Goal: Transaction & Acquisition: Purchase product/service

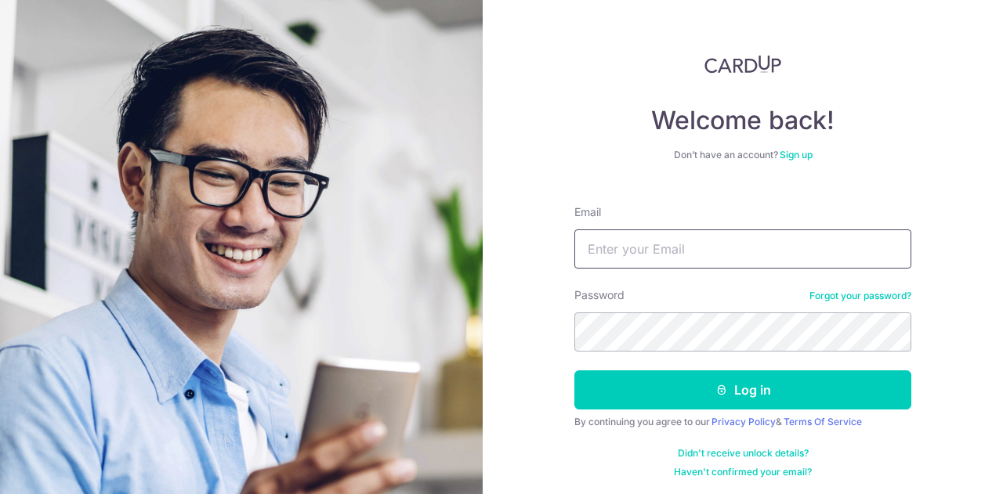
drag, startPoint x: 667, startPoint y: 255, endPoint x: 661, endPoint y: 248, distance: 8.9
click at [667, 255] on input "Email" at bounding box center [742, 249] width 337 height 39
type input "komiki25@yahoo.com"
click at [574, 371] on button "Log in" at bounding box center [742, 390] width 337 height 39
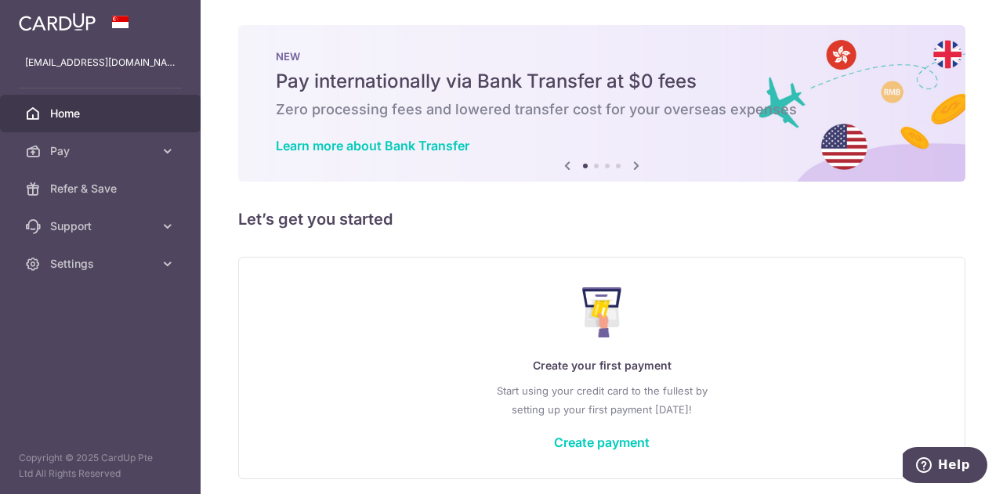
scroll to position [59, 0]
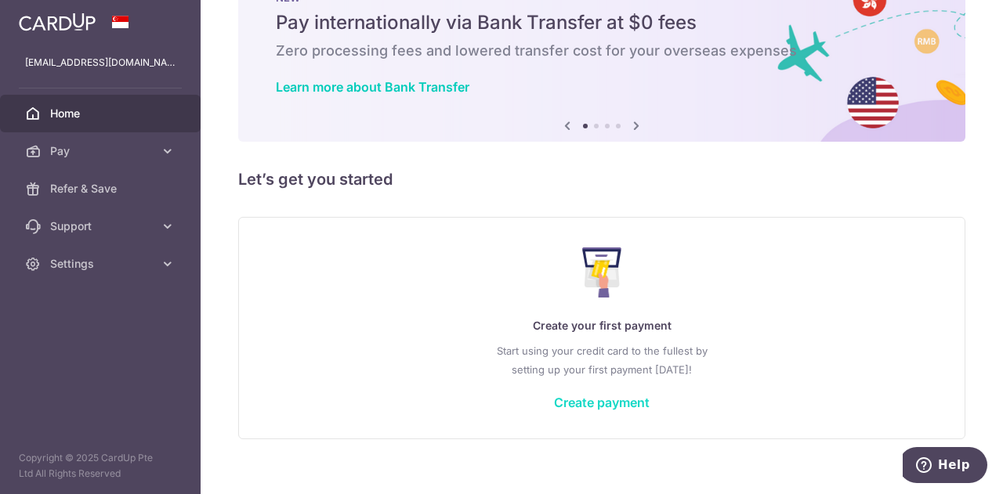
click at [569, 400] on link "Create payment" at bounding box center [602, 403] width 96 height 16
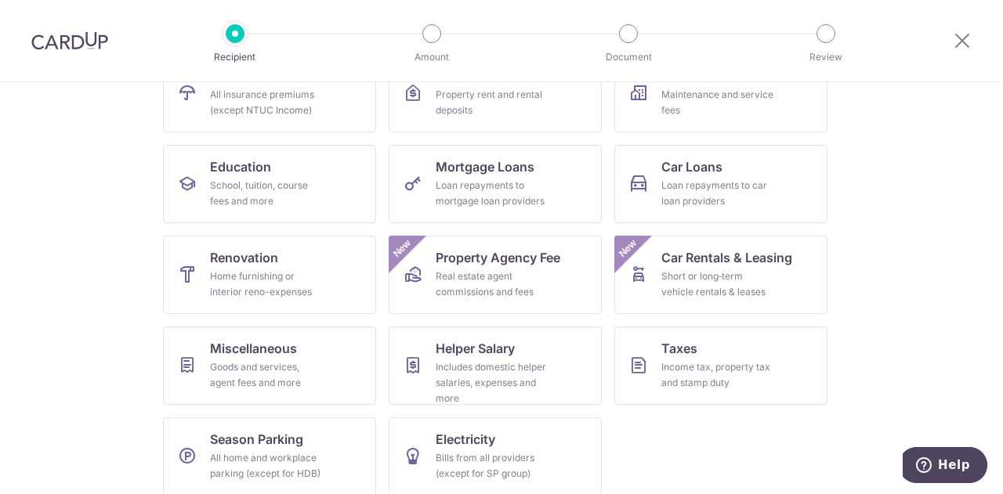
scroll to position [207, 0]
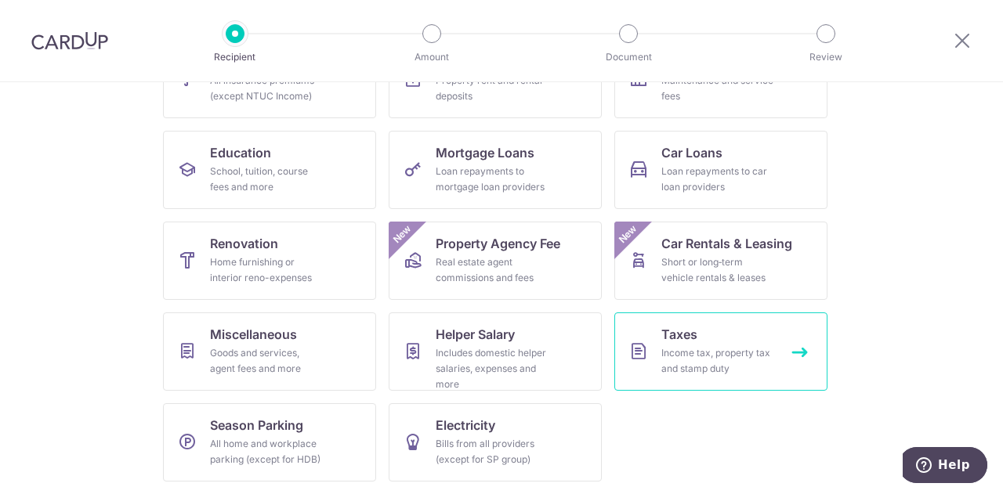
click at [718, 352] on div "Income tax, property tax and stamp duty" at bounding box center [717, 360] width 113 height 31
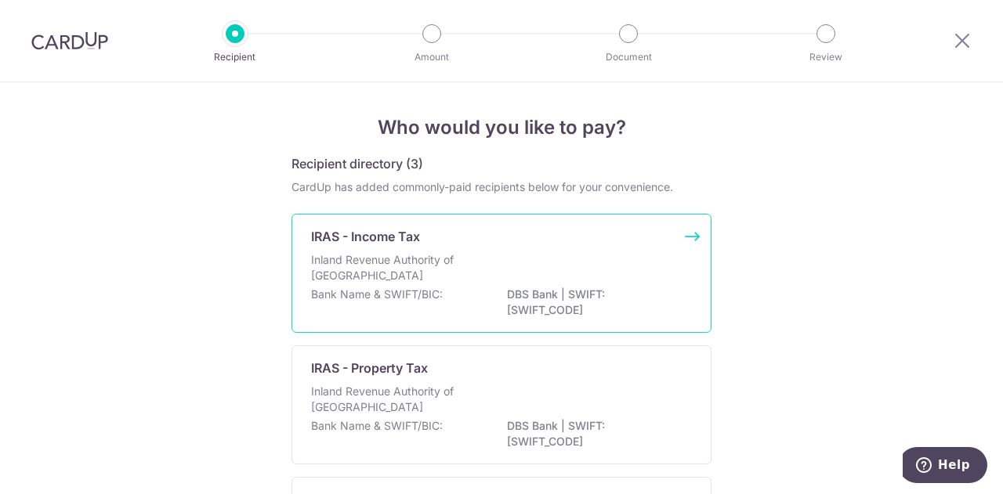
click at [609, 287] on p "DBS Bank | SWIFT: DBSSSGSGXXX" at bounding box center [594, 302] width 175 height 31
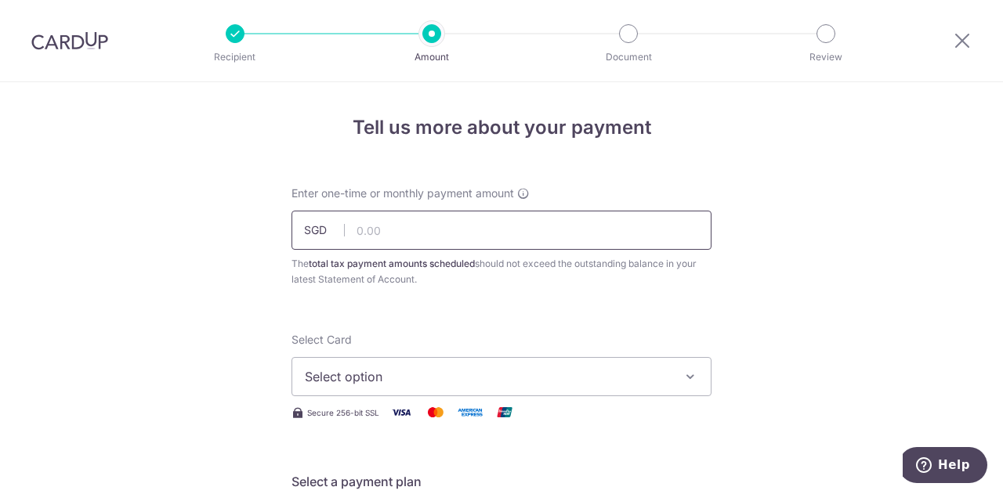
click at [594, 238] on input "text" at bounding box center [501, 230] width 420 height 39
paste input "417.97"
type input "417.97"
click at [462, 385] on span "Select option" at bounding box center [487, 376] width 365 height 19
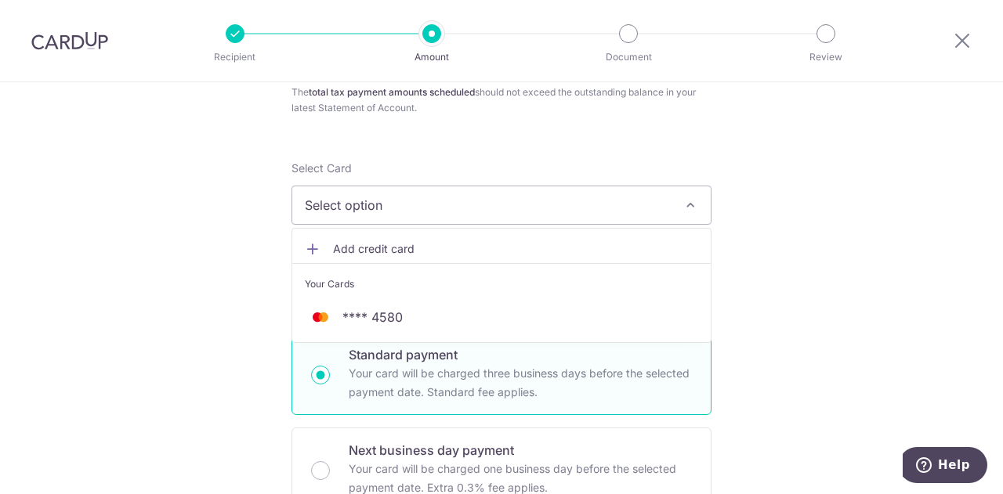
scroll to position [235, 0]
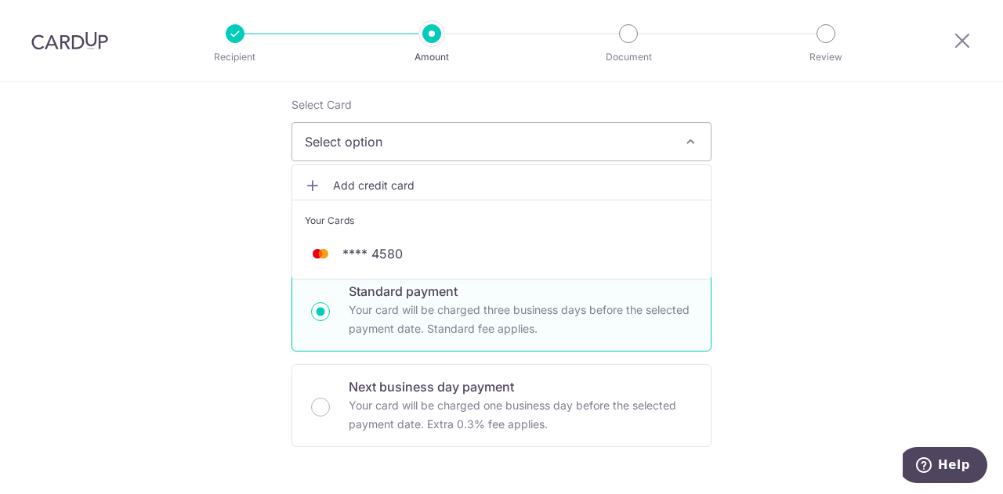
click at [311, 184] on icon at bounding box center [313, 186] width 16 height 16
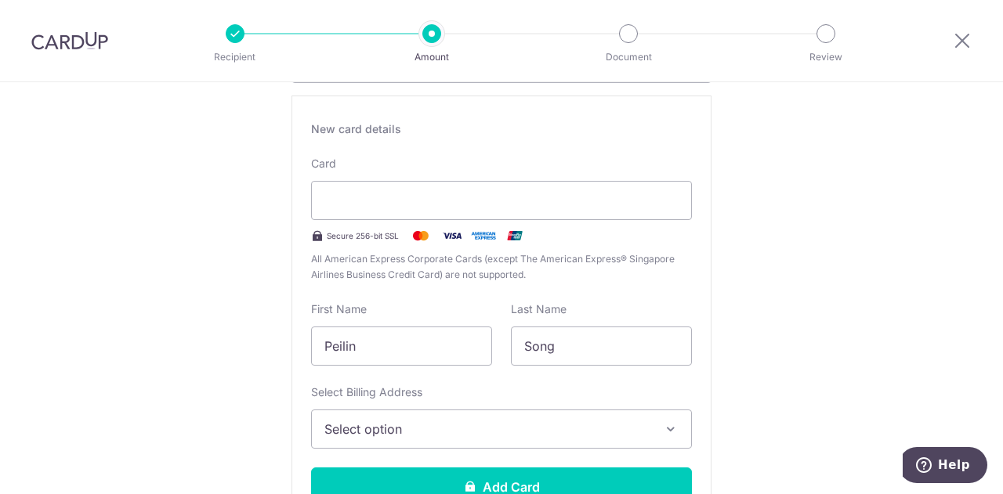
scroll to position [392, 0]
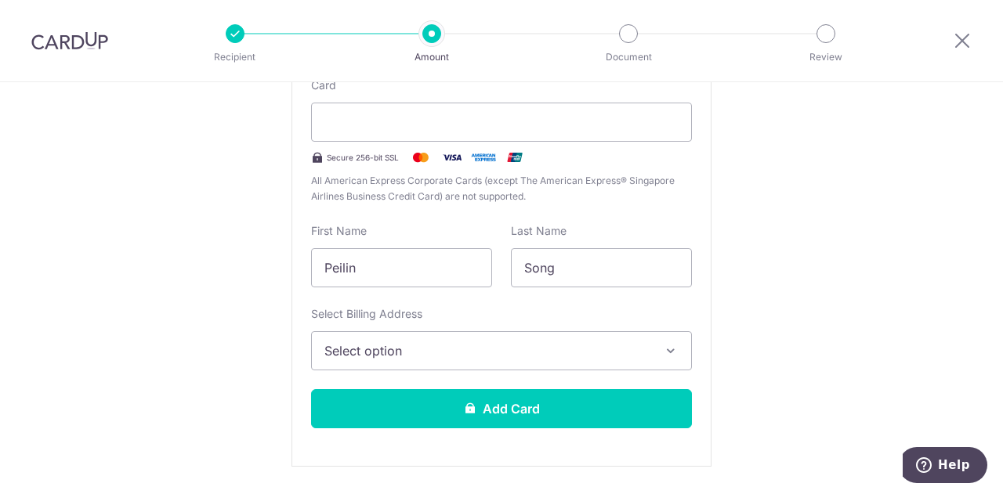
click at [453, 348] on span "Select option" at bounding box center [487, 351] width 326 height 19
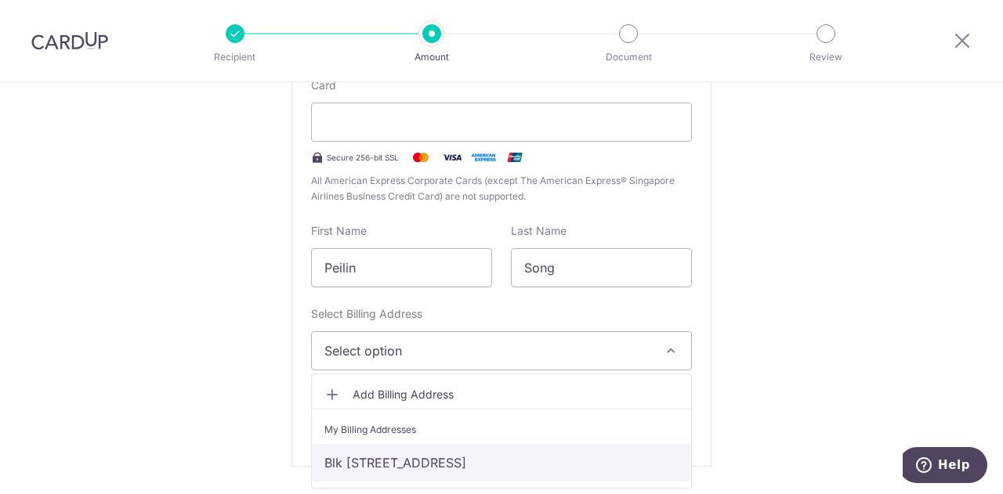
click at [462, 466] on link "Blk [STREET_ADDRESS]" at bounding box center [501, 463] width 379 height 38
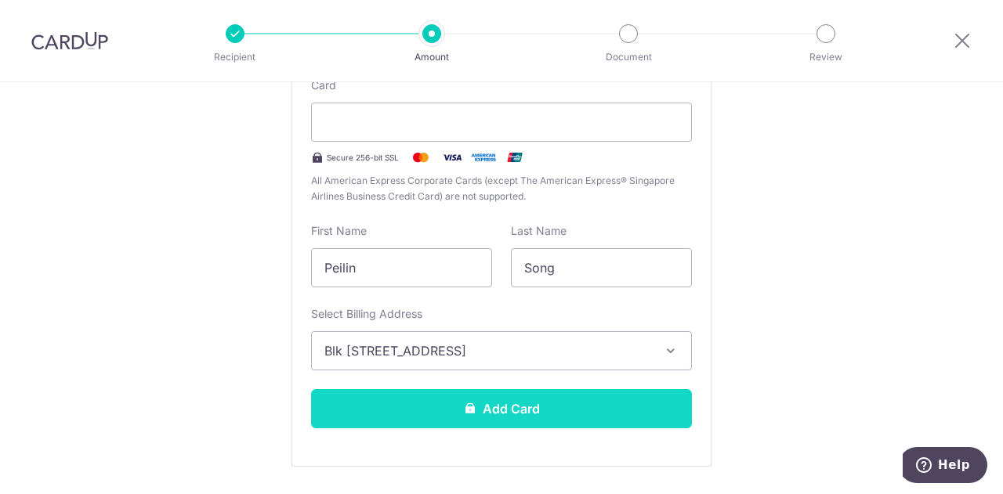
click at [472, 411] on button "Add Card" at bounding box center [501, 408] width 381 height 39
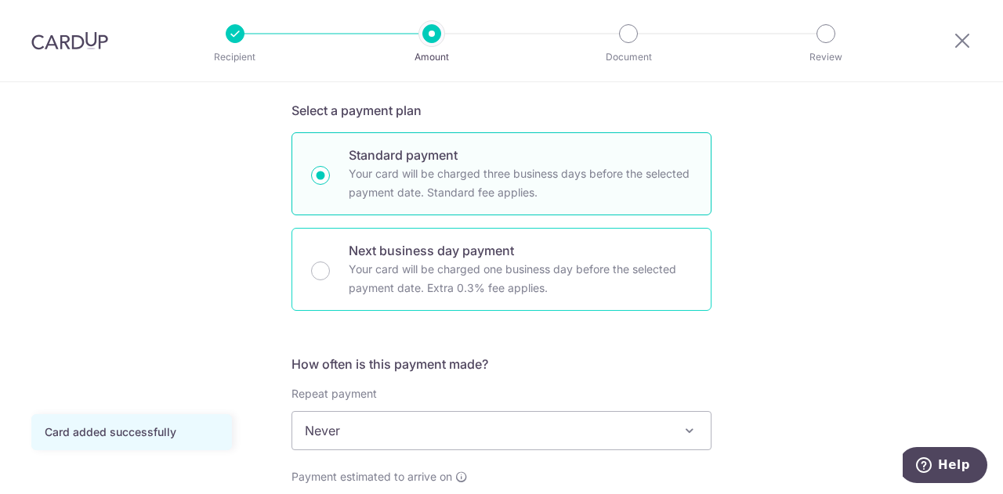
scroll to position [392, 0]
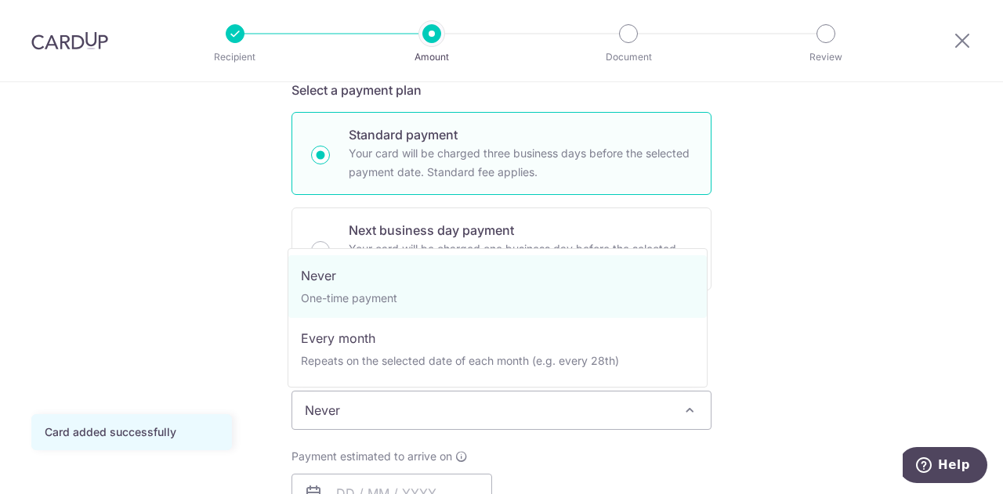
click at [507, 406] on span "Never" at bounding box center [501, 411] width 418 height 38
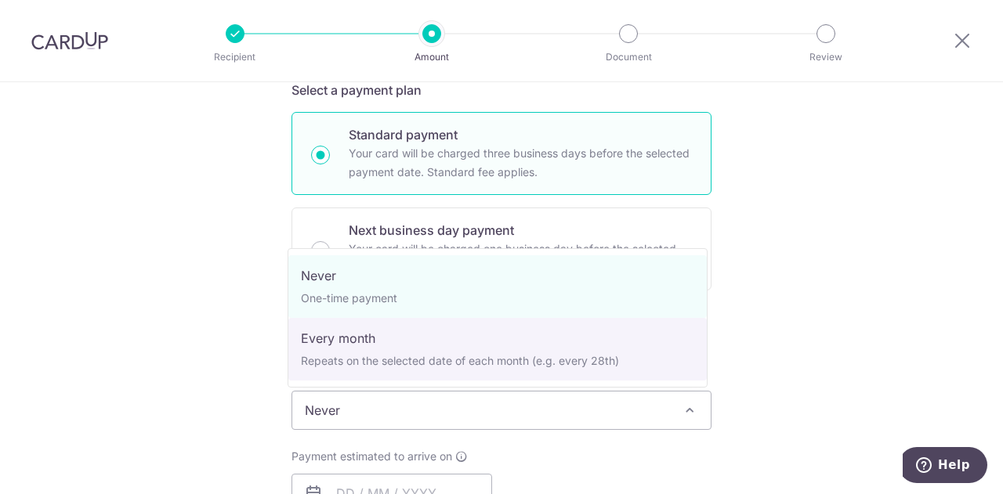
select select "3"
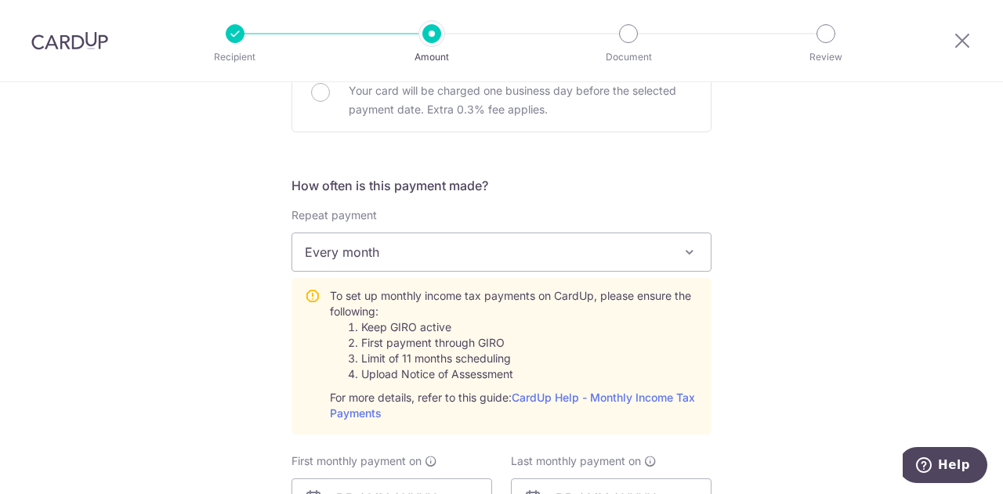
scroll to position [627, 0]
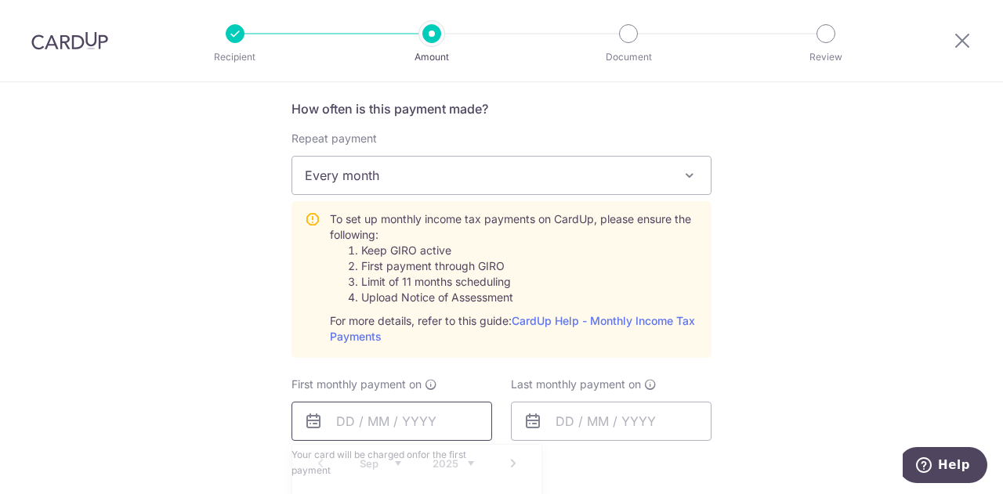
click at [468, 417] on input "text" at bounding box center [391, 421] width 201 height 39
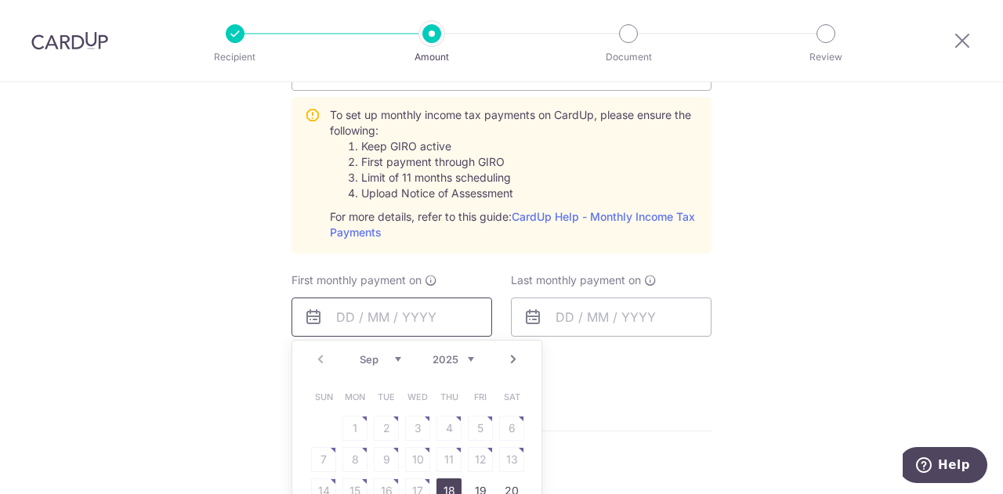
scroll to position [783, 0]
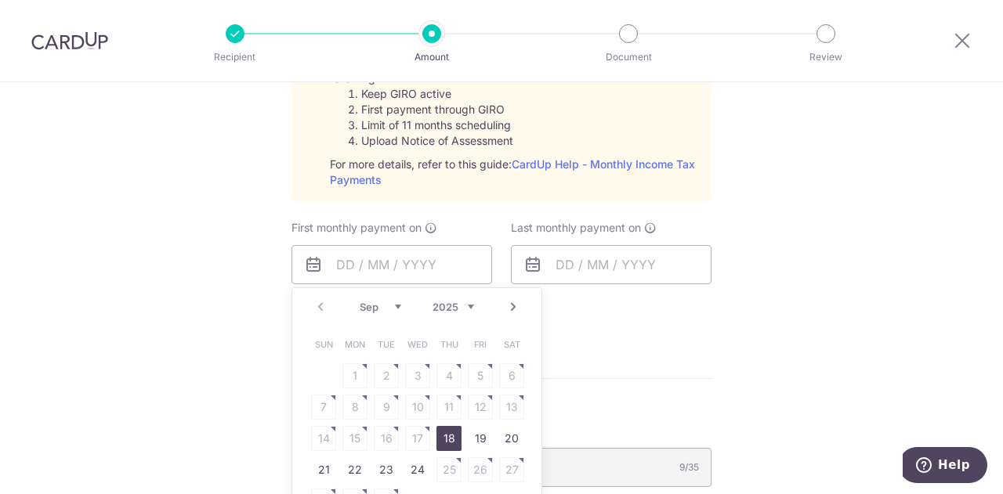
click at [396, 309] on select "Sep Oct Nov Dec" at bounding box center [381, 307] width 42 height 13
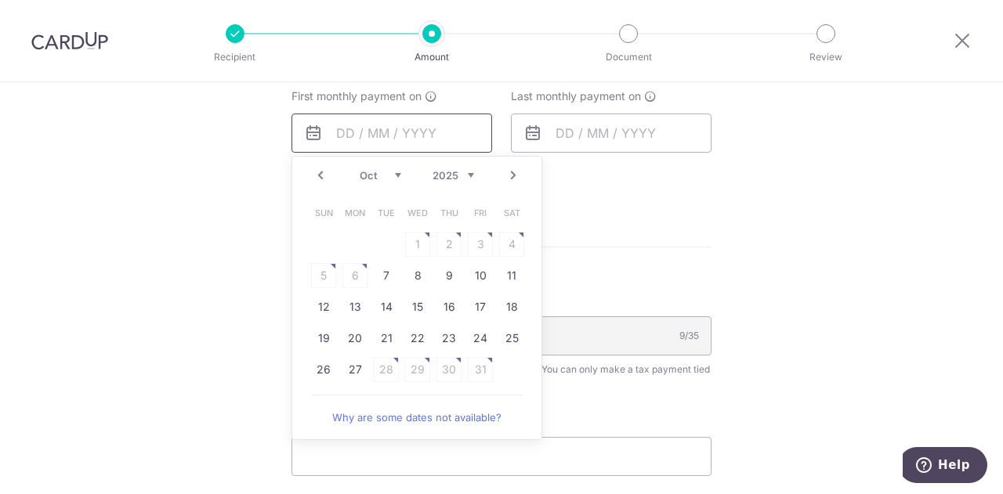
scroll to position [940, 0]
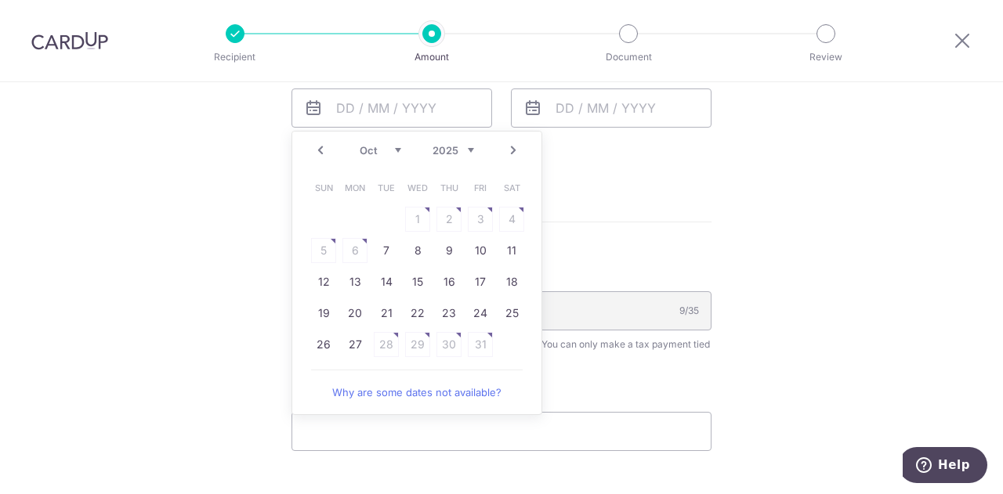
click at [454, 212] on table "Sun Mon Tue Wed Thu Fri Sat 1 2 3 4 5 6 7 8 9 10 11 12 13 14 15 16 17 18 19 20 …" at bounding box center [417, 266] width 219 height 188
click at [313, 150] on link "Prev" at bounding box center [320, 150] width 19 height 19
click at [414, 316] on link "24" at bounding box center [417, 313] width 25 height 25
type input "[DATE]"
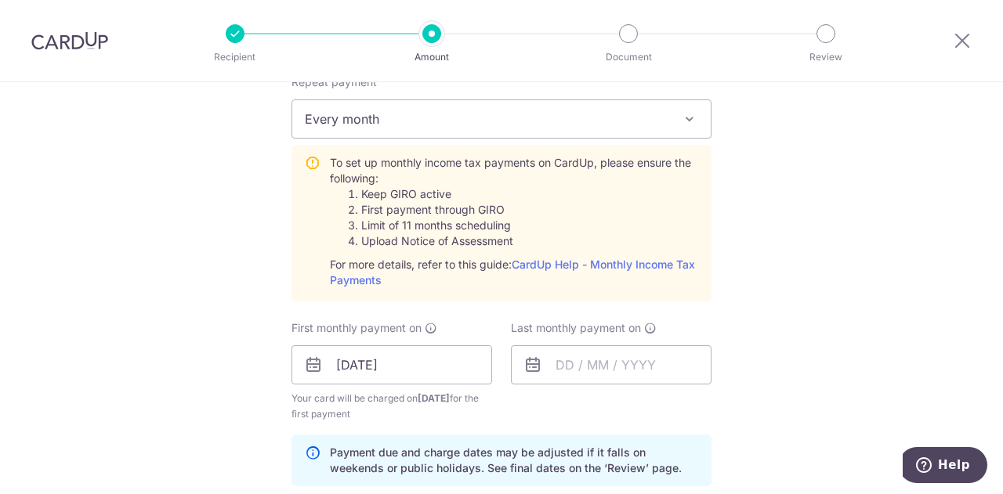
scroll to position [705, 0]
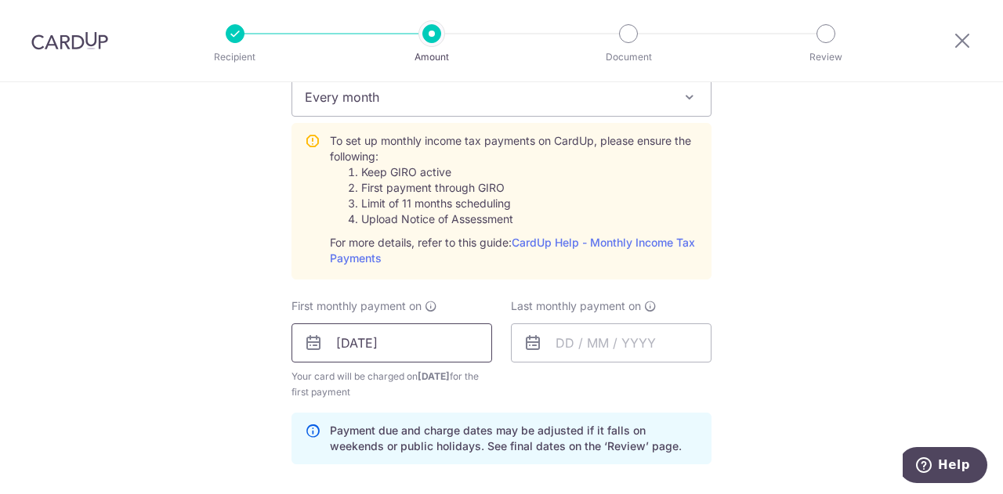
click at [443, 351] on input "[DATE]" at bounding box center [391, 343] width 201 height 39
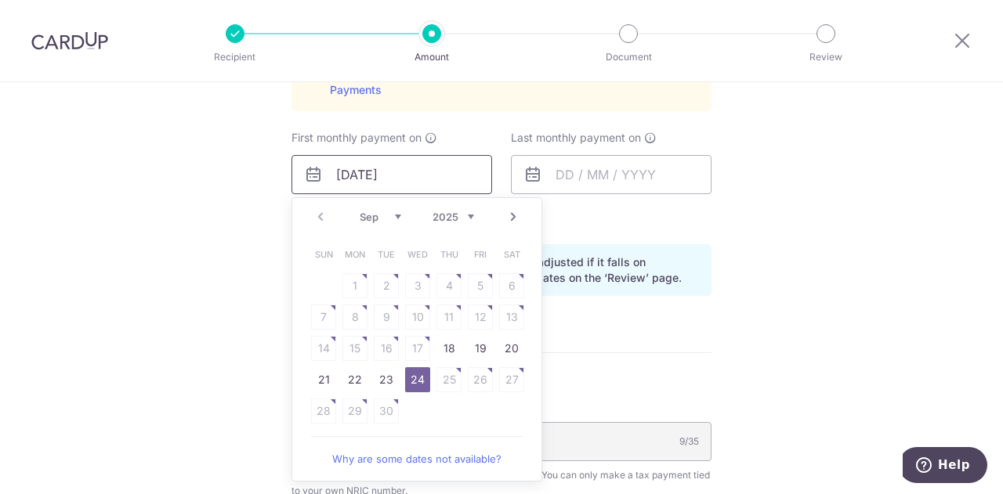
scroll to position [940, 0]
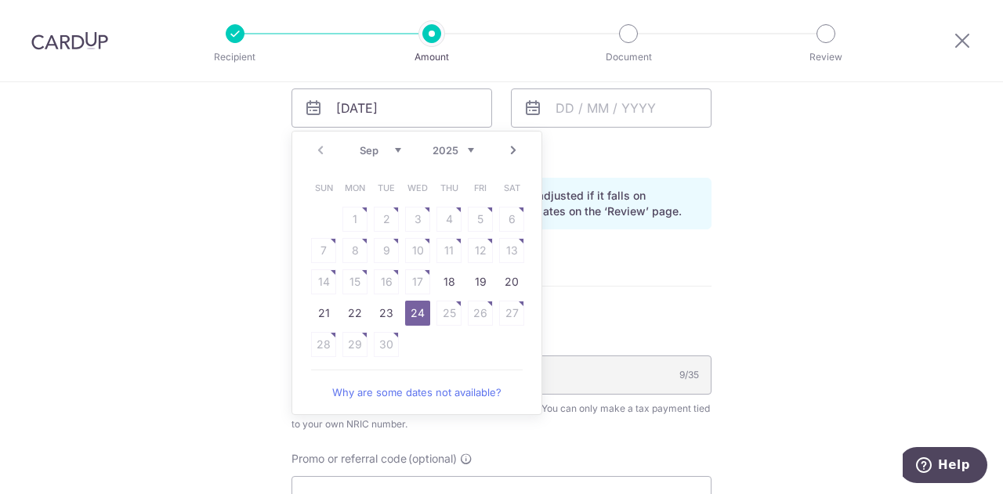
click at [450, 303] on table "Sun Mon Tue Wed Thu Fri Sat 1 2 3 4 5 6 7 8 9 10 11 12 13 14 15 16 17 18 19 20 …" at bounding box center [417, 266] width 219 height 188
click at [454, 304] on table "Sun Mon Tue Wed Thu Fri Sat 1 2 3 4 5 6 7 8 9 10 11 12 13 14 15 16 17 18 19 20 …" at bounding box center [417, 266] width 219 height 188
click at [447, 392] on link "Why are some dates not available?" at bounding box center [417, 392] width 212 height 31
click at [406, 312] on link "24" at bounding box center [417, 313] width 25 height 25
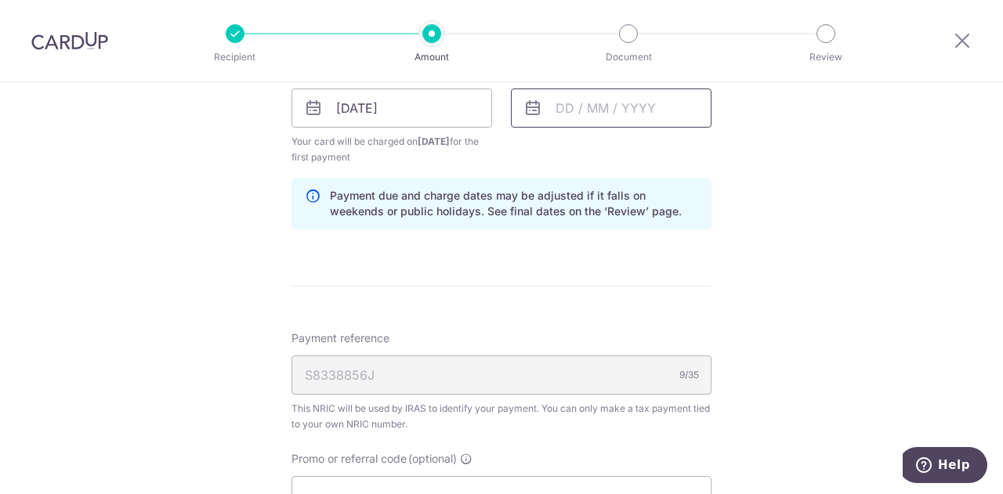
click at [663, 108] on input "text" at bounding box center [611, 108] width 201 height 39
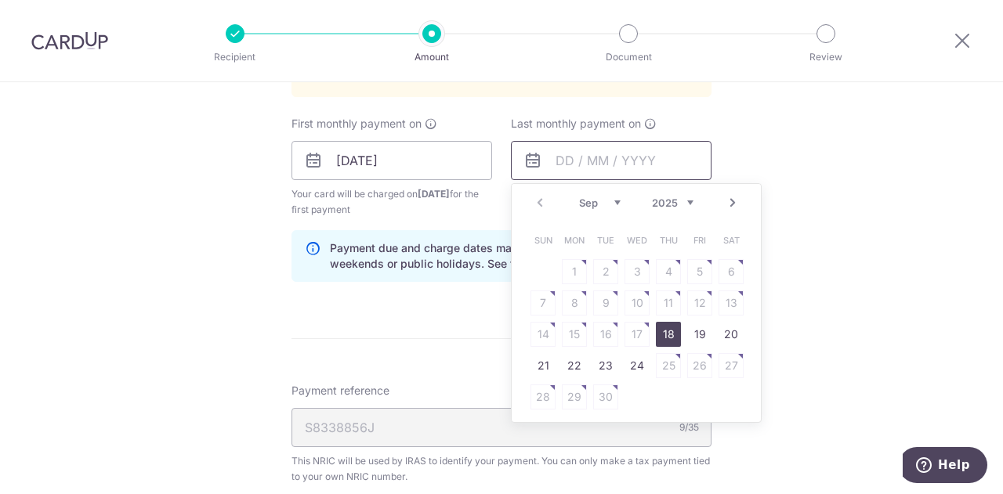
scroll to position [862, 0]
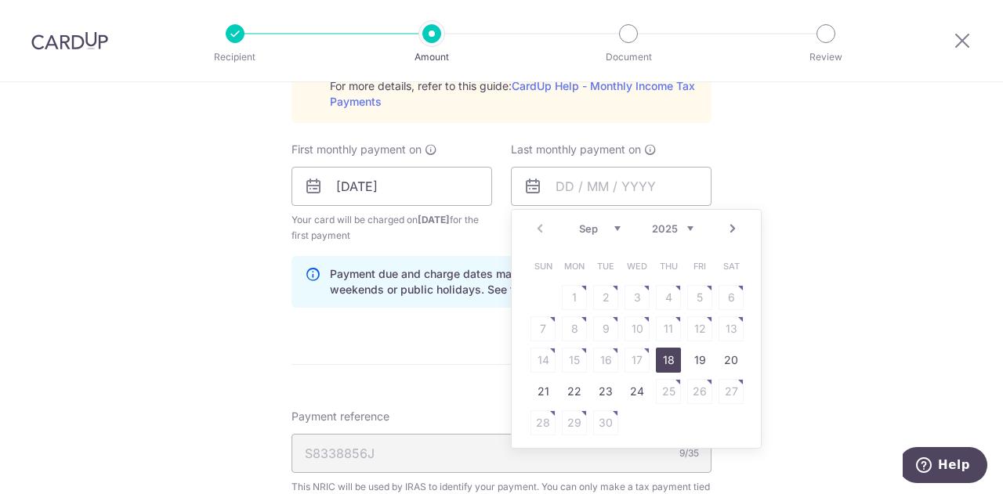
click at [613, 227] on select "Sep Oct Nov Dec" at bounding box center [600, 228] width 42 height 13
click at [685, 228] on select "2025 2026" at bounding box center [673, 228] width 42 height 13
click at [614, 231] on select "Jan Feb Mar Apr May Jun [DATE] Aug Sep Oct" at bounding box center [600, 228] width 42 height 13
click at [537, 226] on link "Prev" at bounding box center [539, 228] width 19 height 19
click at [695, 362] on link "20" at bounding box center [699, 360] width 25 height 25
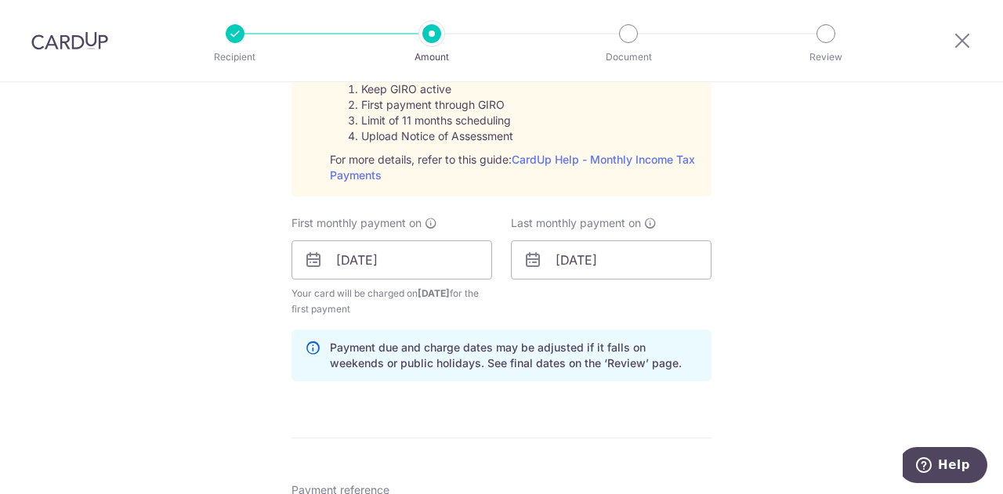
scroll to position [783, 0]
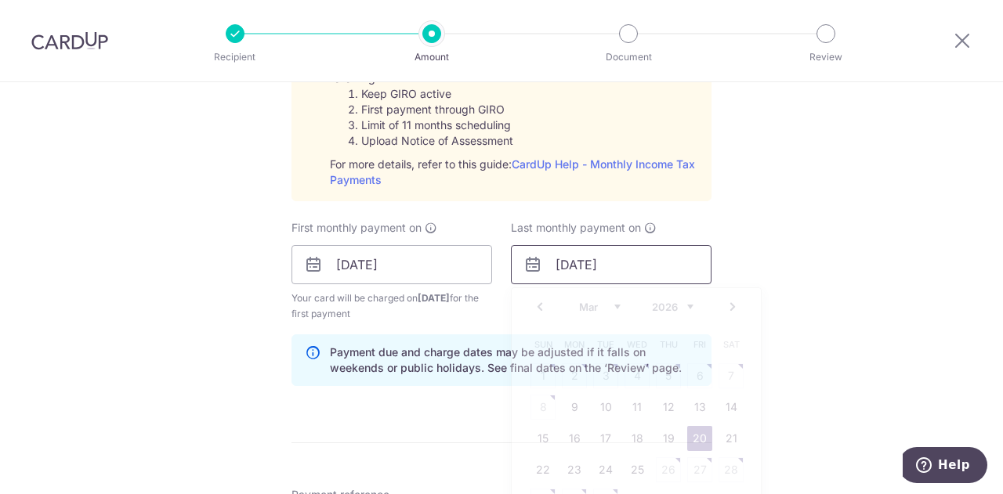
click at [607, 268] on input "20/03/2026" at bounding box center [611, 264] width 201 height 39
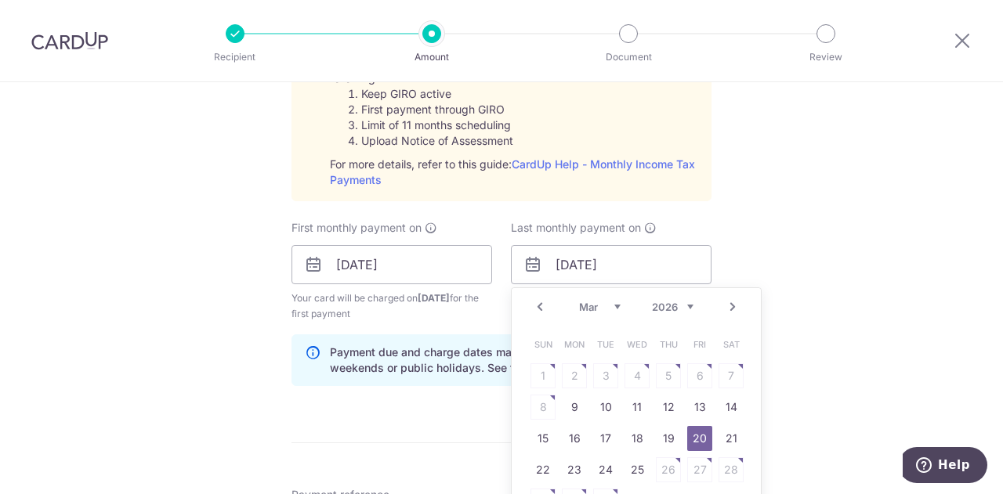
click at [536, 308] on link "Prev" at bounding box center [539, 307] width 19 height 19
click at [572, 466] on link "23" at bounding box center [574, 469] width 25 height 25
type input "[DATE]"
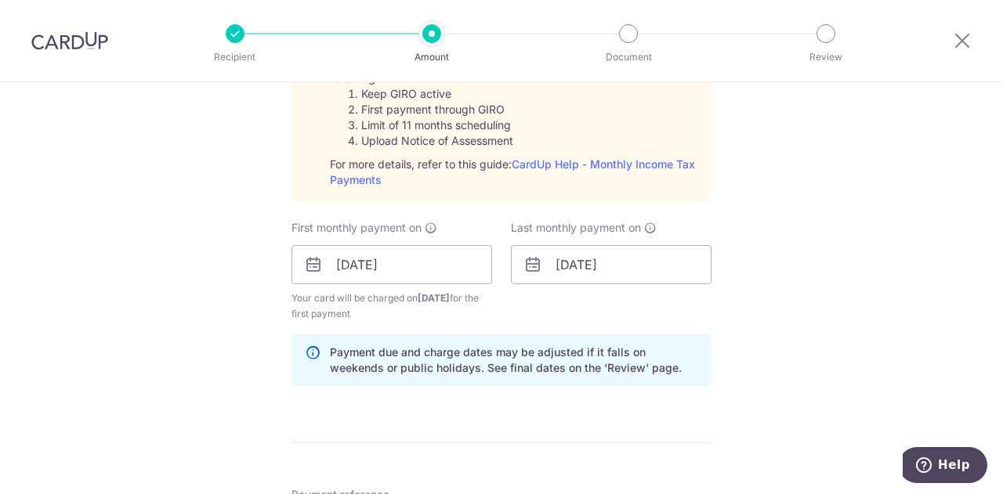
click at [803, 361] on div "Tell us more about your payment Enter one-time or monthly payment amount SGD 41…" at bounding box center [501, 148] width 1003 height 1698
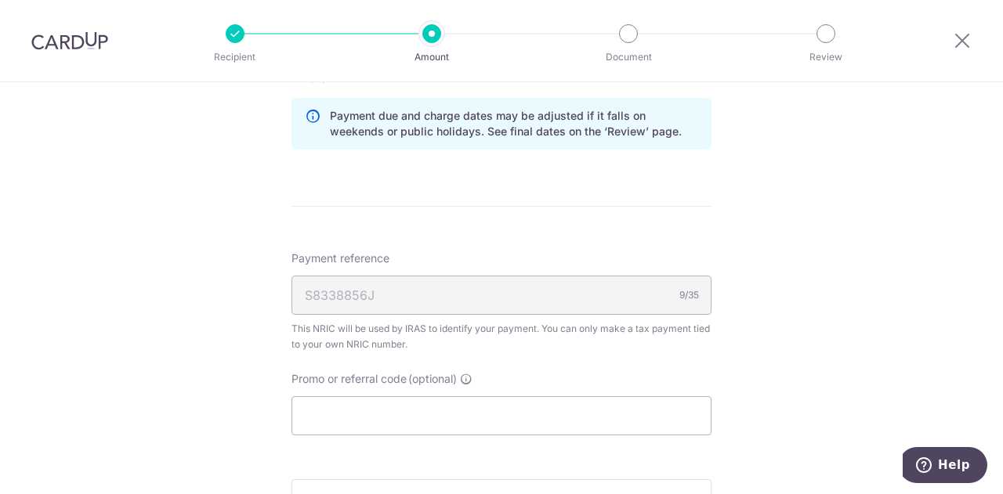
scroll to position [1018, 0]
click at [351, 415] on input "Promo or referral code (optional)" at bounding box center [501, 417] width 420 height 39
paste input "MLTAX25R"
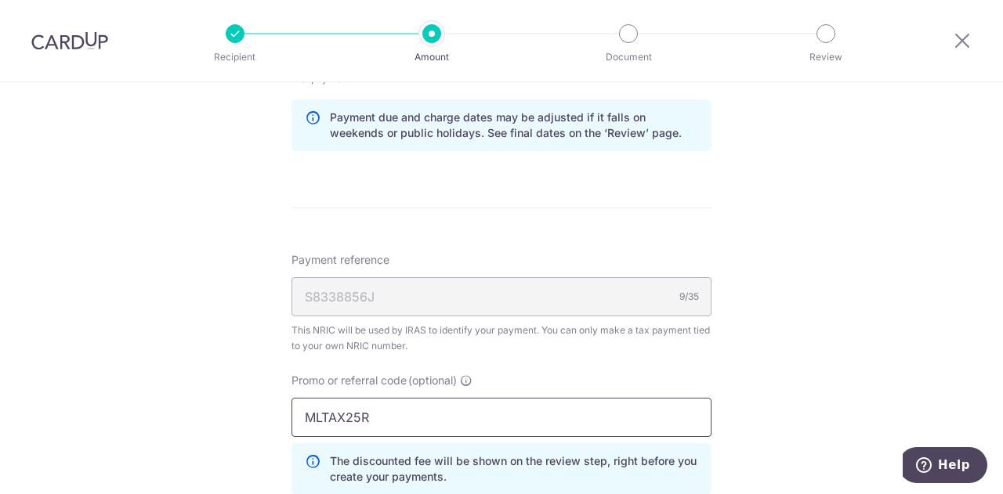
type input "MLTAX25R"
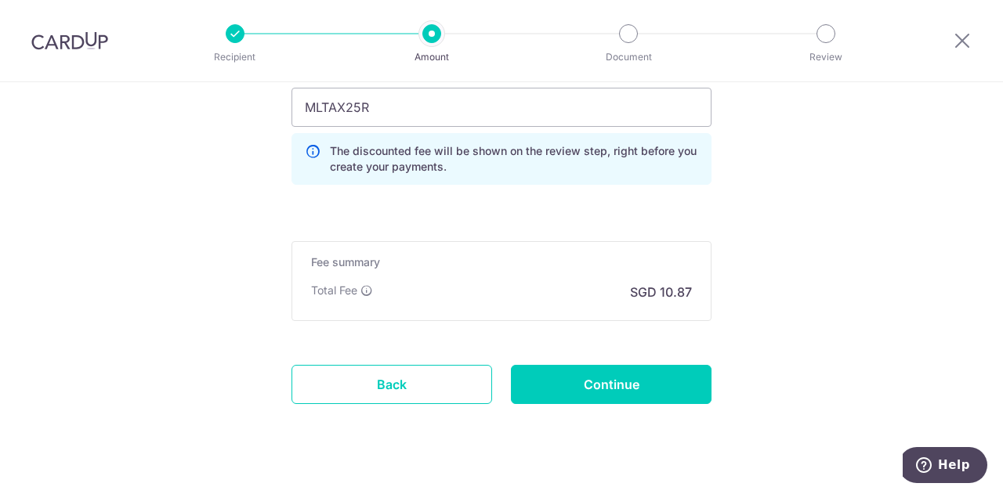
scroll to position [1332, 0]
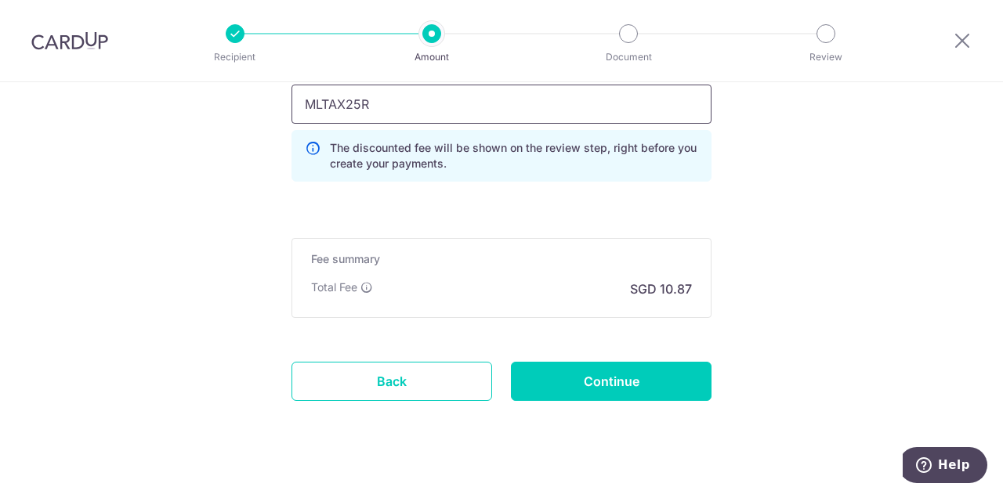
click at [411, 109] on input "MLTAX25R" at bounding box center [501, 104] width 420 height 39
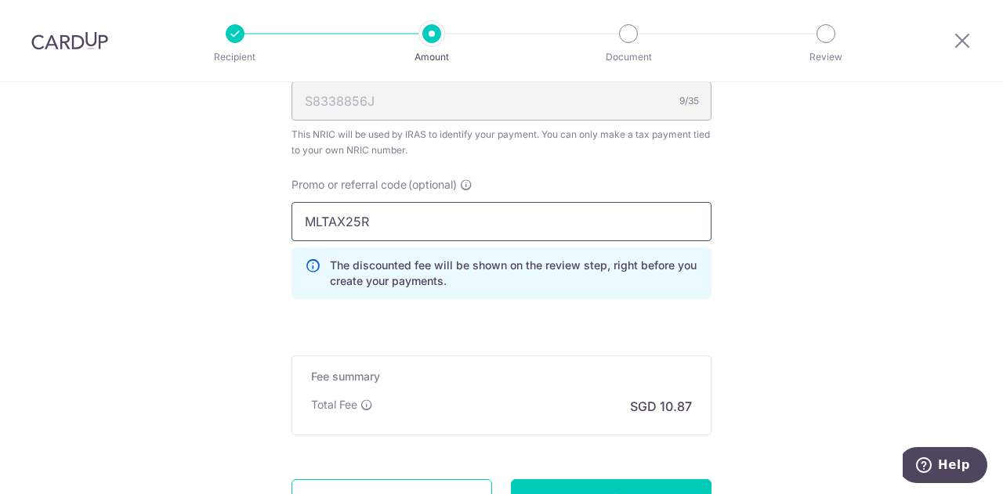
scroll to position [1356, 0]
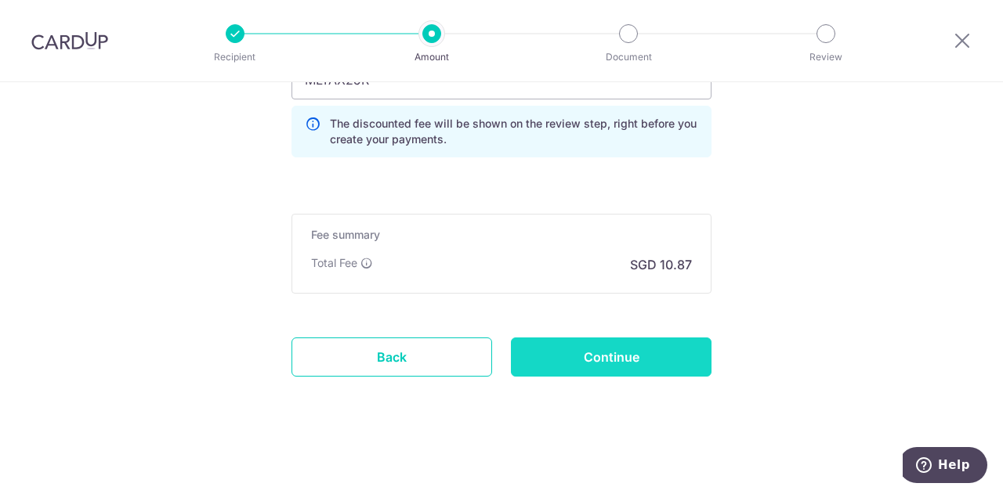
click at [626, 361] on input "Continue" at bounding box center [611, 357] width 201 height 39
type input "Create Schedule"
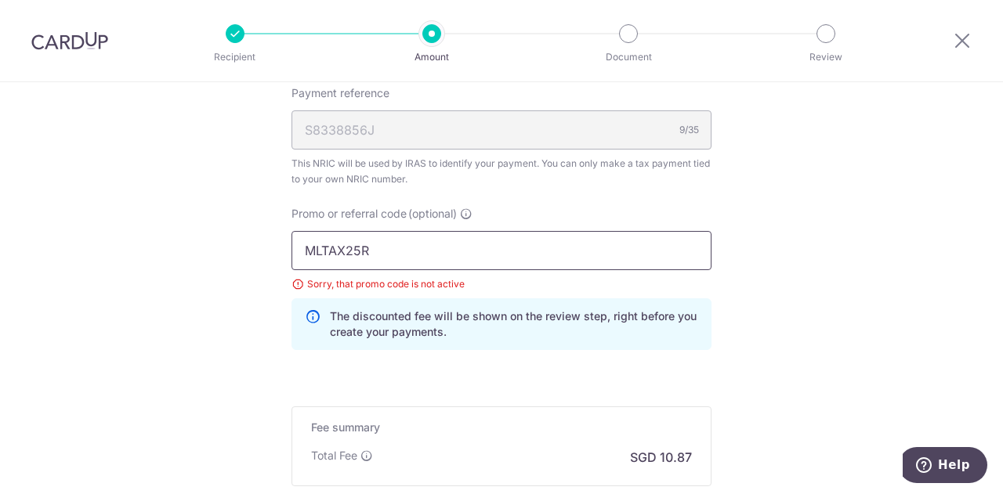
scroll to position [900, 0]
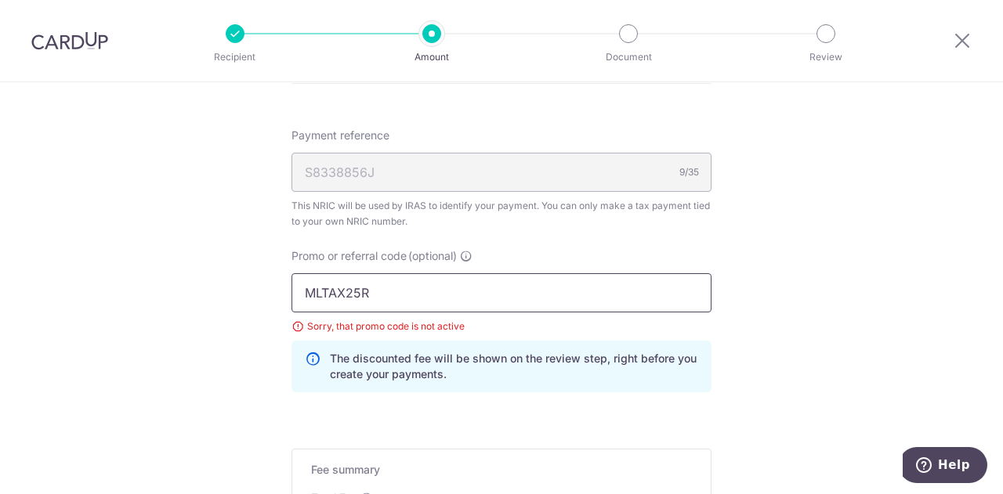
drag, startPoint x: 391, startPoint y: 291, endPoint x: 219, endPoint y: 293, distance: 172.3
paste input "VTAX25ONE"
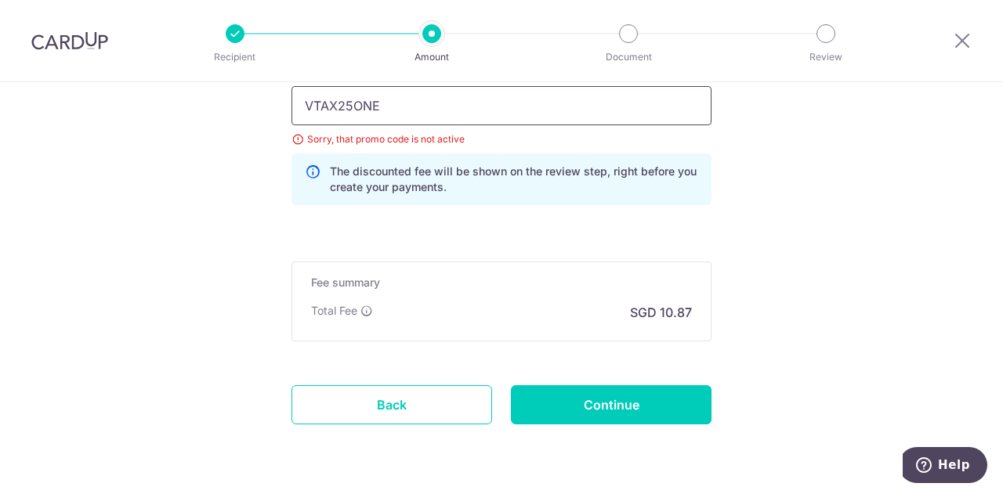
scroll to position [1135, 0]
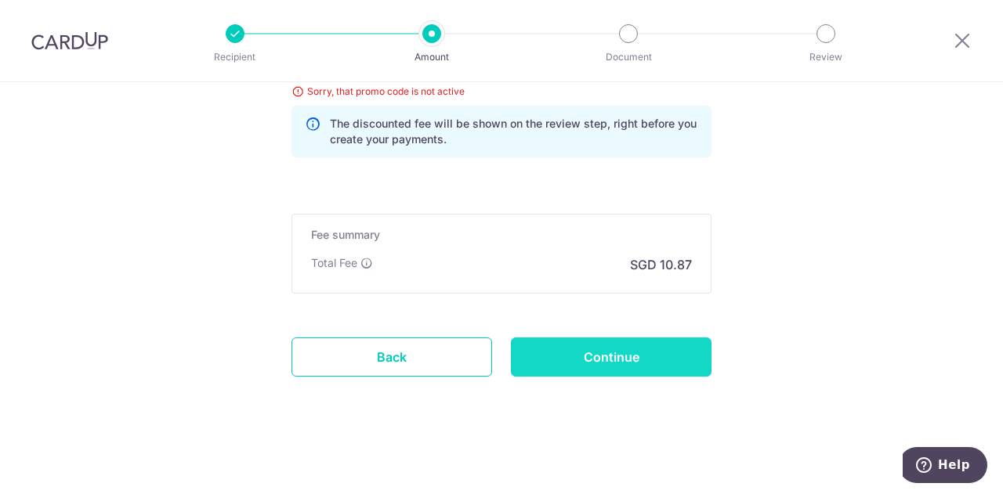
type input "VTAX25ONE"
click at [563, 350] on input "Continue" at bounding box center [611, 357] width 201 height 39
type input "Update Schedule"
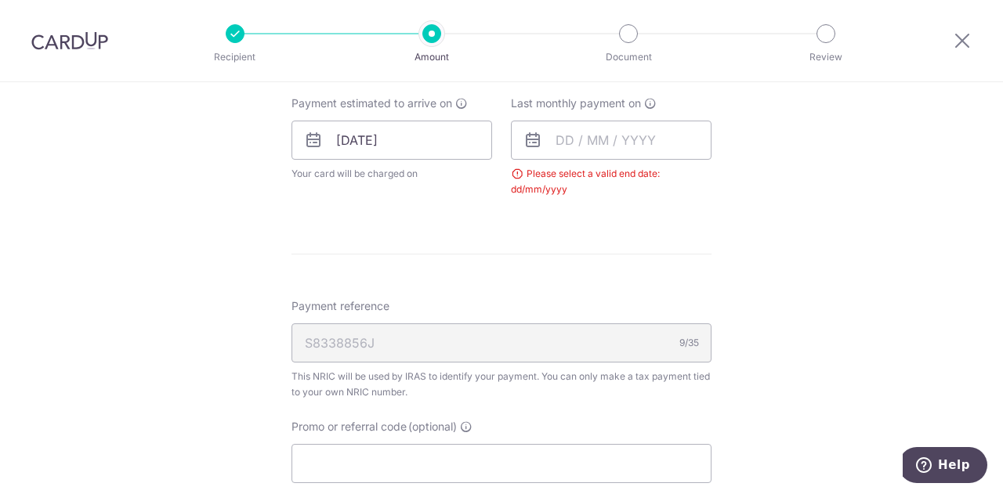
scroll to position [667, 0]
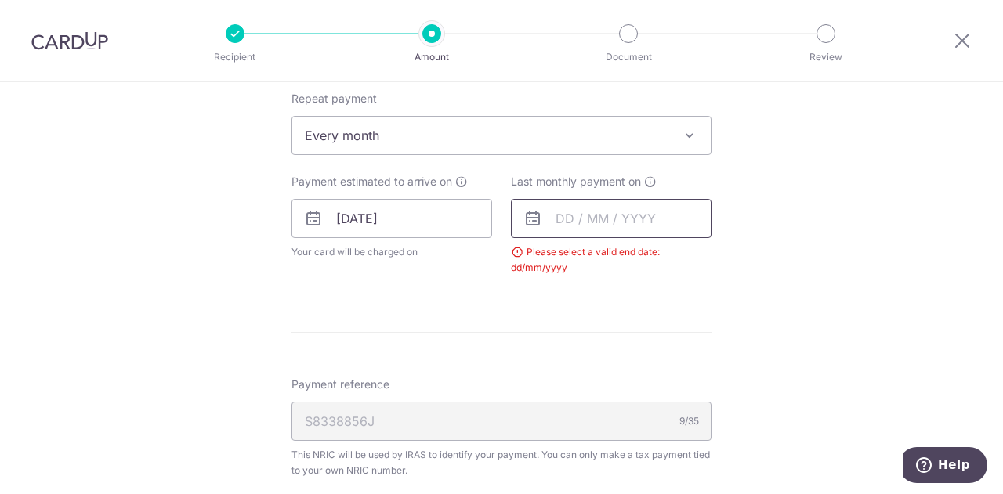
click at [651, 221] on input "text" at bounding box center [611, 218] width 201 height 39
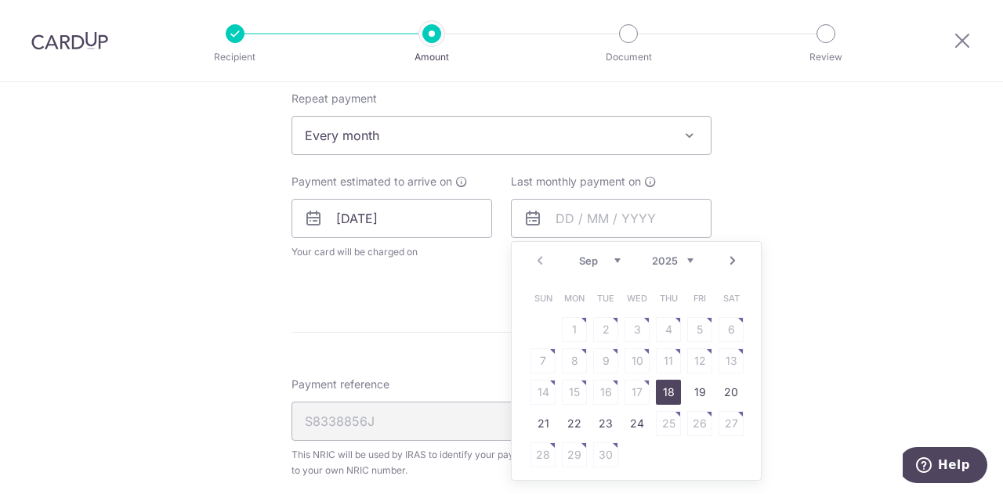
click at [676, 265] on select "2025 2026" at bounding box center [673, 261] width 42 height 13
click at [609, 262] on select "Jan Feb Mar Apr May Jun Jul Aug Sep Oct" at bounding box center [600, 261] width 42 height 13
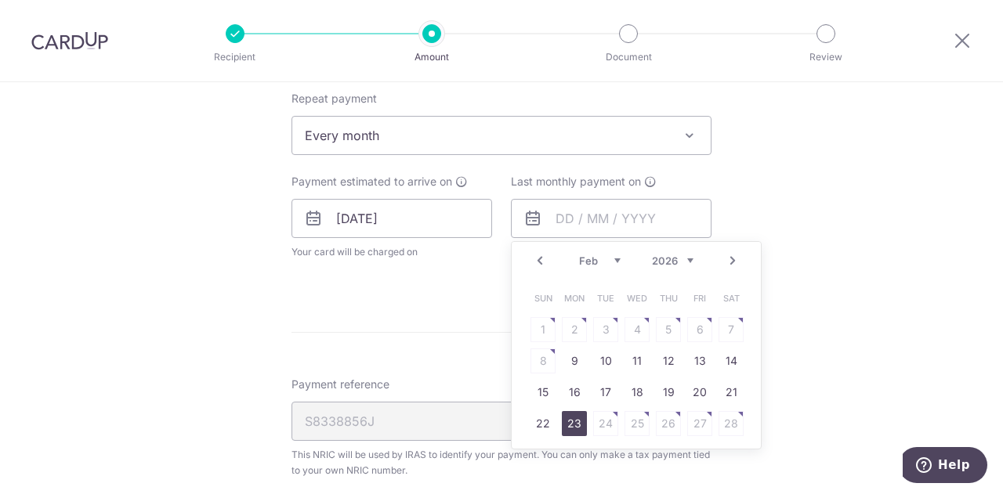
click at [571, 418] on link "23" at bounding box center [574, 423] width 25 height 25
type input "23/02/2026"
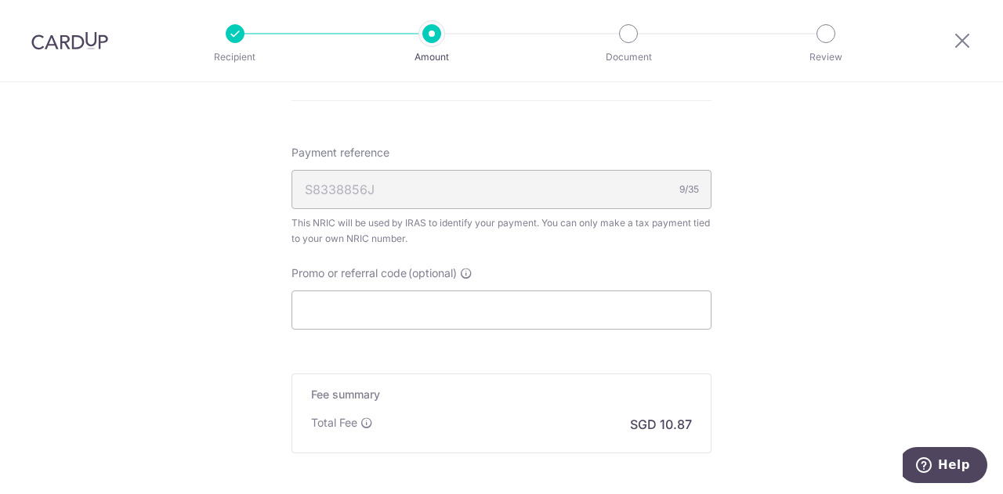
scroll to position [980, 0]
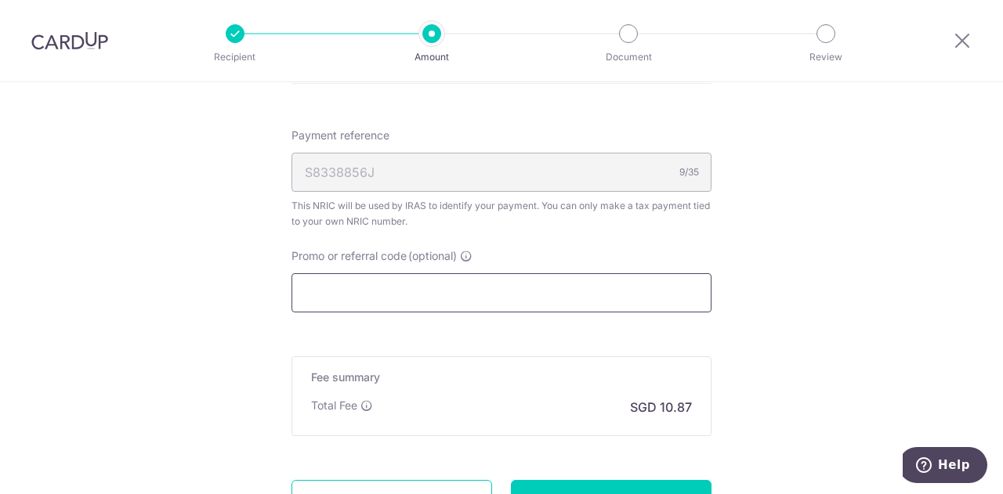
click at [482, 297] on input "Promo or referral code (optional)" at bounding box center [501, 292] width 420 height 39
paste input "VTAX25ONE"
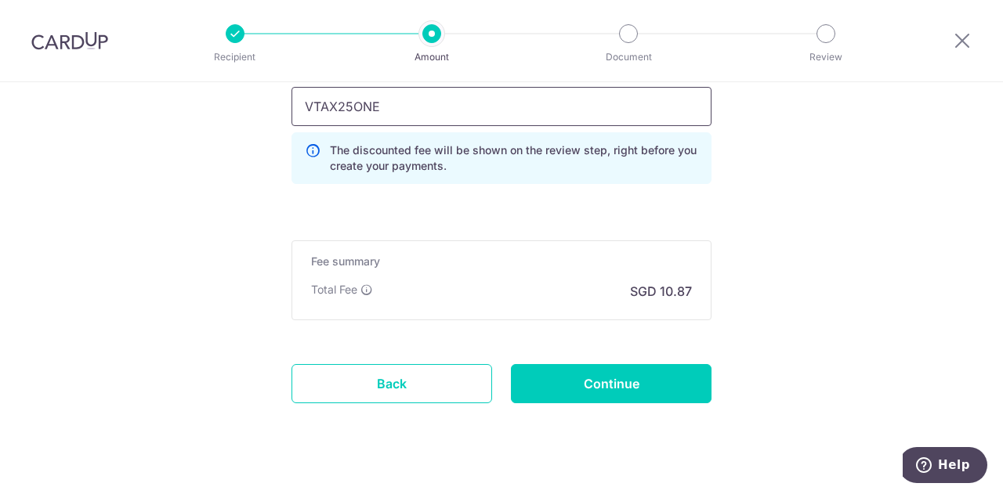
scroll to position [1193, 0]
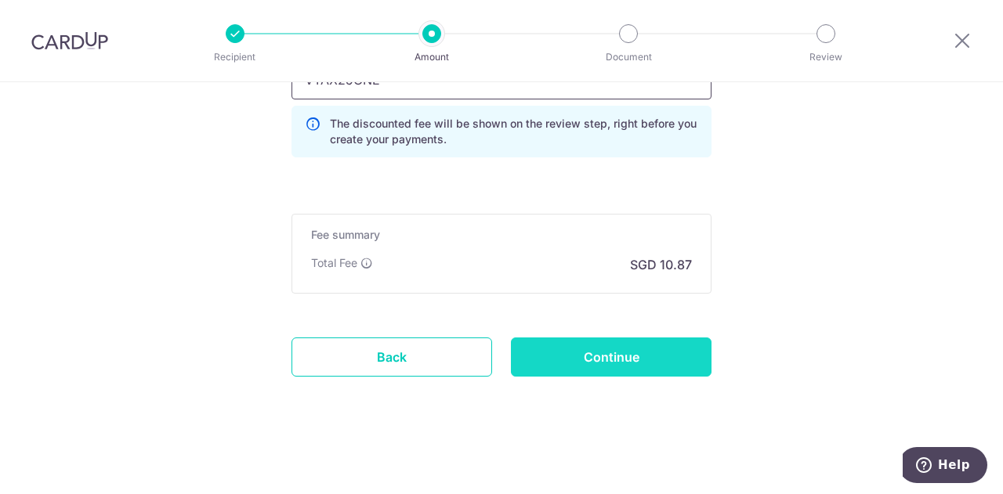
type input "VTAX25ONE"
click at [586, 356] on input "Continue" at bounding box center [611, 357] width 201 height 39
type input "Update Schedule"
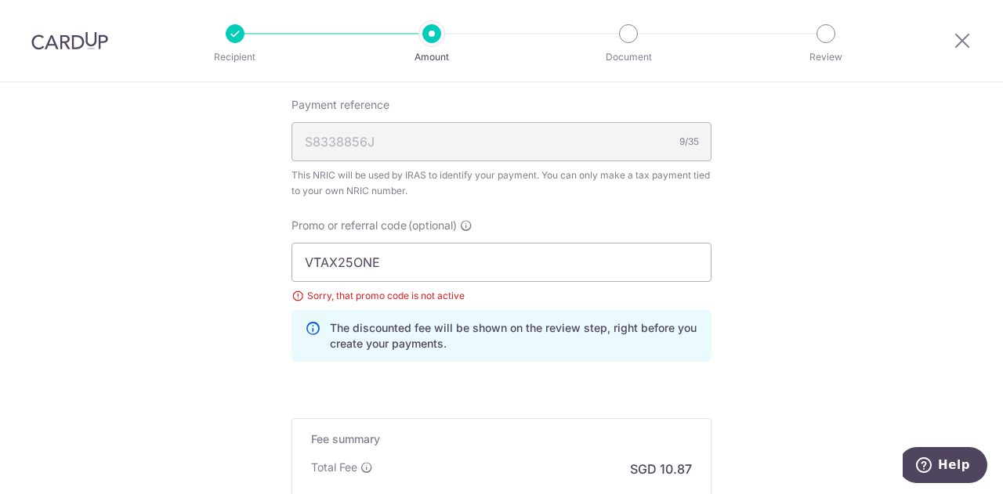
scroll to position [900, 0]
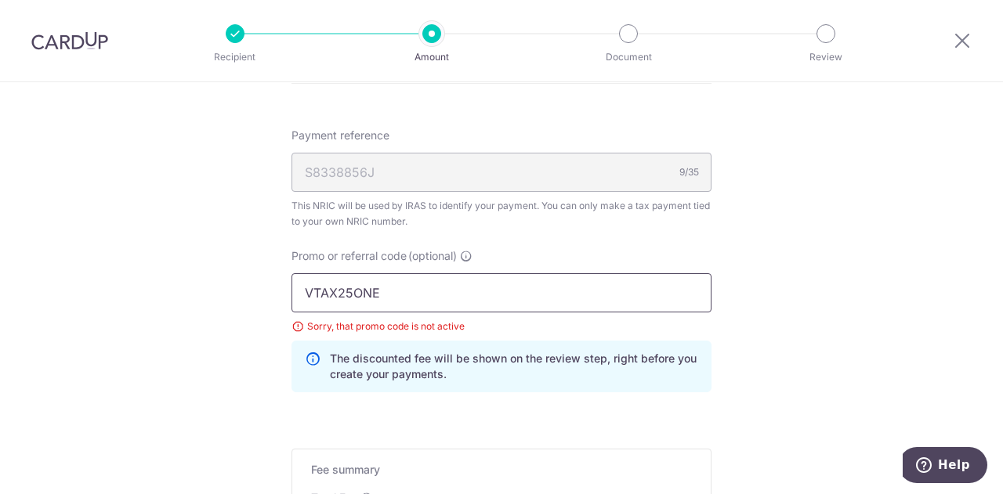
drag, startPoint x: 387, startPoint y: 291, endPoint x: 195, endPoint y: 291, distance: 191.9
paste input "MILELION"
type input "MILELION"
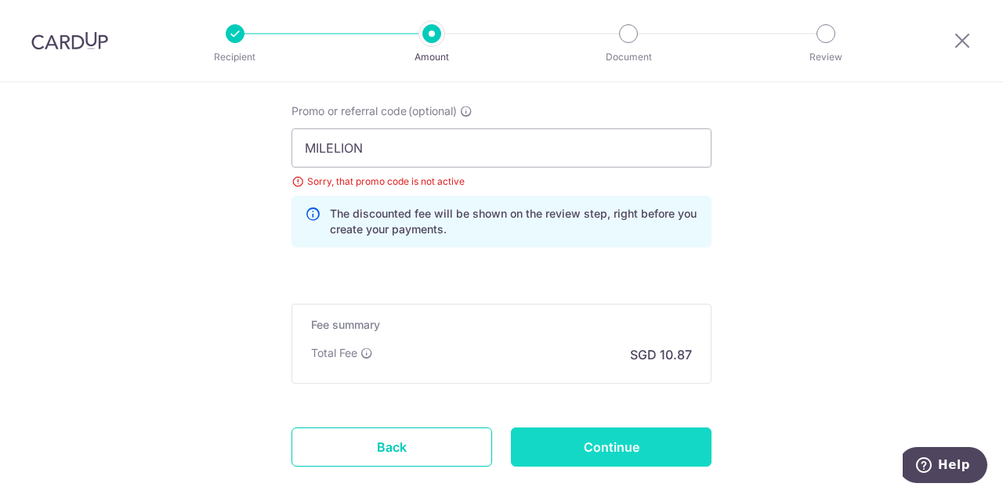
scroll to position [1135, 0]
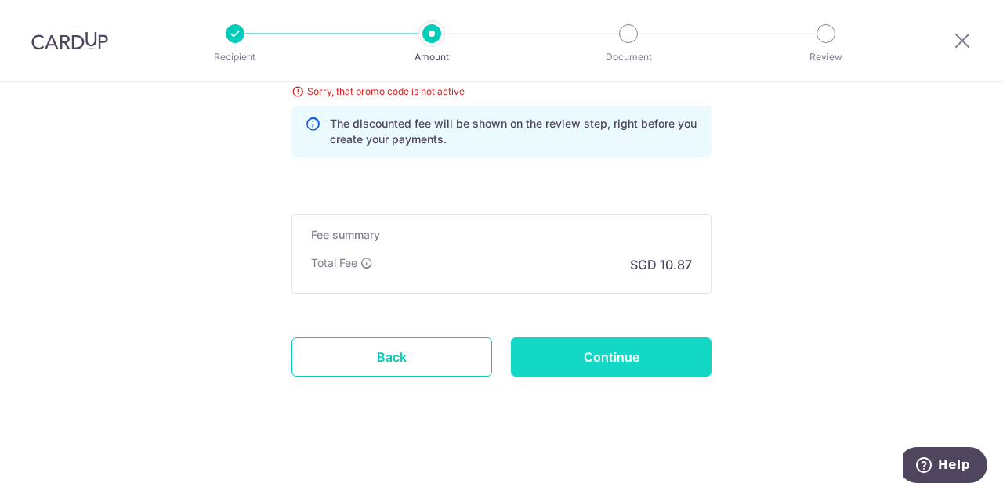
click at [621, 353] on input "Continue" at bounding box center [611, 357] width 201 height 39
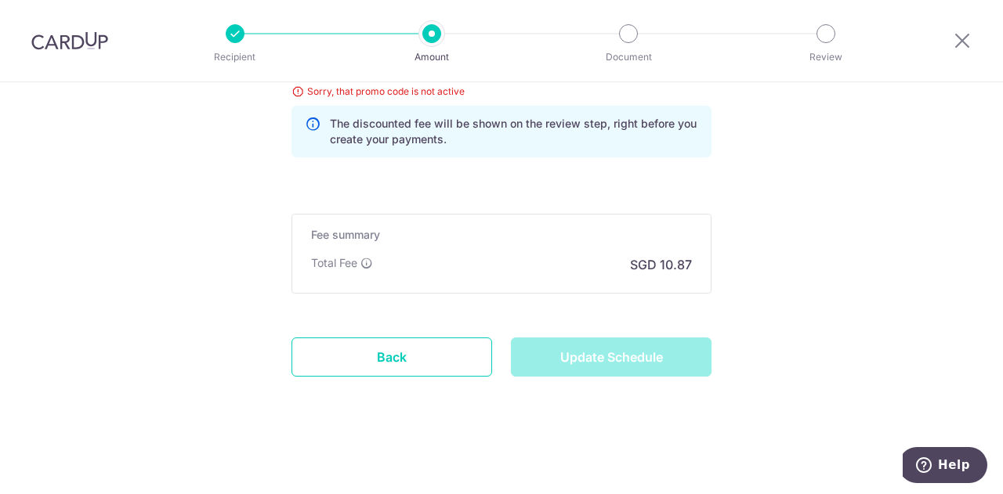
type input "Update Schedule"
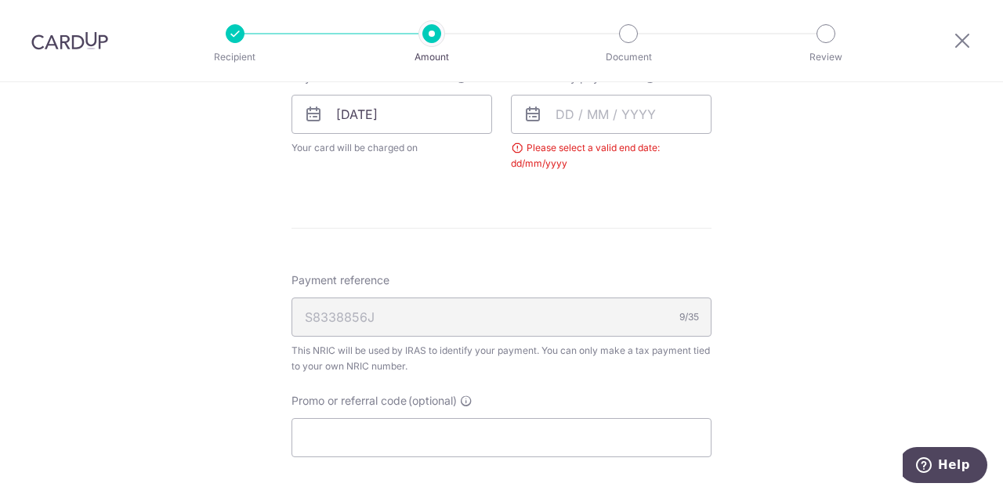
scroll to position [750, 0]
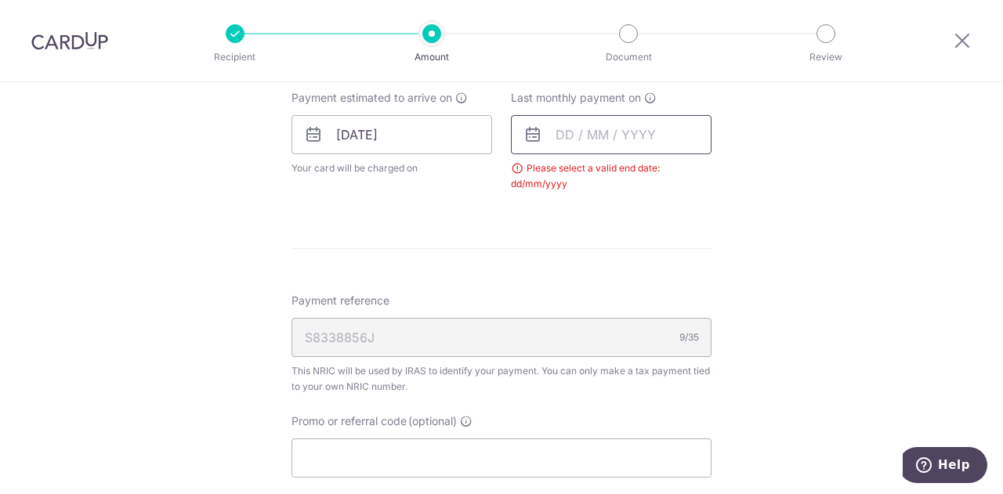
click at [627, 138] on input "text" at bounding box center [611, 134] width 201 height 39
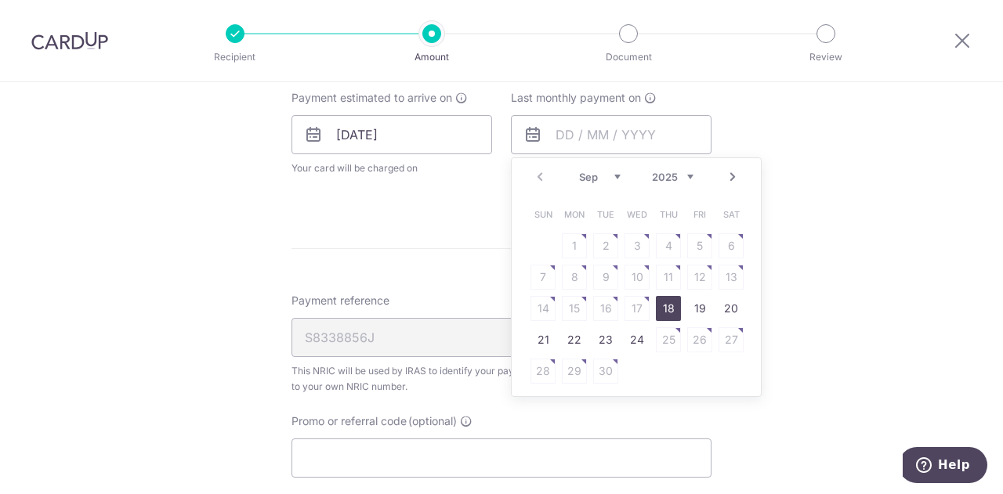
click at [678, 183] on select "2025 2026" at bounding box center [673, 177] width 42 height 13
click at [615, 179] on select "Jan Feb Mar Apr May Jun [DATE] Aug Sep Oct" at bounding box center [600, 177] width 42 height 13
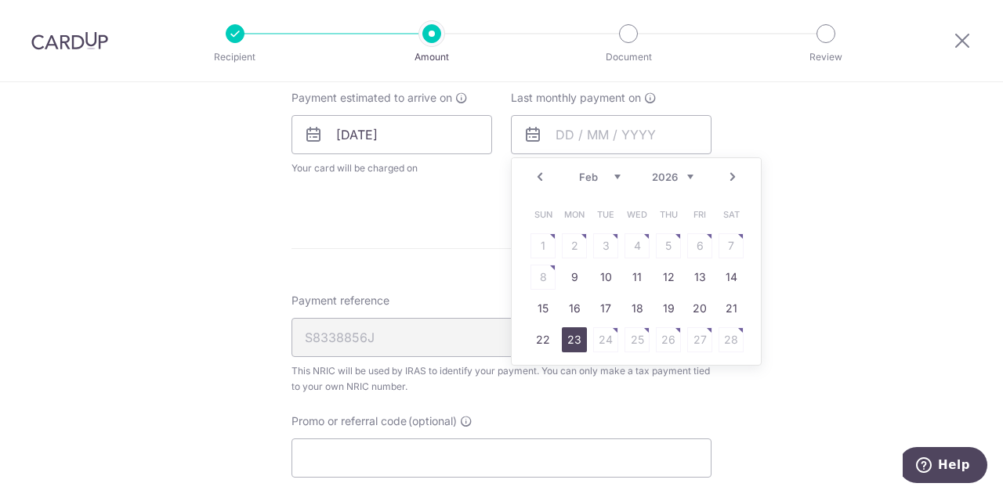
click at [571, 338] on link "23" at bounding box center [574, 339] width 25 height 25
type input "[DATE]"
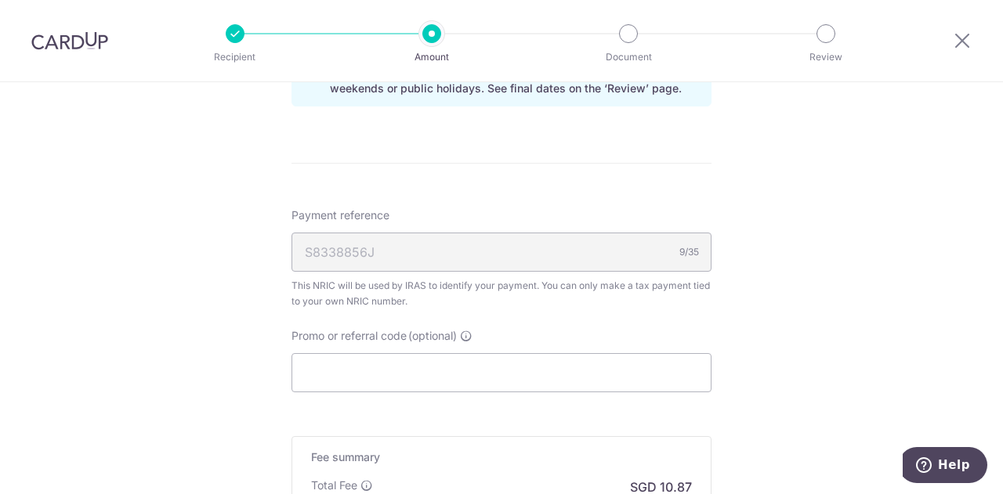
scroll to position [1064, 0]
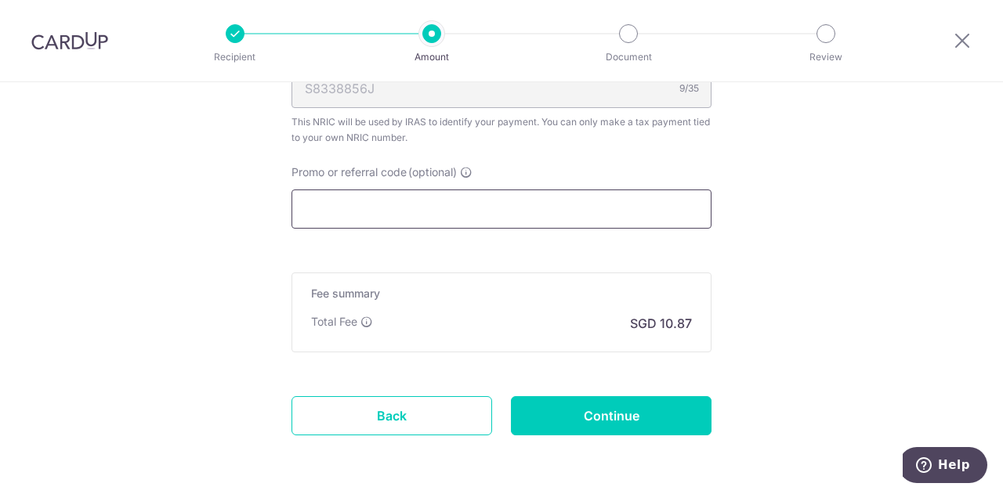
click at [439, 212] on input "Promo or referral code (optional)" at bounding box center [501, 209] width 420 height 39
paste input "MILELION"
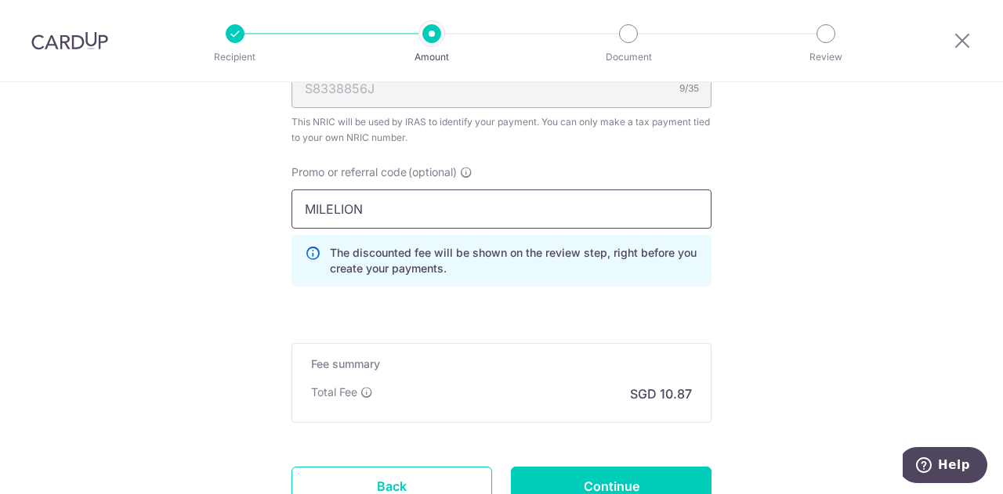
type input "MILELION"
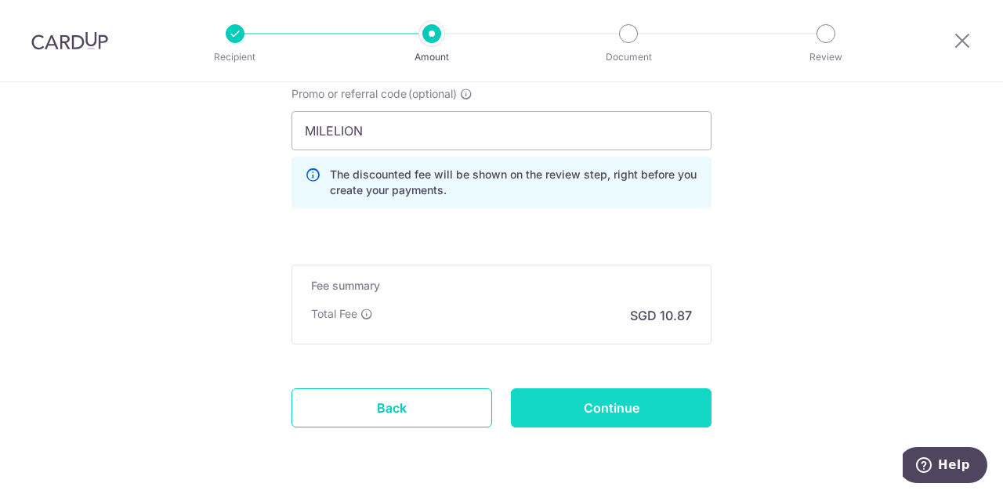
click at [603, 410] on input "Continue" at bounding box center [611, 408] width 201 height 39
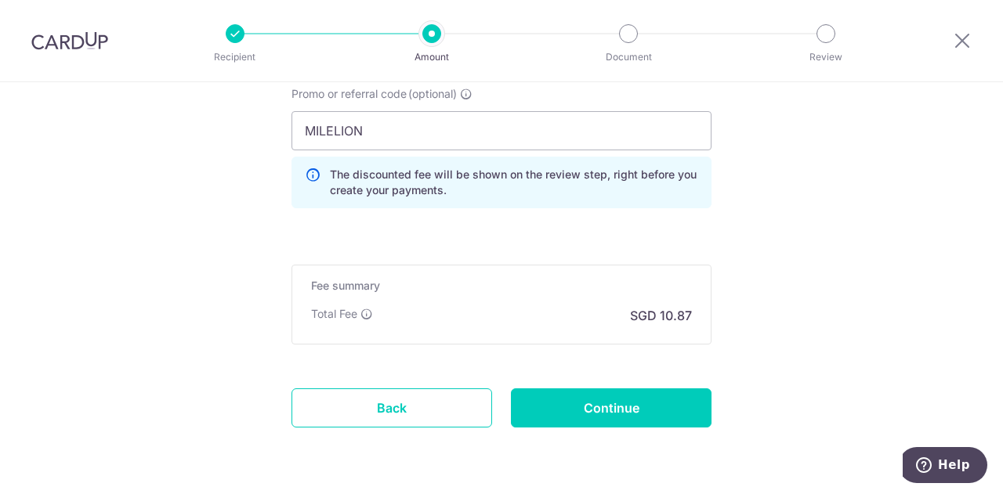
type input "Update Schedule"
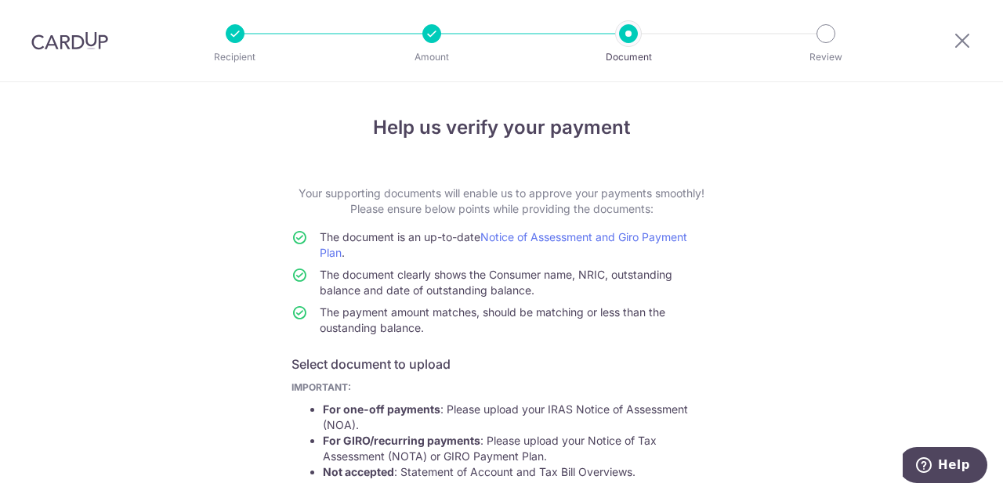
click at [436, 31] on div at bounding box center [431, 33] width 19 height 19
click at [964, 45] on icon at bounding box center [962, 41] width 19 height 20
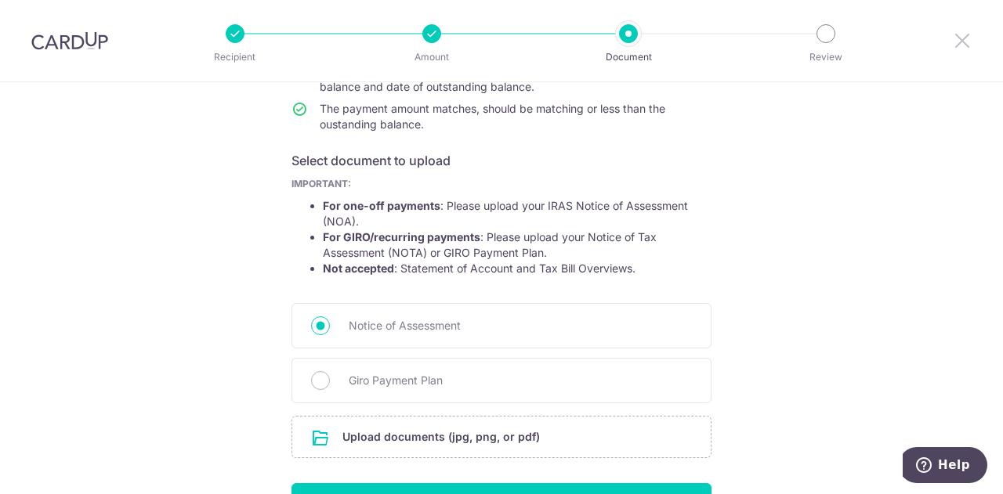
scroll to position [306, 0]
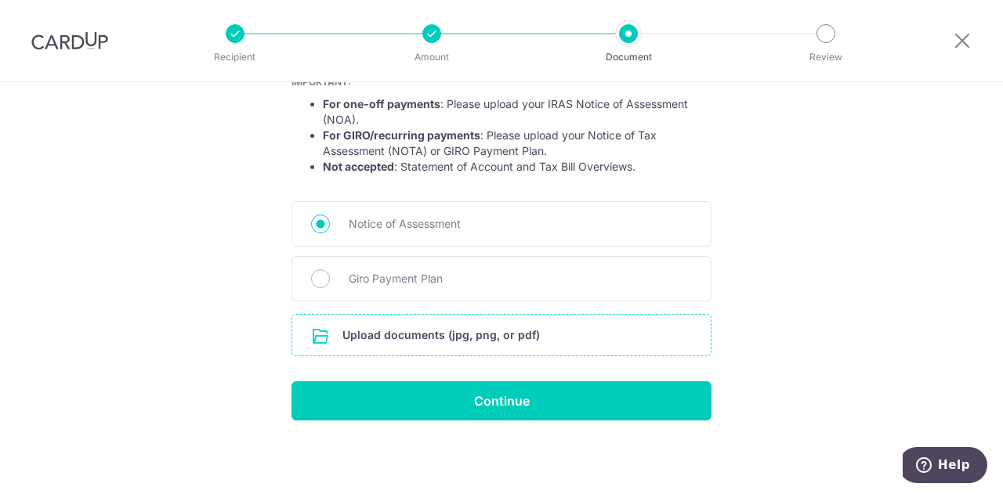
click at [421, 340] on input "file" at bounding box center [501, 335] width 418 height 41
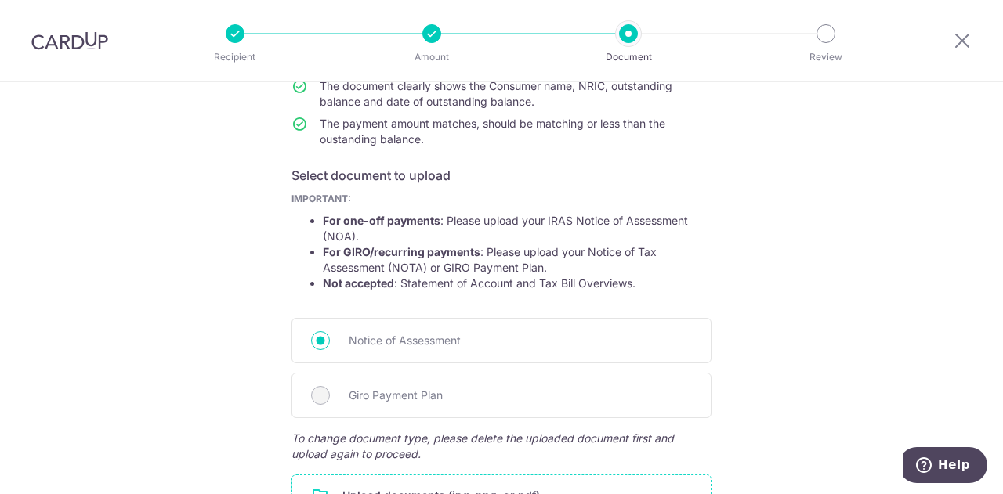
scroll to position [179, 0]
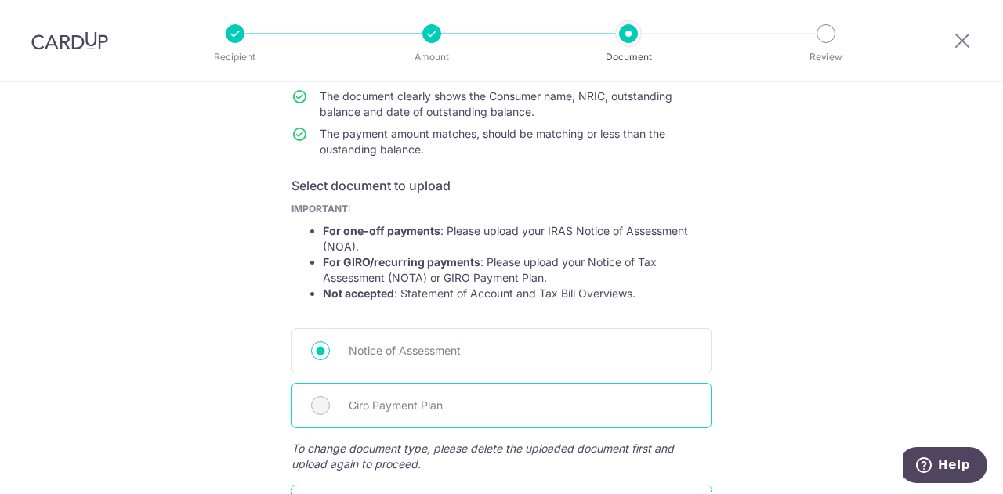
click at [349, 397] on span "Giro Payment Plan" at bounding box center [520, 405] width 343 height 19
click at [361, 395] on div "Giro Payment Plan" at bounding box center [501, 405] width 420 height 45
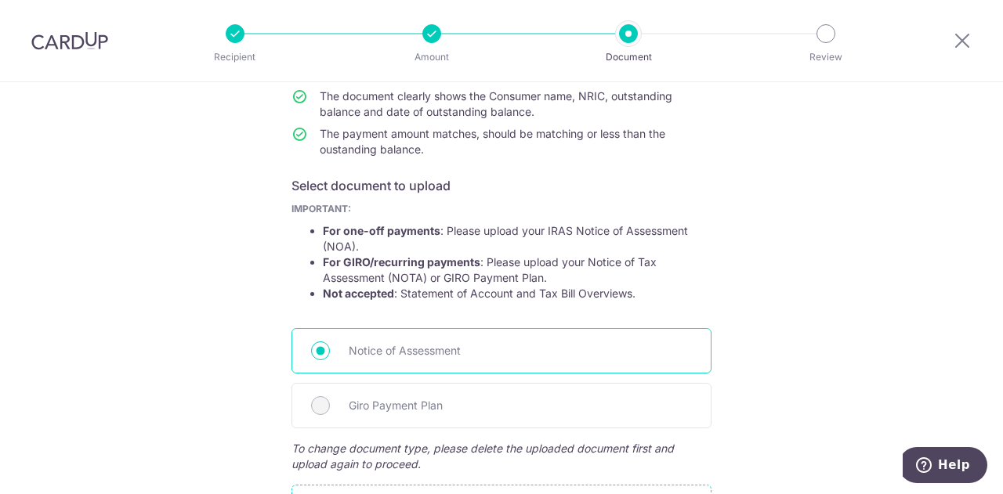
click at [405, 347] on span "Notice of Assessment" at bounding box center [520, 351] width 343 height 19
click at [330, 347] on input "Notice of Assessment" at bounding box center [320, 351] width 19 height 19
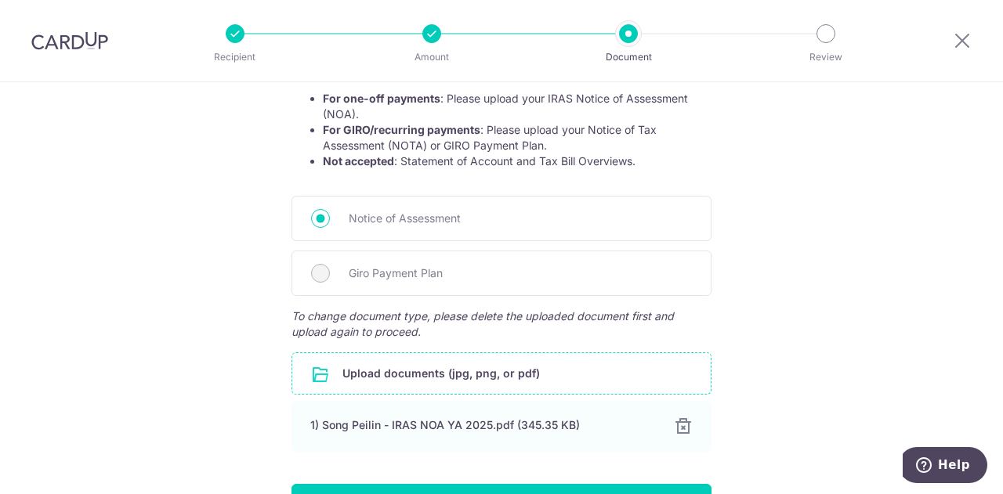
scroll to position [335, 0]
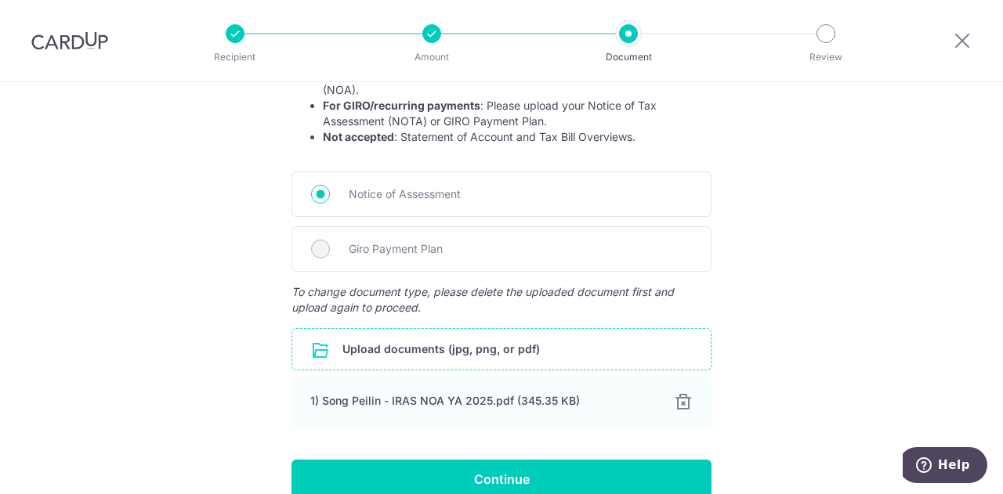
click at [417, 353] on input "file" at bounding box center [501, 349] width 418 height 41
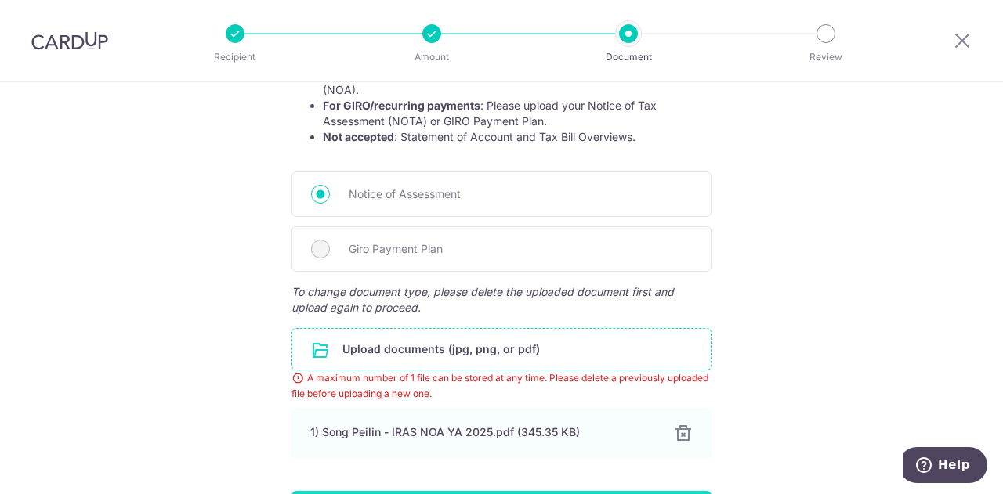
drag, startPoint x: 674, startPoint y: 436, endPoint x: 667, endPoint y: 436, distance: 7.9
click at [675, 436] on div at bounding box center [683, 434] width 19 height 19
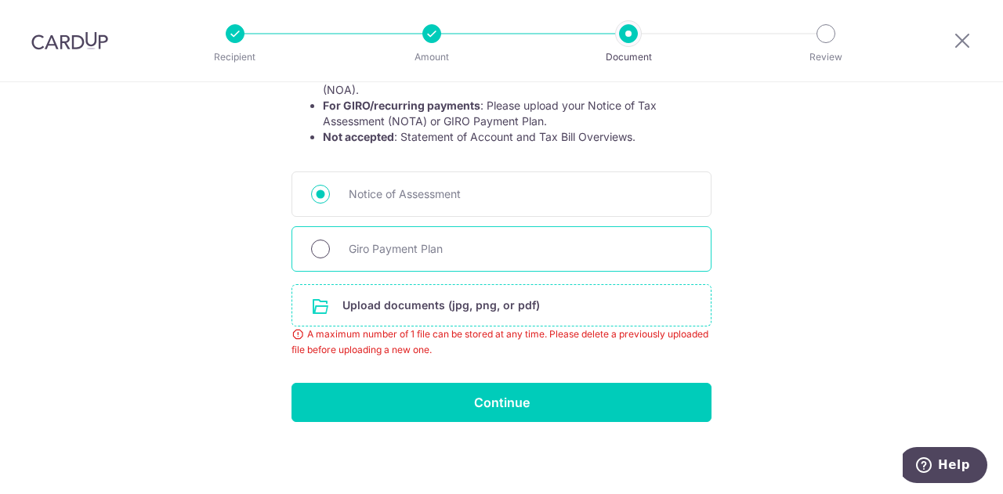
click at [318, 250] on input "Giro Payment Plan" at bounding box center [320, 249] width 19 height 19
radio input "true"
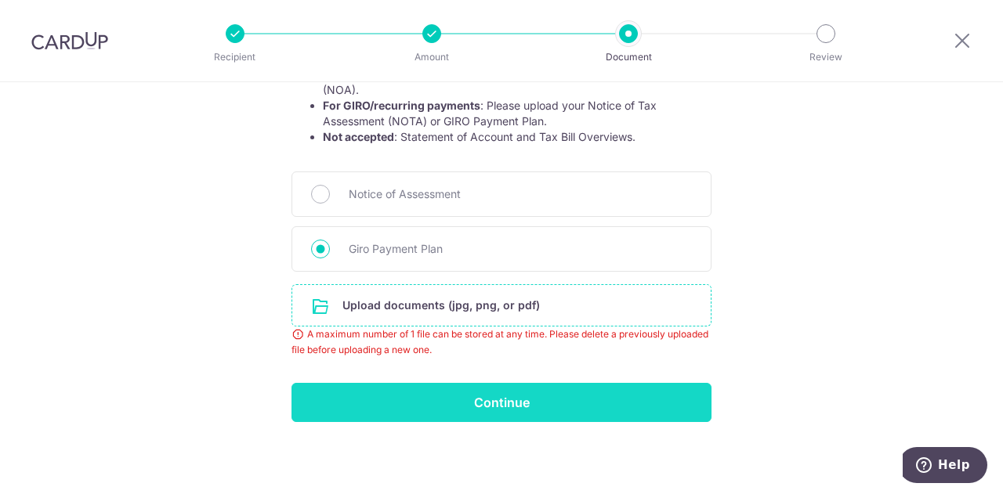
click at [481, 405] on input "Continue" at bounding box center [501, 402] width 420 height 39
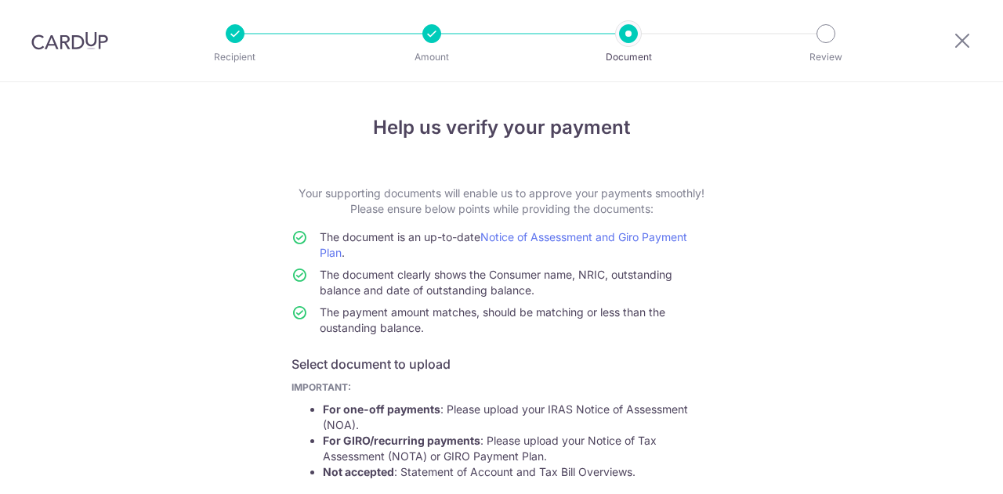
scroll to position [327, 0]
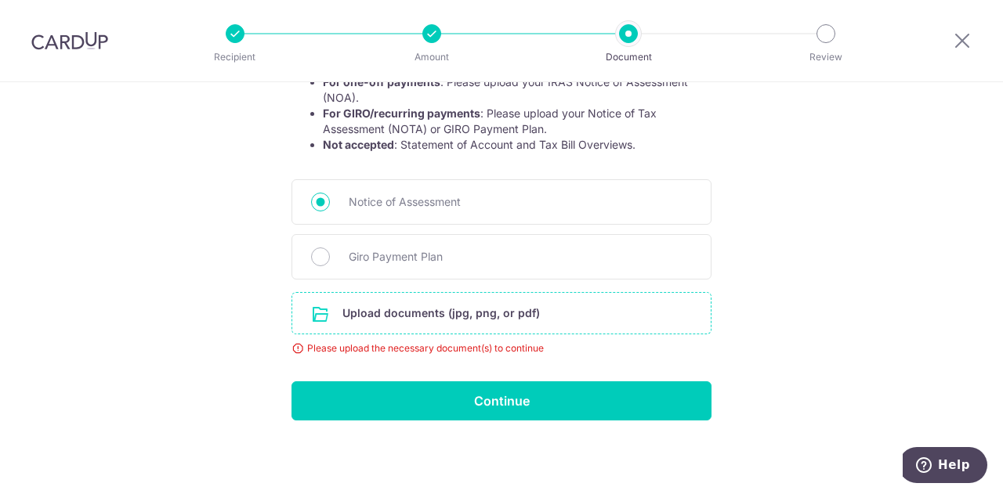
click at [447, 320] on input "file" at bounding box center [501, 313] width 418 height 41
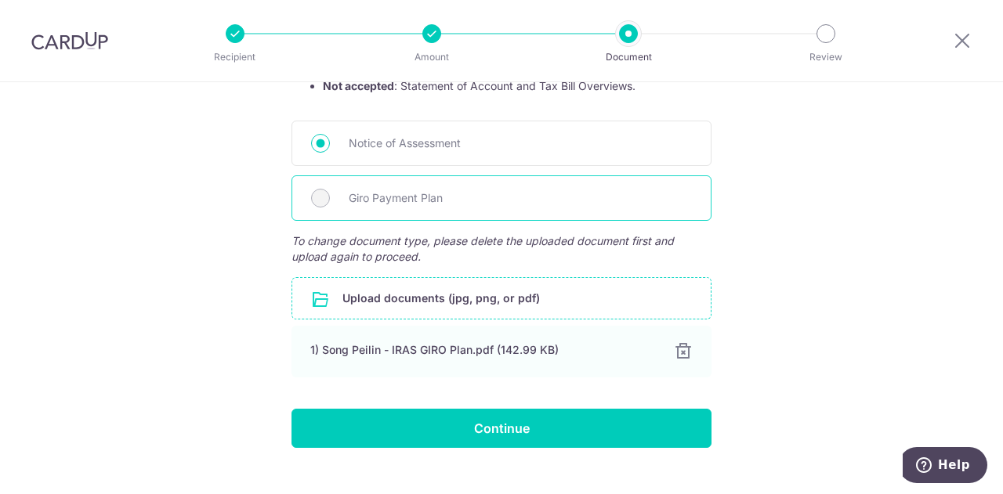
scroll to position [414, 0]
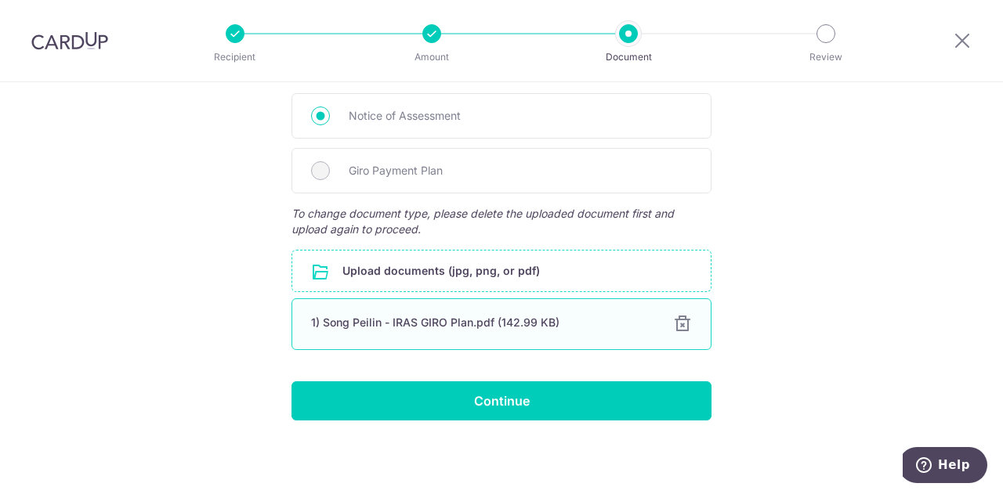
click at [676, 330] on div at bounding box center [682, 324] width 19 height 19
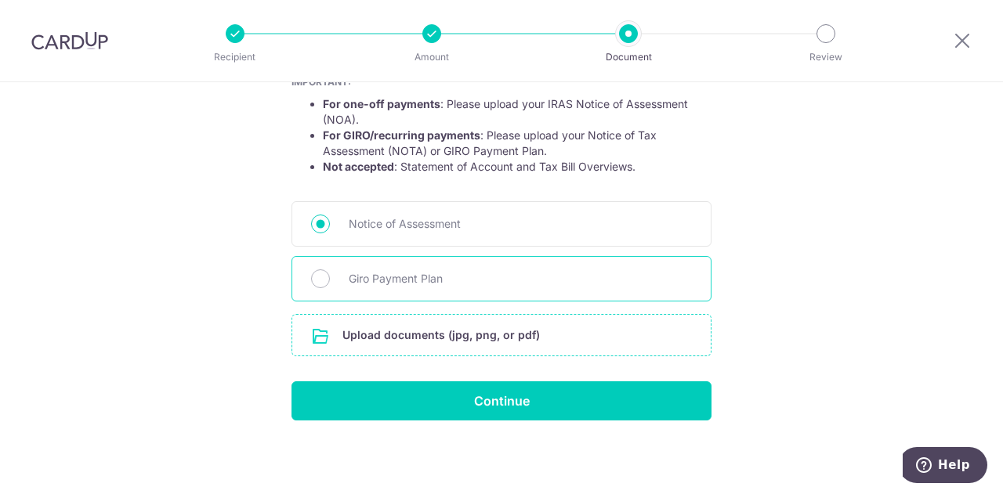
click at [429, 292] on div "Giro Payment Plan" at bounding box center [501, 278] width 420 height 45
click at [425, 280] on span "Giro Payment Plan" at bounding box center [520, 278] width 343 height 19
click at [313, 279] on input "Giro Payment Plan" at bounding box center [320, 278] width 19 height 19
radio input "true"
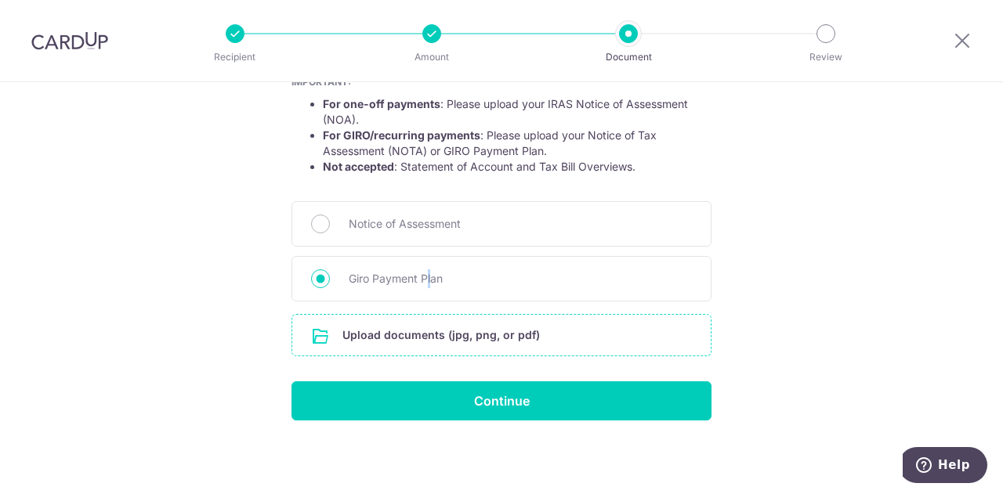
click at [433, 345] on input "file" at bounding box center [501, 335] width 418 height 41
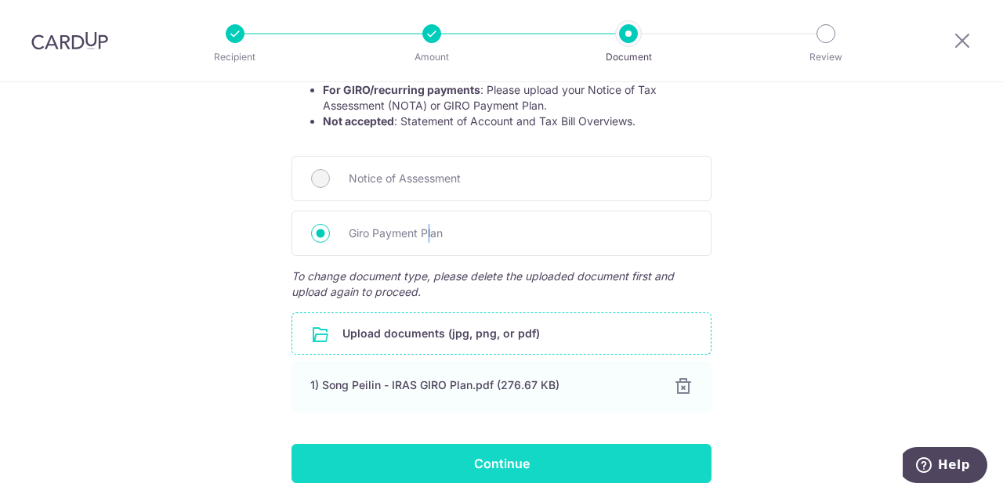
scroll to position [414, 0]
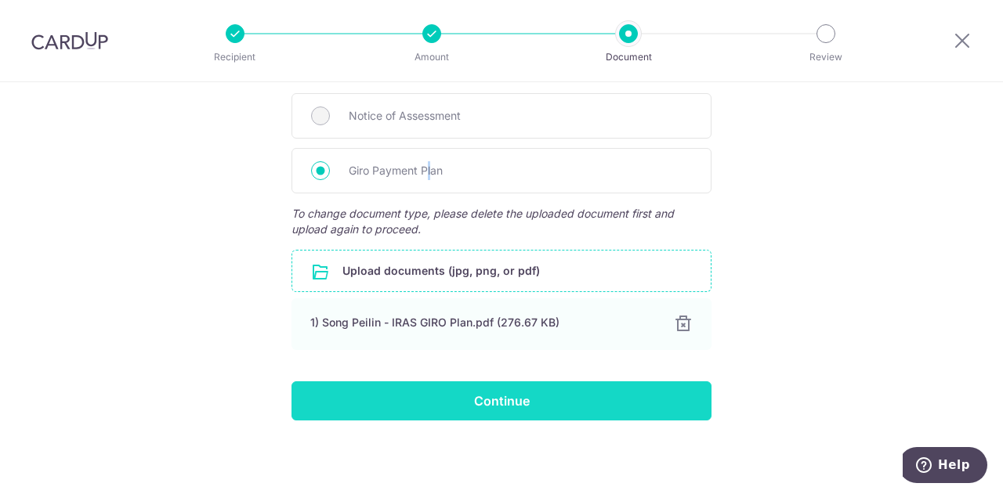
click at [509, 403] on input "Continue" at bounding box center [501, 400] width 420 height 39
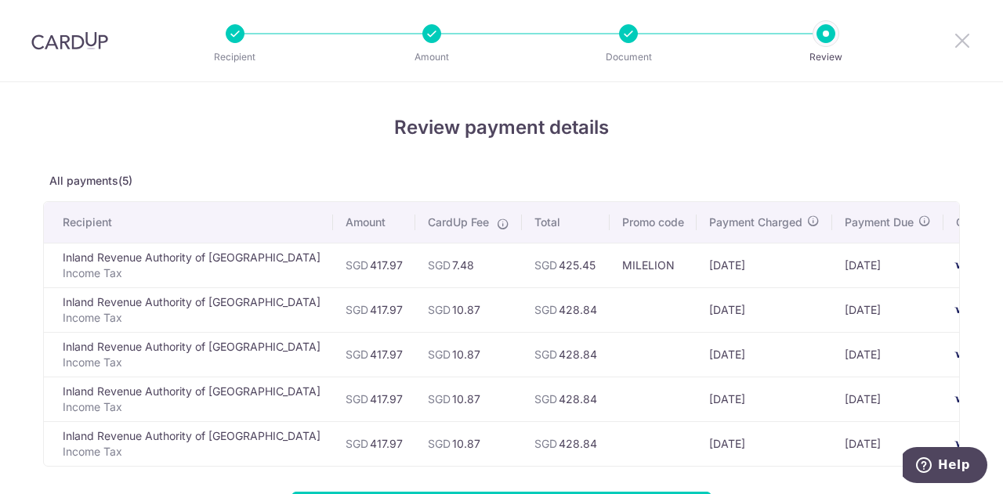
click at [960, 33] on icon at bounding box center [962, 41] width 19 height 20
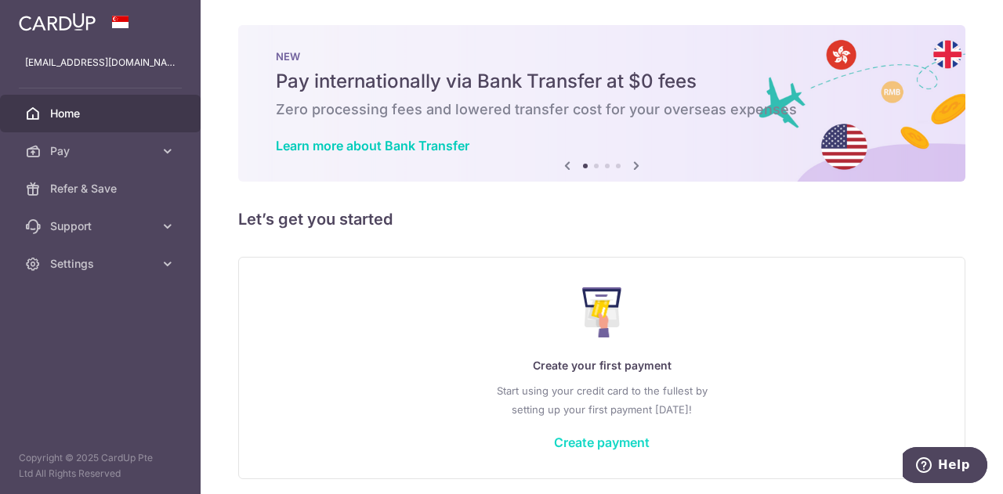
click at [599, 445] on link "Create payment" at bounding box center [602, 443] width 96 height 16
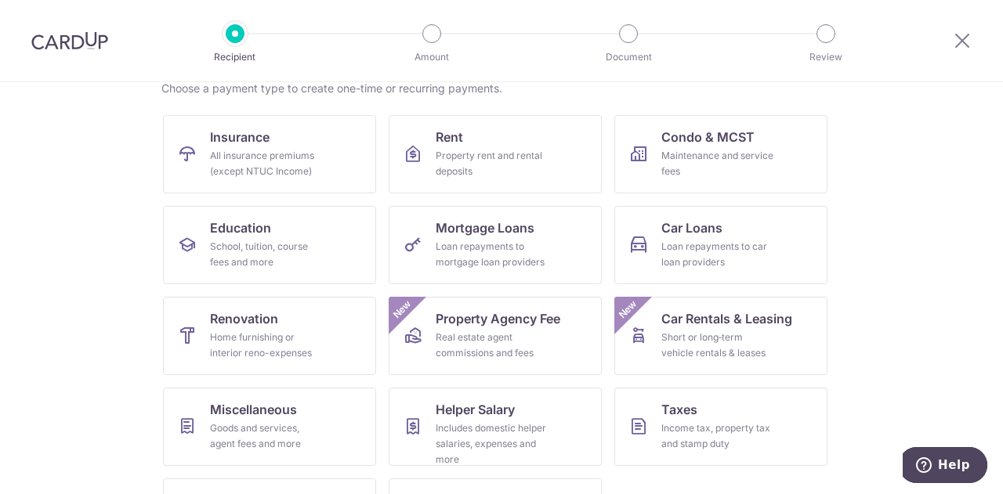
scroll to position [157, 0]
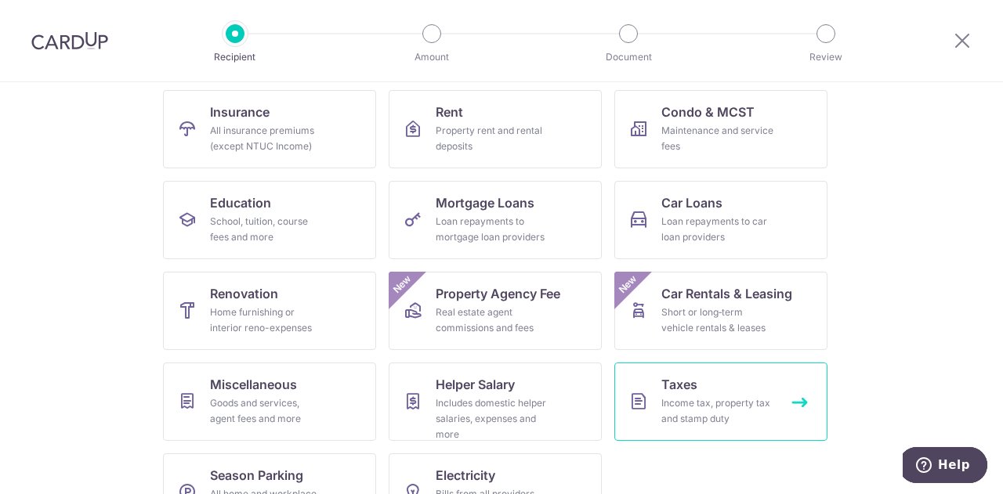
click at [752, 412] on div "Income tax, property tax and stamp duty" at bounding box center [717, 411] width 113 height 31
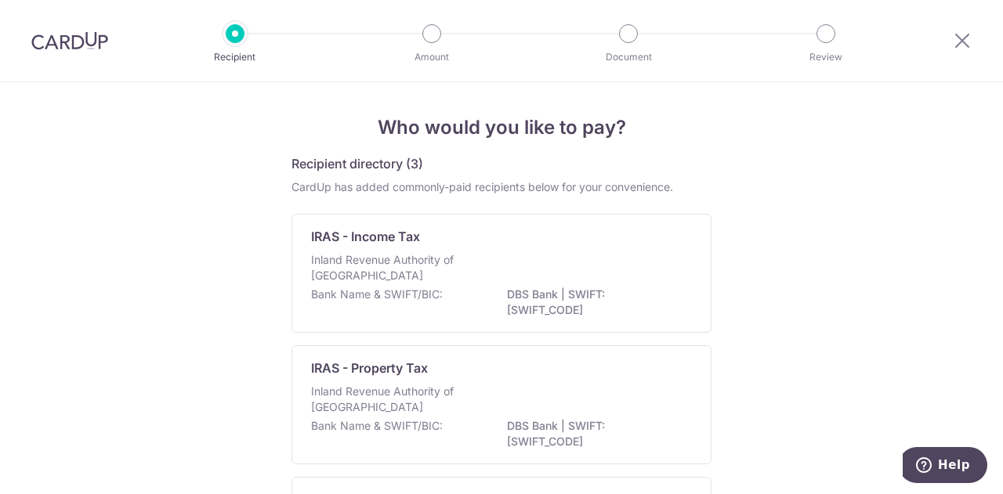
click at [443, 261] on p "Inland Revenue Authority of Singapore" at bounding box center [394, 267] width 166 height 31
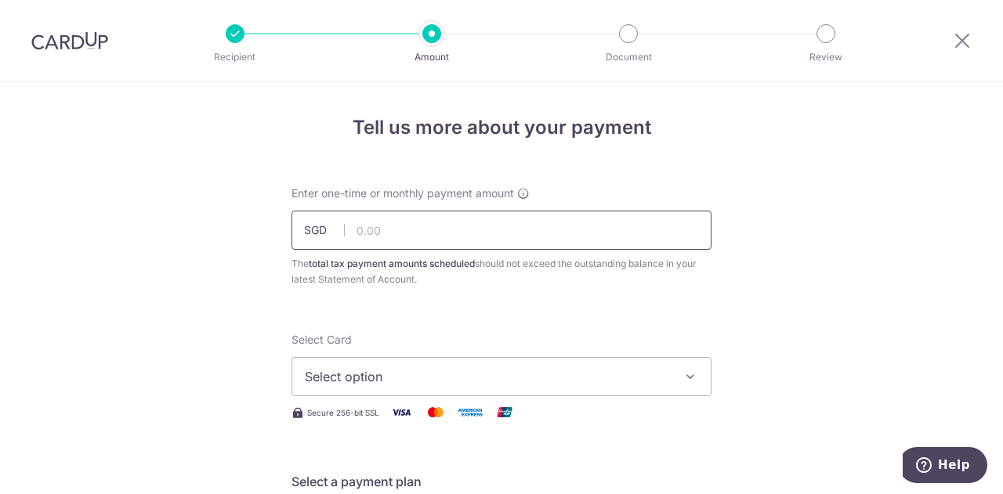
drag, startPoint x: 0, startPoint y: 0, endPoint x: 414, endPoint y: 237, distance: 476.9
click at [414, 237] on input "text" at bounding box center [501, 230] width 420 height 39
drag, startPoint x: 420, startPoint y: 233, endPoint x: 323, endPoint y: 233, distance: 97.1
click at [323, 233] on div "SGD 417.97 417.97" at bounding box center [501, 230] width 420 height 39
paste input "2,925.80"
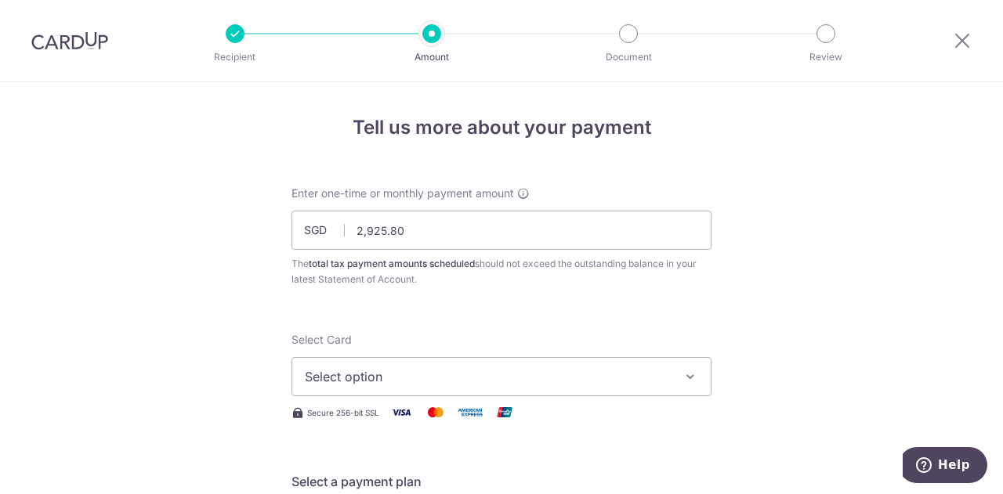
type input "2,925.80"
click at [395, 383] on span "Select option" at bounding box center [487, 376] width 365 height 19
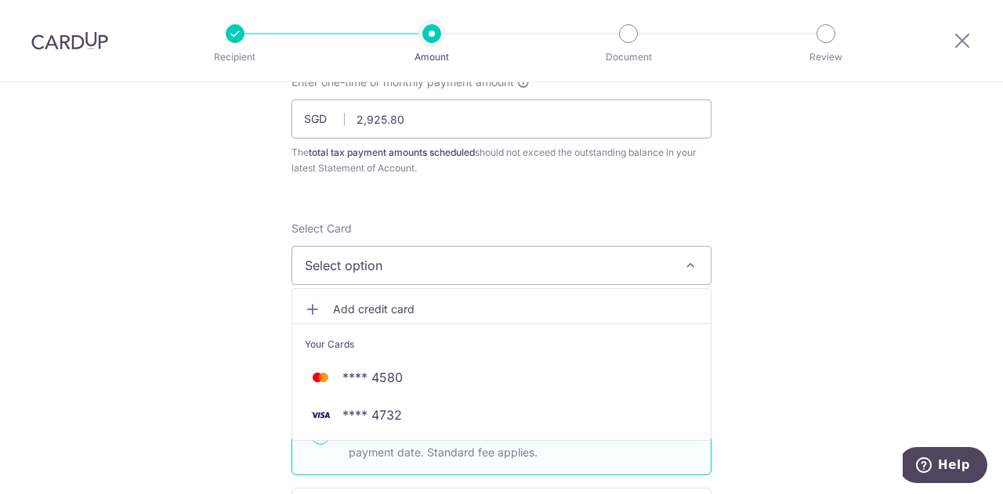
scroll to position [157, 0]
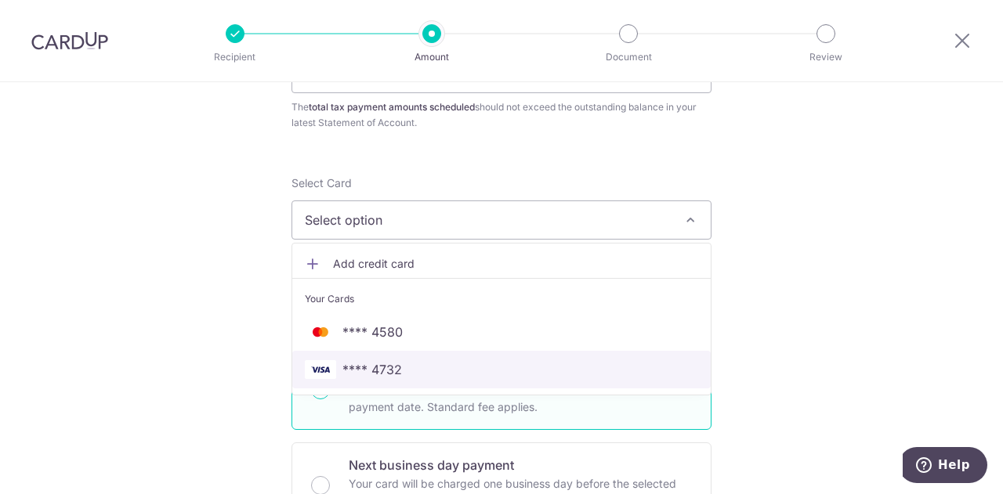
click at [396, 371] on span "**** 4732" at bounding box center [372, 369] width 60 height 19
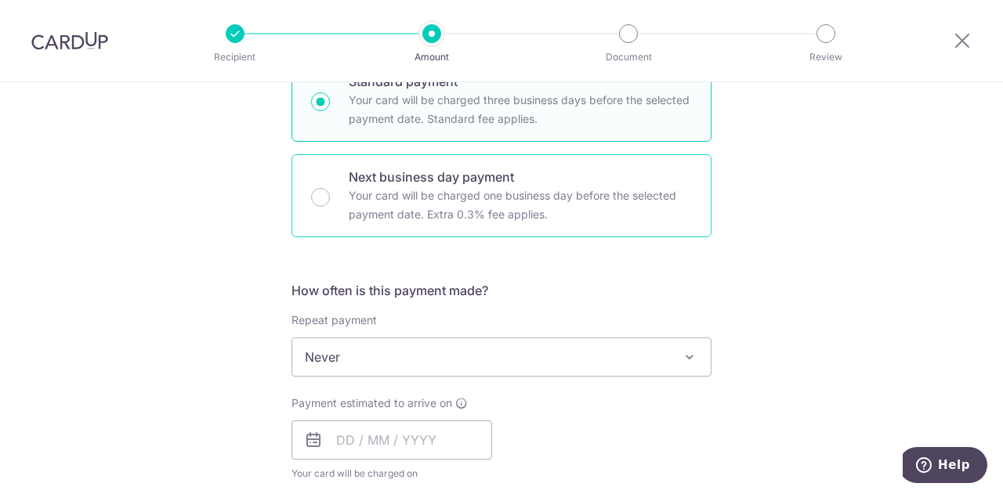
scroll to position [470, 0]
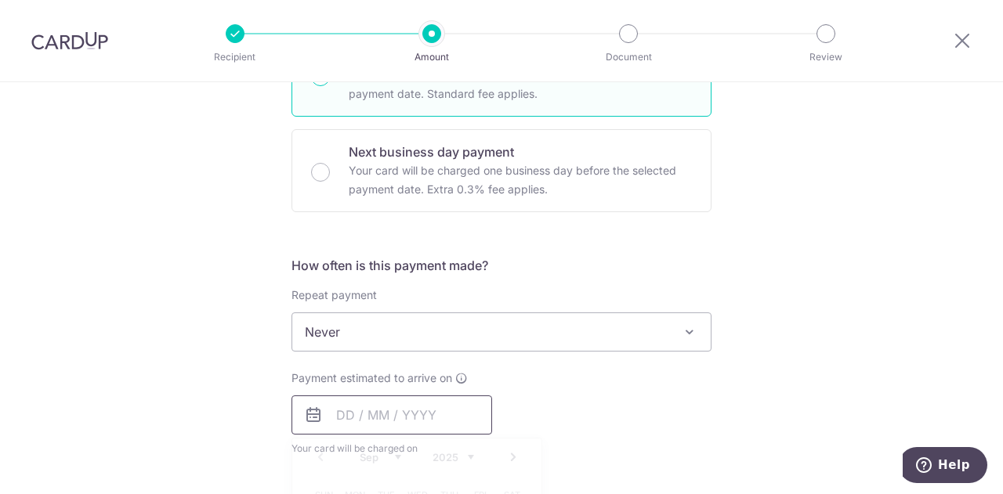
click at [395, 405] on input "text" at bounding box center [391, 415] width 201 height 39
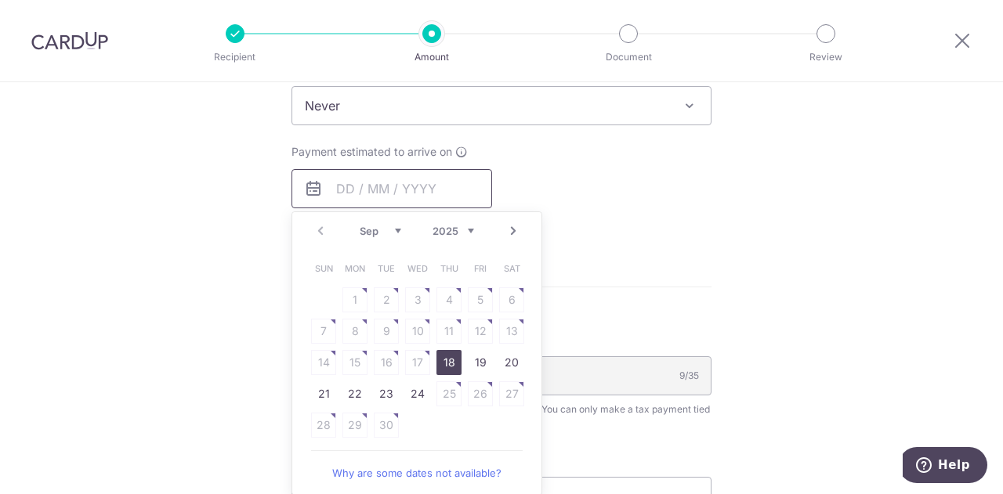
scroll to position [705, 0]
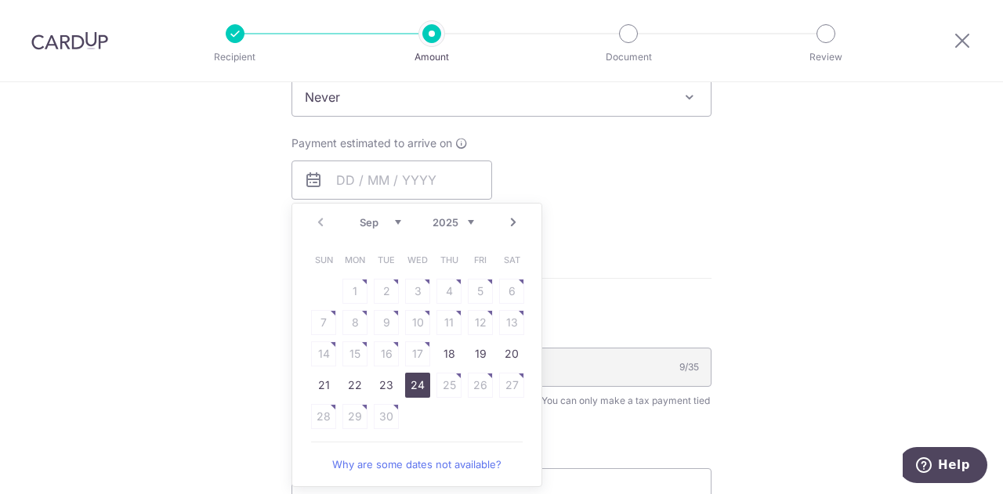
click at [407, 386] on link "24" at bounding box center [417, 385] width 25 height 25
type input "24/09/2025"
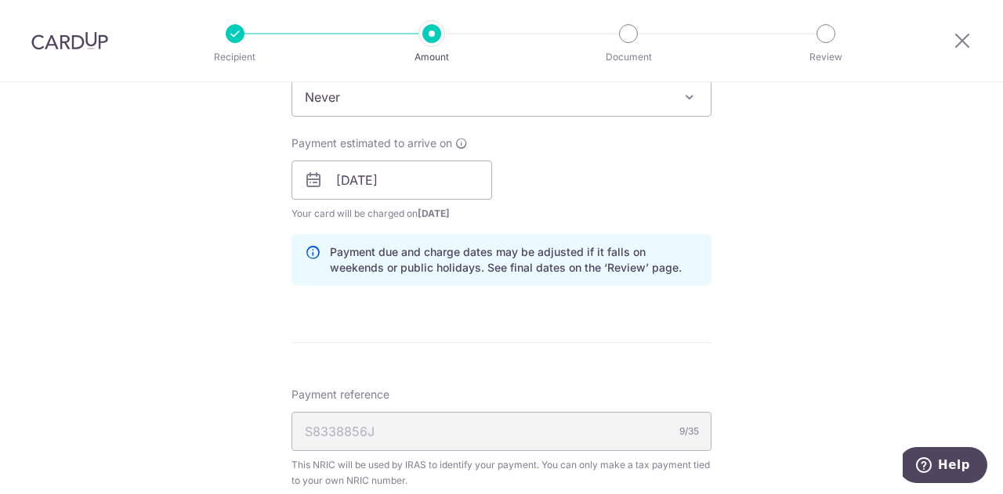
click at [525, 328] on form "Enter one-time or monthly payment amount SGD 2,925.80 2925.80 The total tax pay…" at bounding box center [501, 152] width 420 height 1342
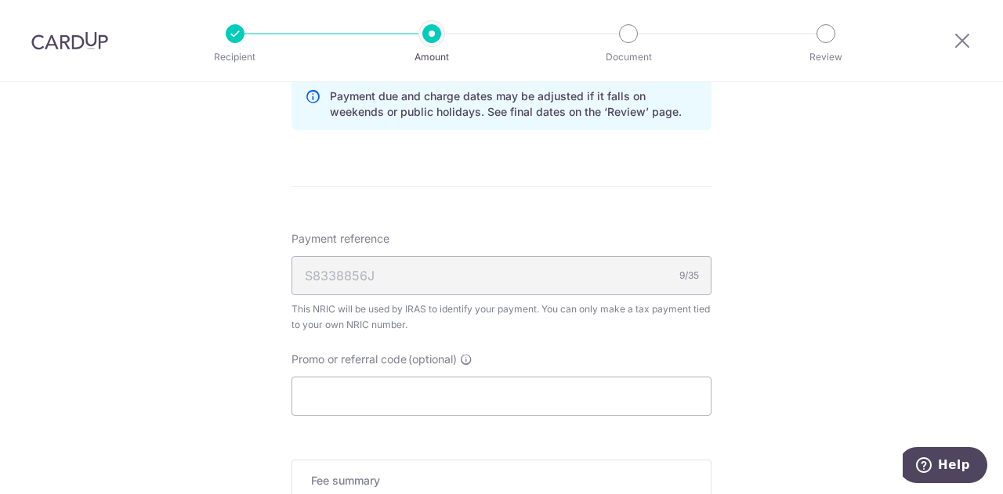
scroll to position [940, 0]
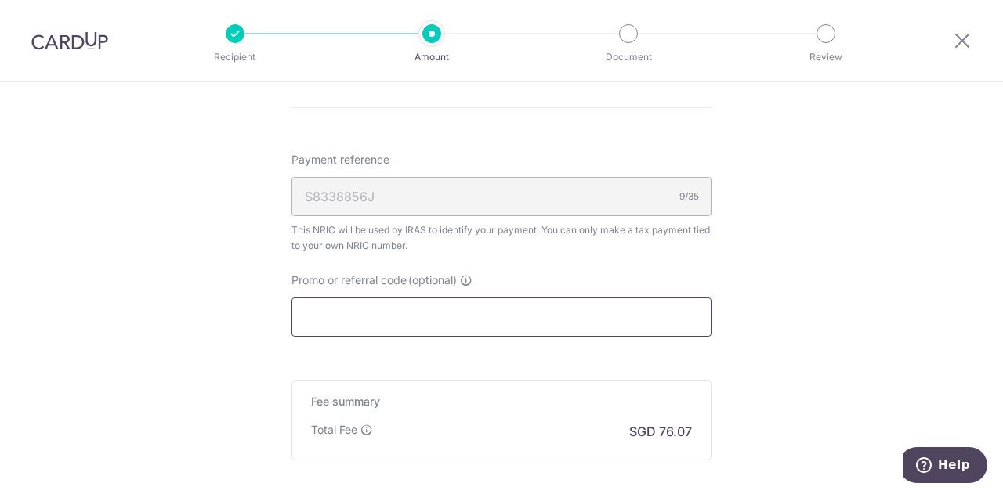
click at [406, 322] on input "Promo or referral code (optional)" at bounding box center [501, 317] width 420 height 39
paste input "VTAX25ONE"
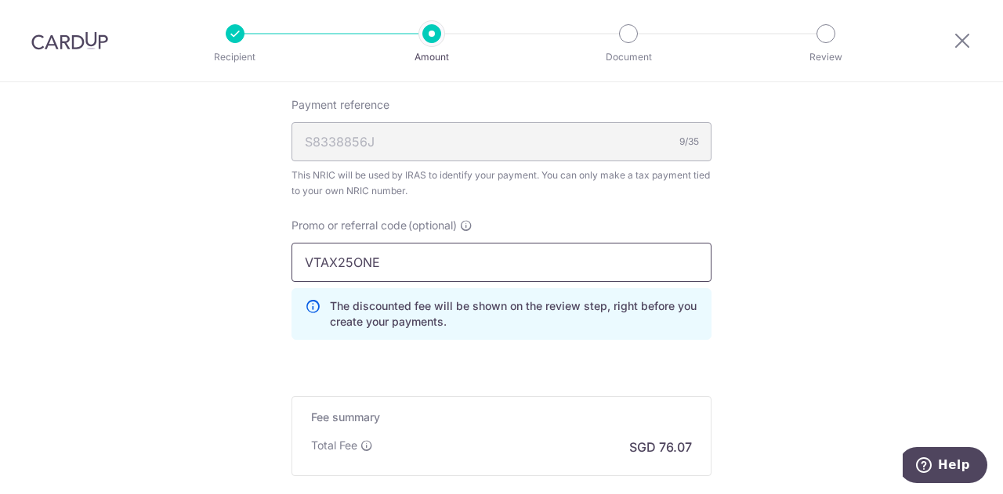
scroll to position [1097, 0]
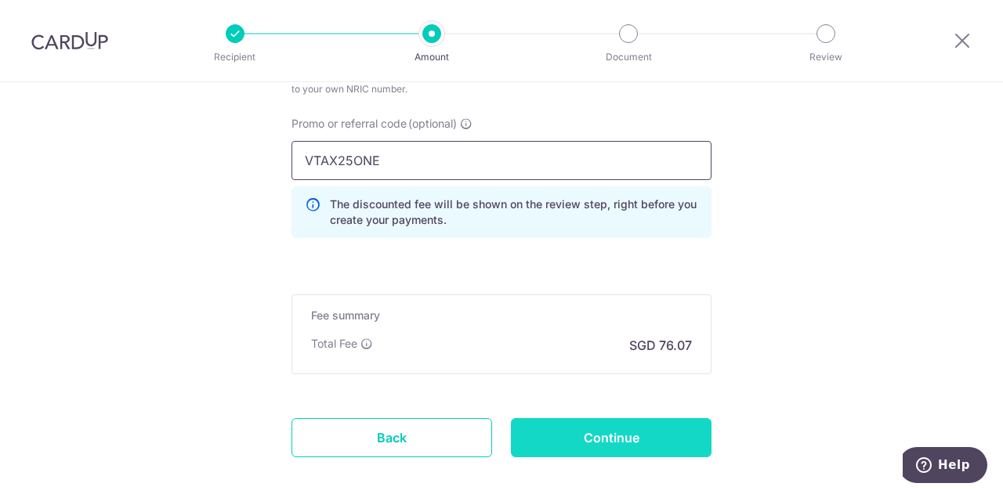
type input "VTAX25ONE"
click at [642, 439] on input "Continue" at bounding box center [611, 437] width 201 height 39
type input "Create Schedule"
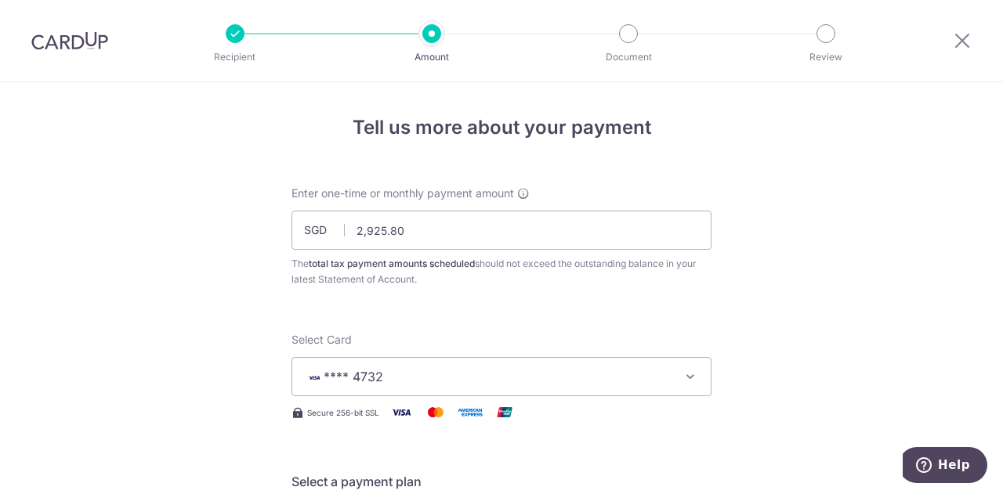
scroll to position [886, 0]
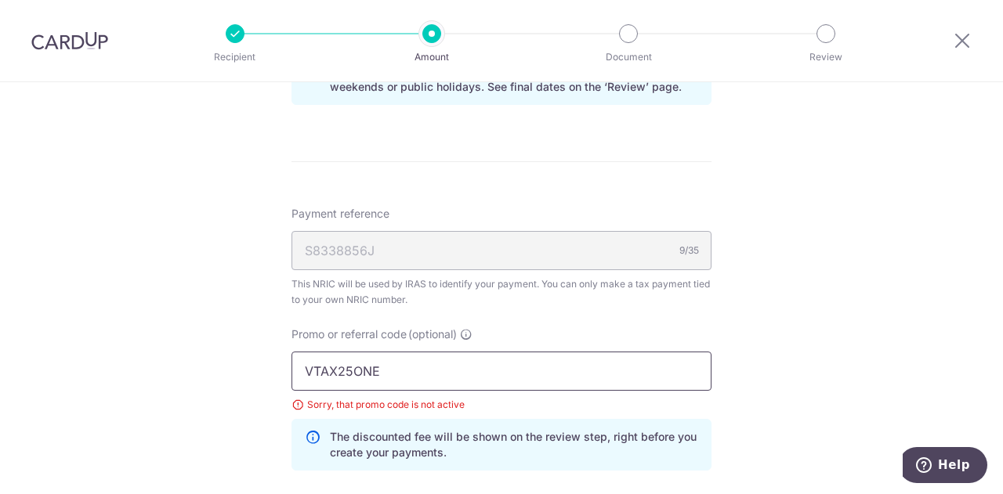
drag, startPoint x: 414, startPoint y: 377, endPoint x: 251, endPoint y: 363, distance: 162.8
click at [251, 363] on div "Tell us more about your payment Enter one-time or monthly payment amount SGD 2,…" at bounding box center [501, 1] width 1003 height 1611
paste input "MLTAX25R"
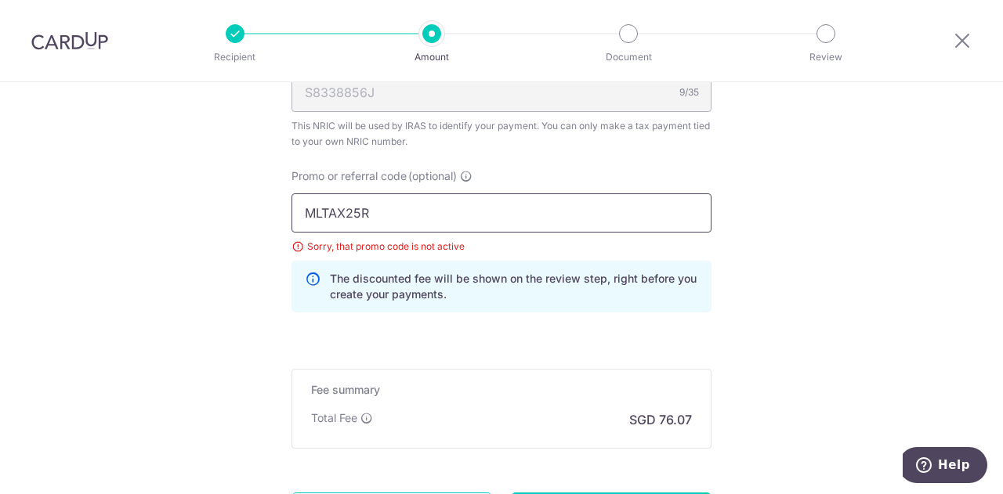
scroll to position [1121, 0]
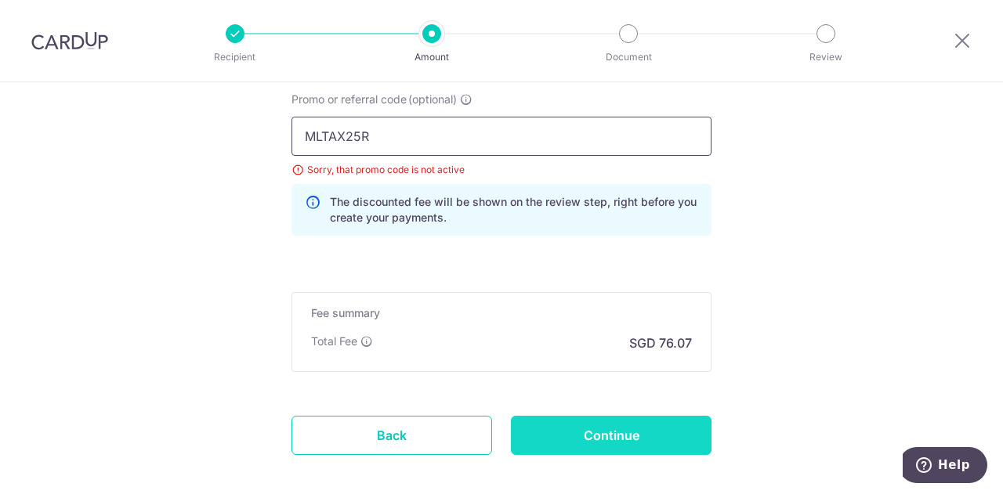
type input "MLTAX25R"
click at [587, 432] on input "Continue" at bounding box center [611, 435] width 201 height 39
type input "Update Schedule"
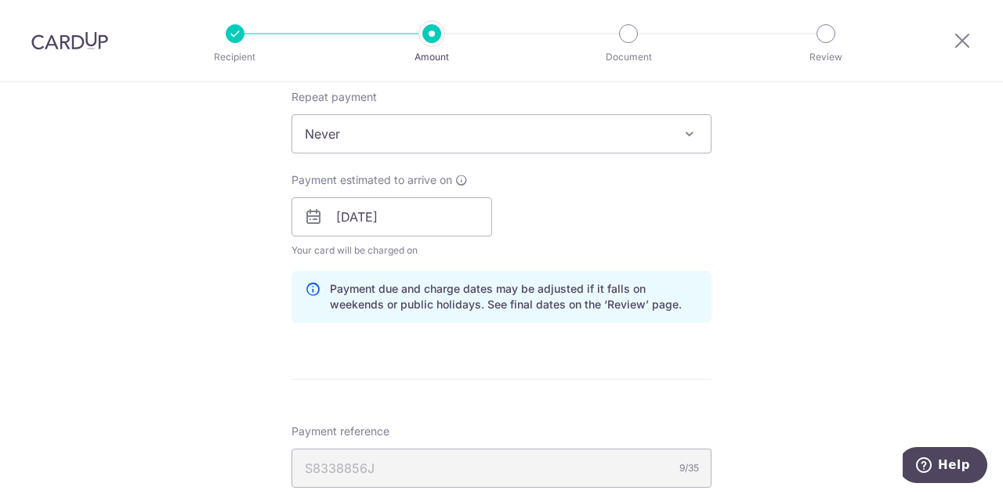
scroll to position [651, 0]
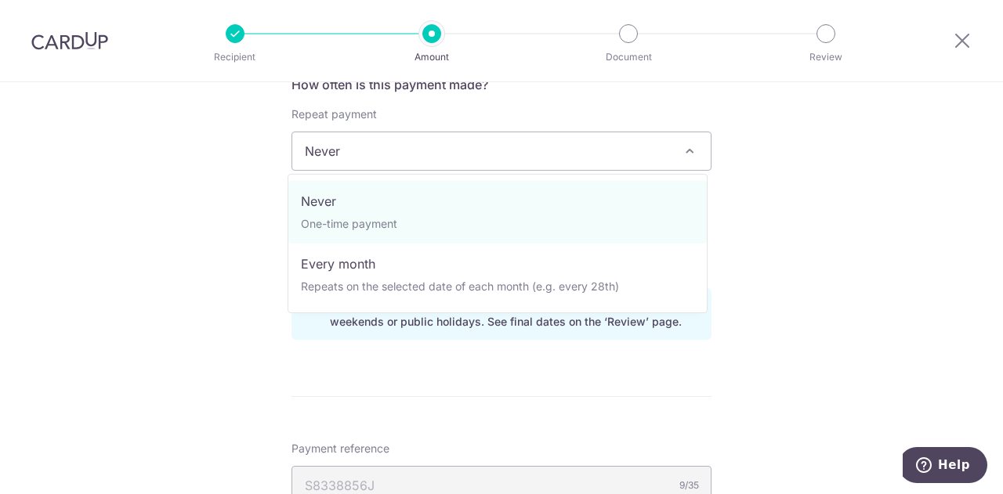
click at [439, 150] on span "Never" at bounding box center [501, 151] width 418 height 38
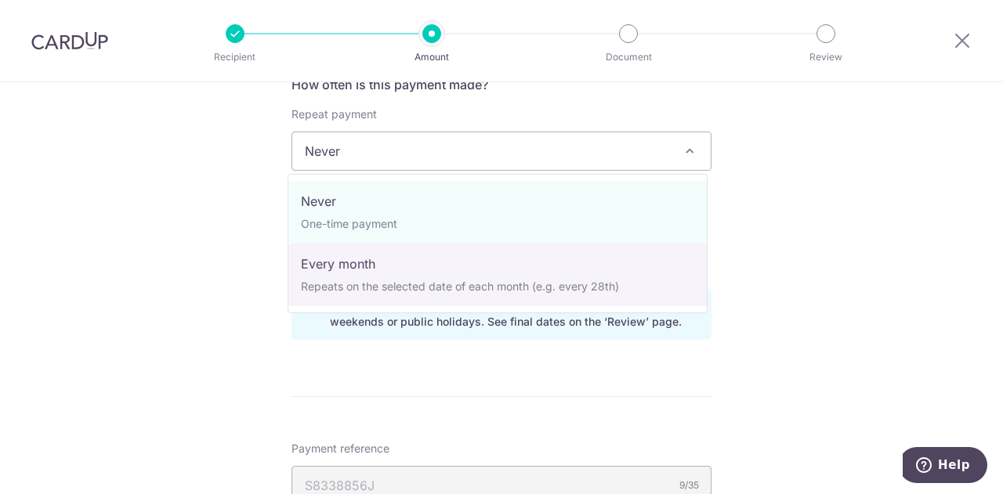
select select "3"
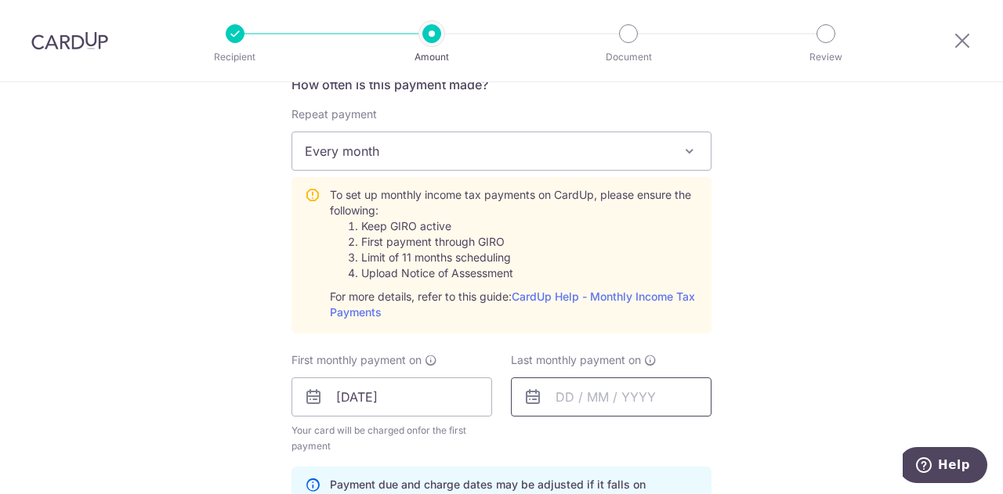
click at [642, 406] on input "text" at bounding box center [611, 397] width 201 height 39
click at [425, 393] on input "[DATE]" at bounding box center [391, 397] width 201 height 39
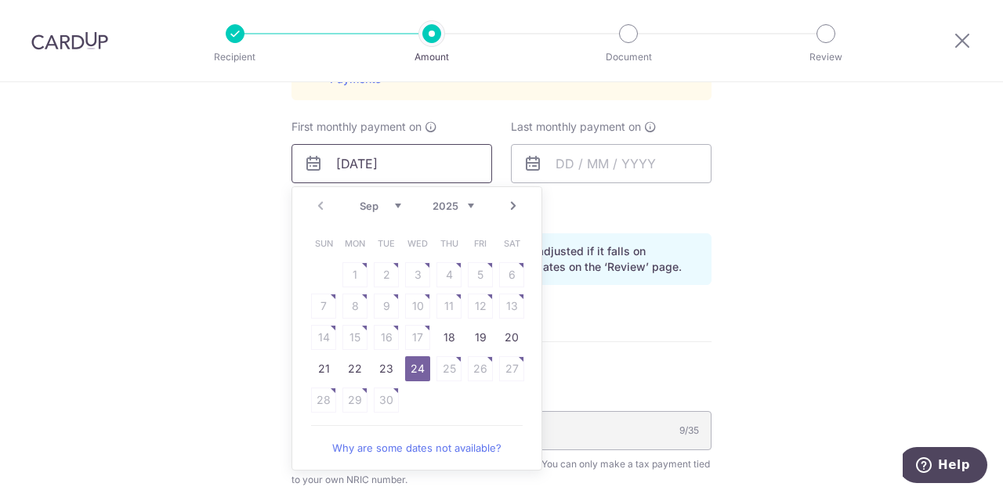
scroll to position [964, 0]
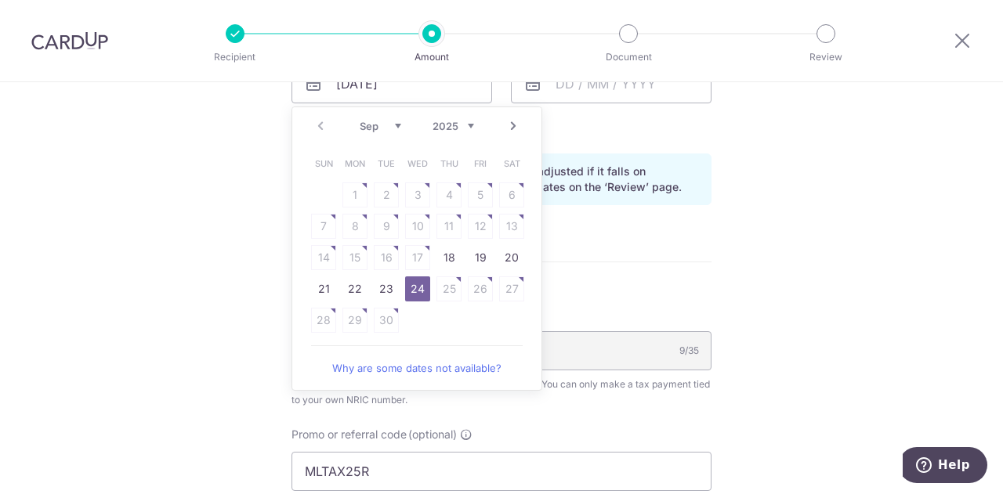
drag, startPoint x: 408, startPoint y: 290, endPoint x: 605, endPoint y: 144, distance: 244.7
click at [408, 290] on link "24" at bounding box center [417, 289] width 25 height 25
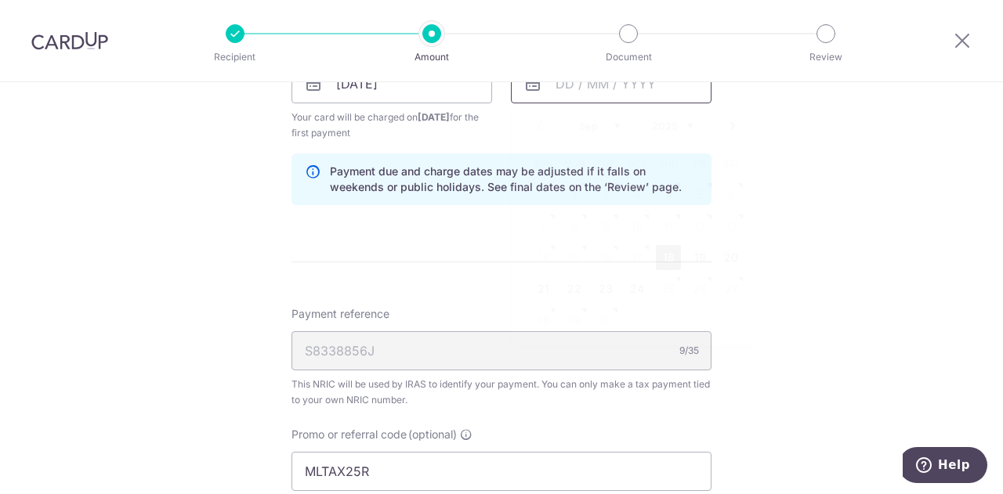
click at [643, 89] on input "text" at bounding box center [611, 83] width 201 height 39
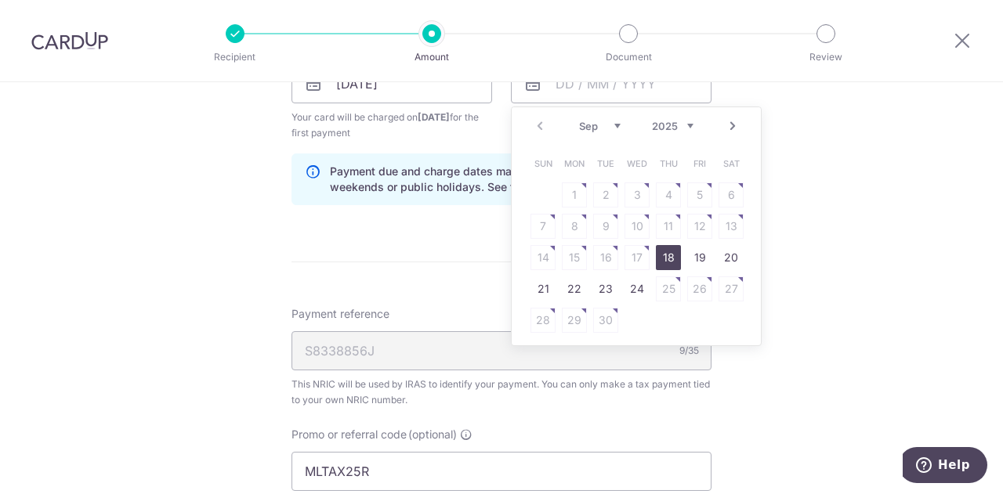
click at [670, 129] on select "2025 2026" at bounding box center [673, 126] width 42 height 13
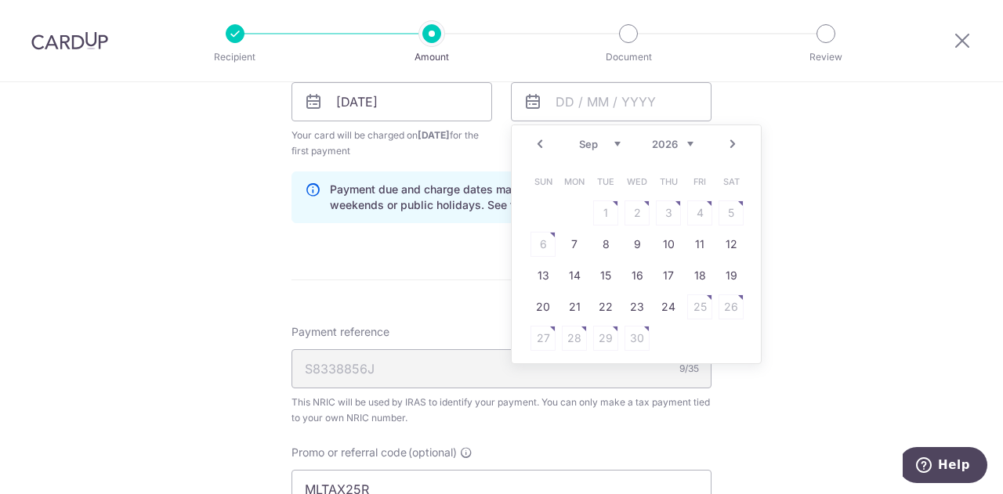
click at [613, 146] on select "Jan Feb Mar Apr May Jun [DATE] Aug Sep Oct" at bounding box center [600, 144] width 42 height 13
click at [632, 304] on link "25" at bounding box center [636, 307] width 25 height 25
type input "[DATE]"
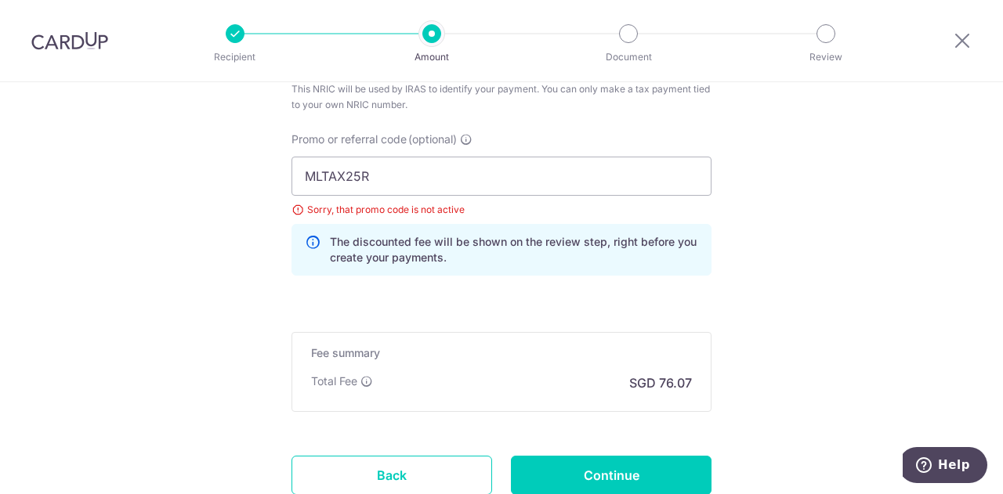
scroll to position [1338, 0]
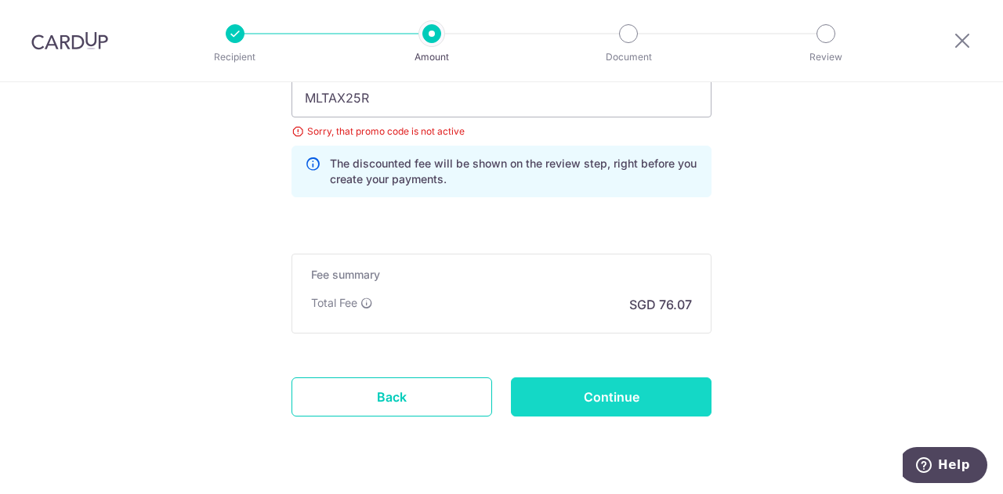
click at [593, 392] on input "Continue" at bounding box center [611, 397] width 201 height 39
type input "Update Schedule"
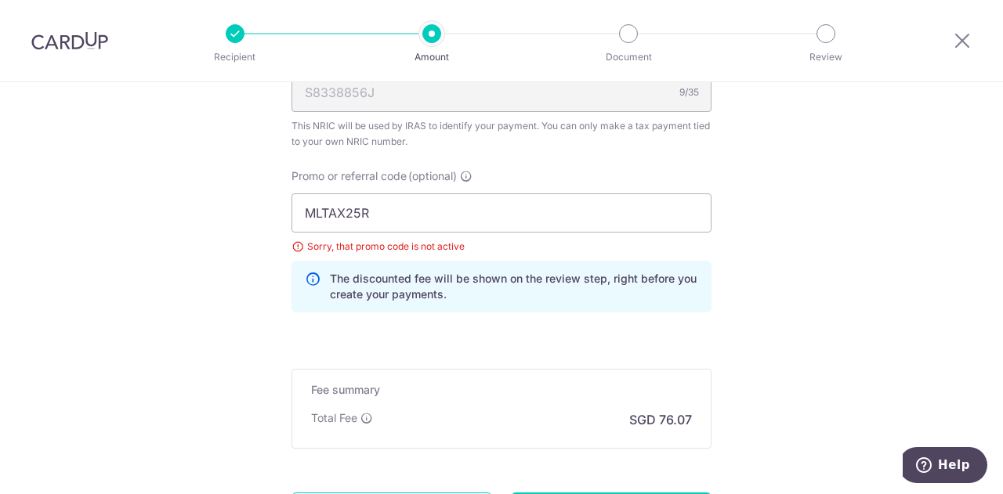
scroll to position [978, 0]
drag, startPoint x: 390, startPoint y: 213, endPoint x: 253, endPoint y: 212, distance: 137.1
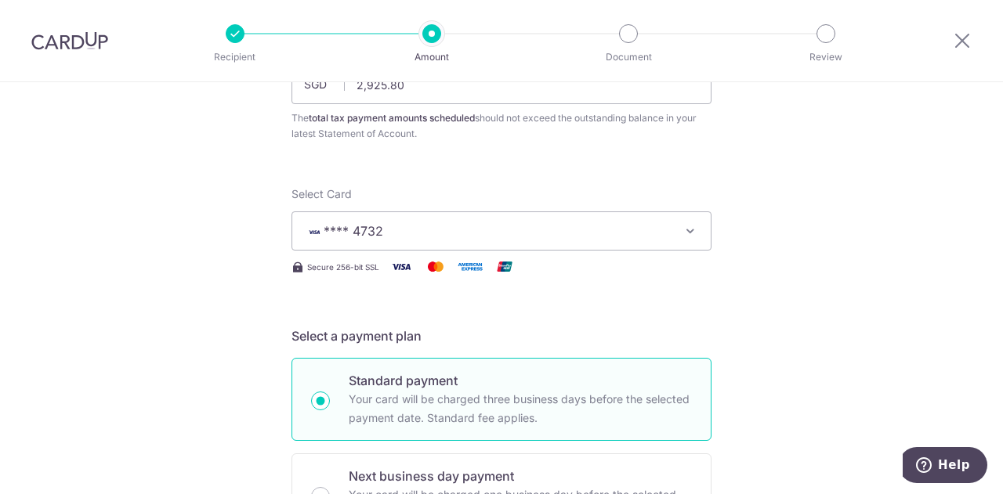
scroll to position [0, 0]
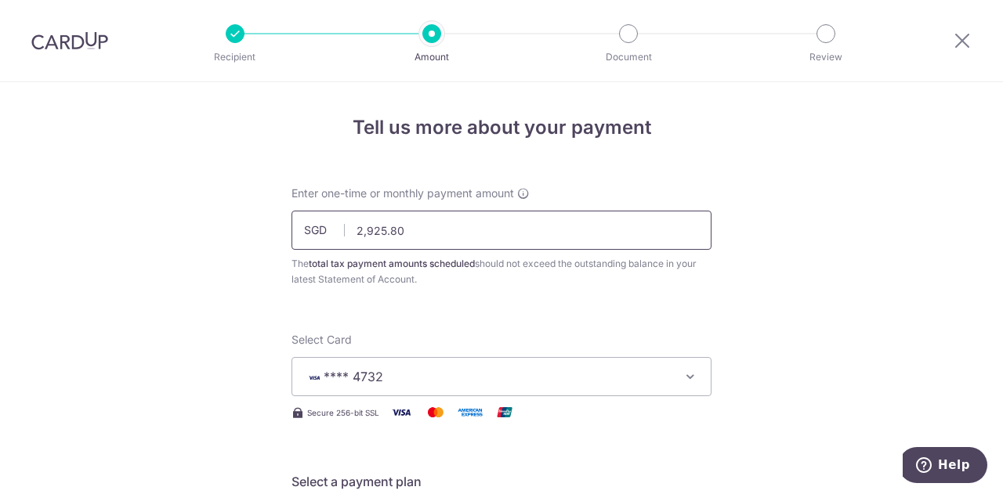
drag, startPoint x: 430, startPoint y: 239, endPoint x: 346, endPoint y: 239, distance: 83.8
click at [346, 239] on input "2,925.80" at bounding box center [501, 230] width 420 height 39
drag, startPoint x: 408, startPoint y: 233, endPoint x: 326, endPoint y: 226, distance: 82.5
click at [326, 226] on div "SGD 2,925.80 2925.80" at bounding box center [501, 230] width 420 height 39
paste input "417.97"
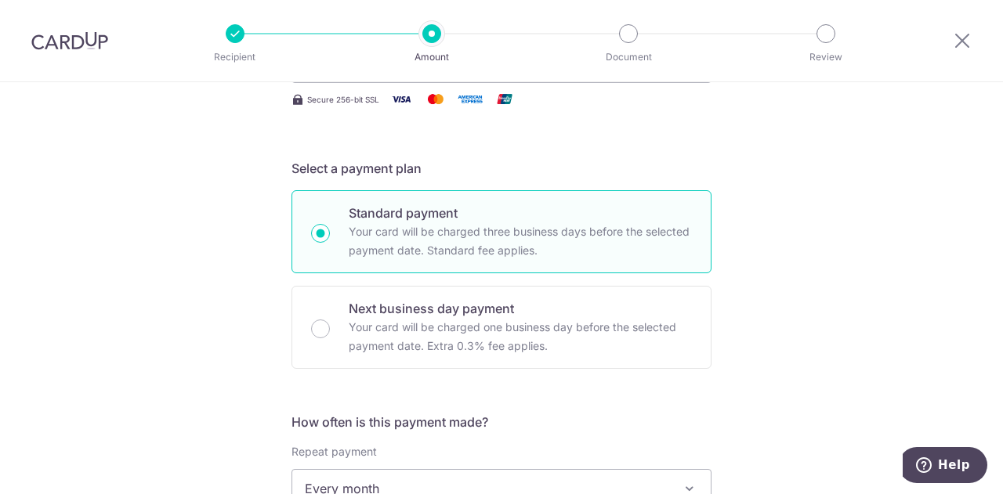
scroll to position [548, 0]
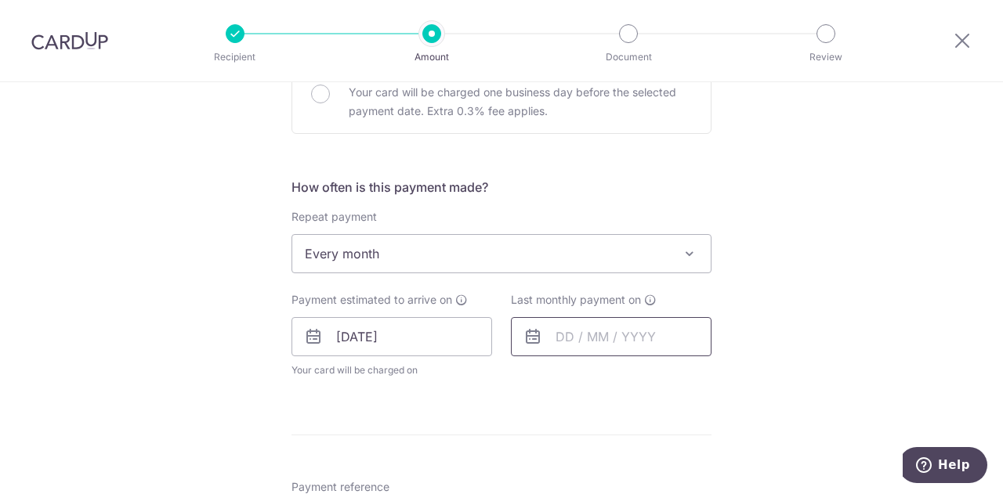
type input "417.98"
click at [610, 348] on input "text" at bounding box center [611, 336] width 201 height 39
click at [678, 378] on select "2025 2026" at bounding box center [673, 379] width 42 height 13
click at [611, 382] on select "Jan Feb Mar Apr May Jun [DATE] Aug Sep Oct" at bounding box center [600, 379] width 42 height 13
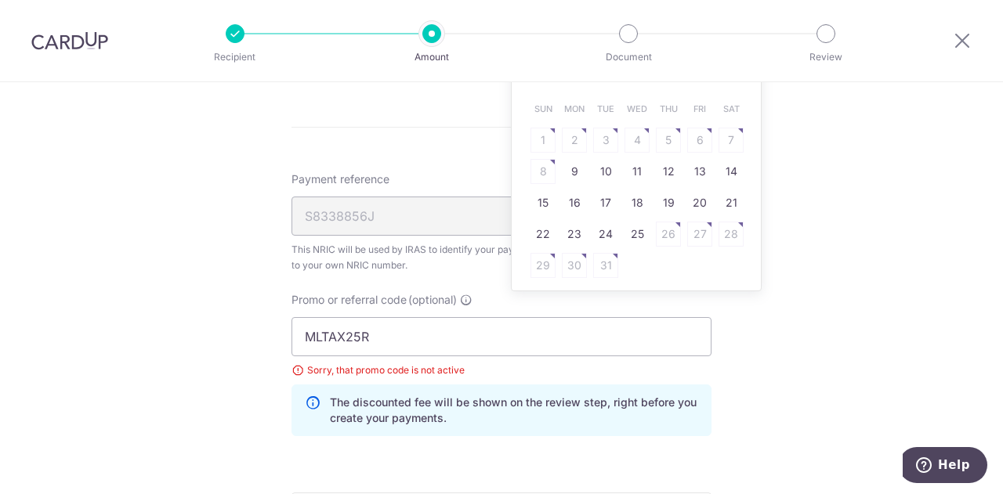
scroll to position [862, 0]
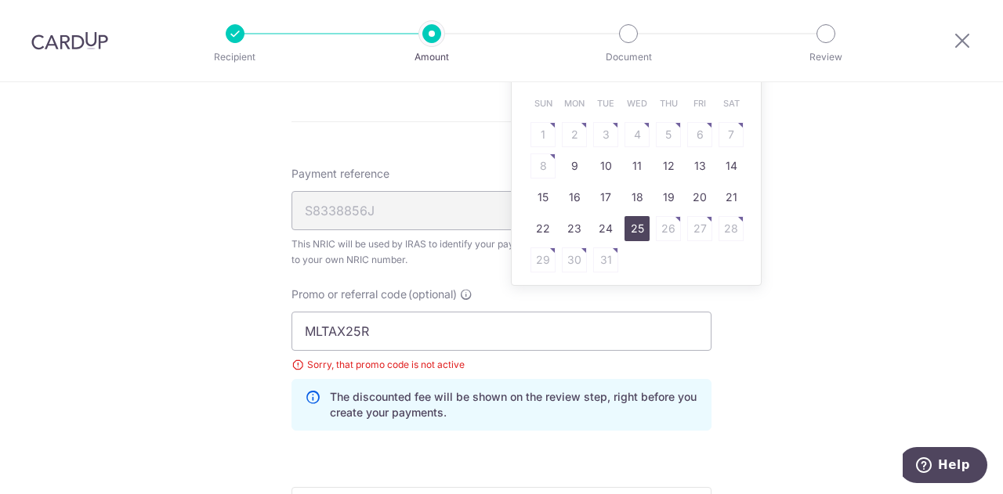
drag, startPoint x: 628, startPoint y: 226, endPoint x: 628, endPoint y: 217, distance: 8.6
click at [628, 226] on link "25" at bounding box center [636, 228] width 25 height 25
type input "[DATE]"
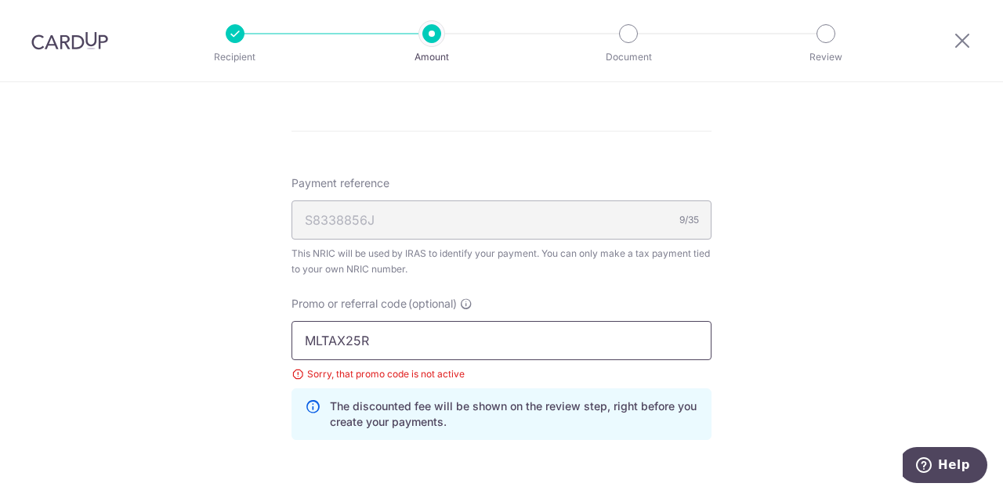
scroll to position [940, 0]
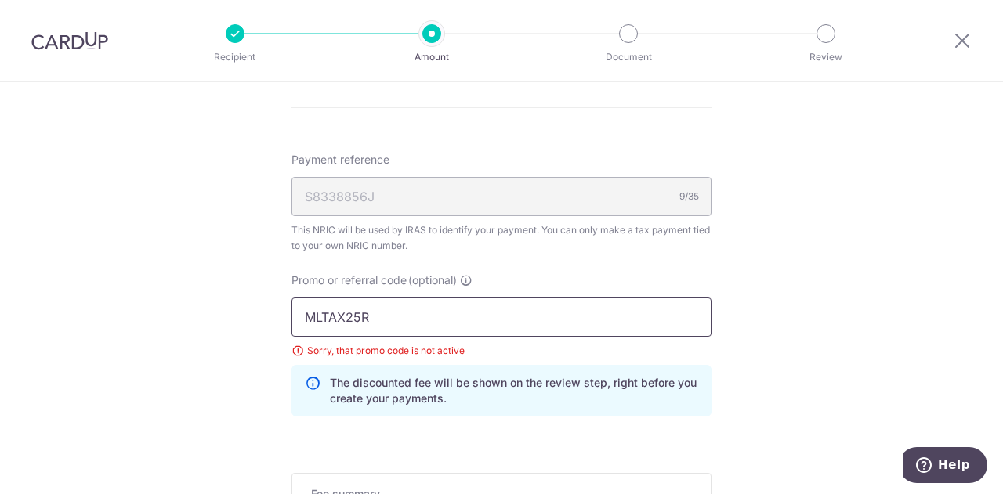
drag, startPoint x: 203, startPoint y: 311, endPoint x: 161, endPoint y: 311, distance: 42.3
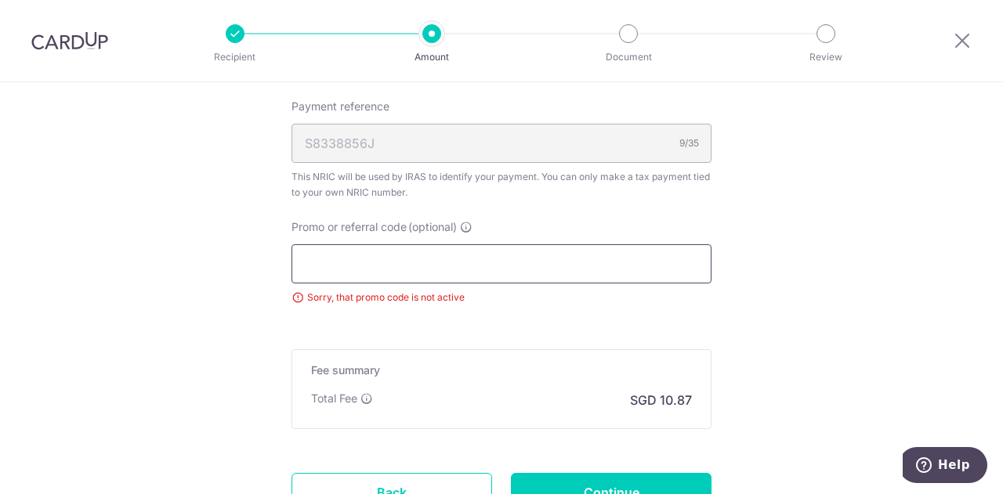
scroll to position [1018, 0]
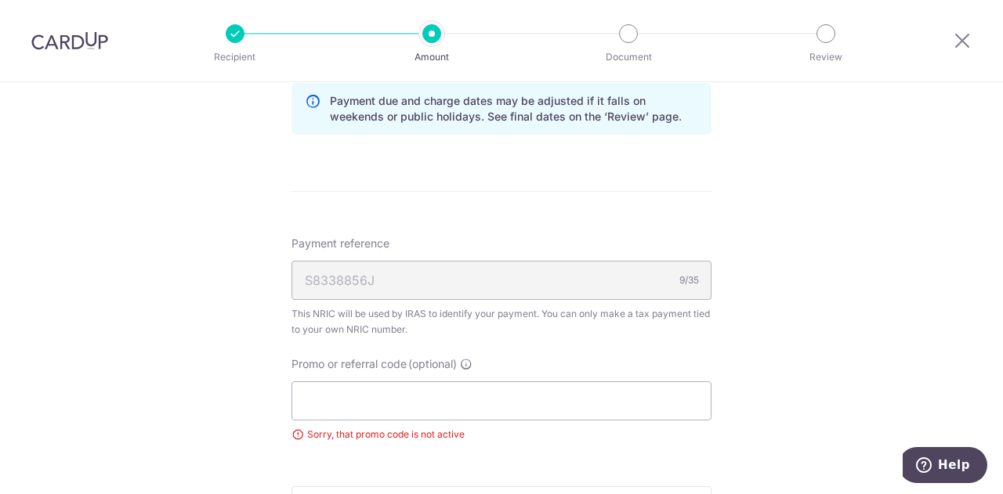
scroll to position [1129, 0]
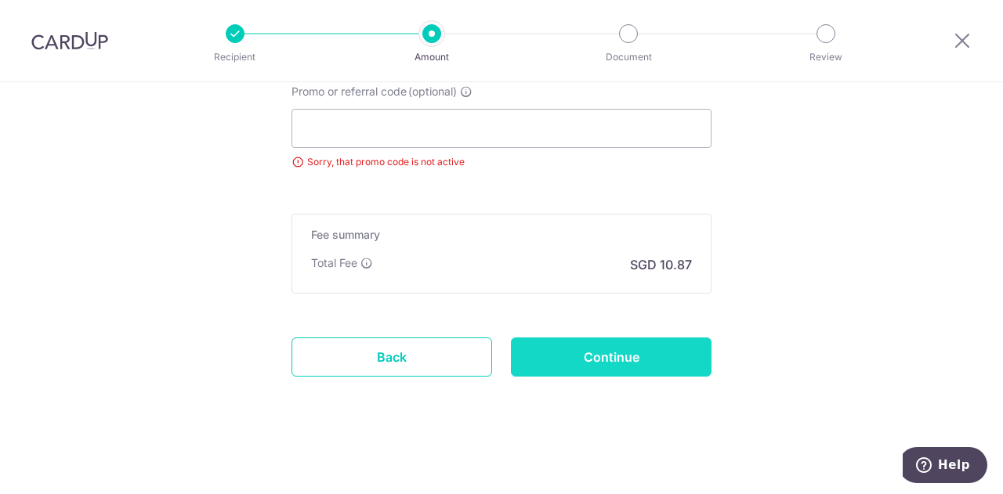
click at [615, 363] on input "Continue" at bounding box center [611, 357] width 201 height 39
type input "Update Schedule"
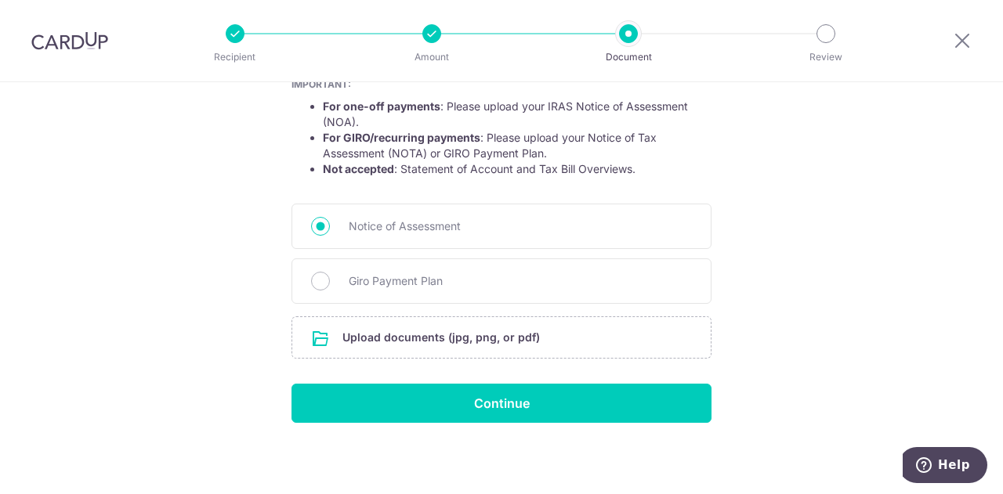
scroll to position [306, 0]
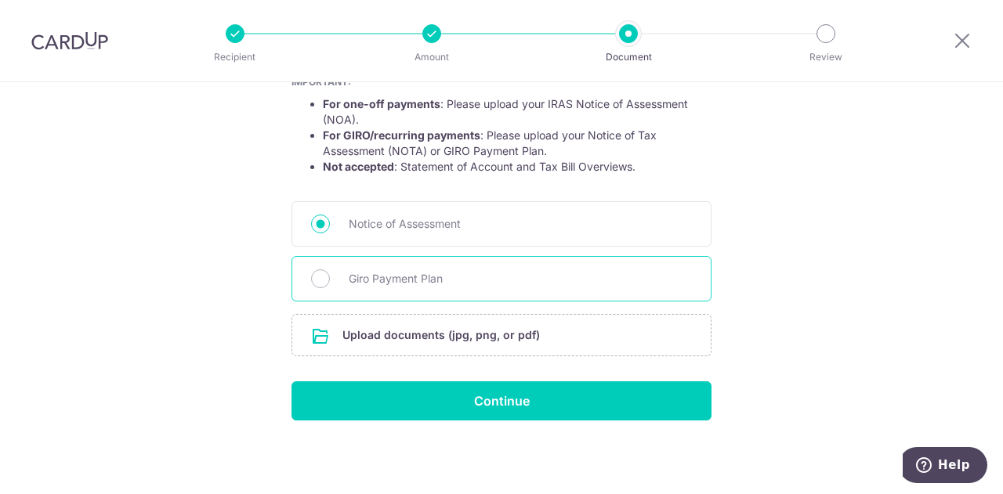
click at [375, 284] on span "Giro Payment Plan" at bounding box center [520, 278] width 343 height 19
click at [330, 284] on input "Giro Payment Plan" at bounding box center [320, 278] width 19 height 19
radio input "true"
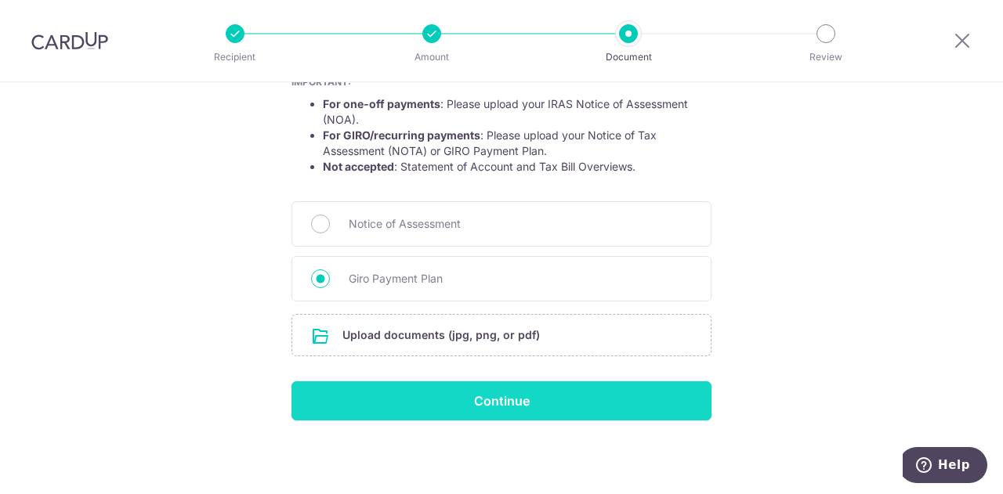
click at [431, 399] on input "Continue" at bounding box center [501, 400] width 420 height 39
click at [431, 399] on div "Continue" at bounding box center [501, 400] width 439 height 39
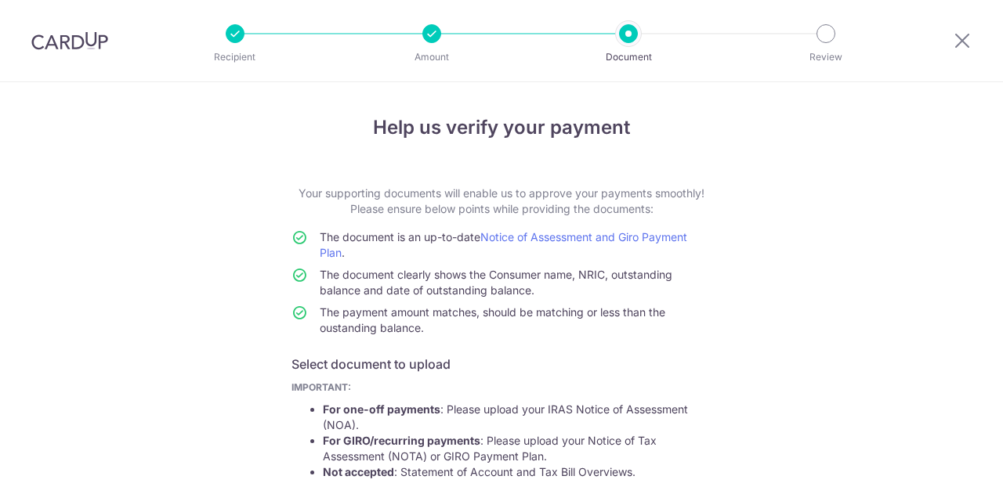
scroll to position [327, 0]
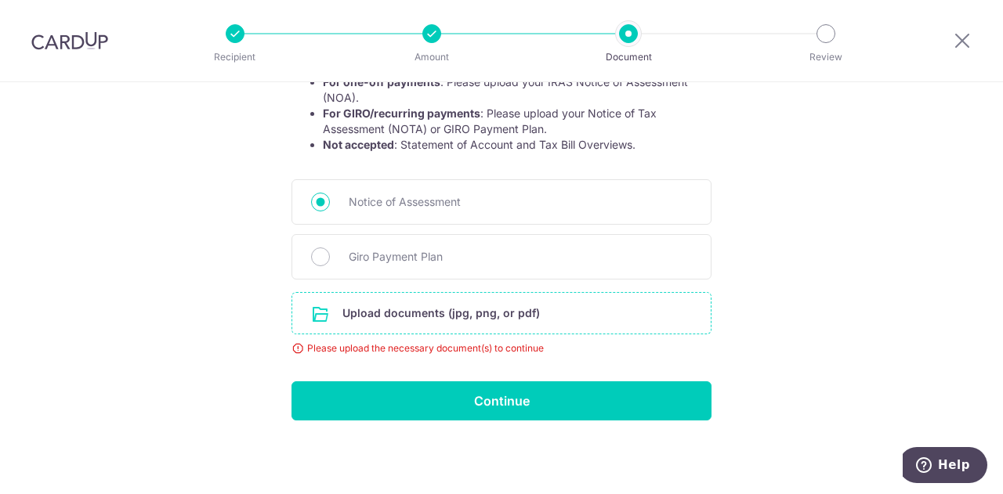
click at [444, 303] on input "file" at bounding box center [501, 313] width 418 height 41
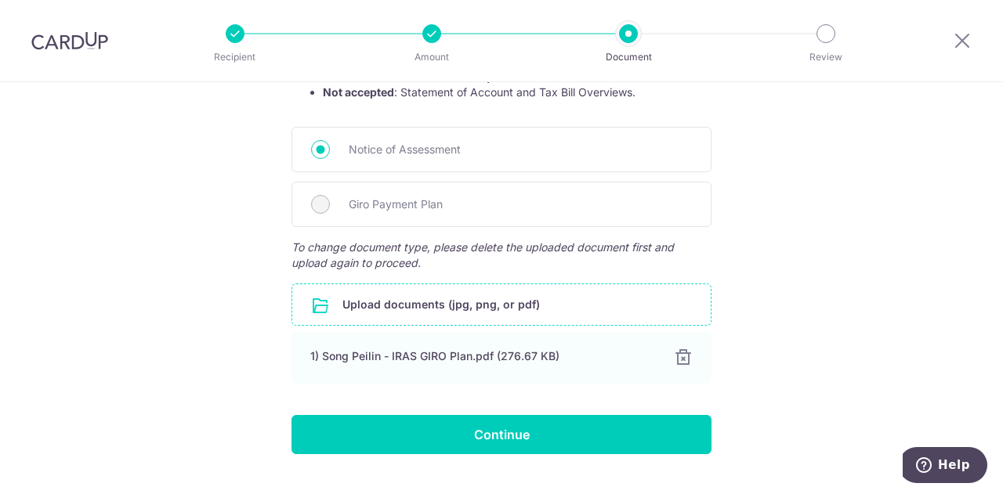
scroll to position [406, 0]
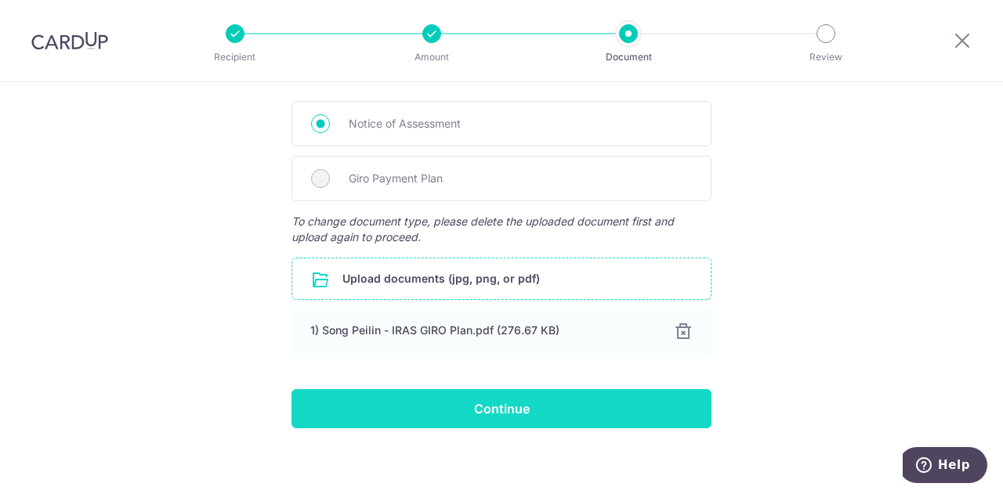
click at [504, 411] on input "Continue" at bounding box center [501, 408] width 420 height 39
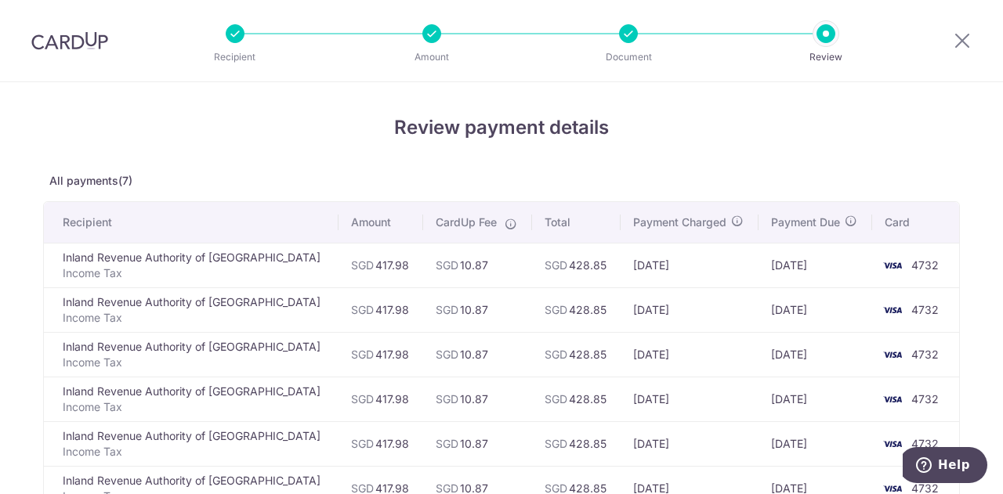
click at [618, 32] on li "Document" at bounding box center [539, 33] width 197 height 19
click at [627, 31] on div at bounding box center [628, 33] width 19 height 19
click at [973, 37] on div at bounding box center [961, 40] width 81 height 81
click at [960, 49] on icon at bounding box center [962, 41] width 19 height 20
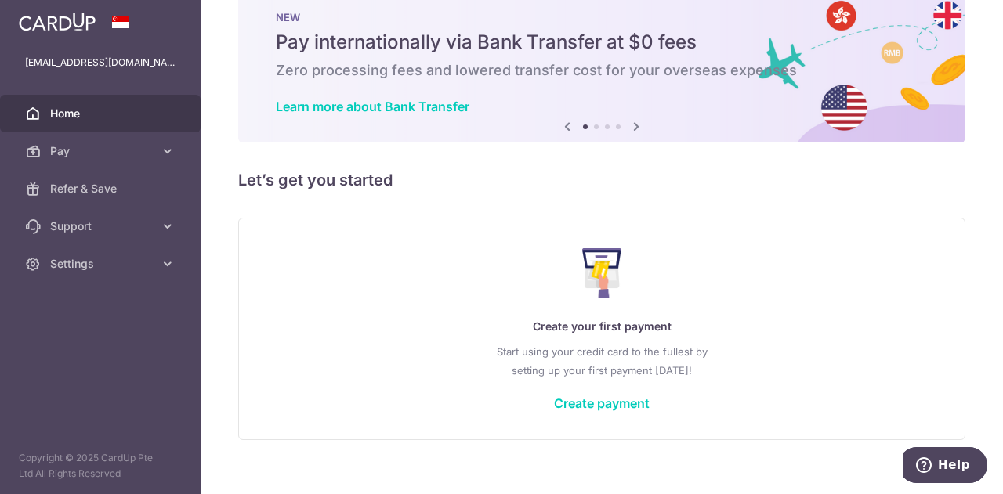
scroll to position [59, 0]
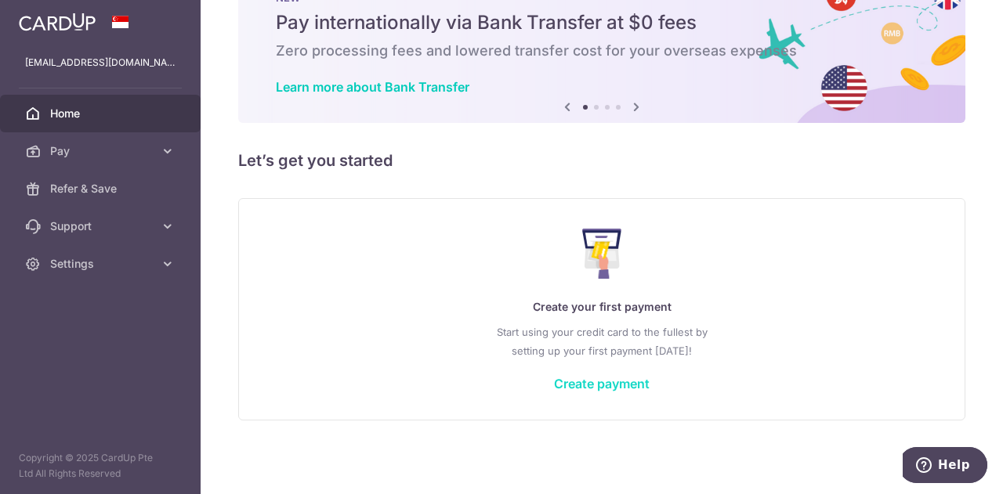
click at [592, 388] on link "Create payment" at bounding box center [602, 384] width 96 height 16
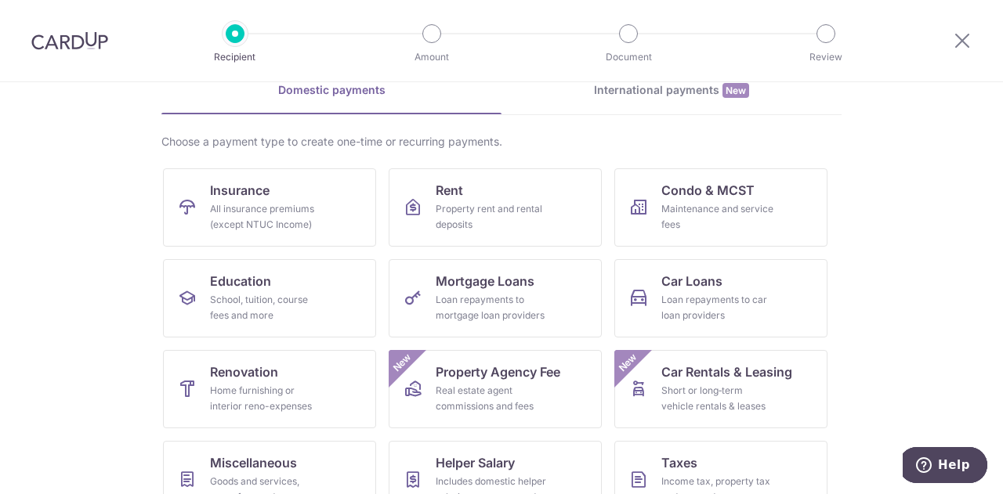
scroll to position [157, 0]
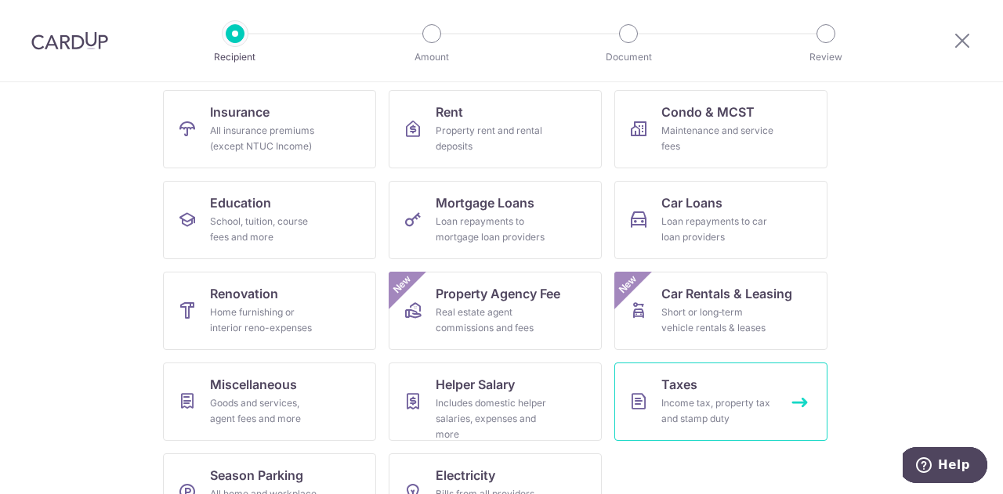
click at [681, 400] on div "Income tax, property tax and stamp duty" at bounding box center [717, 411] width 113 height 31
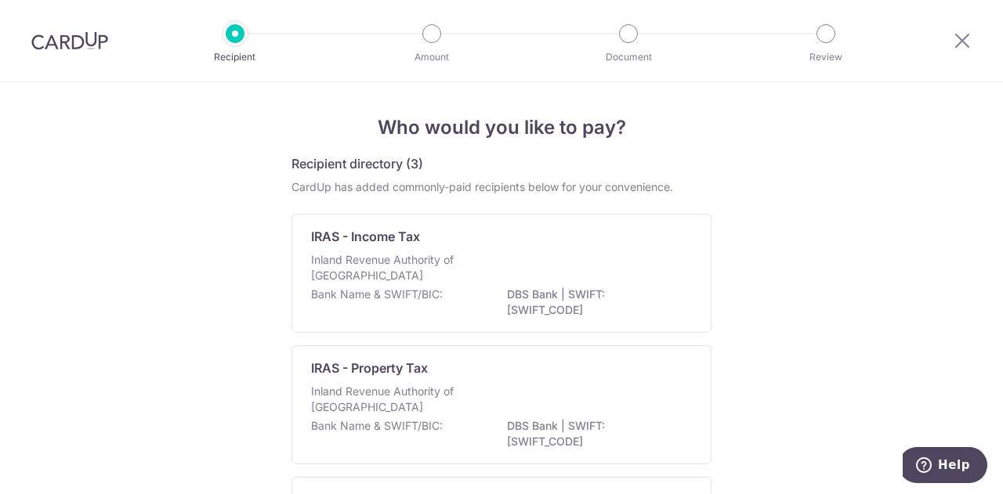
click at [384, 235] on p "IRAS - Income Tax" at bounding box center [365, 236] width 109 height 19
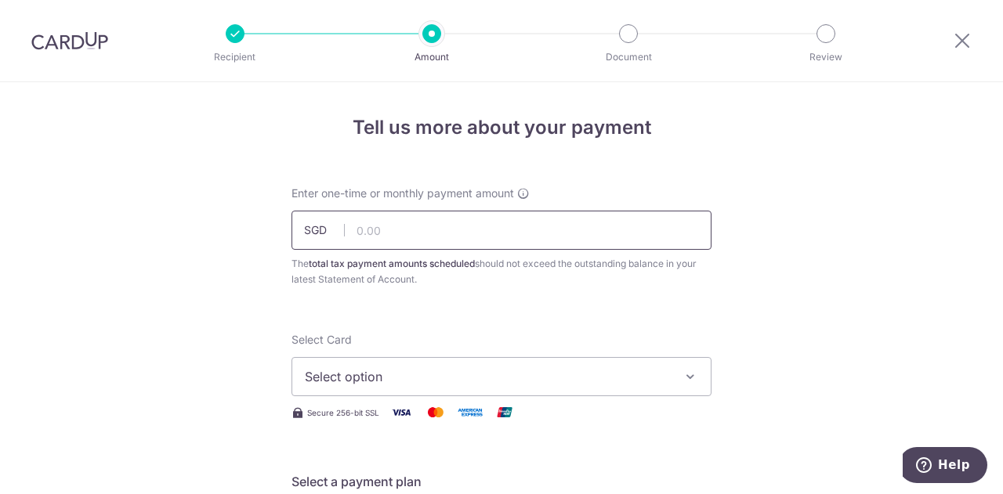
click at [384, 234] on input "text" at bounding box center [501, 230] width 420 height 39
type input "417.97"
click at [365, 378] on span "Select option" at bounding box center [487, 376] width 365 height 19
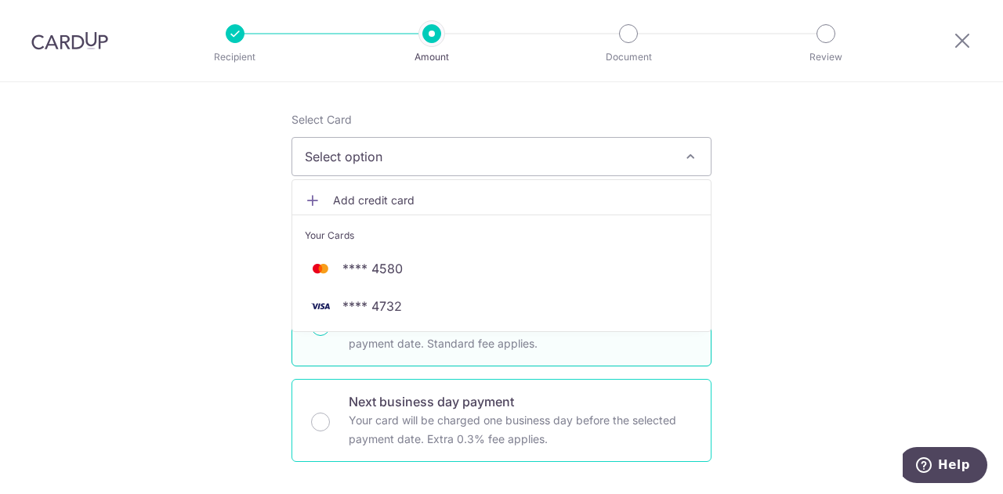
scroll to position [235, 0]
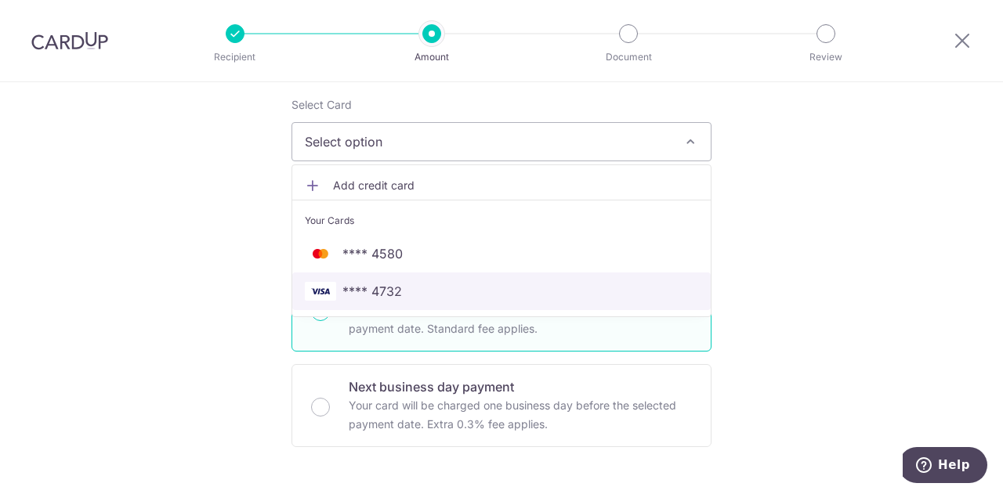
click at [395, 286] on span "**** 4732" at bounding box center [372, 291] width 60 height 19
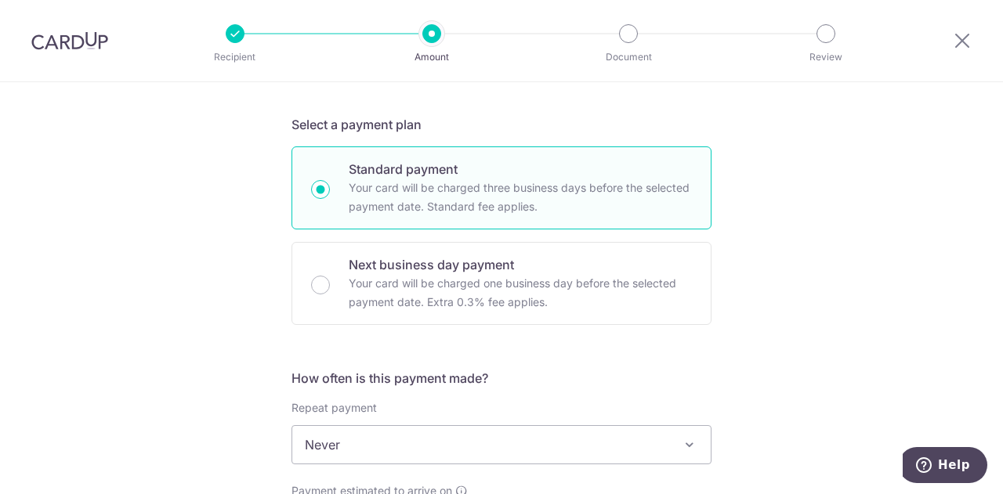
scroll to position [627, 0]
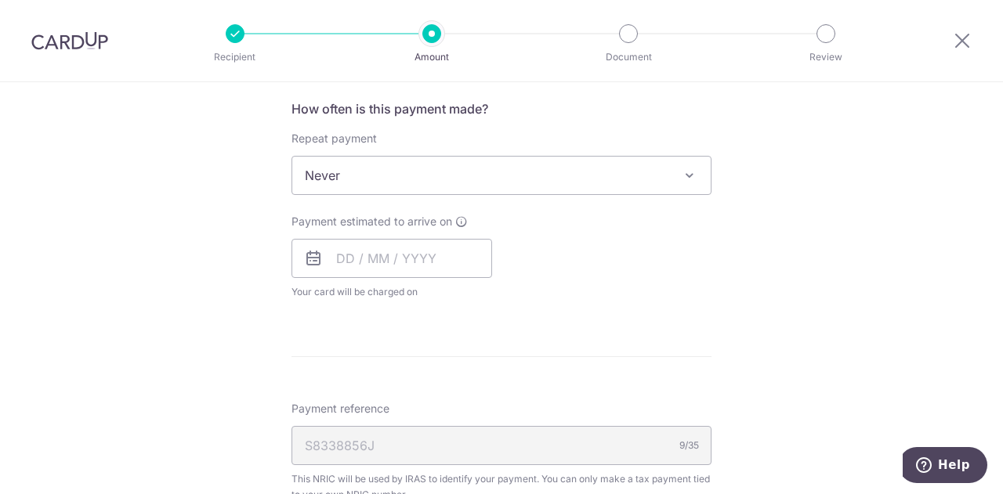
click at [372, 179] on span "Never" at bounding box center [501, 176] width 418 height 38
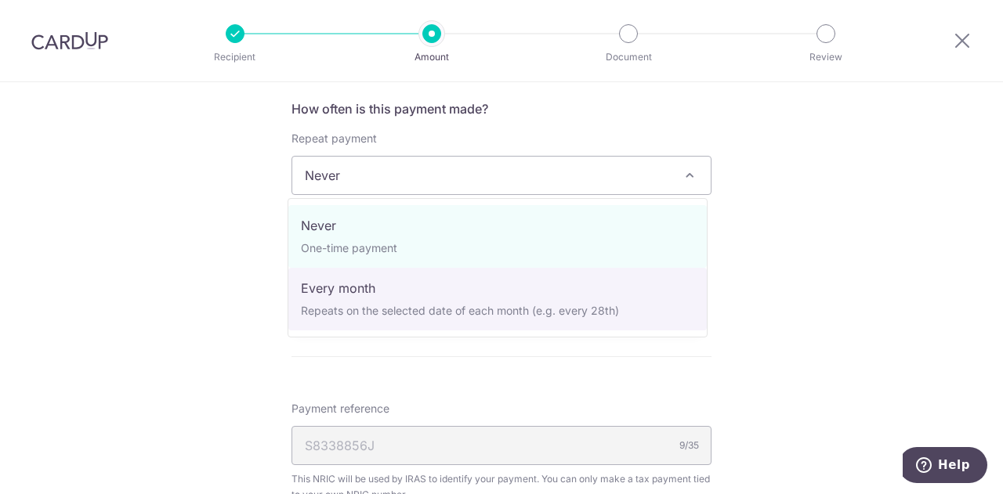
select select "3"
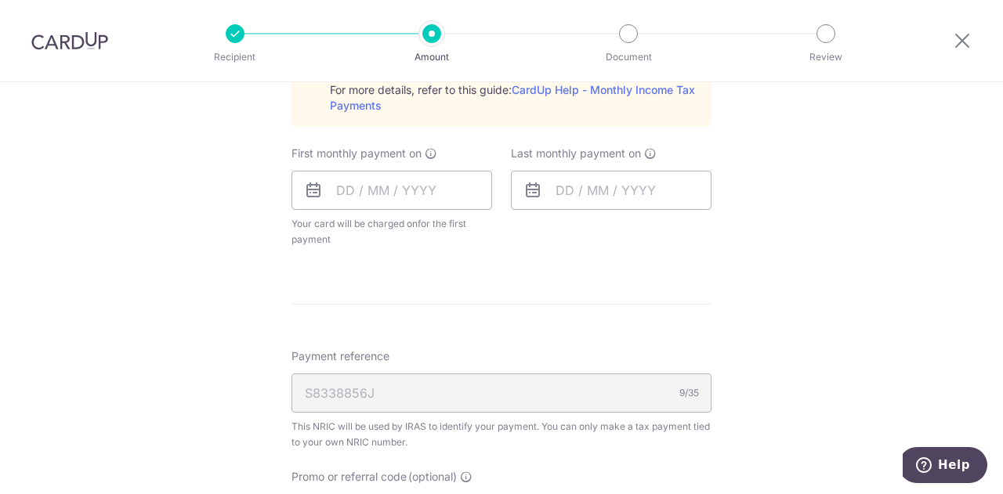
scroll to position [862, 0]
click at [389, 186] on input "text" at bounding box center [391, 186] width 201 height 39
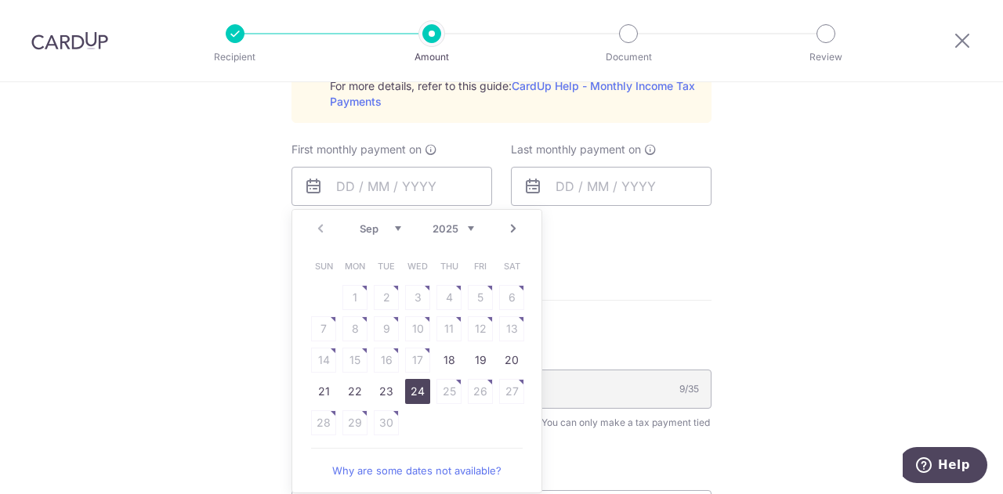
click at [414, 387] on link "24" at bounding box center [417, 391] width 25 height 25
type input "[DATE]"
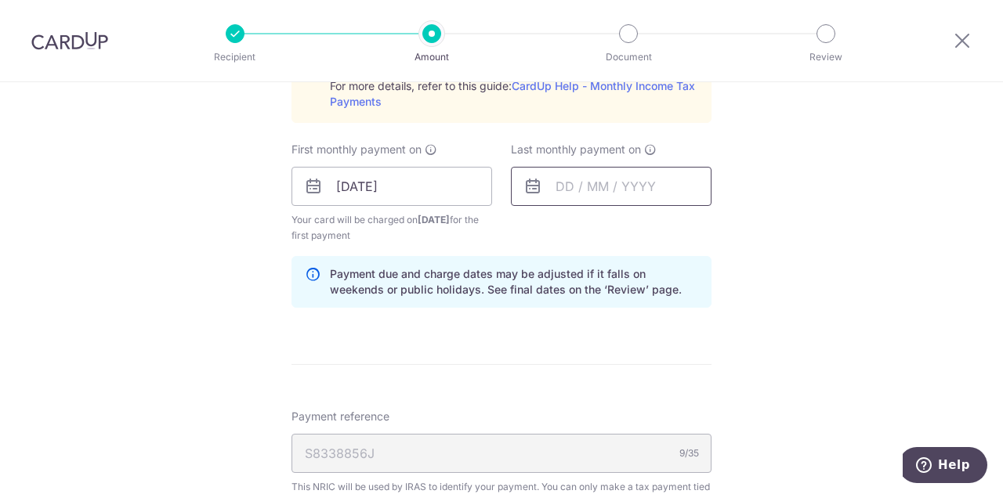
click at [613, 188] on input "text" at bounding box center [611, 186] width 201 height 39
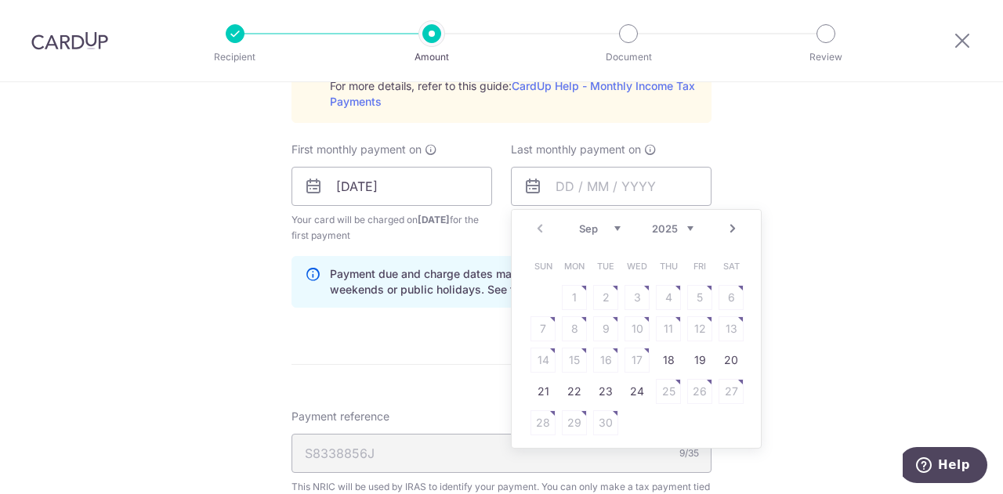
click at [682, 228] on select "2025 2026" at bounding box center [673, 228] width 42 height 13
drag, startPoint x: 678, startPoint y: 232, endPoint x: 603, endPoint y: 225, distance: 74.8
click at [603, 225] on select "Jan Feb Mar Apr May Jun Jul Aug Sep Oct" at bounding box center [600, 228] width 42 height 13
click at [632, 392] on link "25" at bounding box center [636, 391] width 25 height 25
type input "25/03/2026"
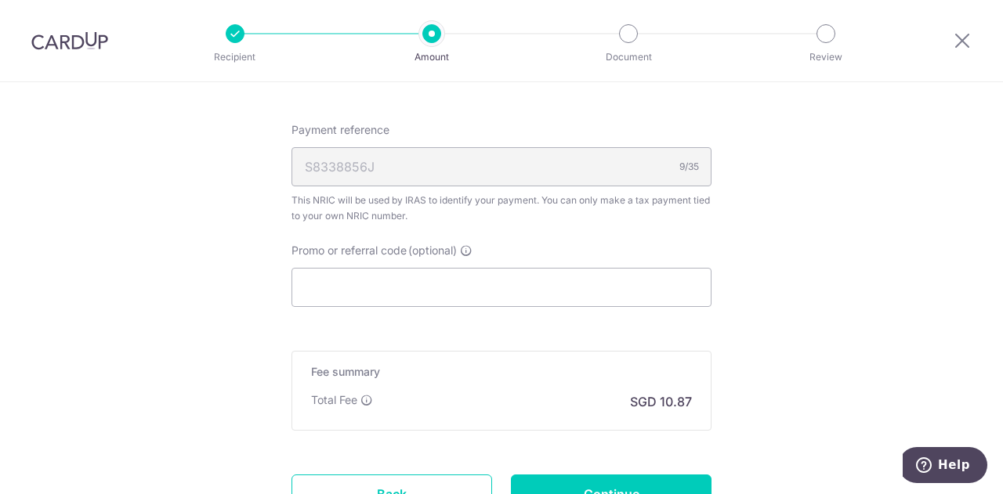
scroll to position [1175, 0]
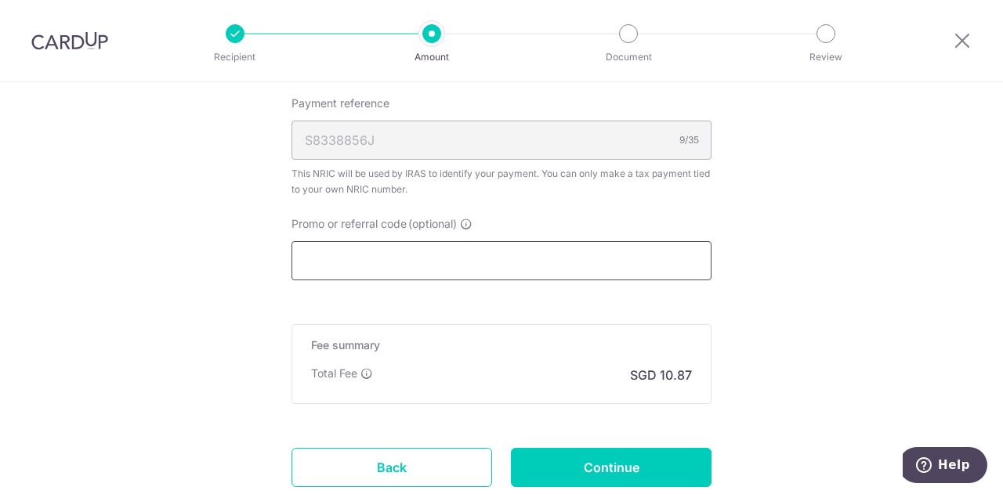
click at [396, 258] on input "Promo or referral code (optional)" at bounding box center [501, 260] width 420 height 39
paste input "TAX18"
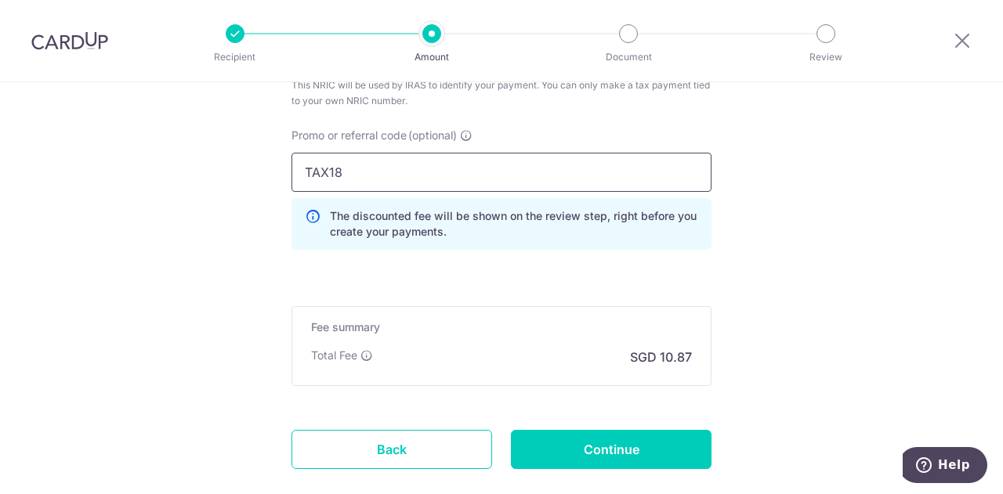
scroll to position [1356, 0]
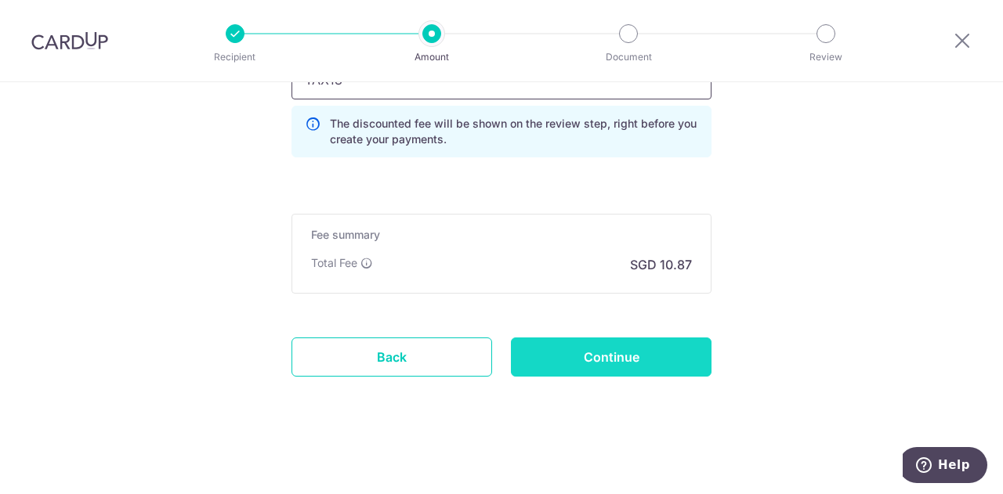
type input "TAX18"
click at [605, 353] on input "Continue" at bounding box center [611, 357] width 201 height 39
type input "Create Schedule"
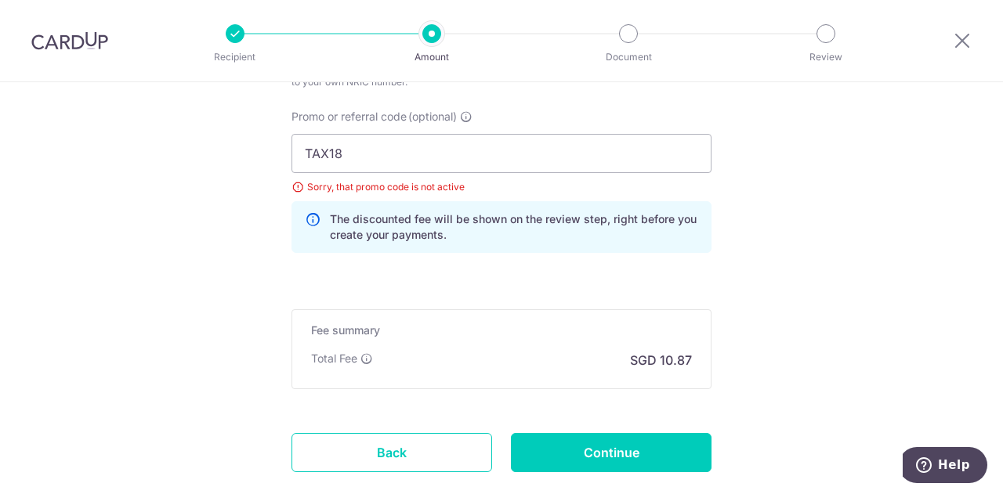
scroll to position [900, 0]
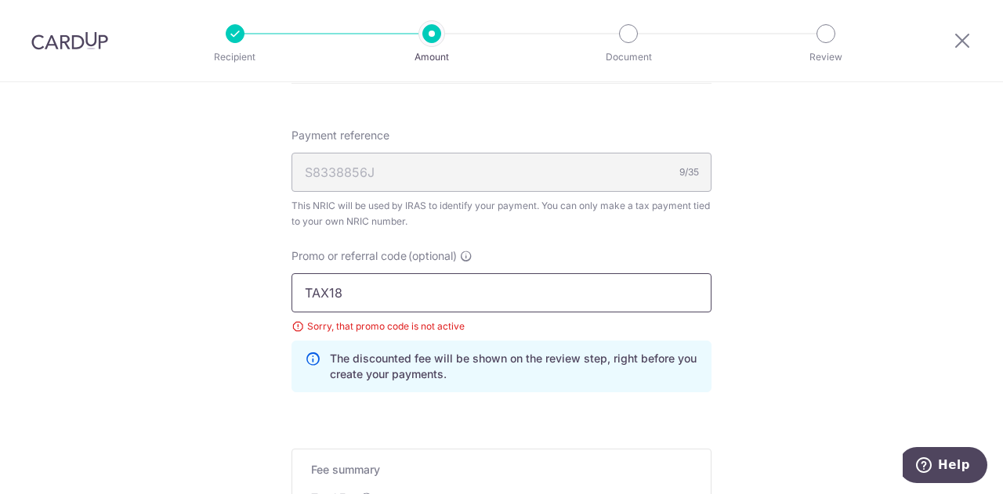
drag, startPoint x: 301, startPoint y: 294, endPoint x: 227, endPoint y: 294, distance: 73.6
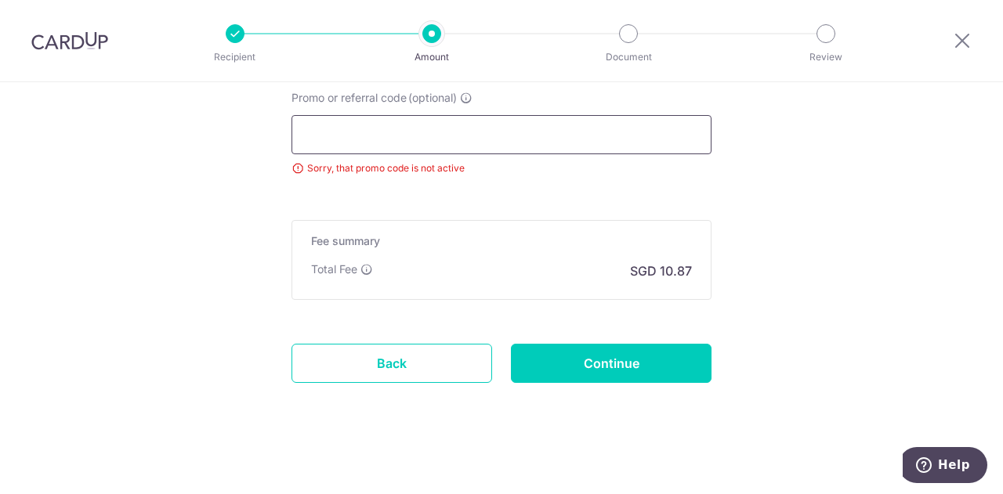
scroll to position [1065, 0]
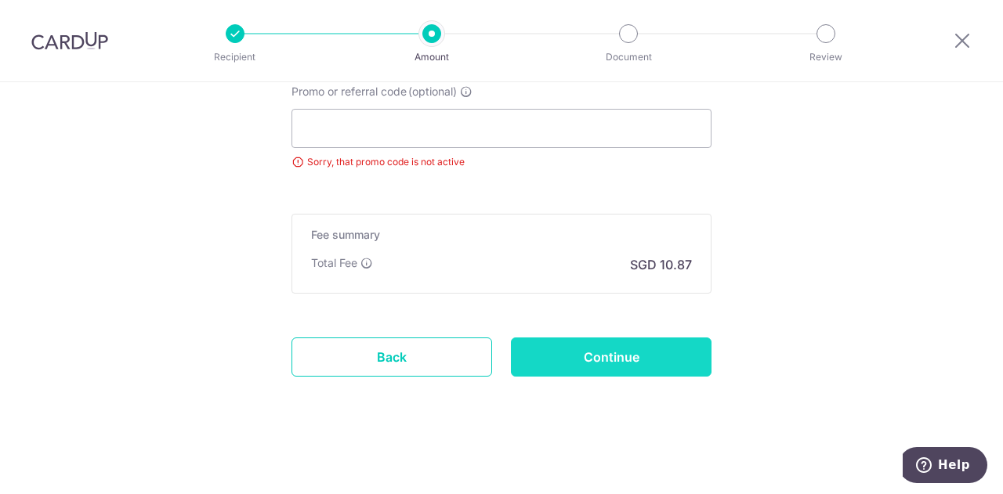
click at [596, 360] on input "Continue" at bounding box center [611, 357] width 201 height 39
type input "Update Schedule"
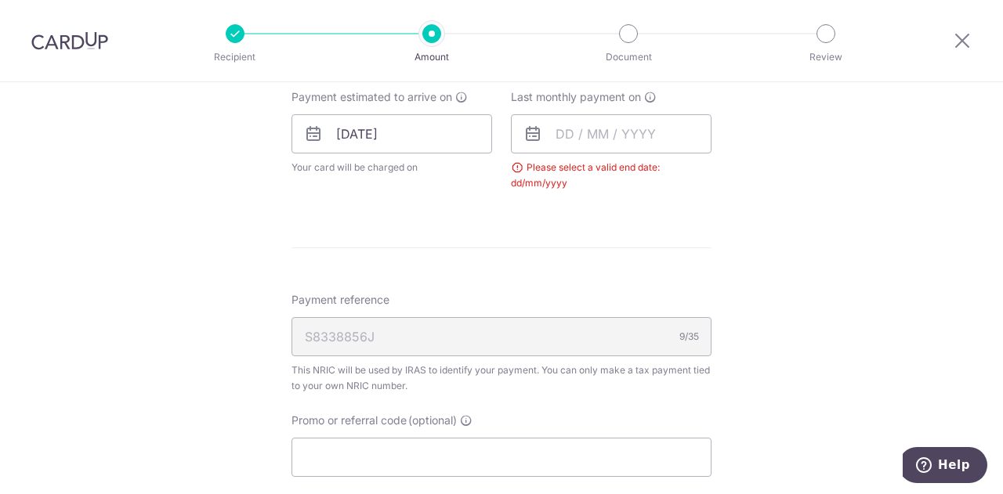
scroll to position [672, 0]
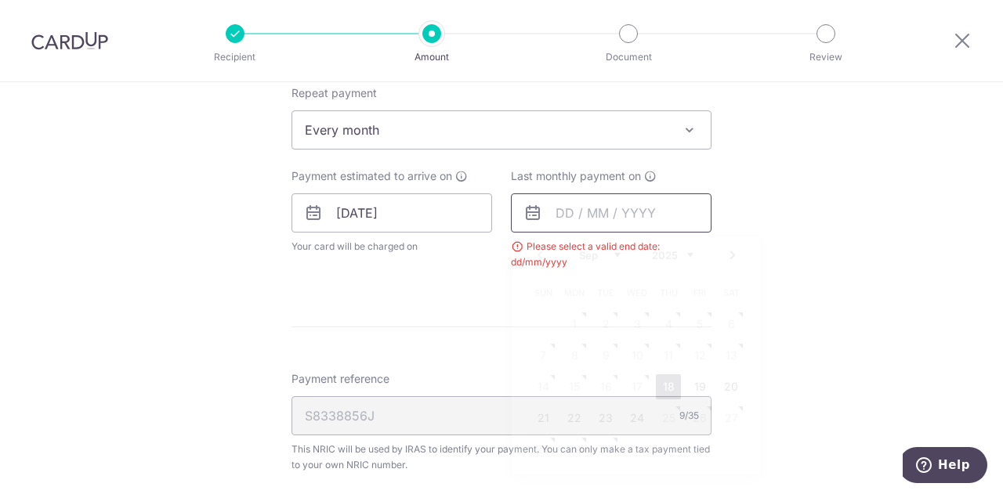
click at [637, 220] on input "text" at bounding box center [611, 212] width 201 height 39
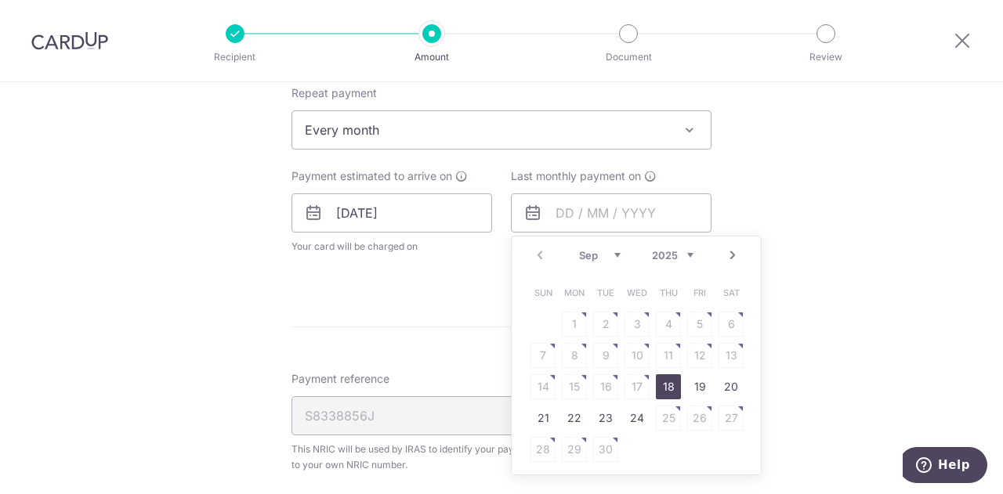
click at [683, 258] on select "2025 2026" at bounding box center [673, 255] width 42 height 13
drag, startPoint x: 682, startPoint y: 259, endPoint x: 599, endPoint y: 258, distance: 83.1
click at [599, 258] on select "Jan Feb Mar Apr May Jun [DATE] Aug Sep Oct" at bounding box center [600, 255] width 42 height 13
click at [633, 414] on link "25" at bounding box center [636, 418] width 25 height 25
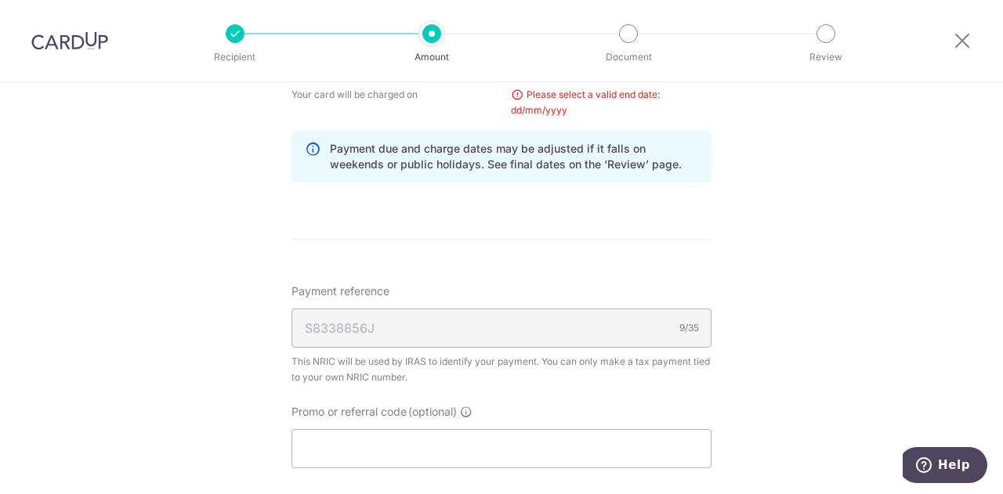
scroll to position [829, 0]
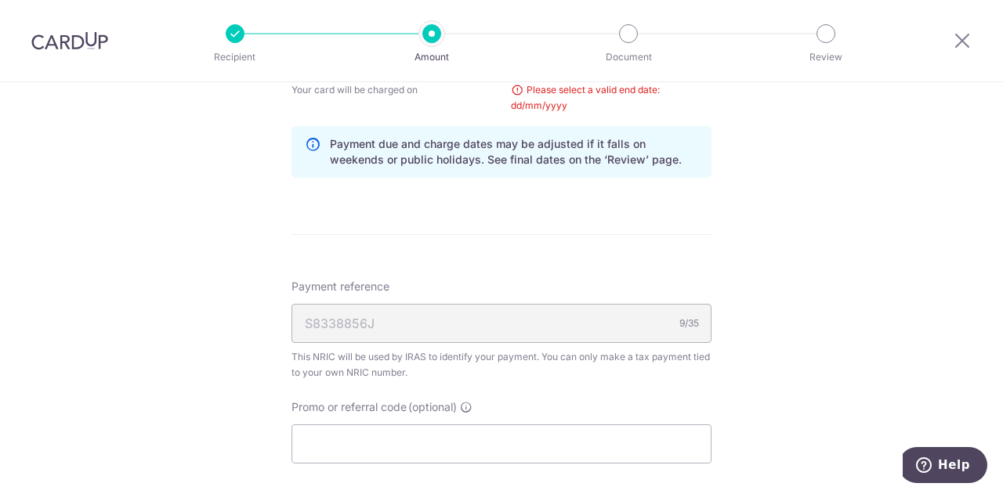
click at [792, 248] on div "Tell us more about your payment Enter one-time or monthly payment amount SGD 41…" at bounding box center [501, 20] width 1003 height 1535
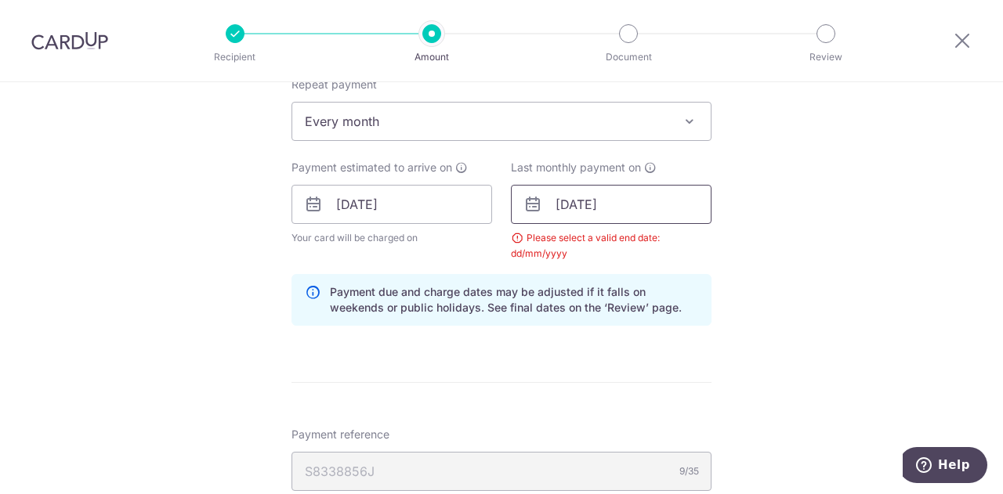
scroll to position [672, 0]
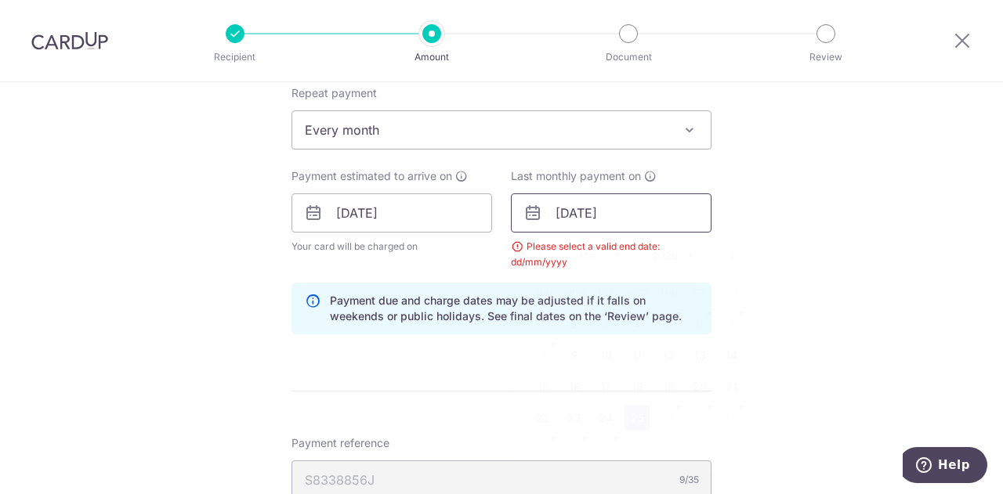
click at [693, 222] on input "[DATE]" at bounding box center [611, 212] width 201 height 39
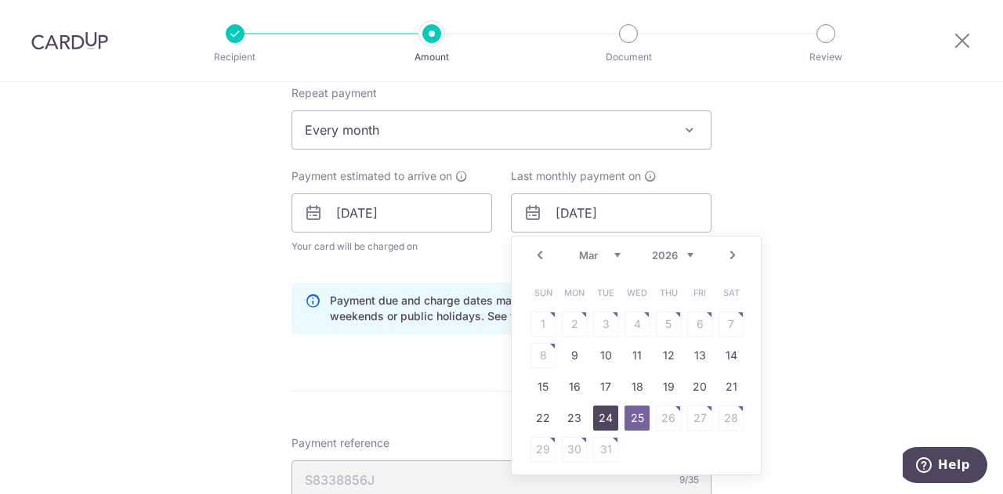
click at [593, 418] on link "24" at bounding box center [605, 418] width 25 height 25
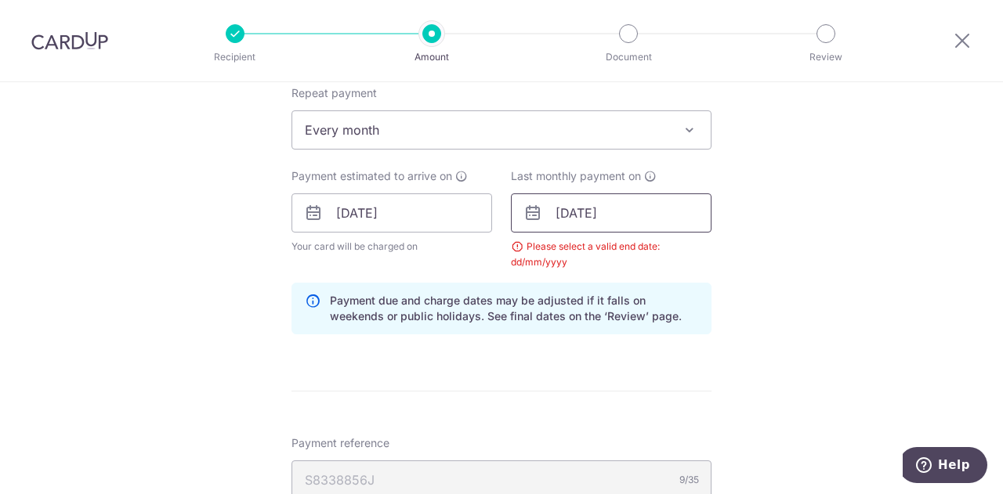
click at [567, 212] on input "24/03/2026" at bounding box center [611, 212] width 201 height 39
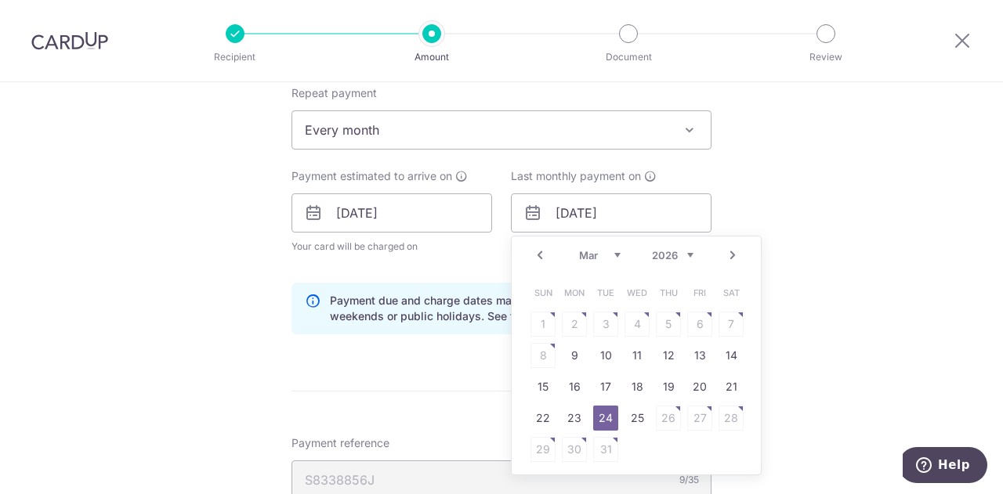
click at [601, 418] on link "24" at bounding box center [605, 418] width 25 height 25
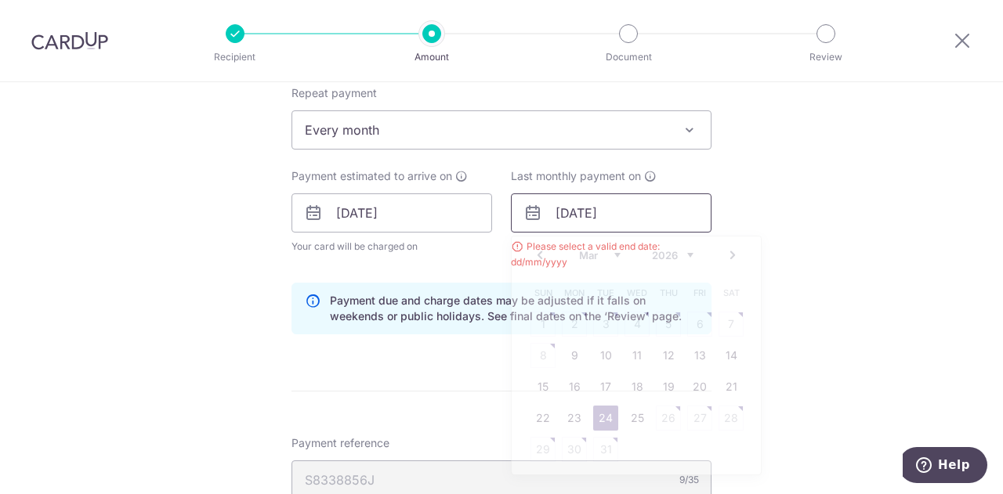
click at [577, 211] on input "24/03/2026" at bounding box center [611, 212] width 201 height 39
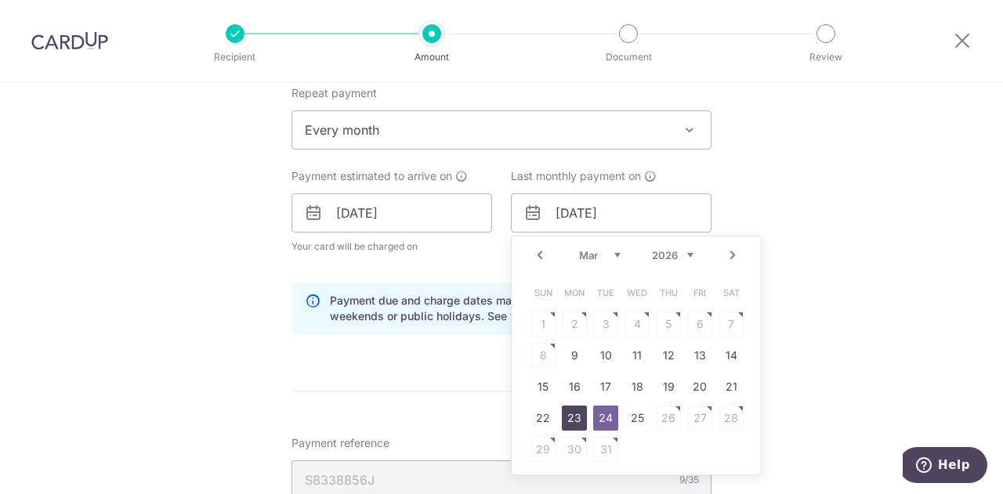
click at [573, 417] on link "23" at bounding box center [574, 418] width 25 height 25
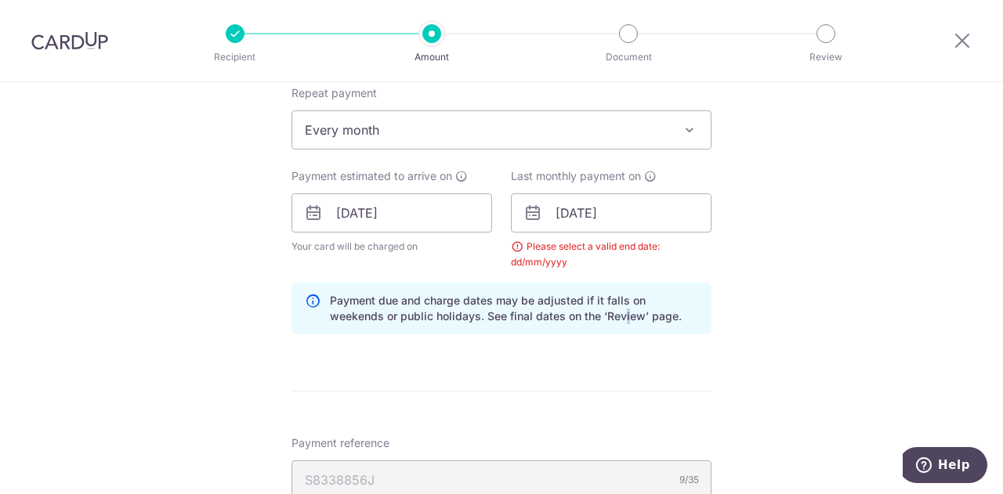
click at [565, 309] on p "Payment due and charge dates may be adjusted if it falls on weekends or public …" at bounding box center [514, 308] width 368 height 31
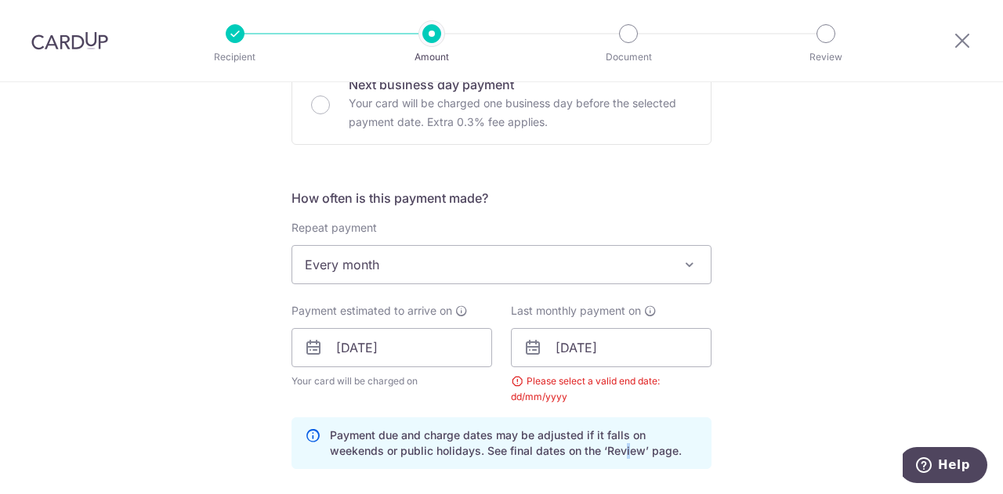
scroll to position [515, 0]
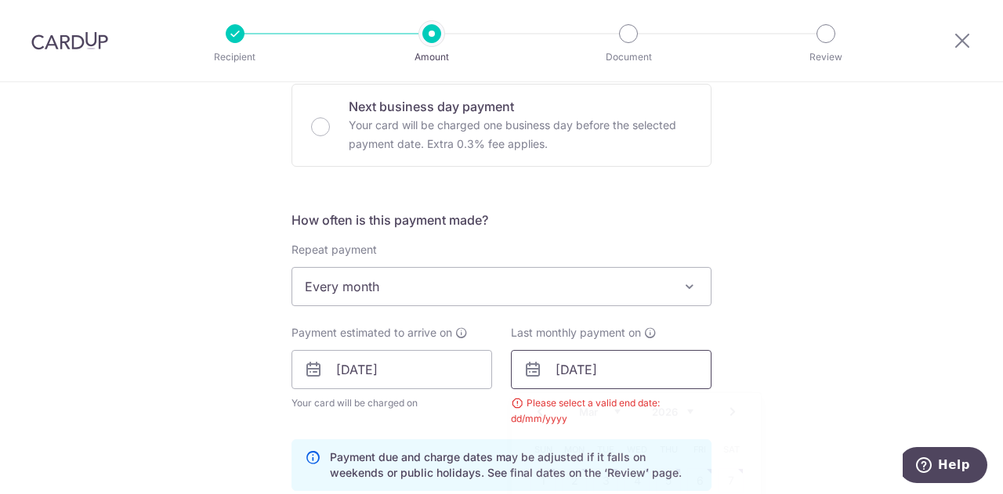
click at [652, 378] on input "23/03/2026" at bounding box center [611, 369] width 201 height 39
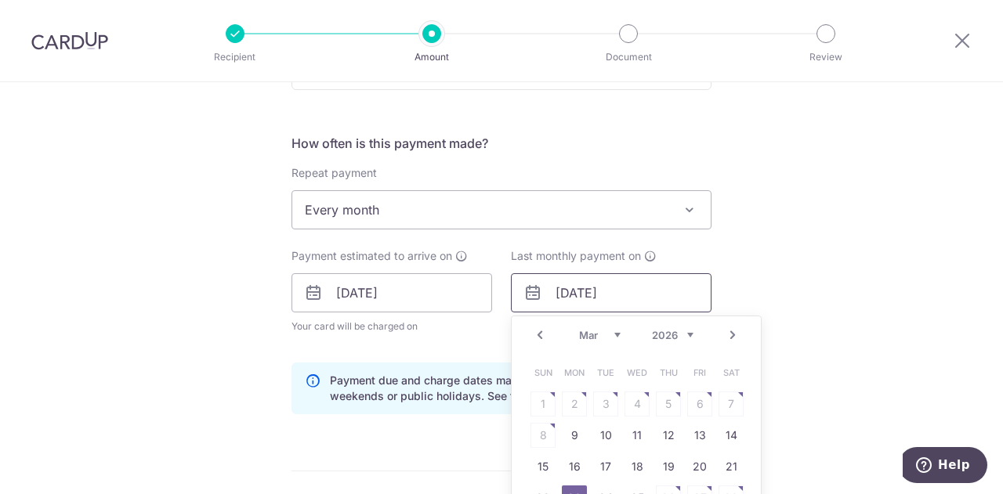
scroll to position [672, 0]
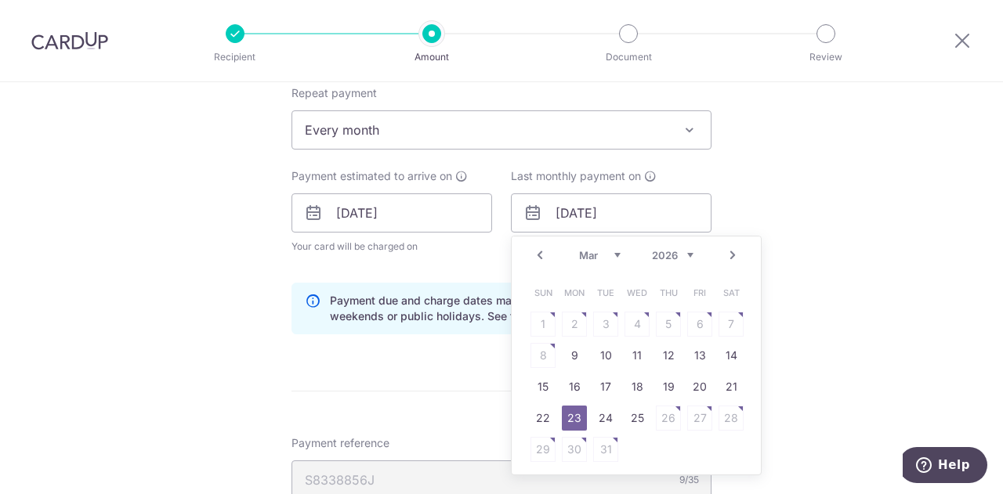
click at [611, 259] on select "Jan Feb Mar Apr May Jun Jul Aug Sep Oct" at bounding box center [600, 255] width 42 height 13
click at [569, 415] on link "23" at bounding box center [574, 418] width 25 height 25
type input "23/02/2026"
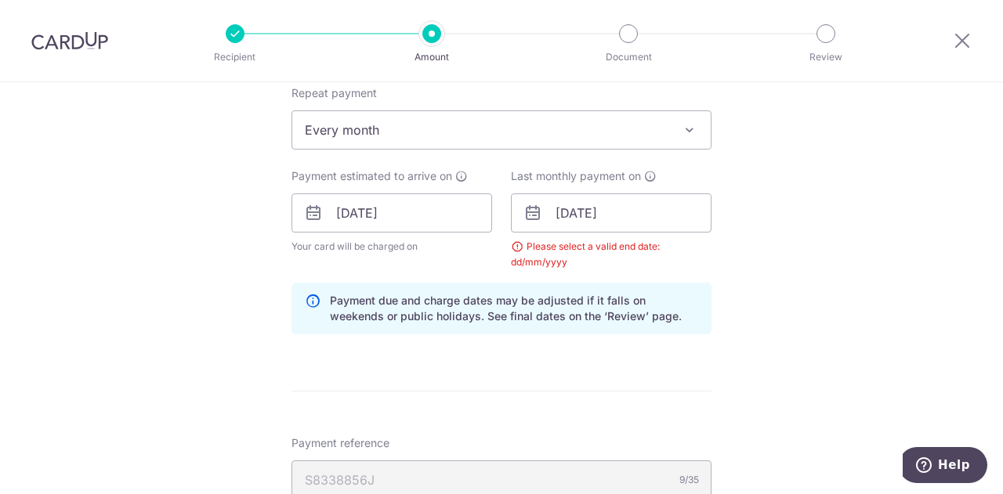
click at [774, 316] on div "Tell us more about your payment Enter one-time or monthly payment amount SGD 41…" at bounding box center [501, 177] width 1003 height 1535
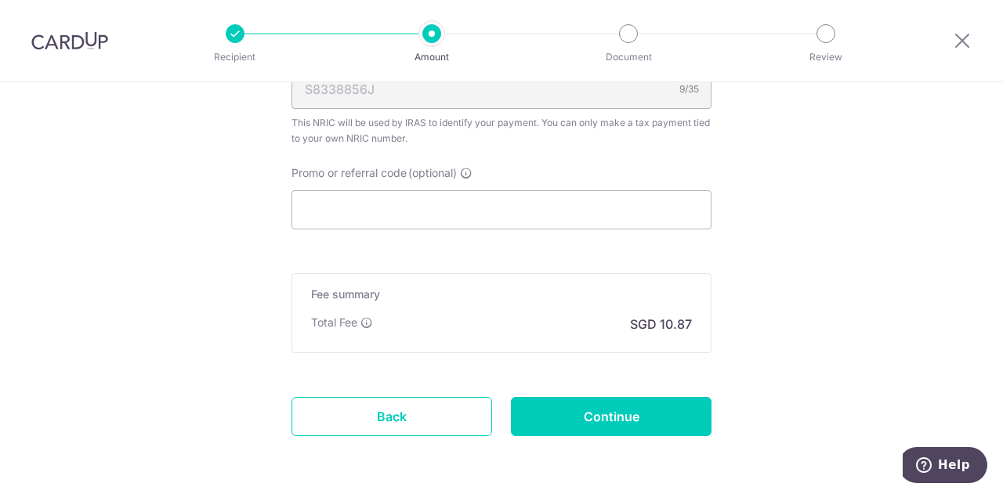
scroll to position [1123, 0]
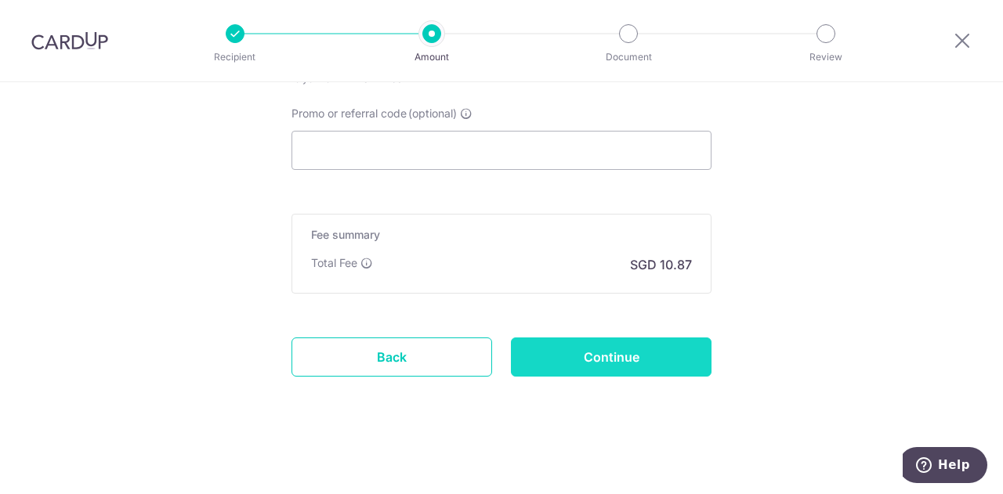
click at [596, 350] on input "Continue" at bounding box center [611, 357] width 201 height 39
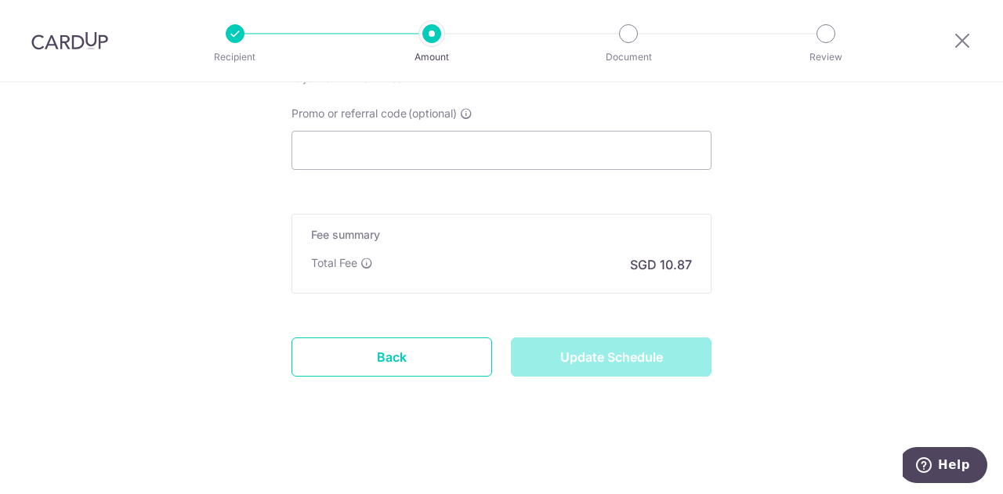
type input "Update Schedule"
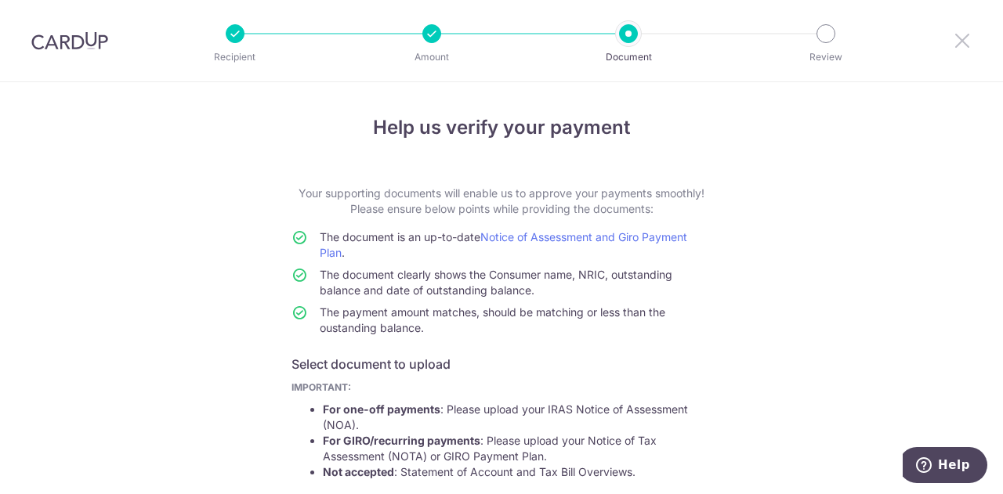
drag, startPoint x: 964, startPoint y: 44, endPoint x: 580, endPoint y: 74, distance: 385.0
click at [962, 45] on icon at bounding box center [962, 41] width 19 height 20
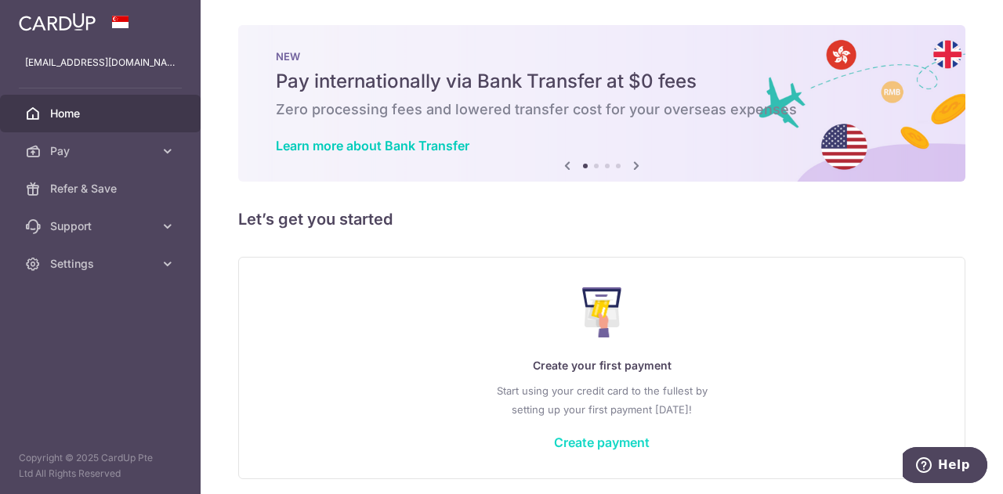
click at [609, 443] on link "Create payment" at bounding box center [602, 443] width 96 height 16
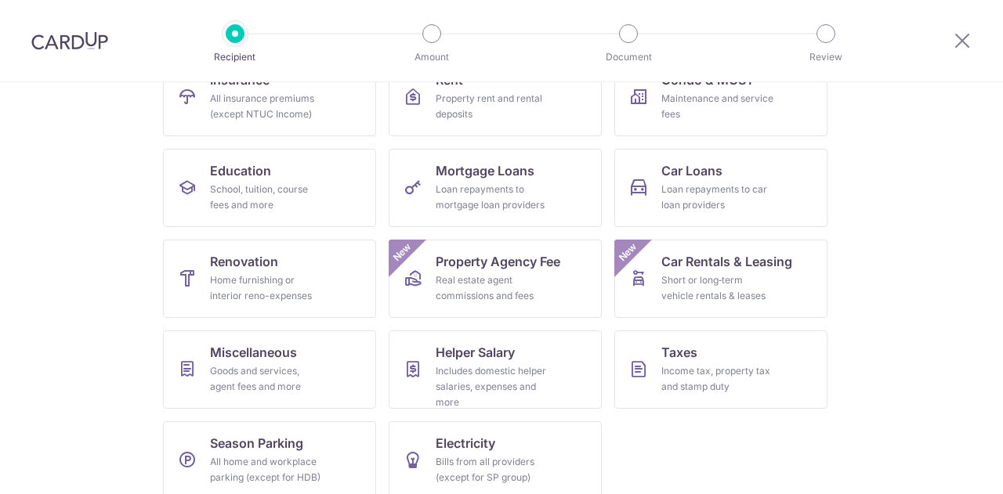
scroll to position [207, 0]
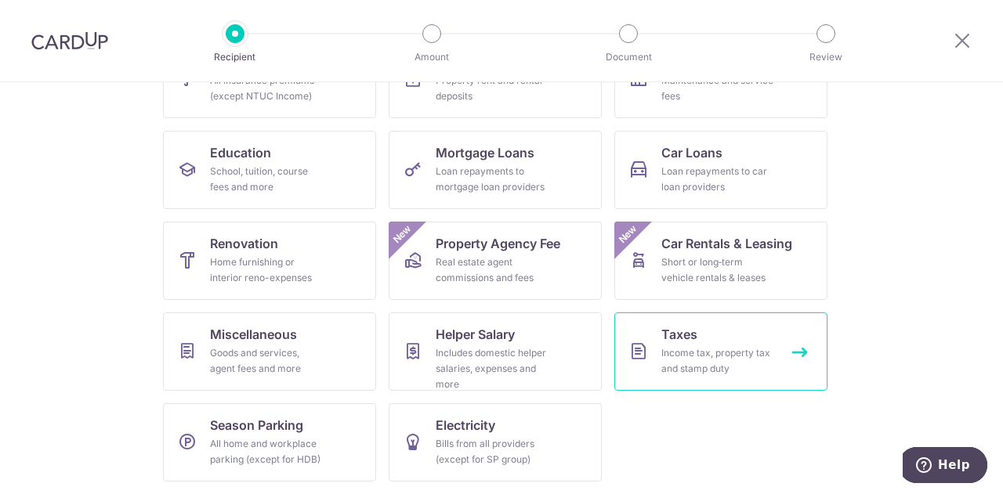
click at [710, 355] on div "Income tax, property tax and stamp duty" at bounding box center [717, 360] width 113 height 31
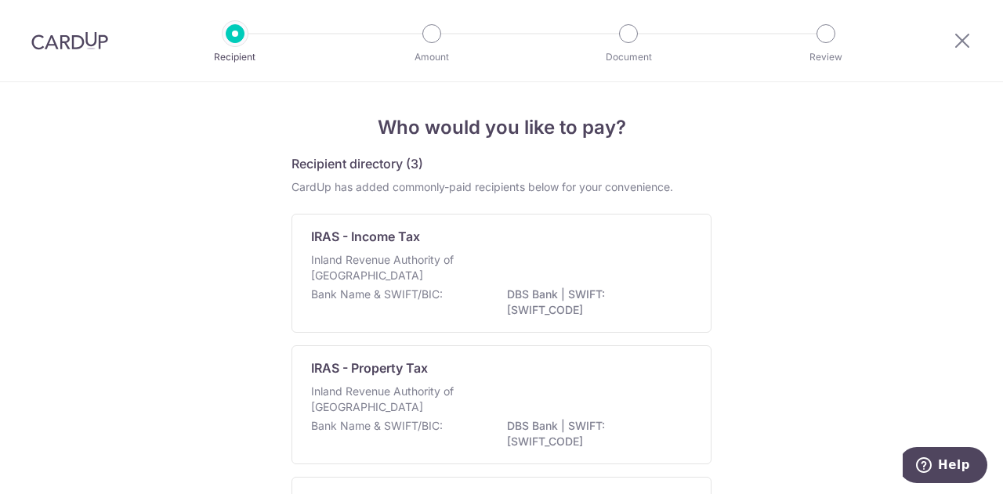
click at [363, 283] on p "Inland Revenue Authority of [GEOGRAPHIC_DATA]" at bounding box center [394, 267] width 166 height 31
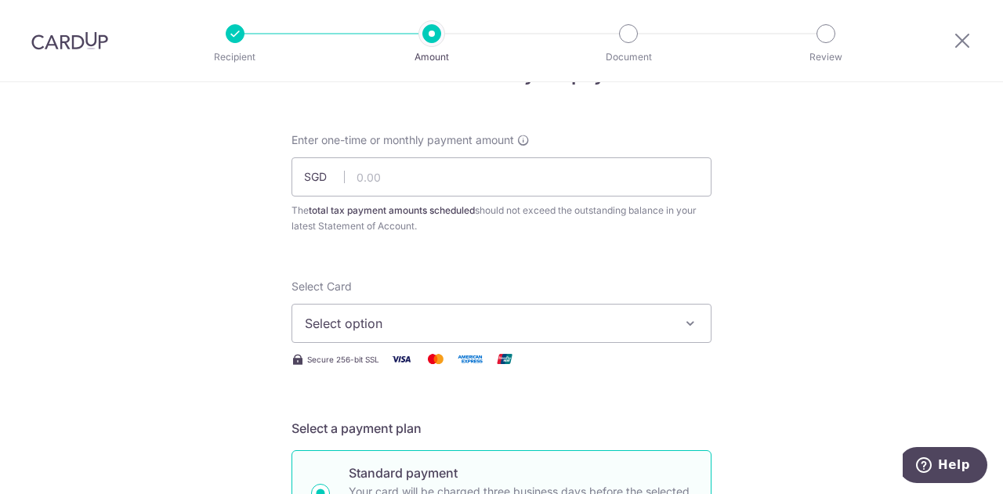
scroll to position [78, 0]
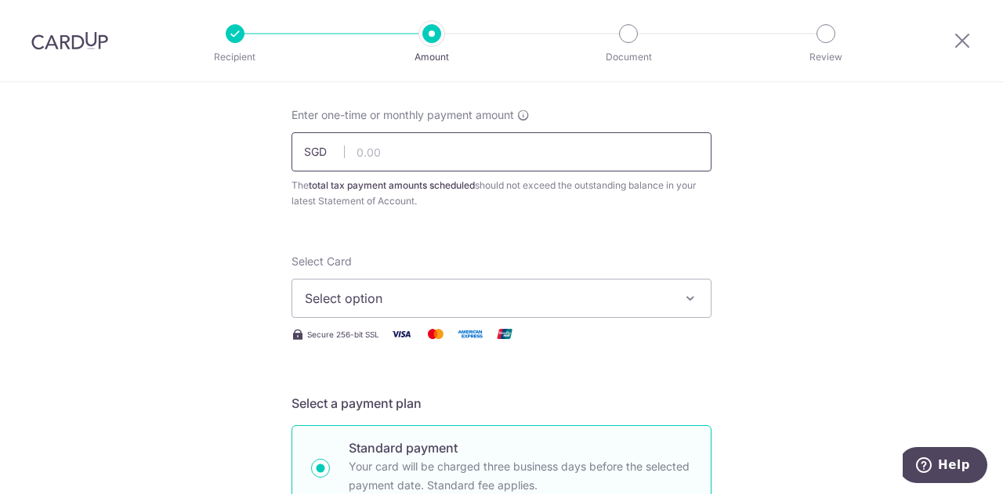
click at [458, 160] on input "text" at bounding box center [501, 151] width 420 height 39
type input "417.97"
click at [417, 309] on button "Select option" at bounding box center [501, 298] width 420 height 39
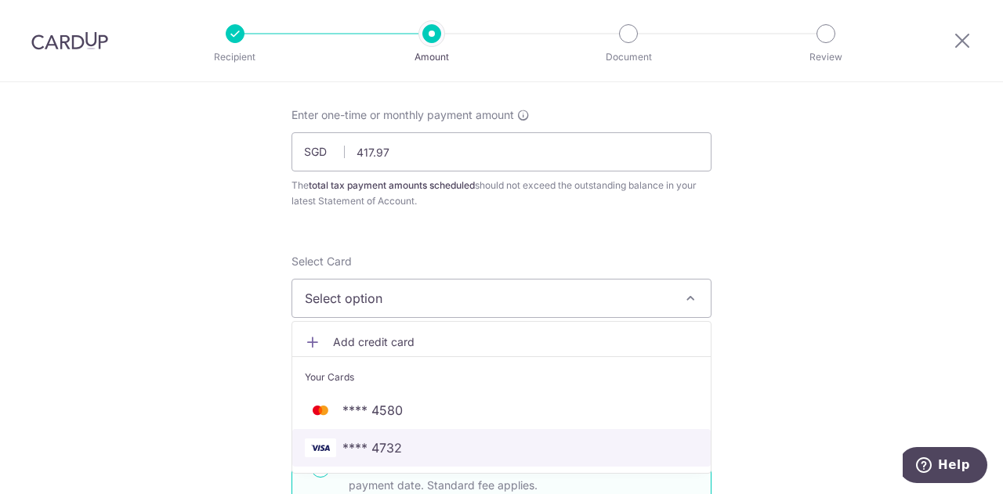
drag, startPoint x: 392, startPoint y: 445, endPoint x: 388, endPoint y: 412, distance: 33.2
click at [392, 445] on span "**** 4732" at bounding box center [372, 448] width 60 height 19
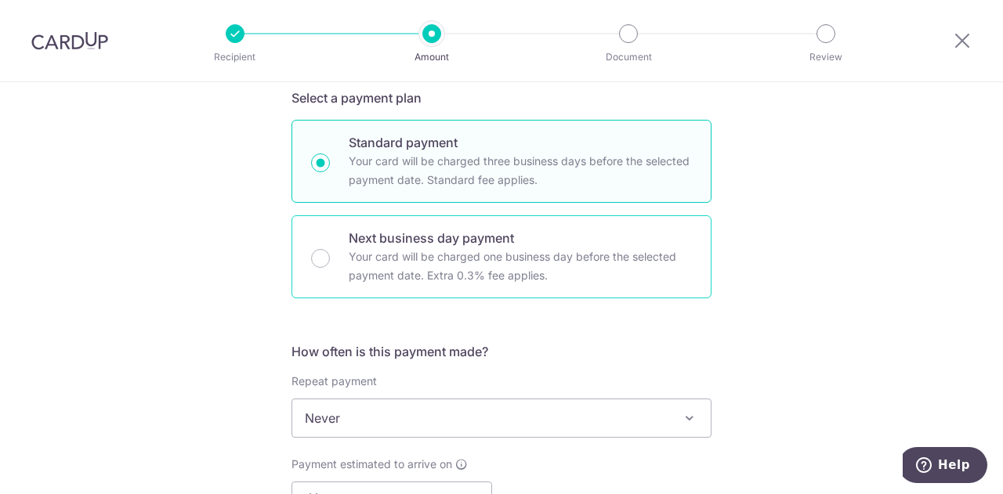
scroll to position [470, 0]
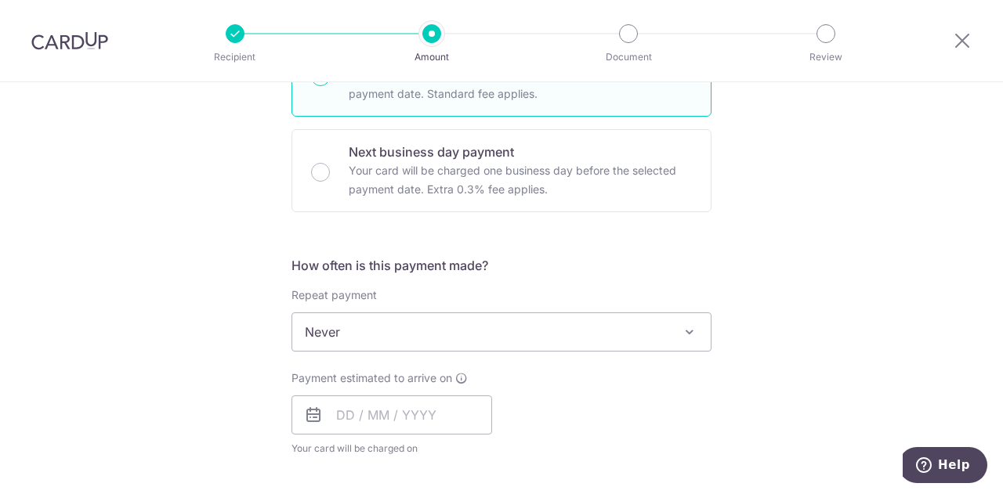
click at [403, 344] on span "Never" at bounding box center [501, 332] width 418 height 38
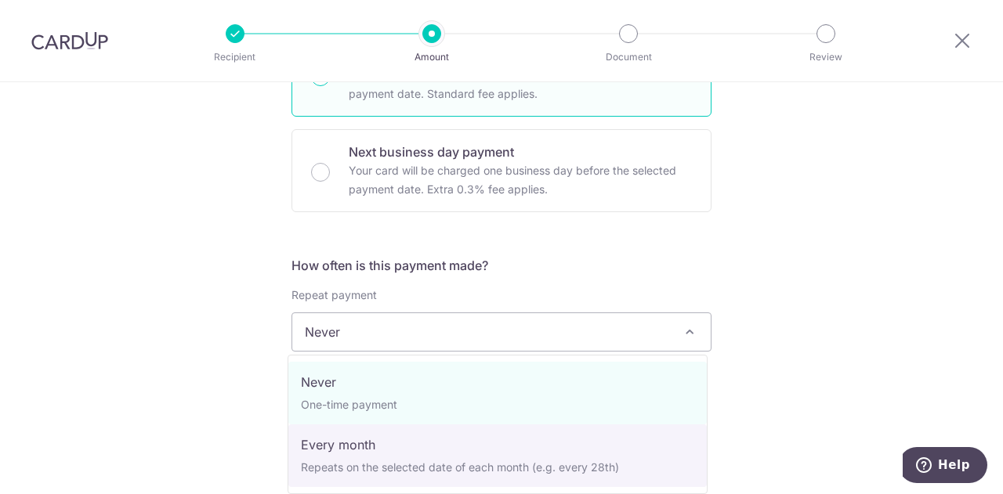
select select "3"
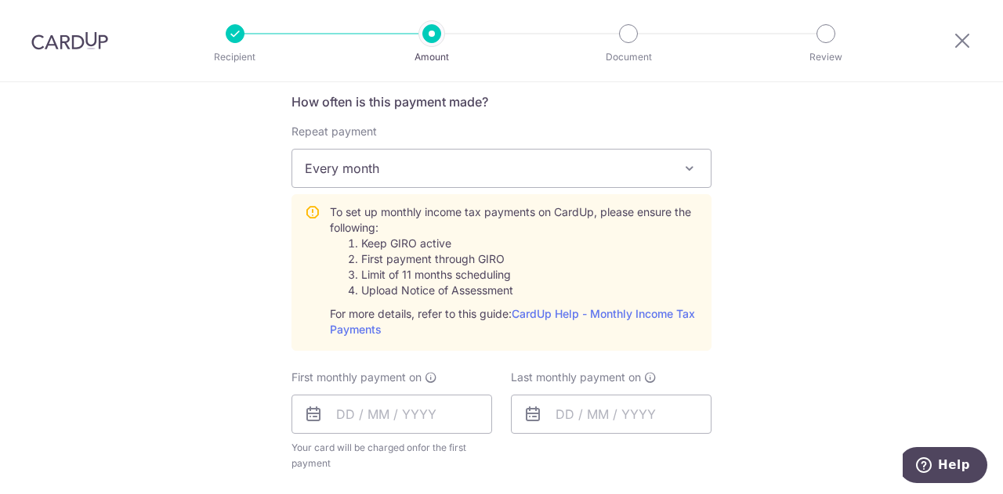
scroll to position [705, 0]
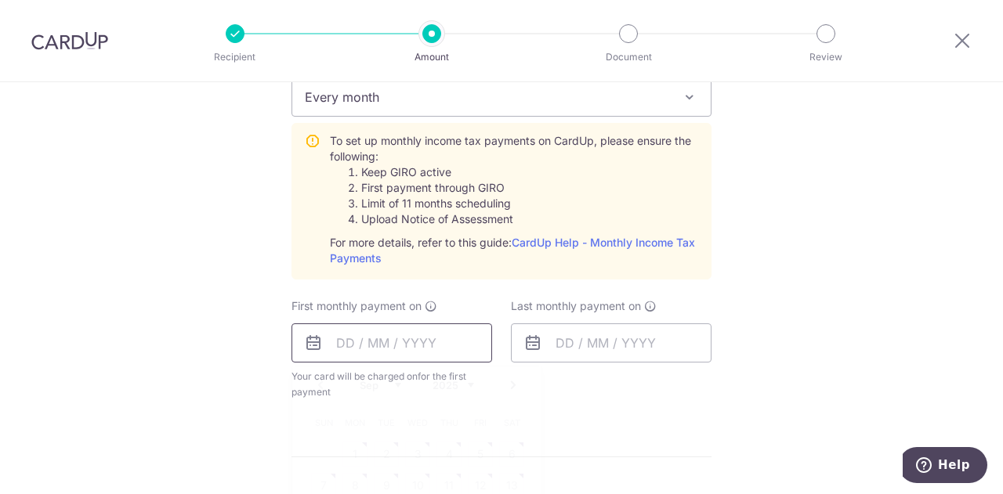
click at [414, 351] on input "text" at bounding box center [391, 343] width 201 height 39
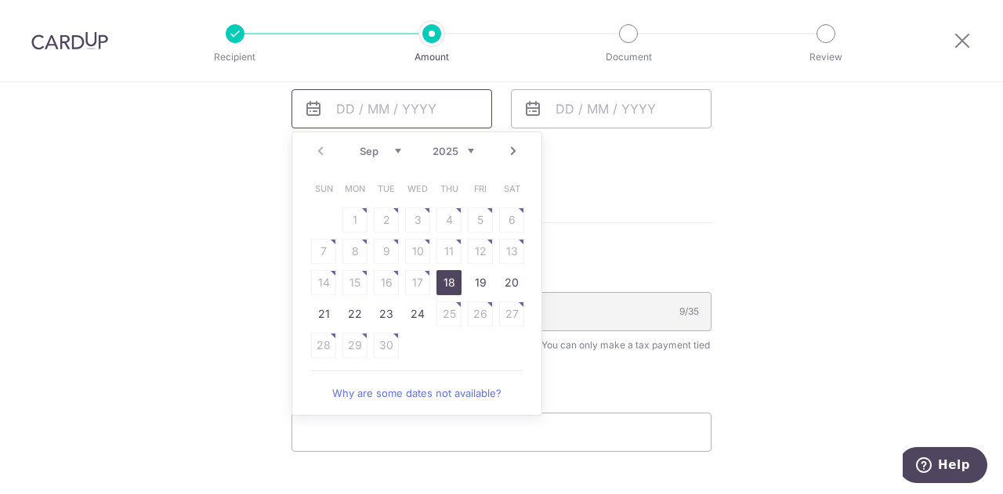
scroll to position [940, 0]
click at [414, 309] on link "24" at bounding box center [417, 313] width 25 height 25
type input "[DATE]"
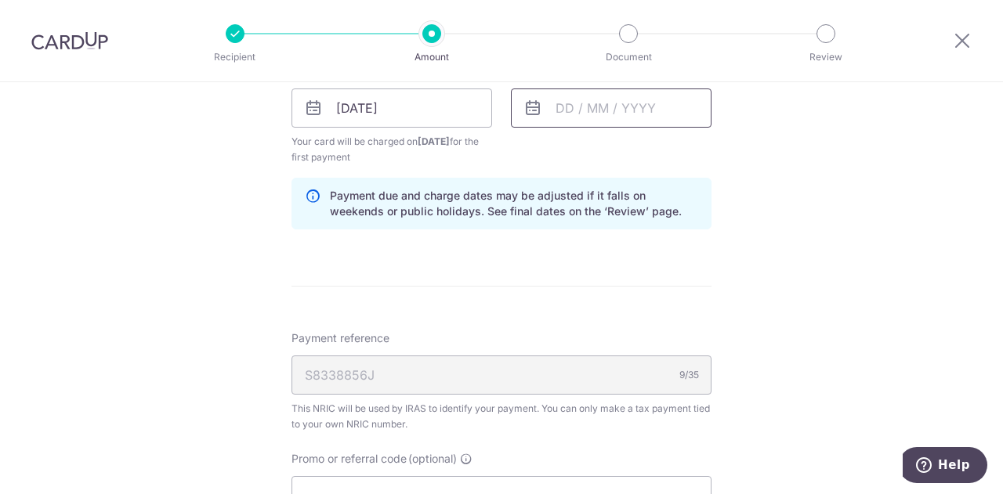
click at [647, 110] on input "text" at bounding box center [611, 108] width 201 height 39
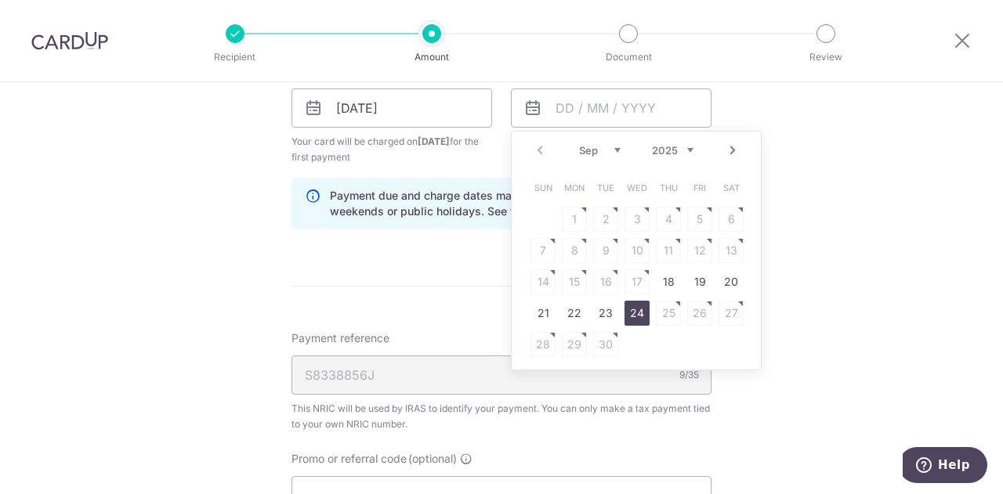
click at [638, 316] on link "24" at bounding box center [636, 313] width 25 height 25
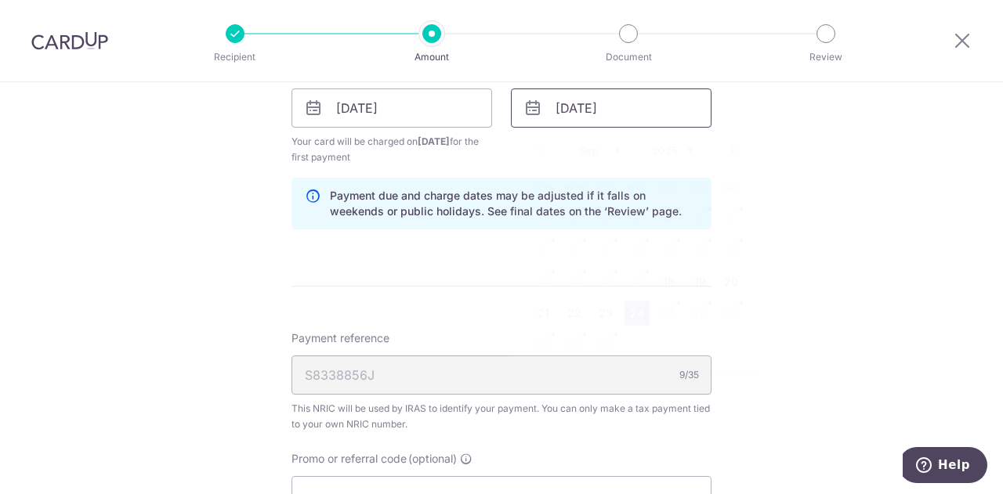
click at [642, 99] on input "[DATE]" at bounding box center [611, 108] width 201 height 39
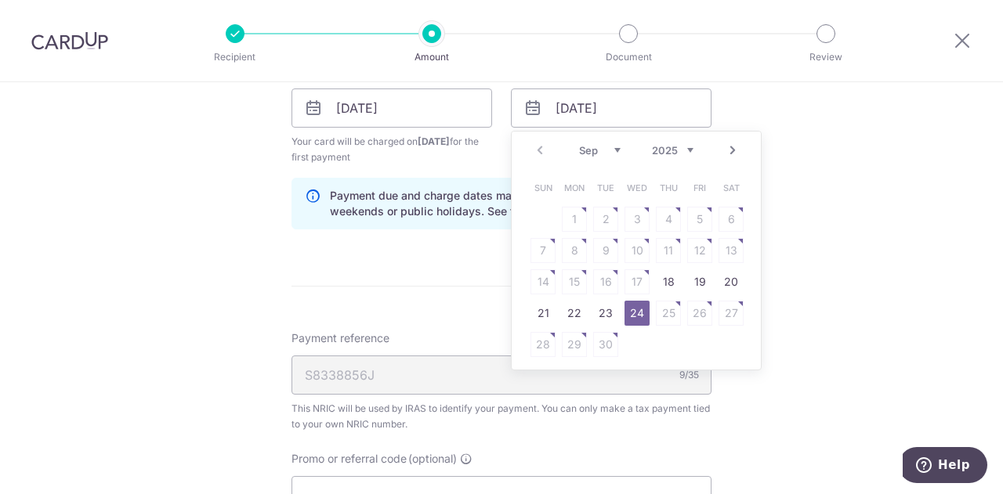
drag, startPoint x: 689, startPoint y: 150, endPoint x: 678, endPoint y: 156, distance: 12.6
click at [688, 150] on select "2025 2026" at bounding box center [673, 150] width 42 height 13
click at [603, 150] on select "Jan Feb Mar Apr May Jun [DATE] Aug Sep Oct" at bounding box center [600, 150] width 42 height 13
click at [600, 315] on link "24" at bounding box center [605, 313] width 25 height 25
type input "[DATE]"
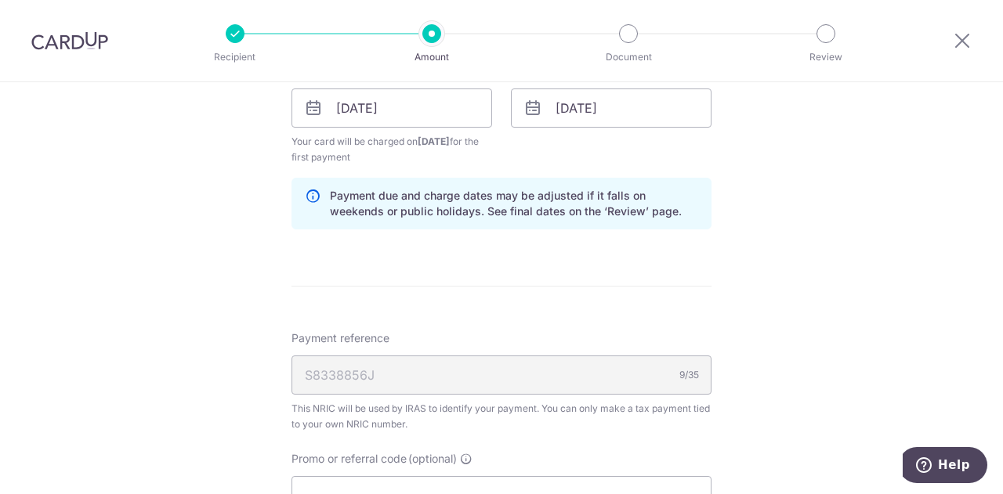
click at [562, 287] on form "Enter one-time or monthly payment amount SGD 417.97 417.97 The total tax paymen…" at bounding box center [501, 6] width 420 height 1521
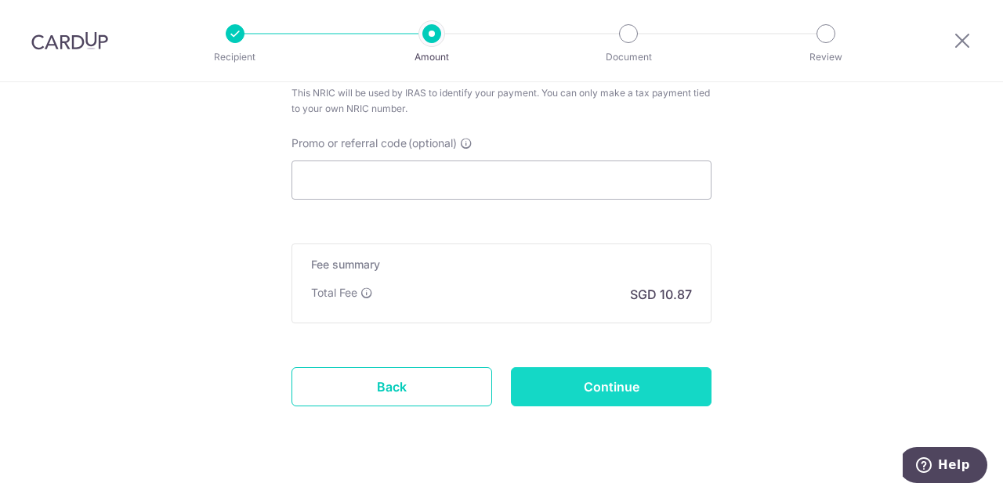
scroll to position [1286, 0]
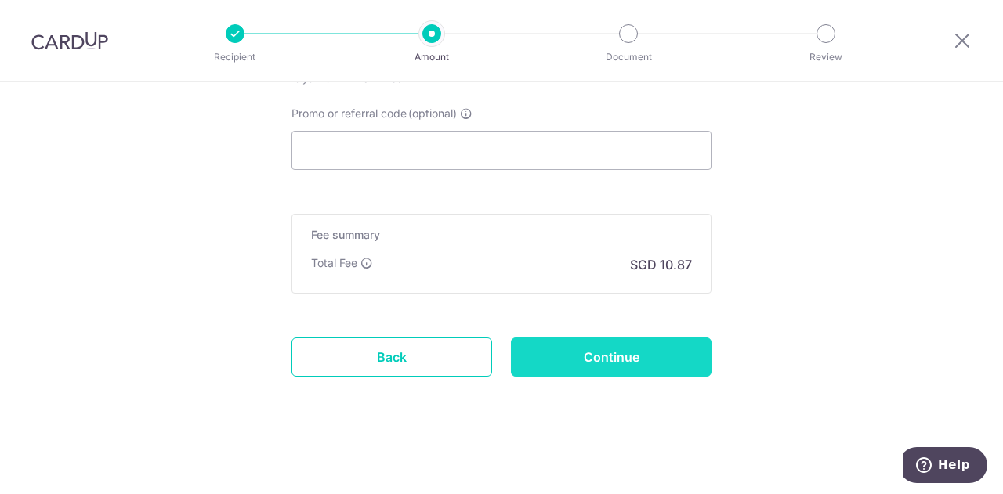
click at [585, 354] on input "Continue" at bounding box center [611, 357] width 201 height 39
type input "Create Schedule"
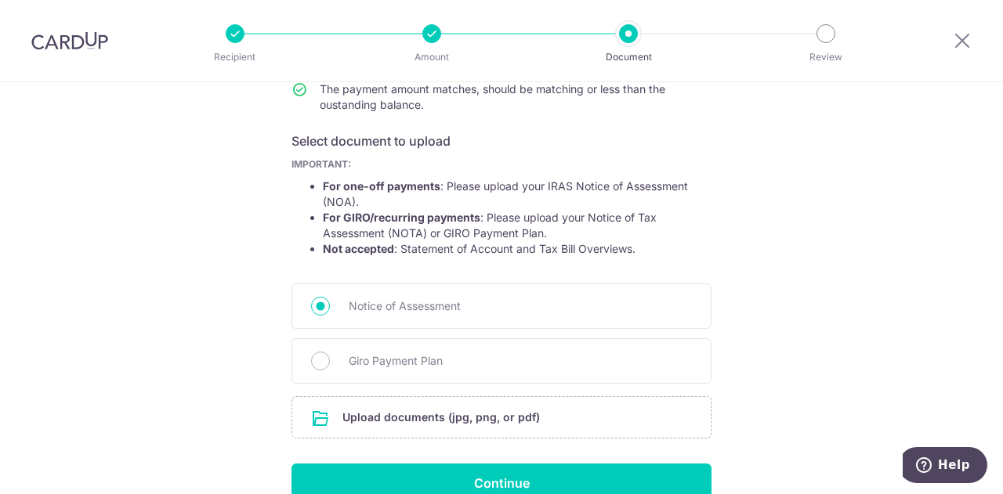
scroll to position [235, 0]
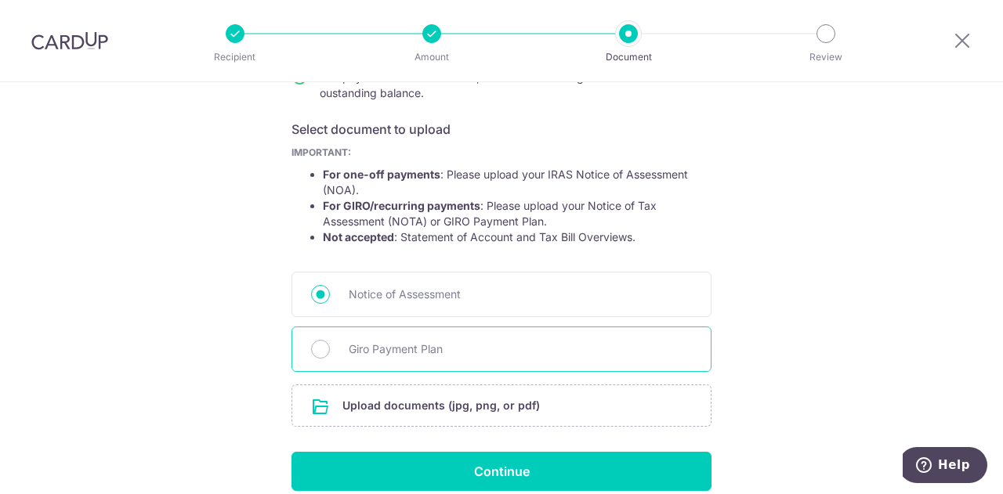
click at [410, 351] on span "Giro Payment Plan" at bounding box center [520, 349] width 343 height 19
click at [330, 351] on input "Giro Payment Plan" at bounding box center [320, 349] width 19 height 19
radio input "true"
click at [410, 410] on input "file" at bounding box center [501, 405] width 418 height 41
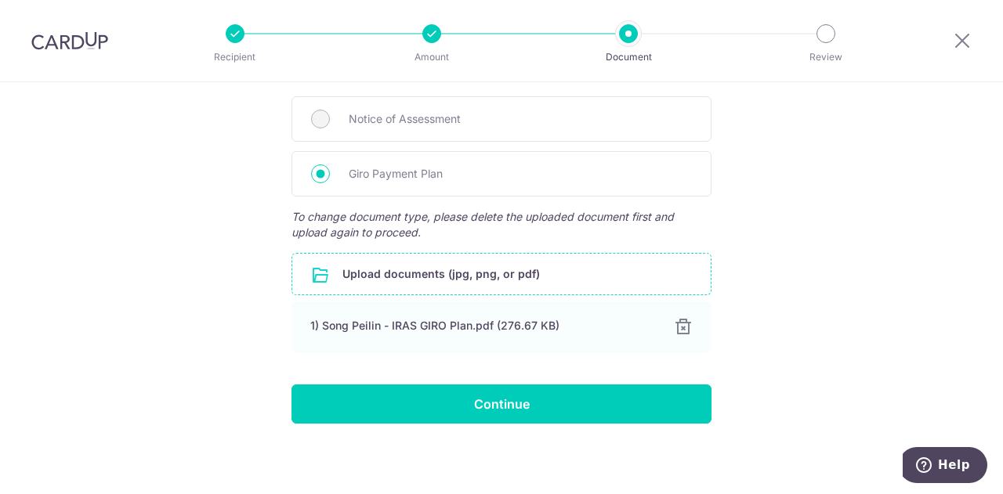
scroll to position [414, 0]
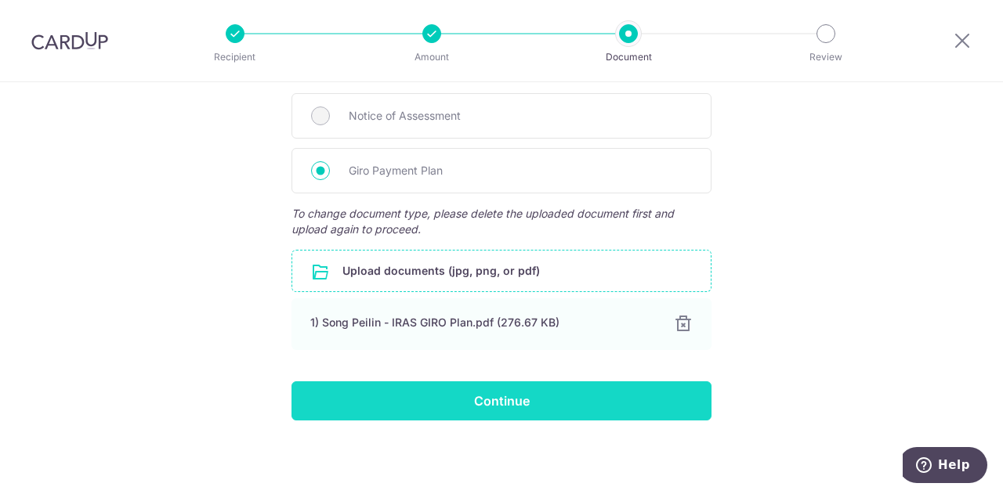
click at [466, 394] on input "Continue" at bounding box center [501, 400] width 420 height 39
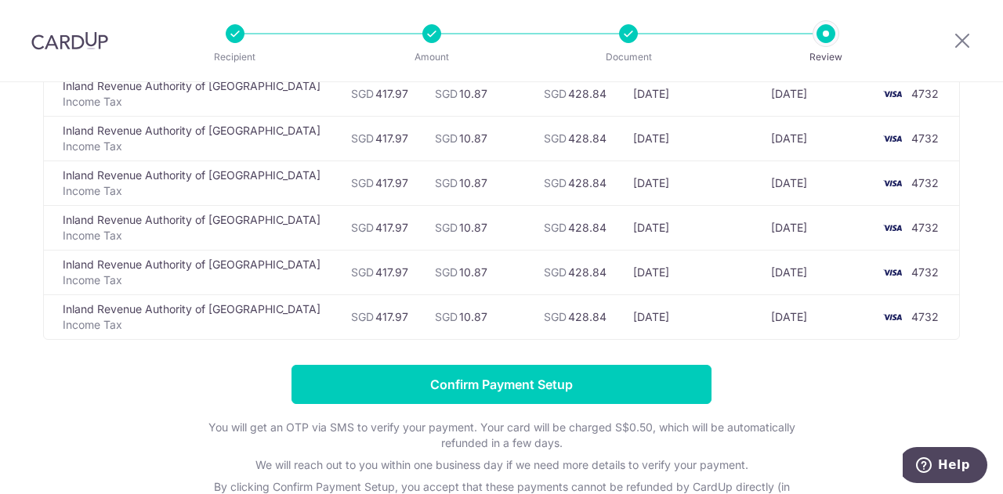
scroll to position [235, 0]
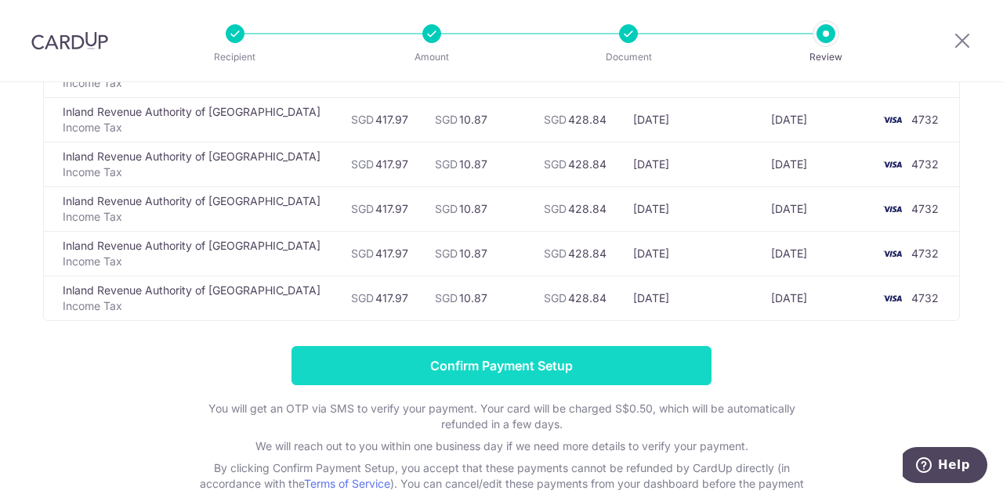
click at [486, 363] on input "Confirm Payment Setup" at bounding box center [501, 365] width 420 height 39
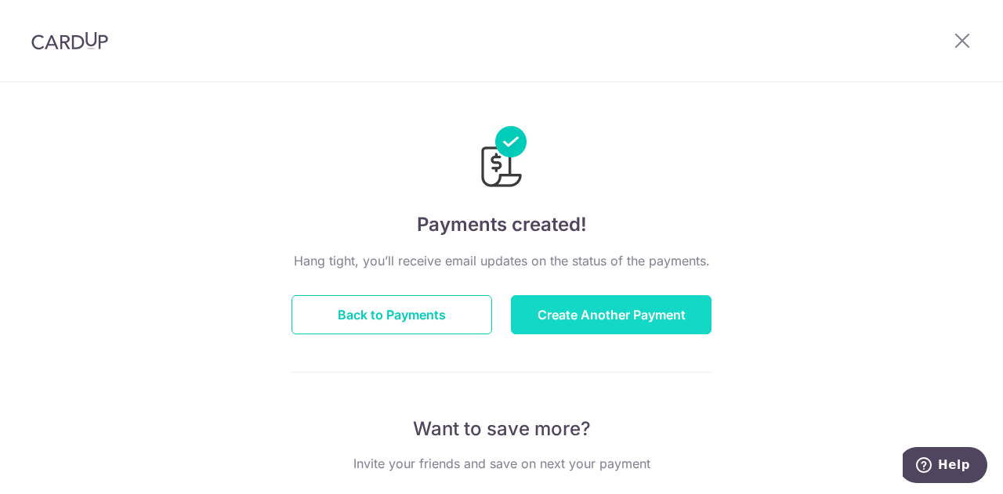
click at [584, 320] on button "Create Another Payment" at bounding box center [611, 314] width 201 height 39
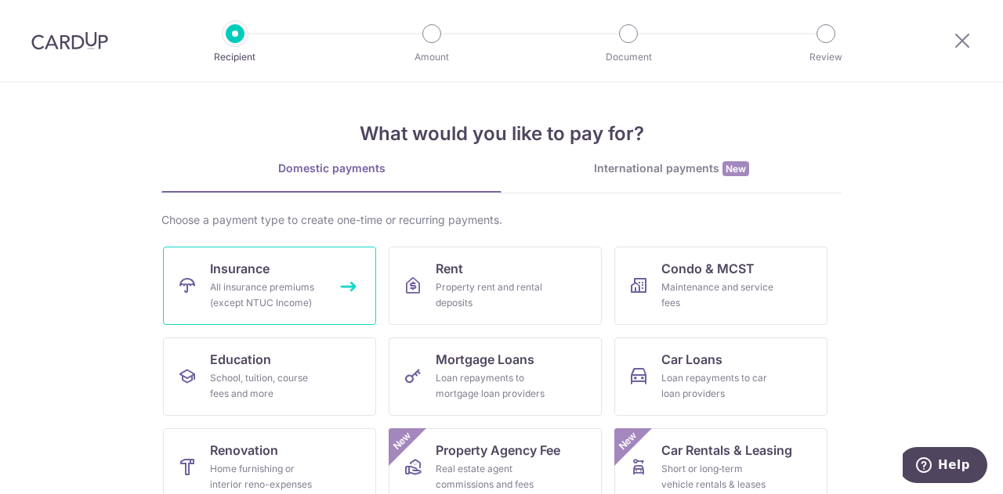
click at [252, 280] on div "All insurance premiums (except NTUC Income)" at bounding box center [266, 295] width 113 height 31
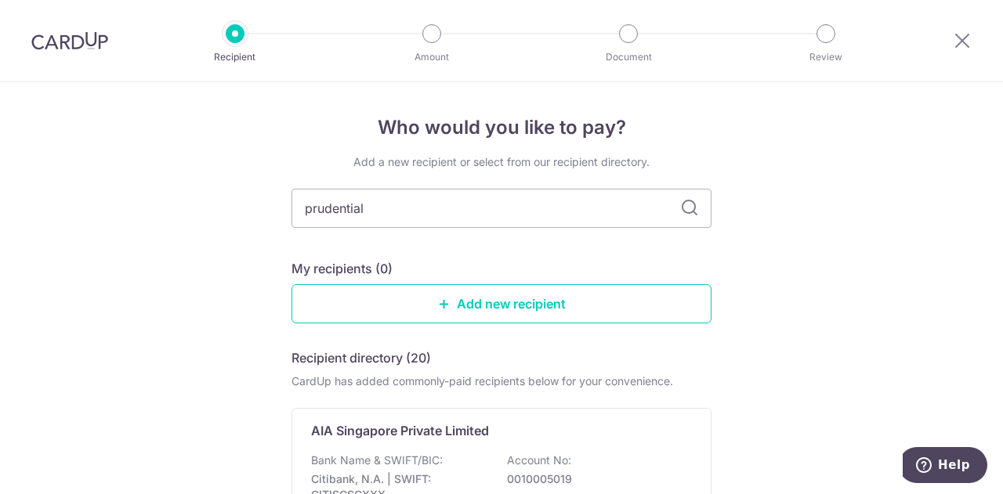
type input "prudential"
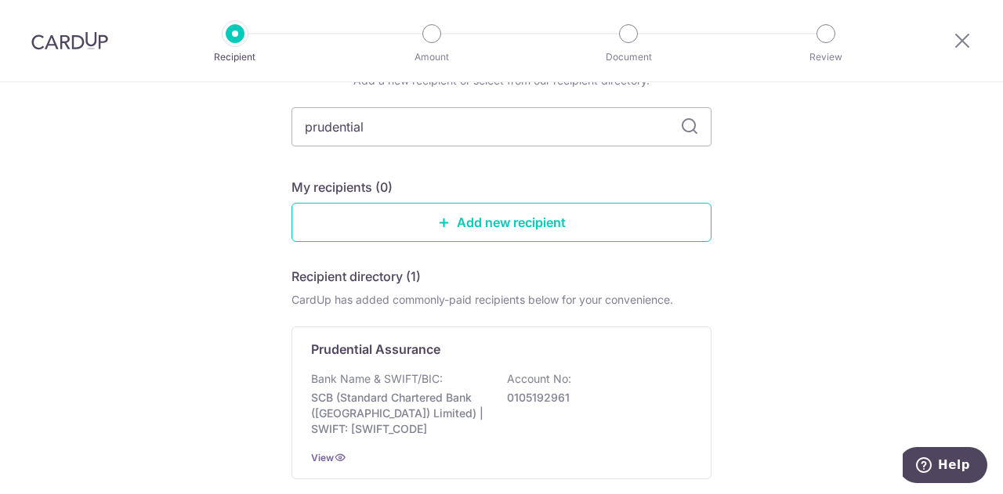
scroll to position [203, 0]
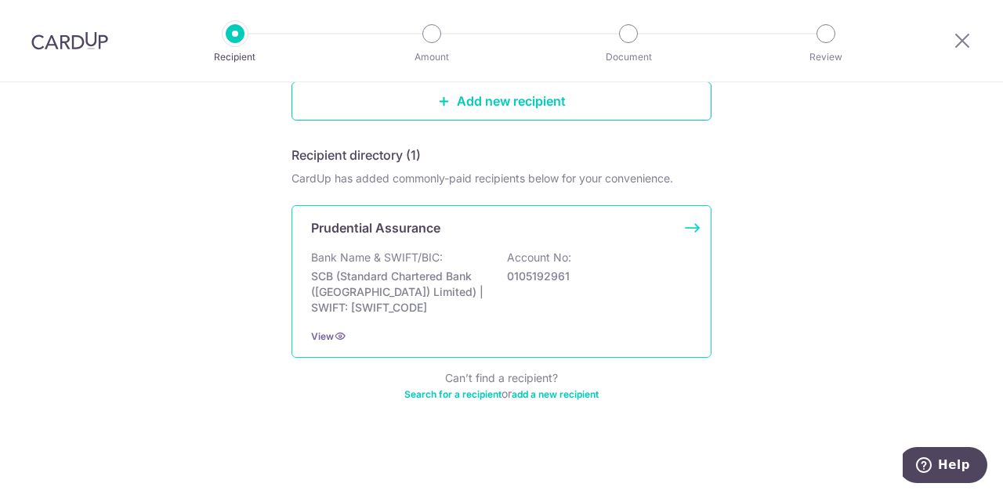
click at [528, 275] on p "0105192961" at bounding box center [594, 277] width 175 height 16
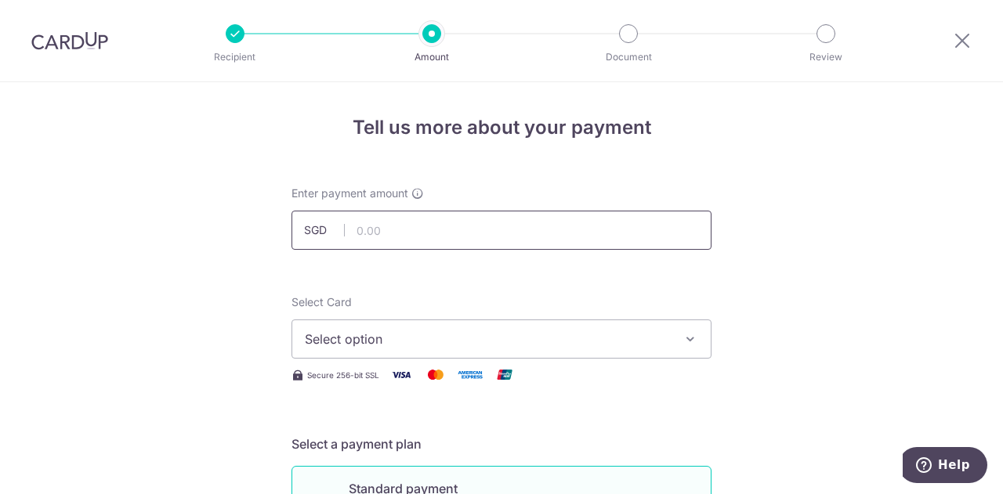
click at [514, 235] on input "text" at bounding box center [501, 230] width 420 height 39
paste input "6,137.64"
type input "6,137.64"
click at [422, 332] on span "Select option" at bounding box center [487, 339] width 365 height 19
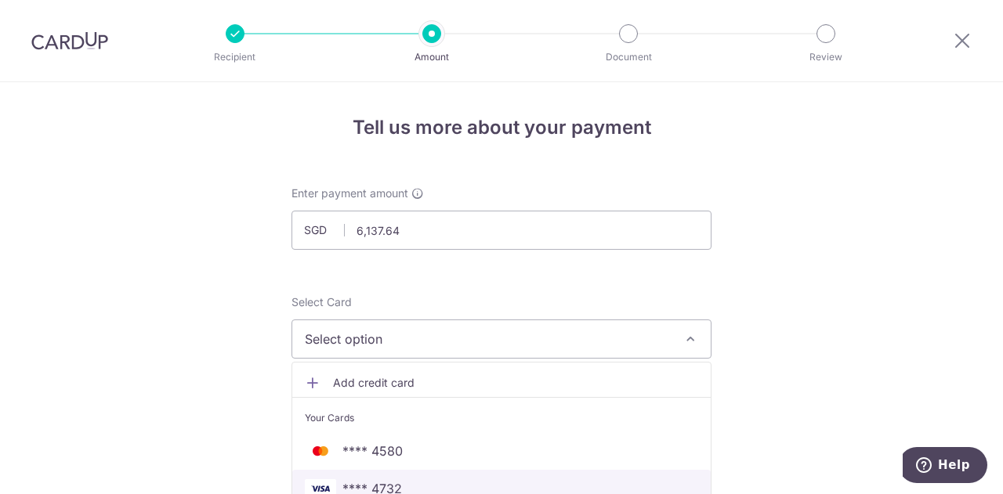
click at [373, 479] on link "**** 4732" at bounding box center [501, 489] width 418 height 38
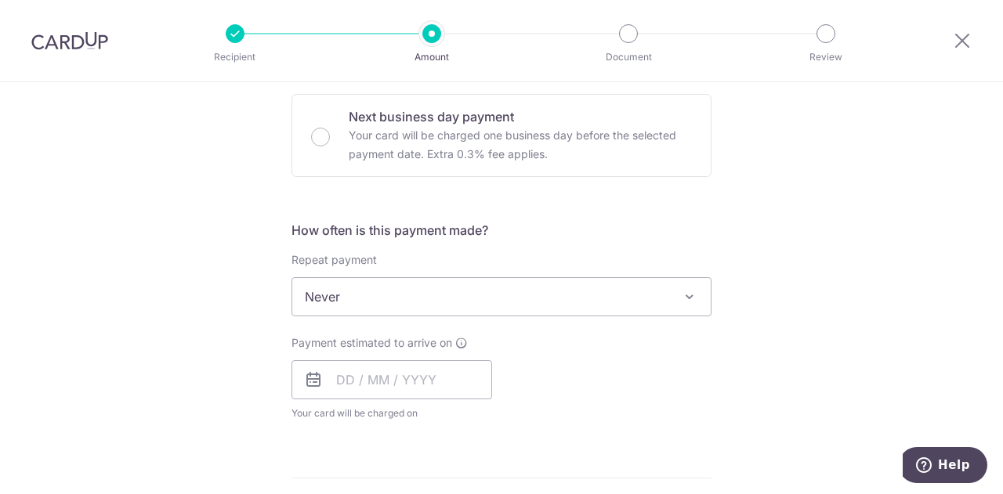
scroll to position [470, 0]
click at [428, 378] on input "text" at bounding box center [391, 377] width 201 height 39
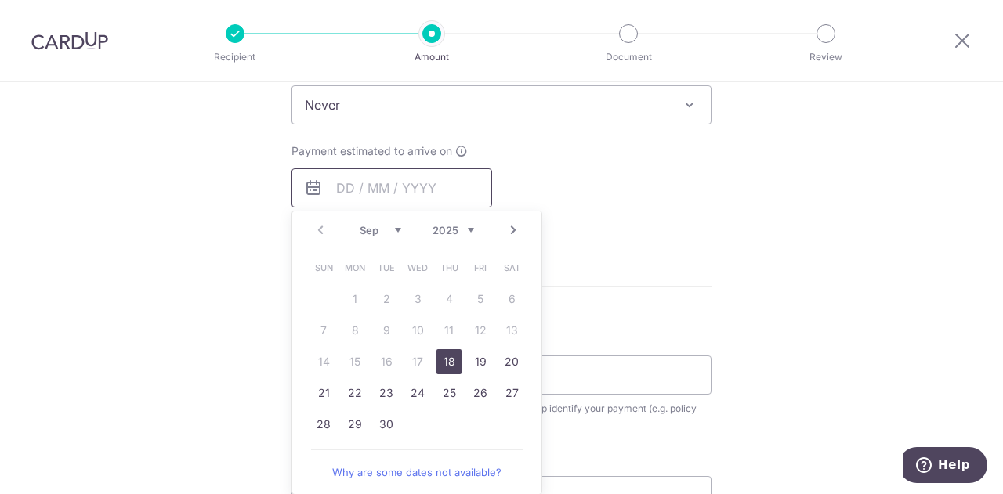
scroll to position [783, 0]
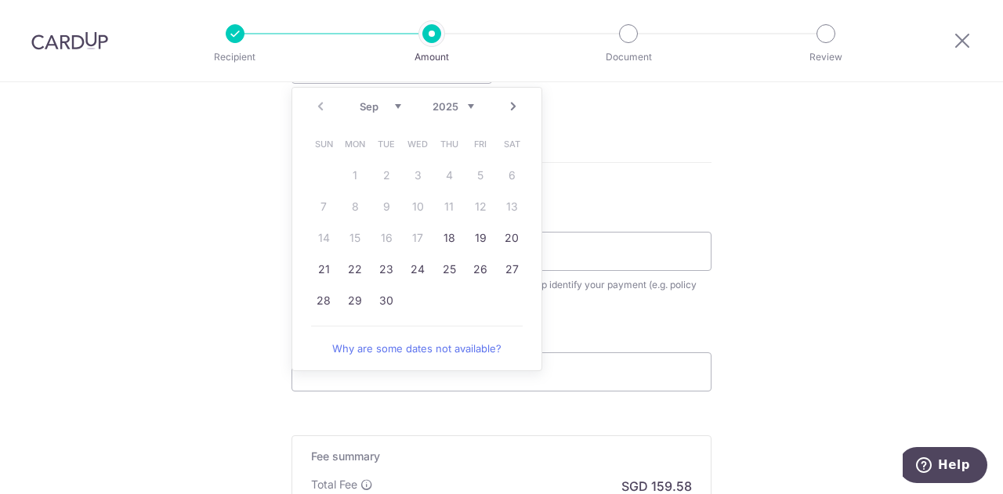
click at [388, 107] on select "Sep Oct Nov Dec" at bounding box center [381, 106] width 42 height 13
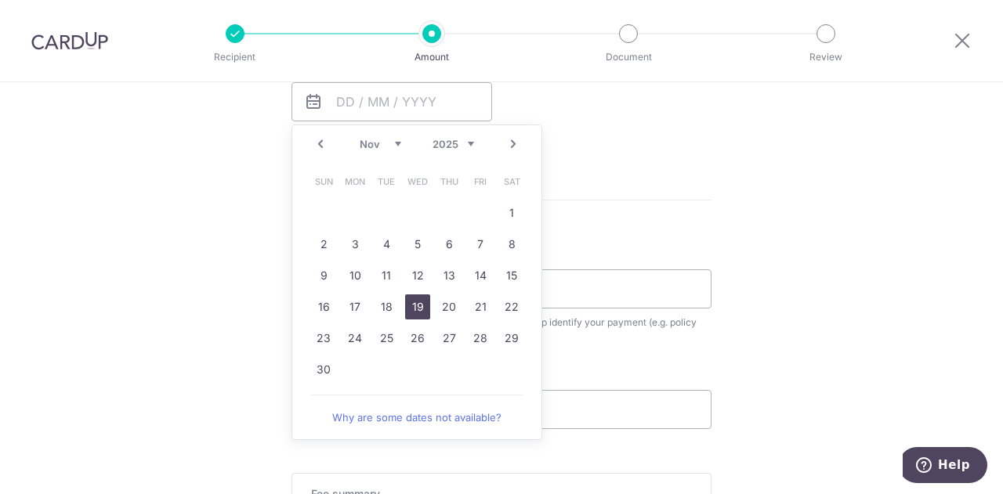
click at [408, 308] on link "19" at bounding box center [417, 307] width 25 height 25
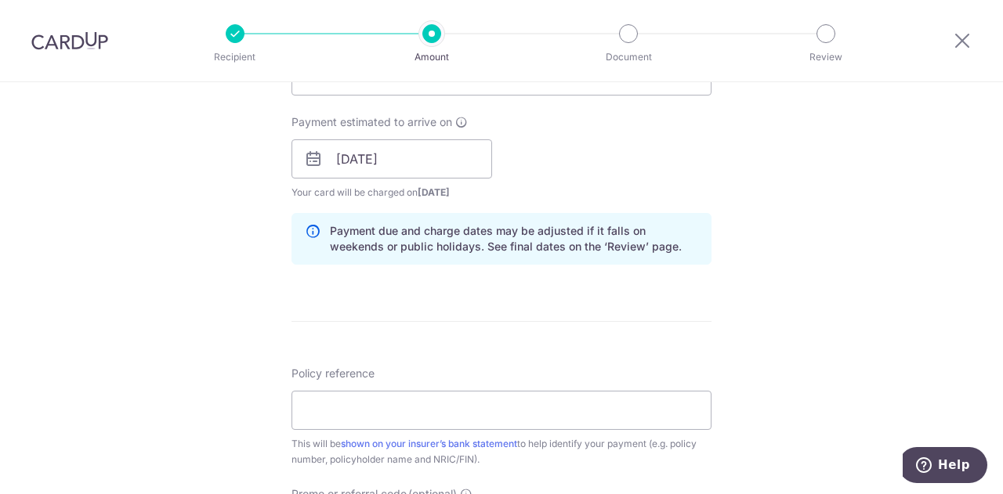
scroll to position [667, 0]
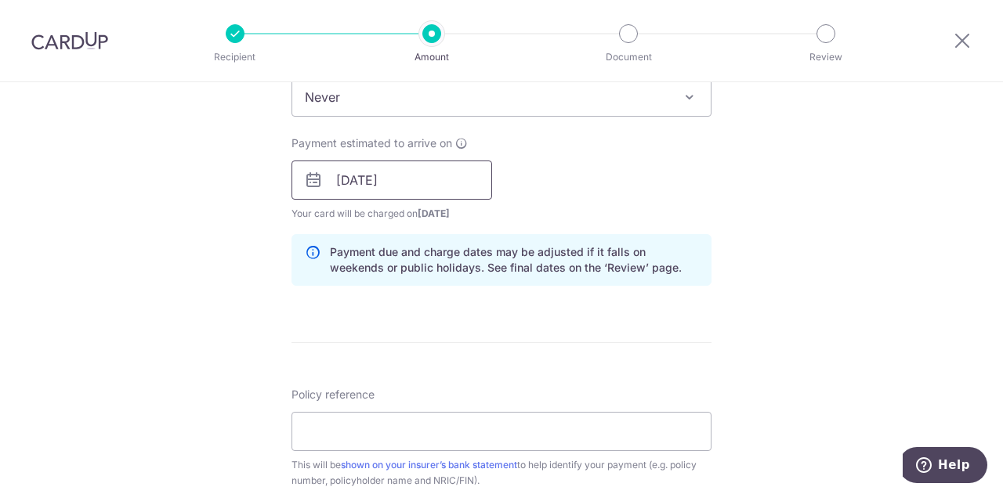
click at [405, 183] on input "[DATE]" at bounding box center [391, 180] width 201 height 39
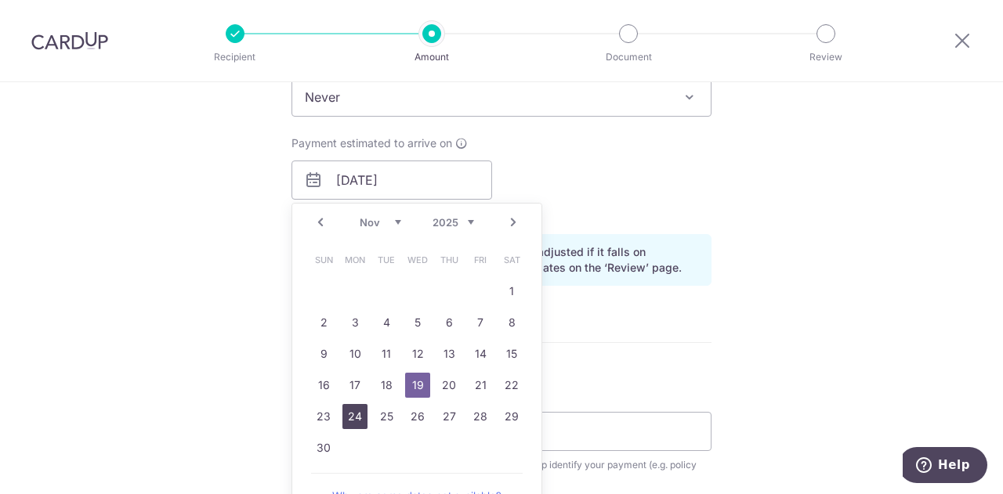
click at [353, 415] on link "24" at bounding box center [354, 416] width 25 height 25
type input "24/11/2025"
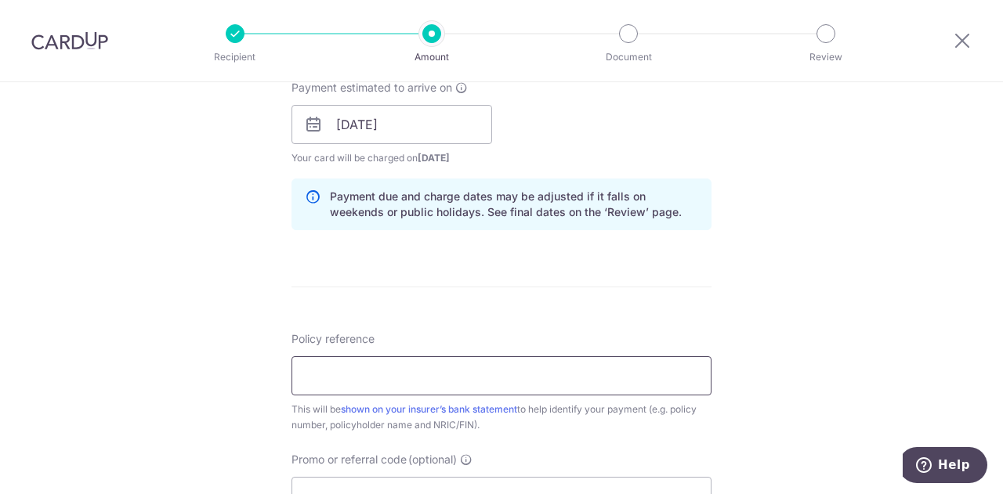
scroll to position [746, 0]
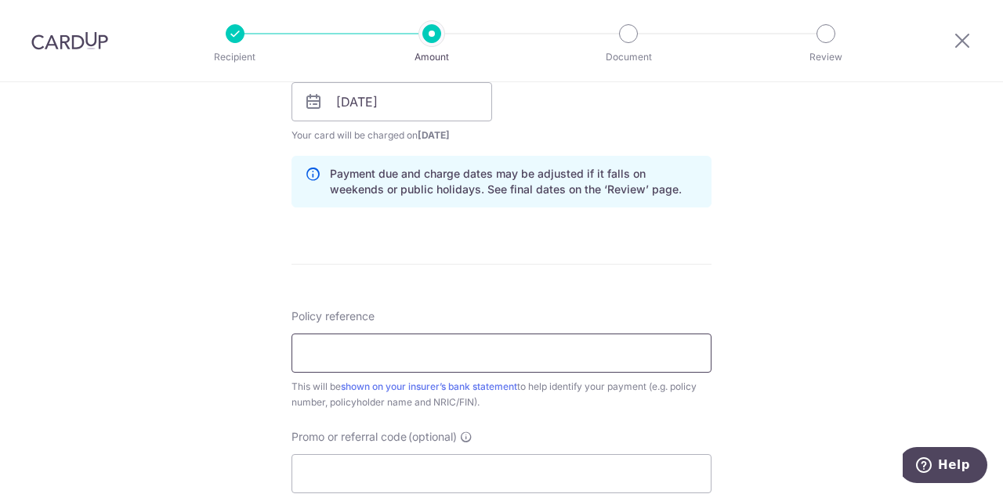
click at [403, 360] on input "Policy reference" at bounding box center [501, 353] width 420 height 39
paste input "6,137.64"
drag, startPoint x: 400, startPoint y: 364, endPoint x: 213, endPoint y: 344, distance: 187.6
click at [213, 344] on div "Tell us more about your payment Enter payment amount SGD 6,137.64 6137.64 Selec…" at bounding box center [501, 76] width 1003 height 1481
paste input "83404589"
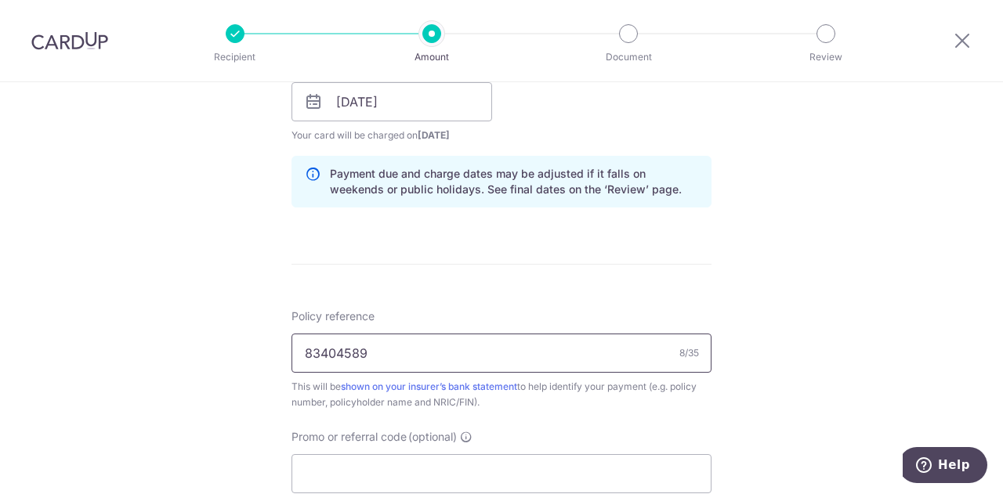
type input "83404589"
click at [219, 341] on div "Tell us more about your payment Enter payment amount SGD 6,137.64 6137.64 Selec…" at bounding box center [501, 76] width 1003 height 1481
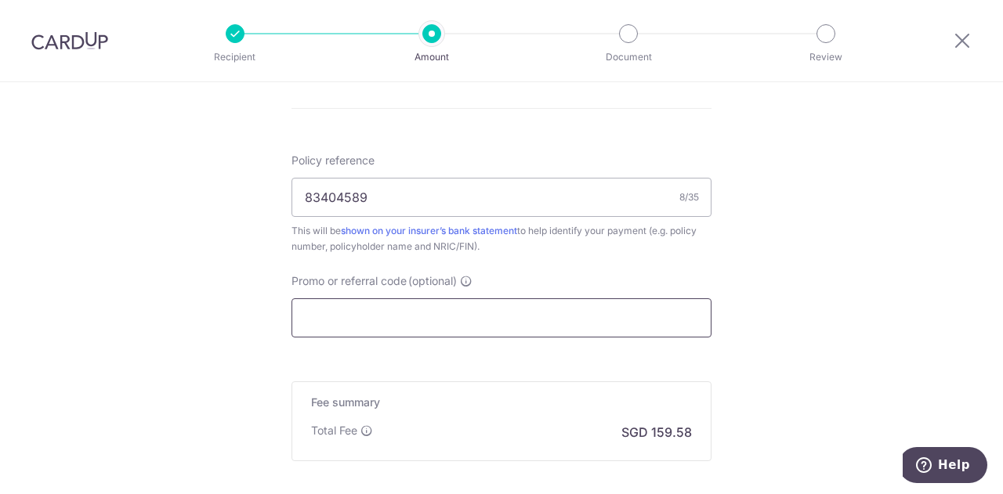
scroll to position [902, 0]
click at [391, 316] on input "Promo or referral code (optional)" at bounding box center [501, 317] width 420 height 39
paste input "MILELION"
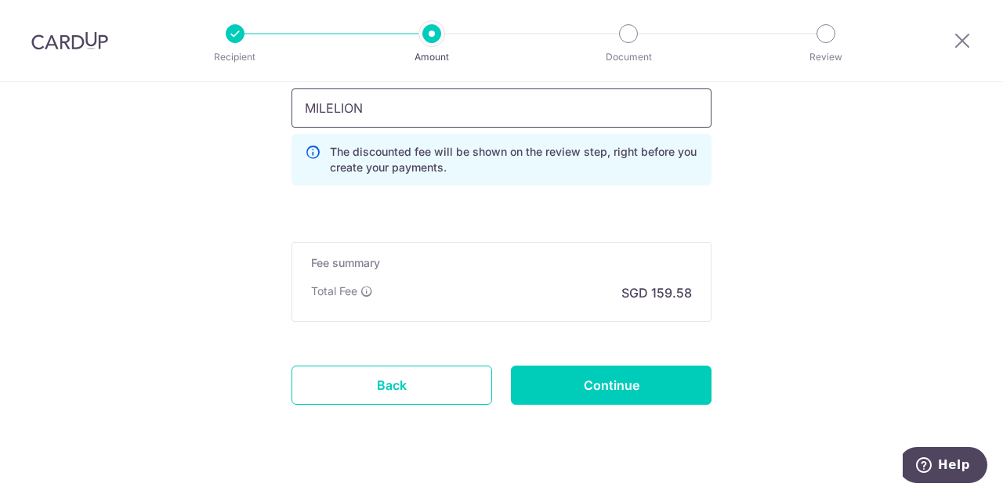
scroll to position [1140, 0]
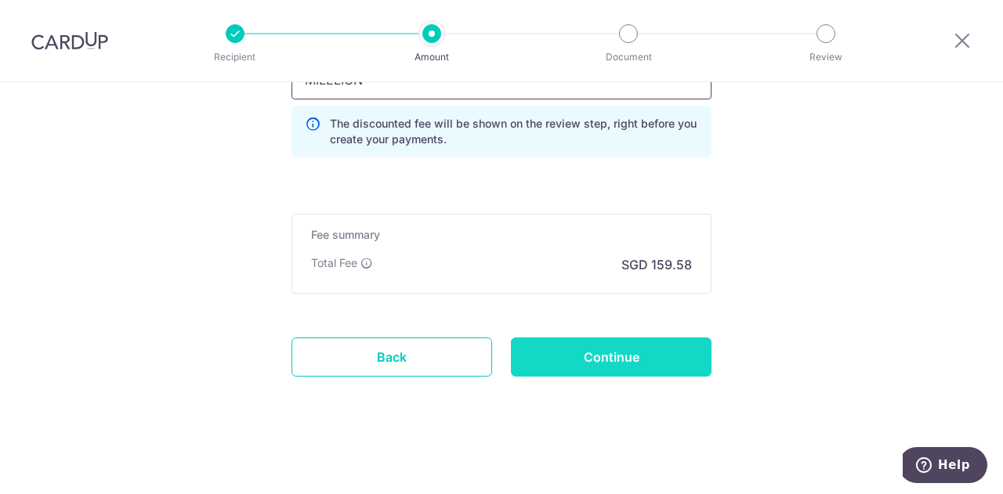
type input "MILELION"
click at [575, 360] on input "Continue" at bounding box center [611, 357] width 201 height 39
type input "Create Schedule"
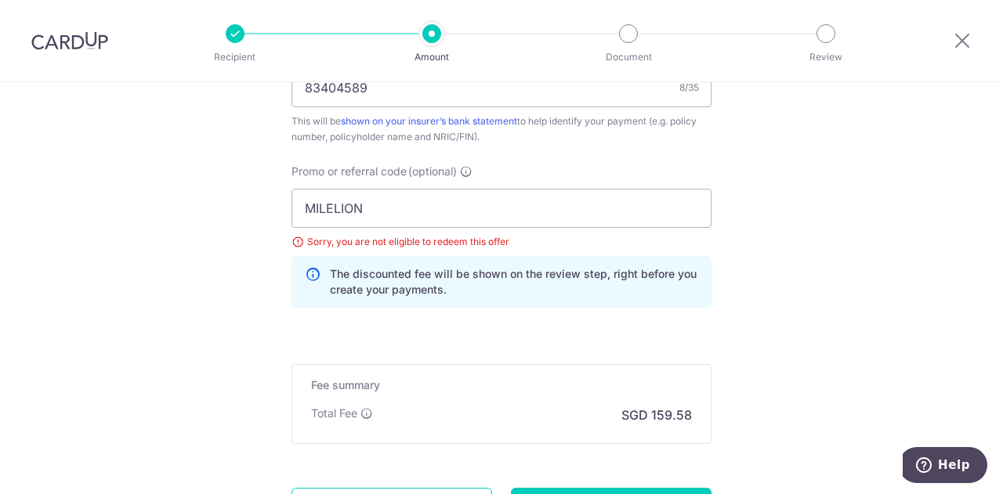
scroll to position [1005, 0]
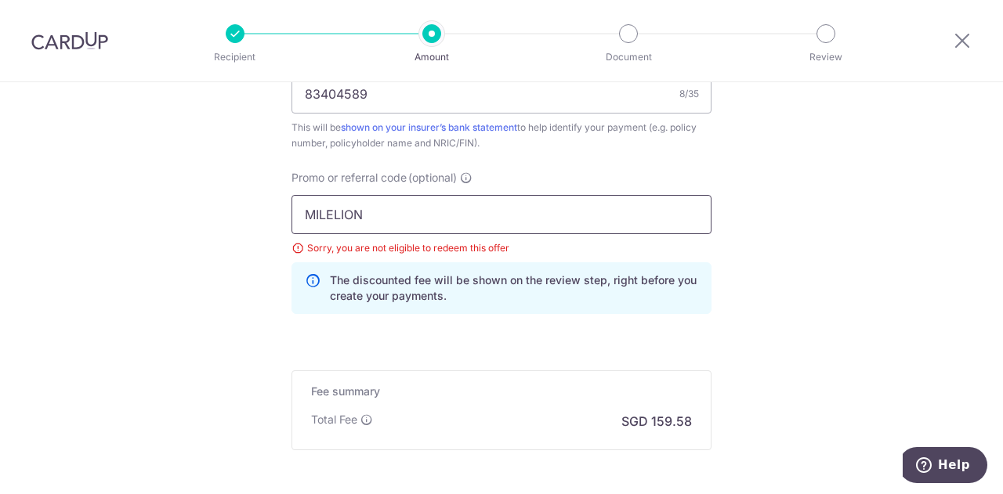
click at [408, 210] on input "MILELION" at bounding box center [501, 214] width 420 height 39
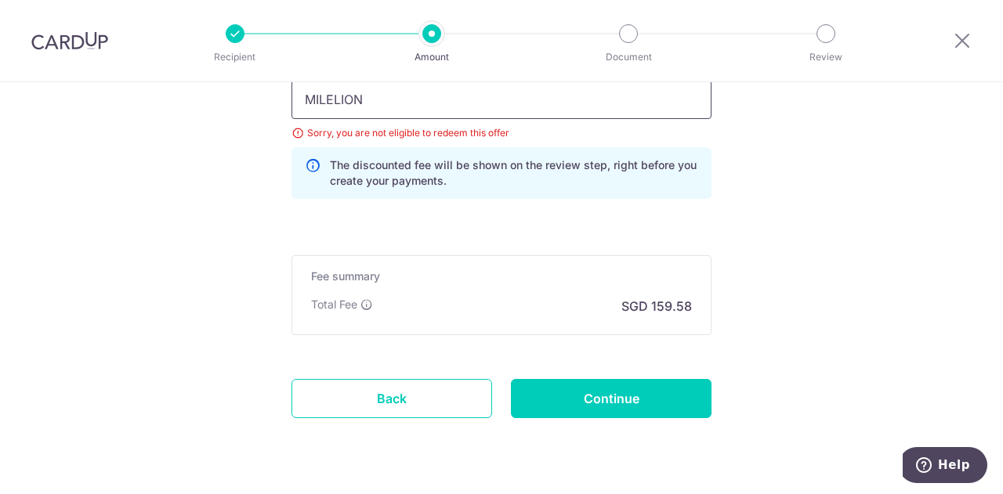
scroll to position [1162, 0]
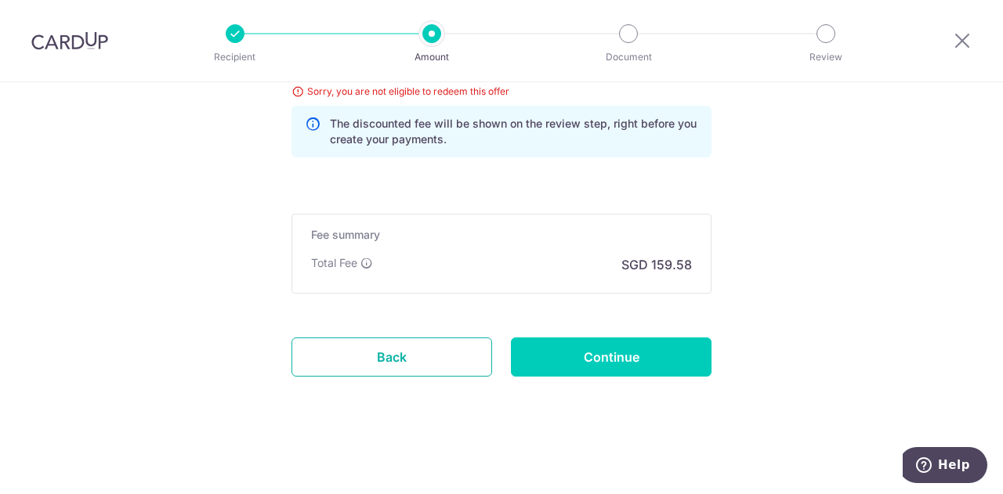
drag, startPoint x: 418, startPoint y: 357, endPoint x: 571, endPoint y: 67, distance: 327.6
click at [418, 357] on link "Back" at bounding box center [391, 357] width 201 height 39
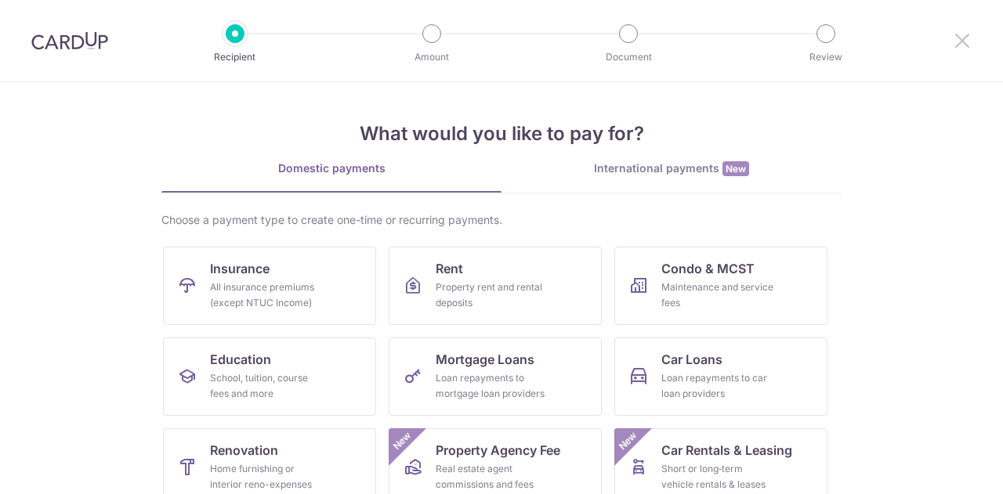
click at [962, 32] on icon at bounding box center [962, 41] width 19 height 20
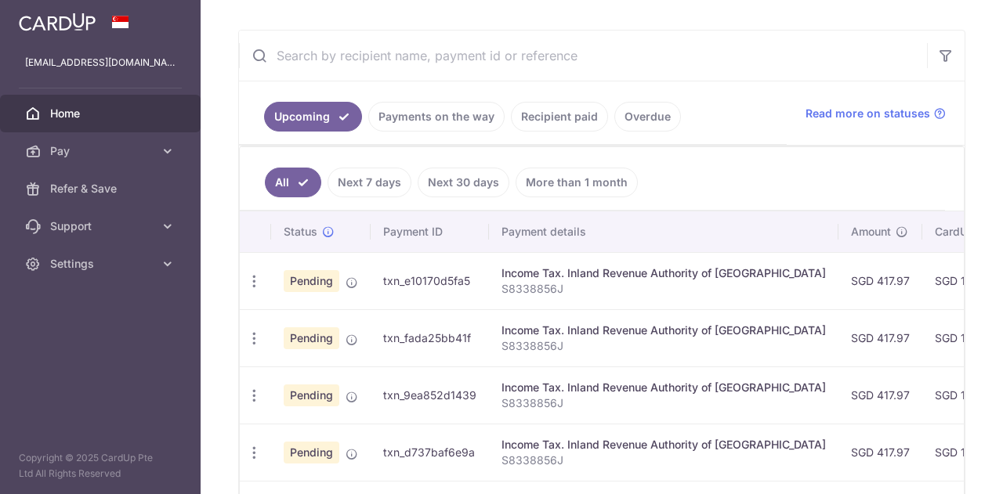
scroll to position [105, 0]
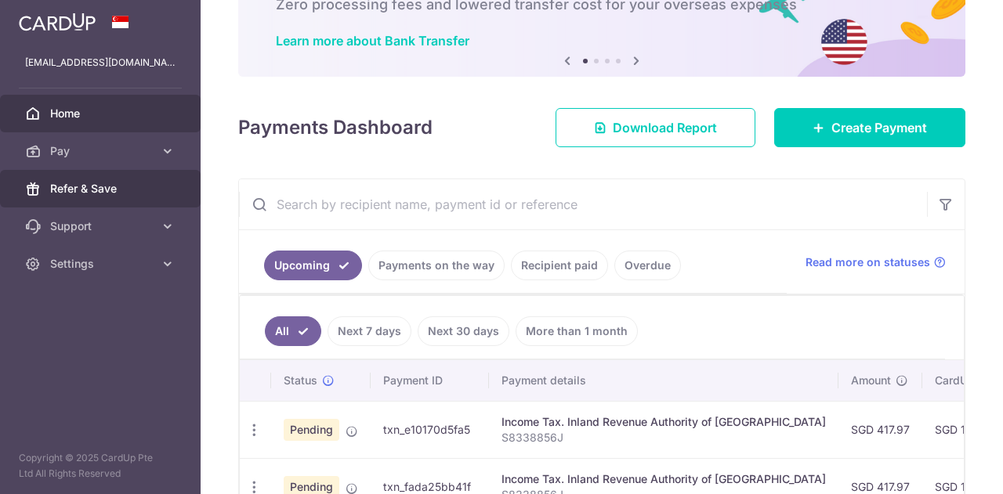
click at [92, 187] on span "Refer & Save" at bounding box center [101, 189] width 103 height 16
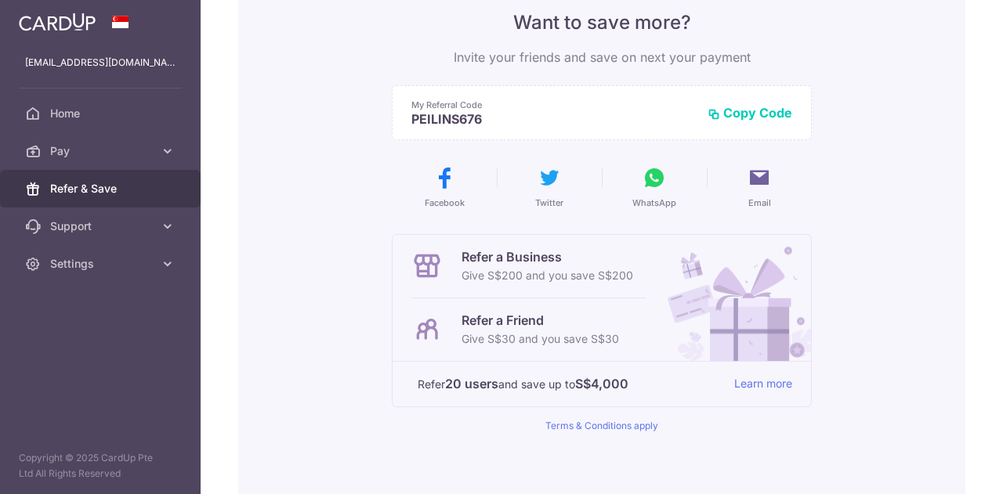
scroll to position [157, 0]
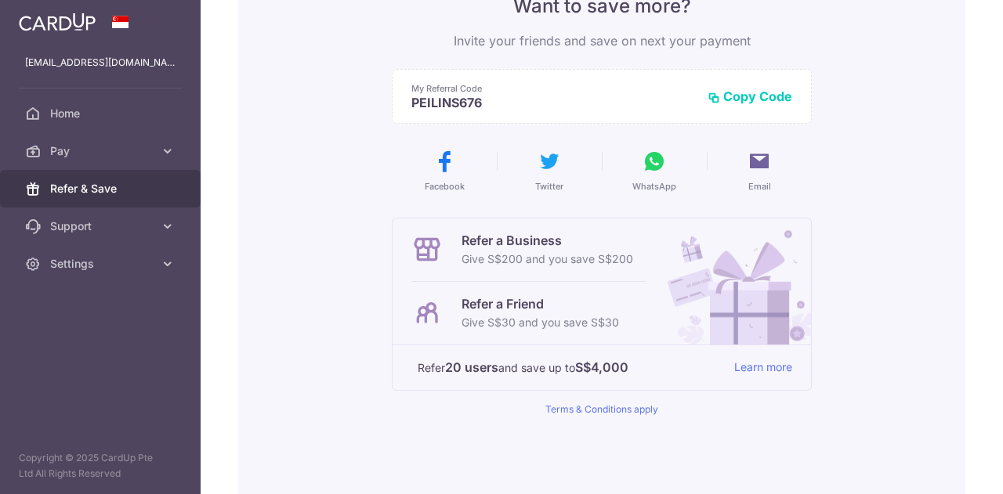
click at [495, 302] on p "Refer a Friend" at bounding box center [539, 304] width 157 height 19
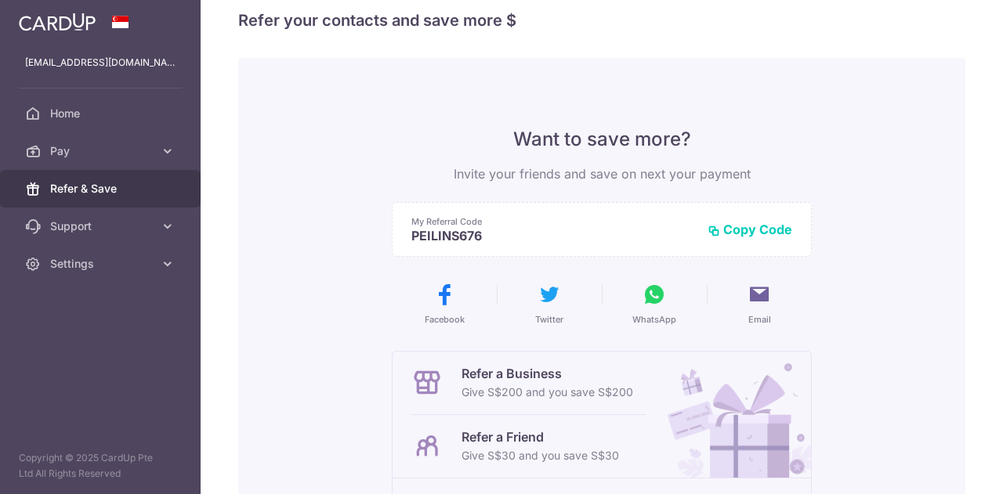
scroll to position [0, 0]
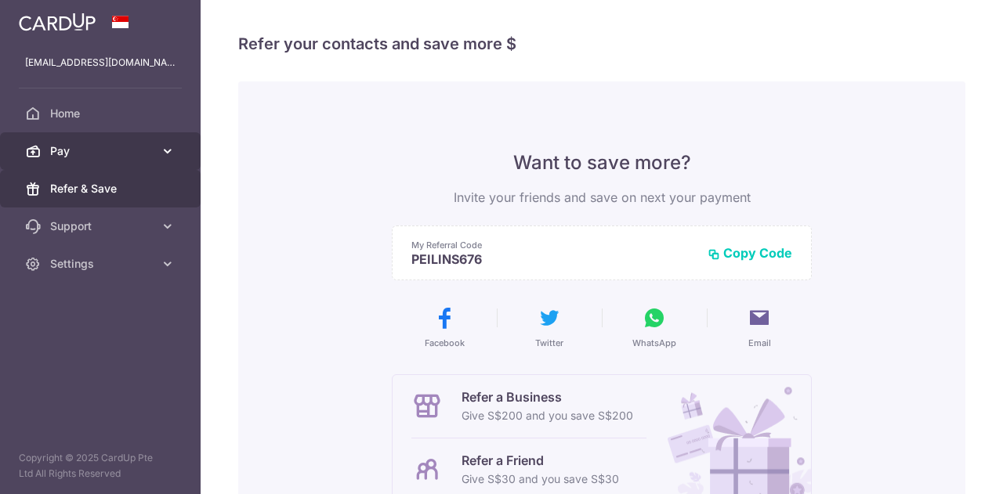
click at [68, 157] on span "Pay" at bounding box center [101, 151] width 103 height 16
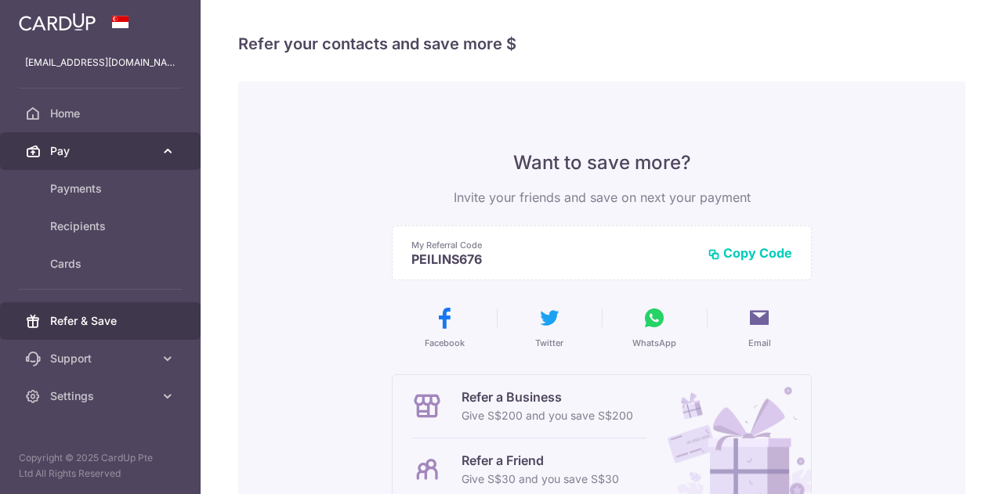
click at [71, 154] on span "Pay" at bounding box center [101, 151] width 103 height 16
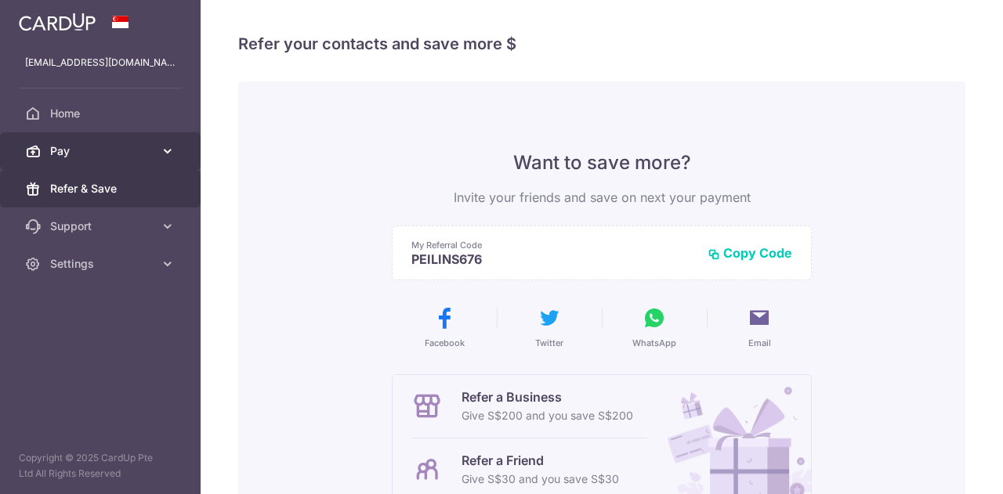
click at [70, 154] on span "Pay" at bounding box center [101, 151] width 103 height 16
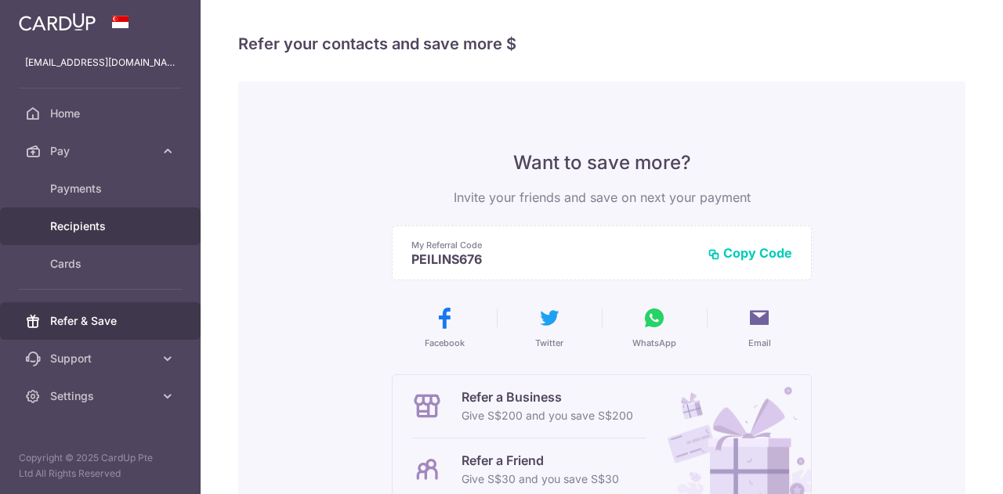
click at [69, 222] on span "Recipients" at bounding box center [101, 227] width 103 height 16
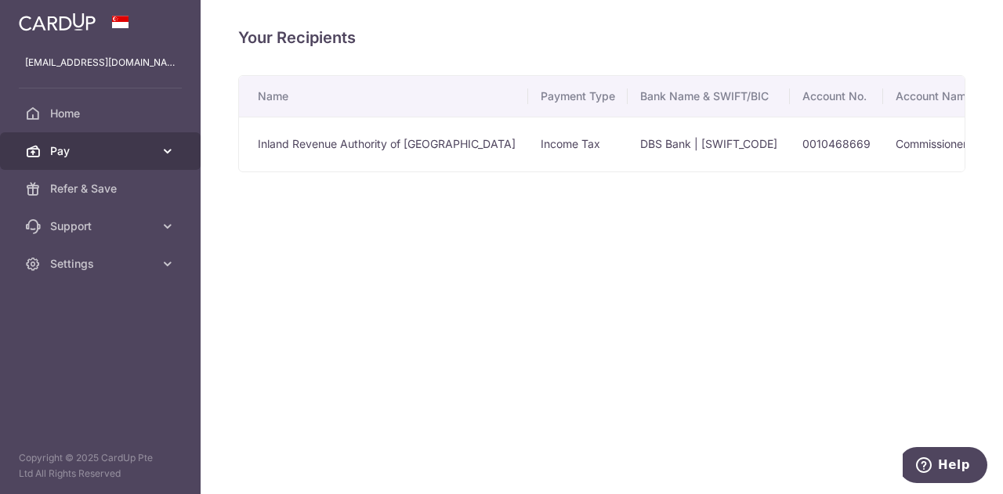
click at [63, 154] on span "Pay" at bounding box center [101, 151] width 103 height 16
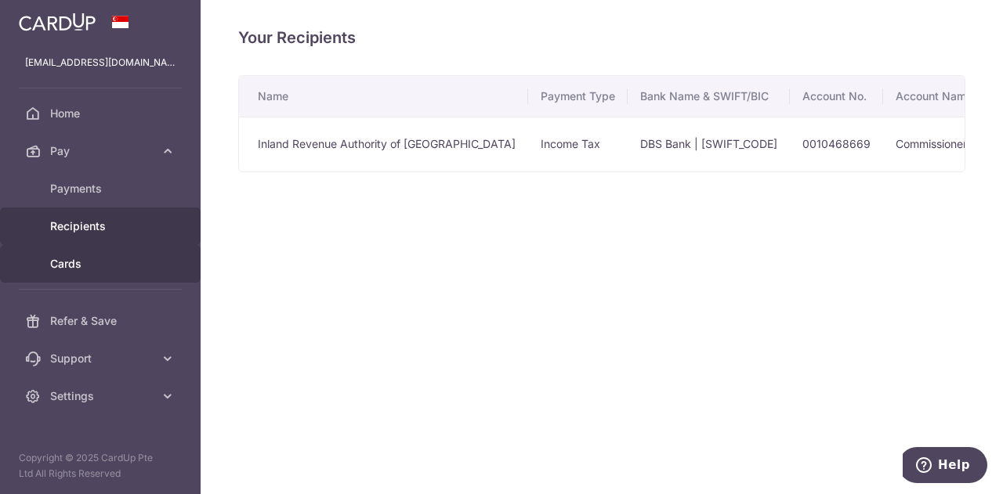
click at [71, 266] on span "Cards" at bounding box center [101, 264] width 103 height 16
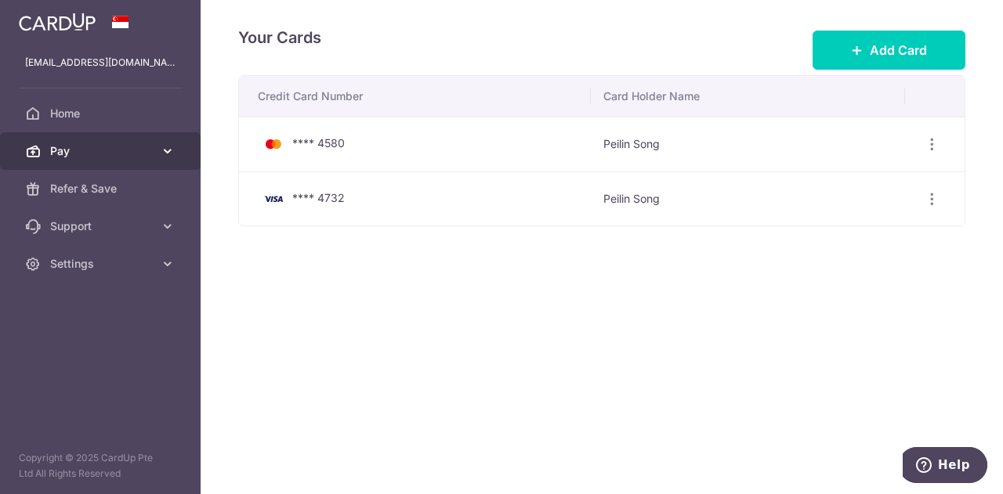
click at [65, 148] on span "Pay" at bounding box center [101, 151] width 103 height 16
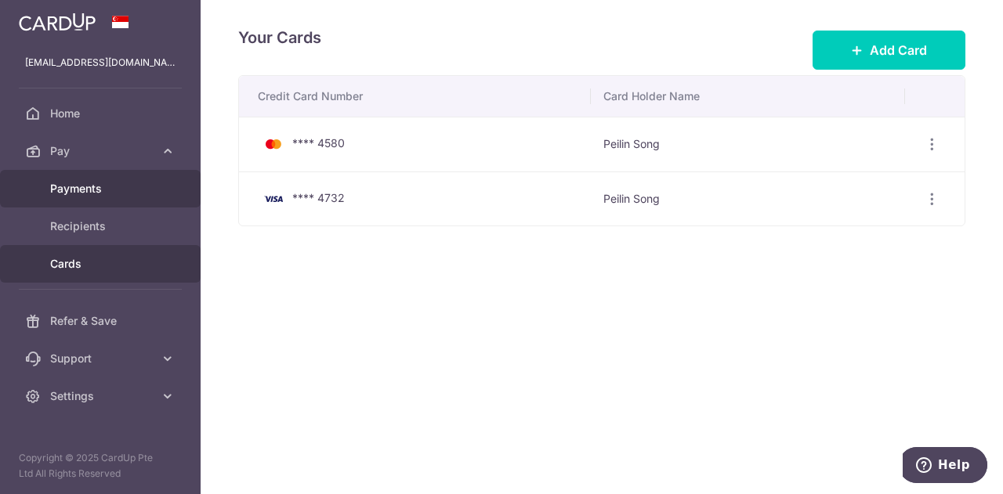
click at [61, 187] on span "Payments" at bounding box center [101, 189] width 103 height 16
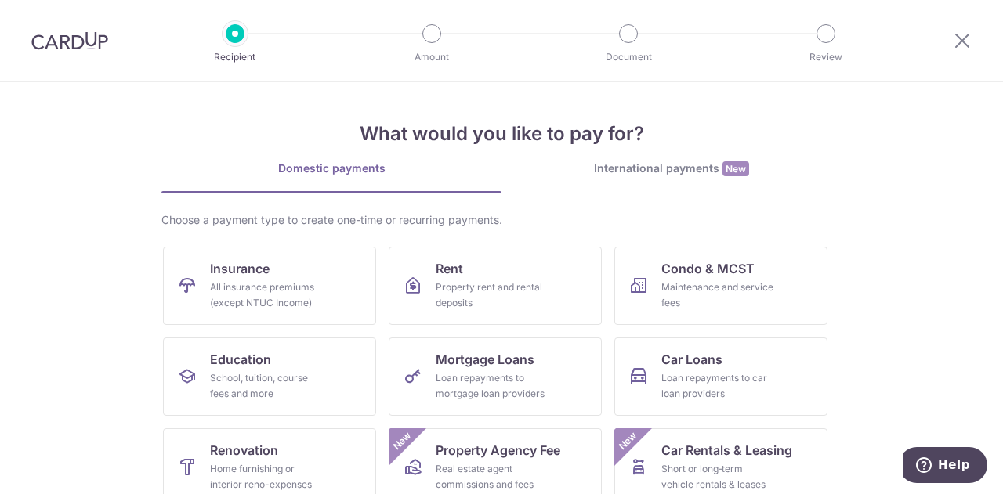
scroll to position [78, 0]
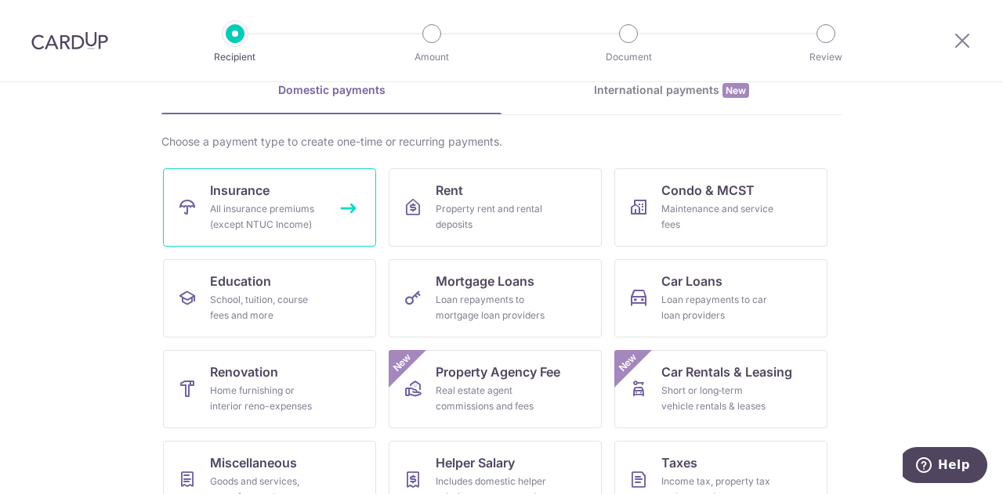
click at [222, 201] on link "Insurance All insurance premiums (except NTUC Income)" at bounding box center [269, 207] width 213 height 78
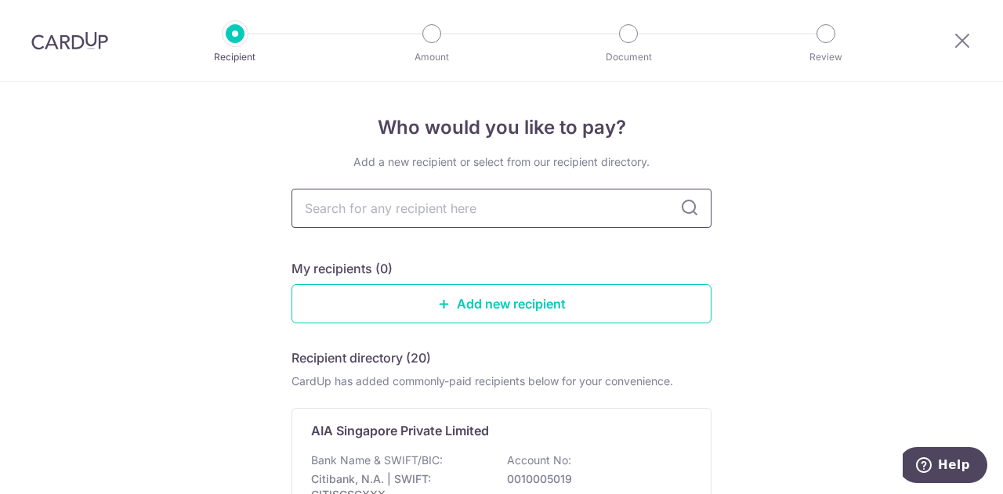
click at [394, 212] on input "text" at bounding box center [501, 208] width 420 height 39
type input "[PERSON_NAME]"
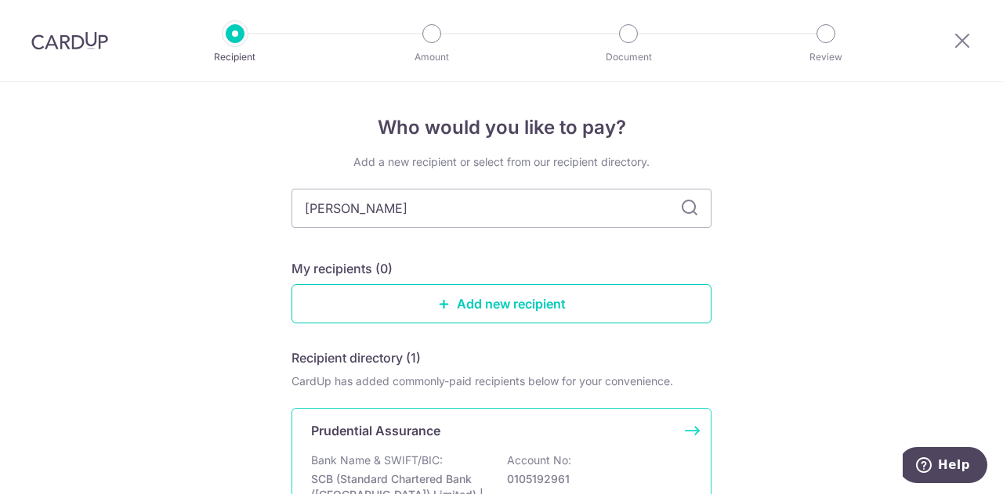
drag, startPoint x: 533, startPoint y: 445, endPoint x: 548, endPoint y: 437, distance: 16.8
click at [533, 446] on div "Prudential Assurance Bank Name & SWIFT/BIC: SCB (Standard Chartered Bank (Singa…" at bounding box center [501, 484] width 420 height 153
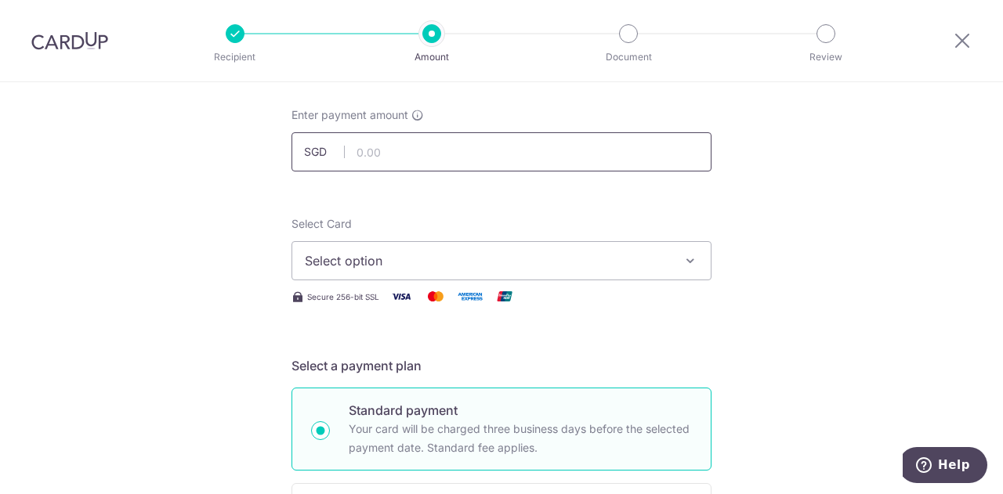
click at [406, 156] on input "text" at bounding box center [501, 151] width 420 height 39
type input "6,137.64"
click at [379, 266] on span "Select option" at bounding box center [487, 260] width 365 height 19
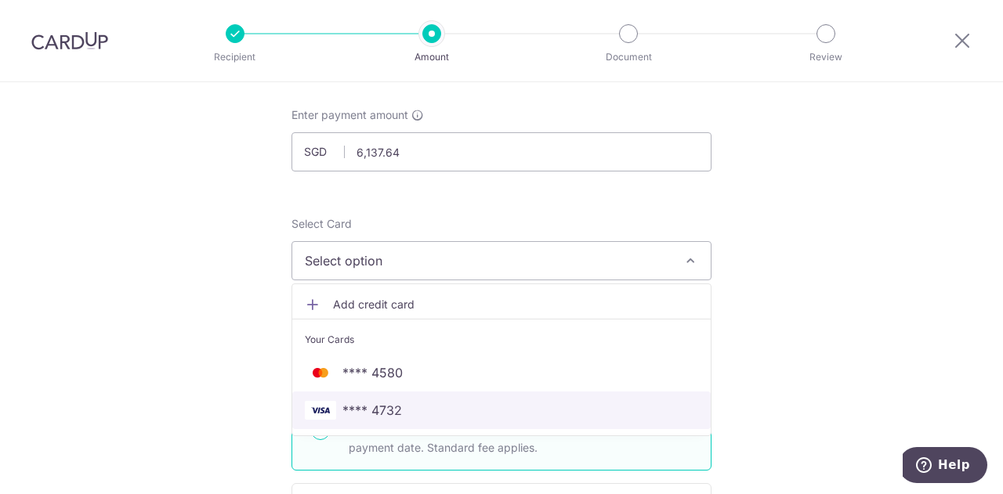
click at [372, 407] on span "**** 4732" at bounding box center [372, 410] width 60 height 19
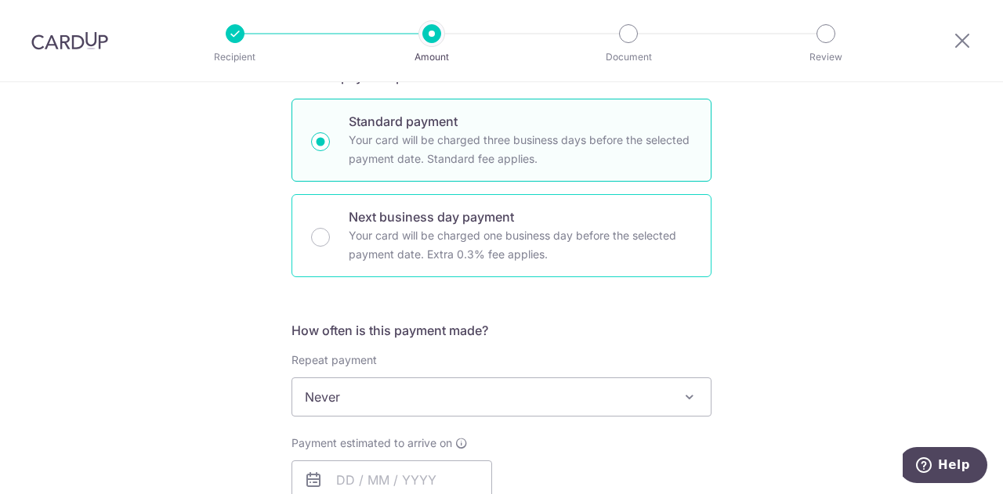
scroll to position [392, 0]
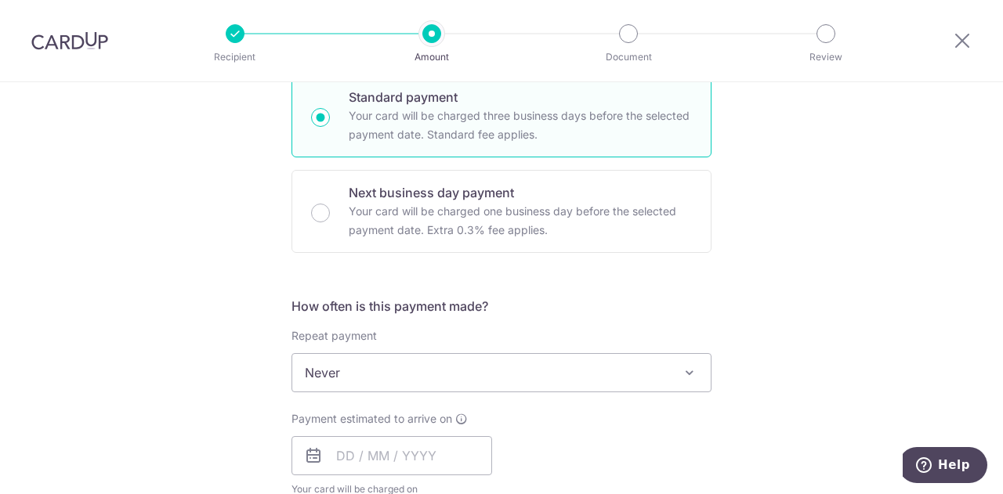
click at [360, 364] on span "Never" at bounding box center [501, 373] width 418 height 38
click at [360, 365] on span "Never" at bounding box center [501, 373] width 418 height 38
click at [359, 364] on span "Never" at bounding box center [501, 373] width 418 height 38
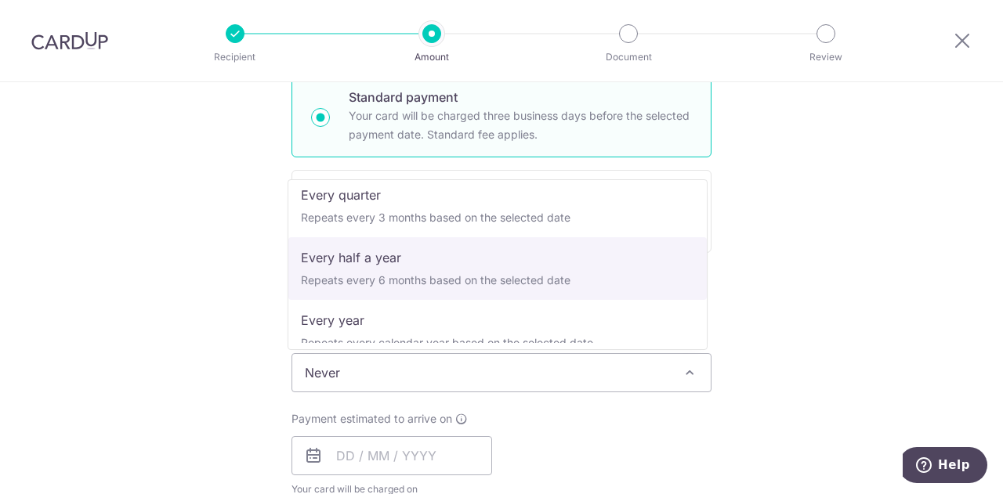
scroll to position [219, 0]
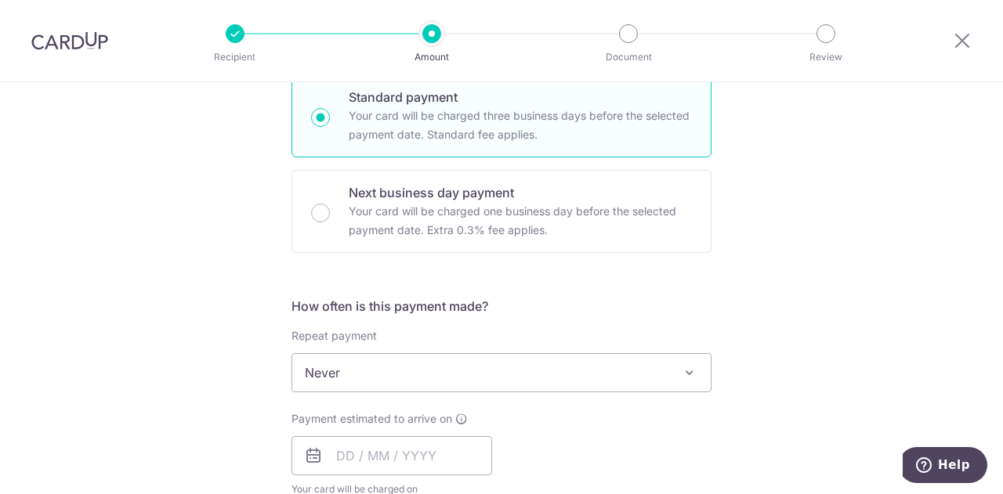
click at [163, 317] on div "Tell us more about your payment Enter payment amount SGD 6,137.64 6137.64 Selec…" at bounding box center [501, 399] width 1003 height 1417
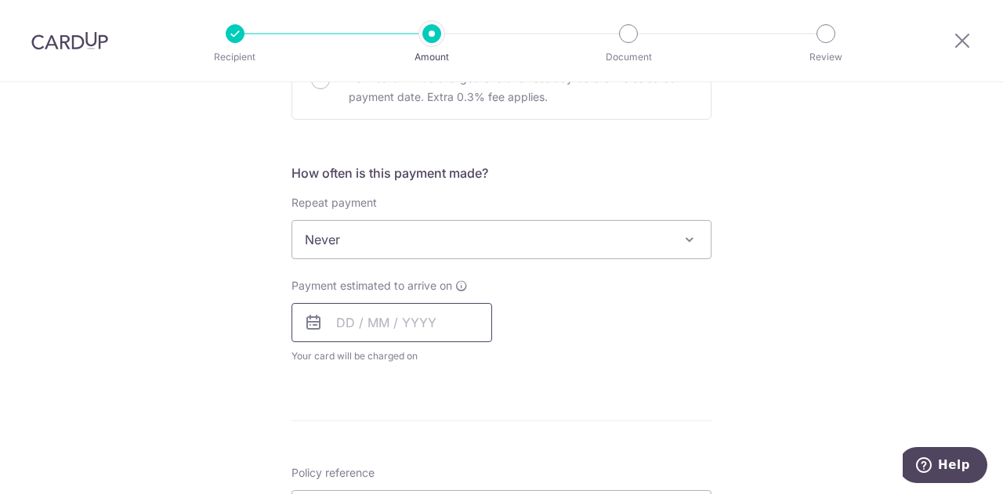
scroll to position [548, 0]
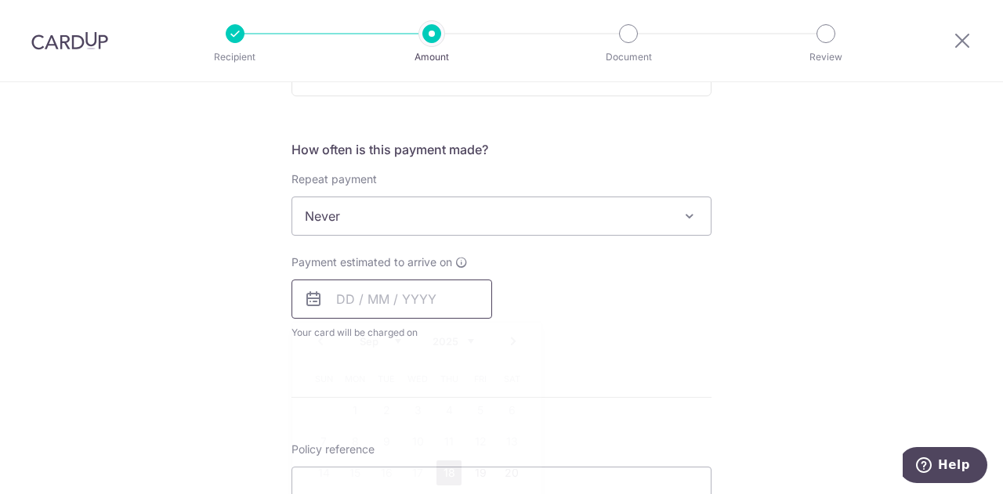
click at [392, 299] on input "text" at bounding box center [391, 299] width 201 height 39
click at [508, 339] on link "Next" at bounding box center [513, 341] width 19 height 19
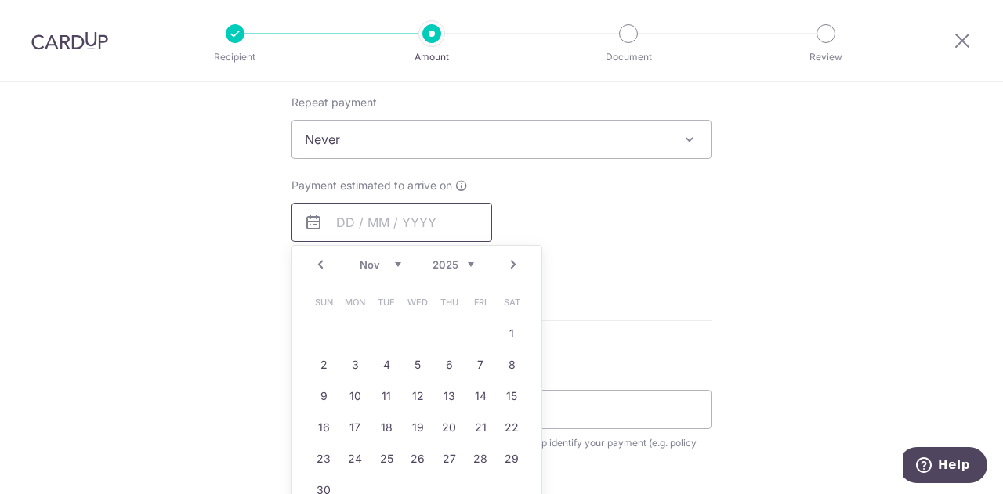
scroll to position [705, 0]
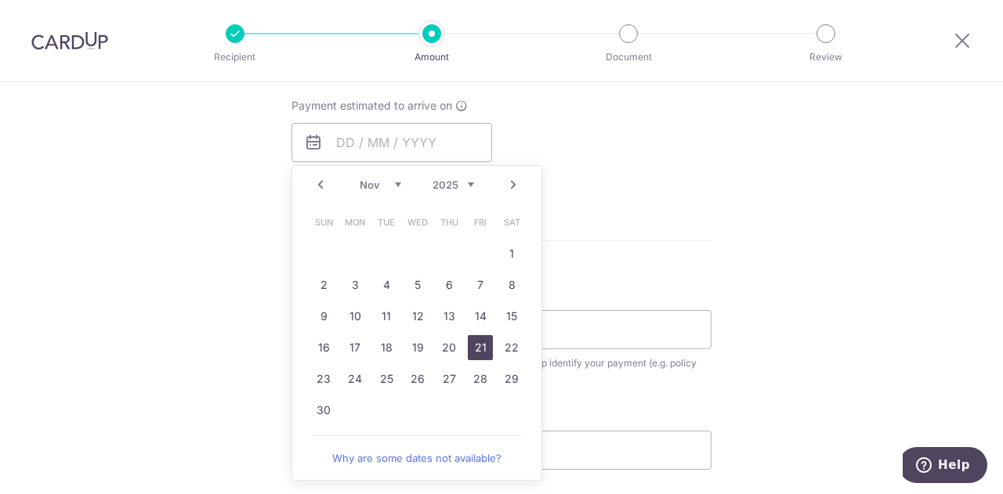
click at [474, 349] on link "21" at bounding box center [480, 347] width 25 height 25
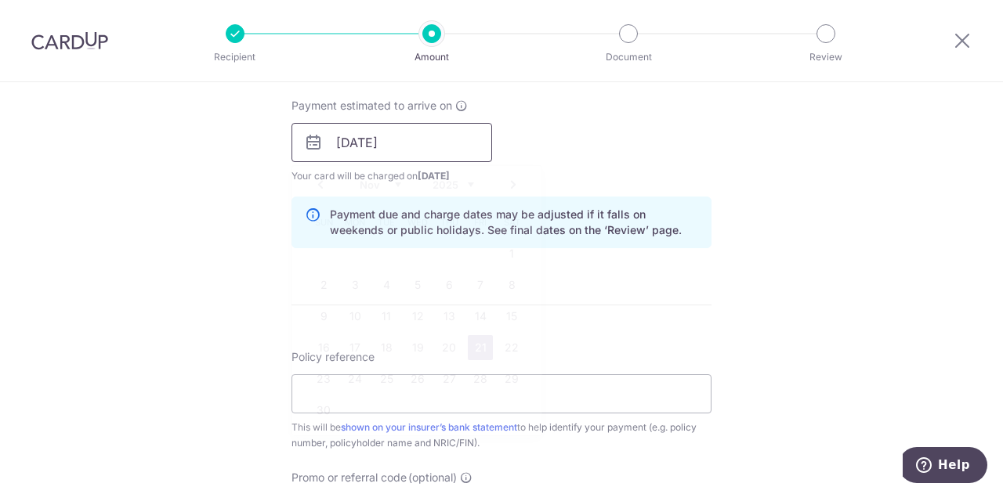
click at [403, 150] on input "21/11/2025" at bounding box center [391, 142] width 201 height 39
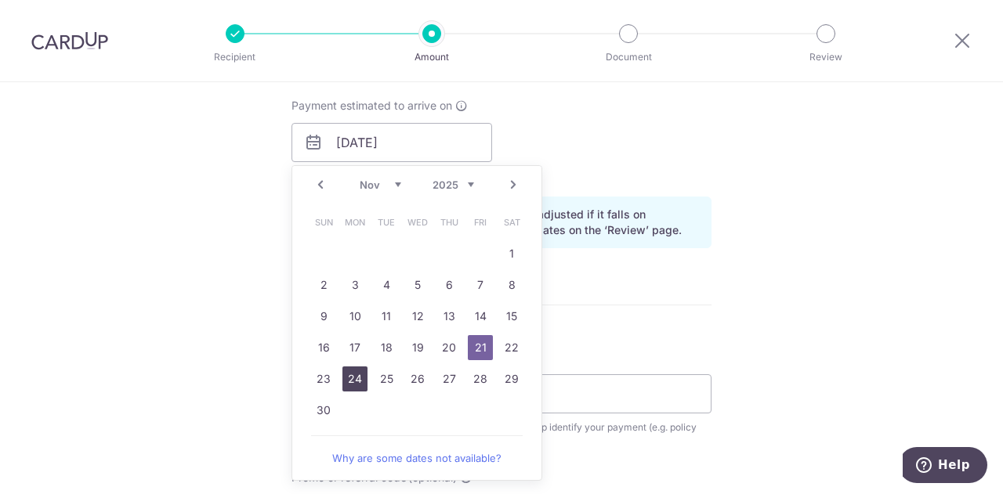
click at [351, 380] on link "24" at bounding box center [354, 379] width 25 height 25
type input "24/11/2025"
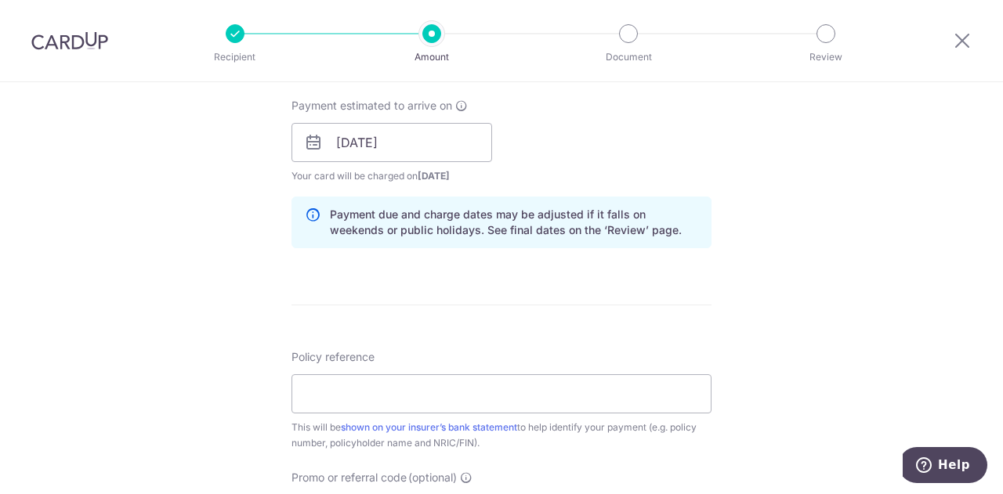
click at [554, 293] on form "Enter payment amount SGD 6,137.64 6137.64 Select Card **** 4732 Add credit card…" at bounding box center [501, 133] width 420 height 1304
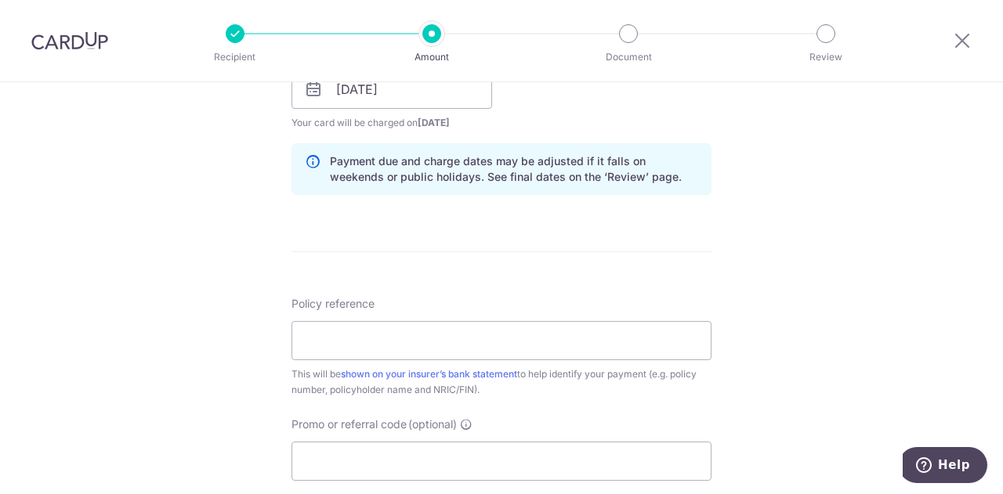
scroll to position [783, 0]
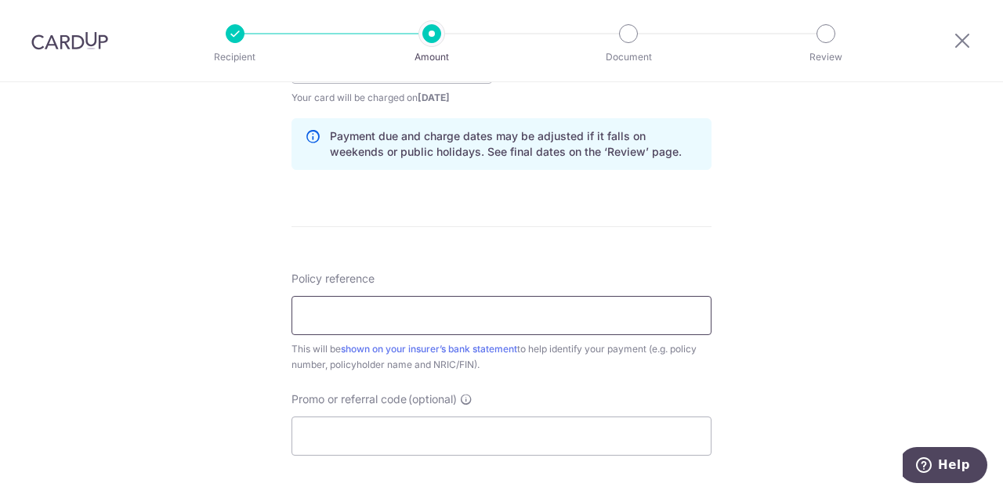
click at [421, 320] on input "Policy reference" at bounding box center [501, 315] width 420 height 39
type input "83404589"
click at [165, 376] on div "Tell us more about your payment Enter payment amount SGD 6,137.64 6137.64 Selec…" at bounding box center [501, 39] width 1003 height 1481
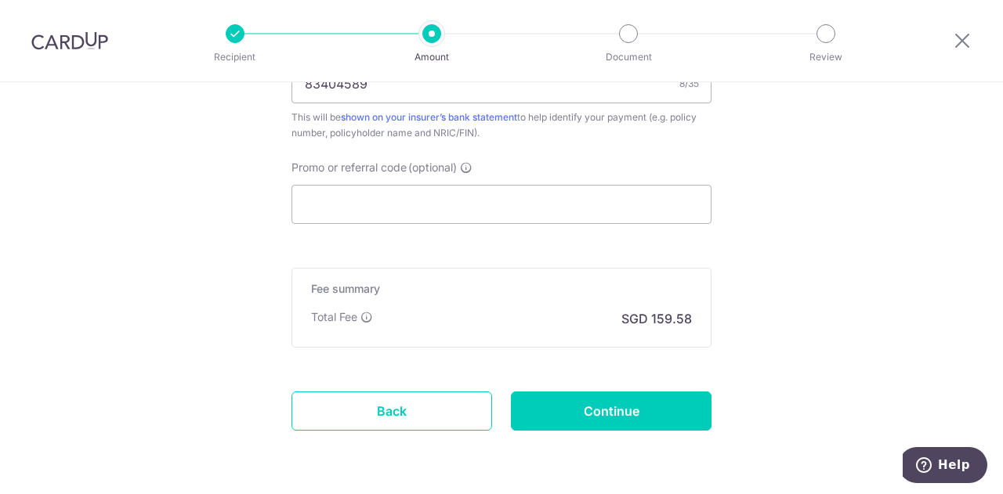
scroll to position [1018, 0]
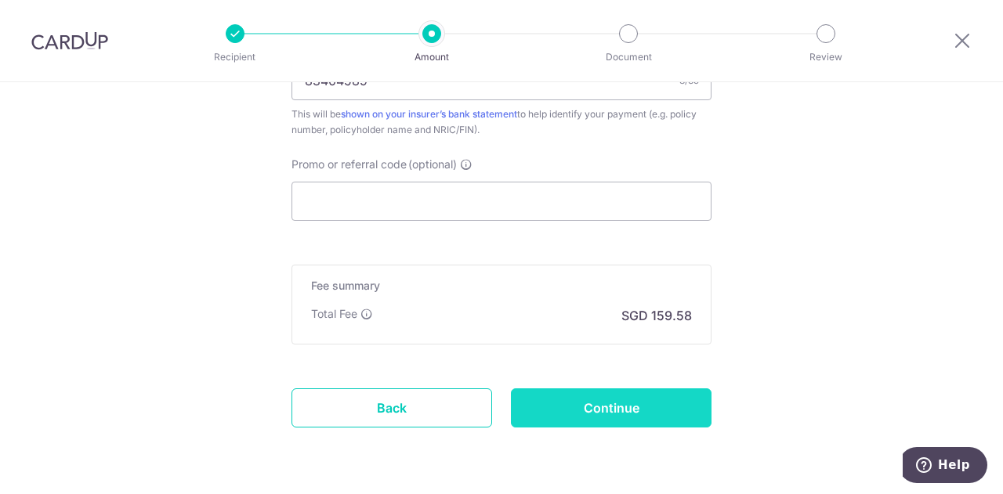
click at [621, 408] on input "Continue" at bounding box center [611, 408] width 201 height 39
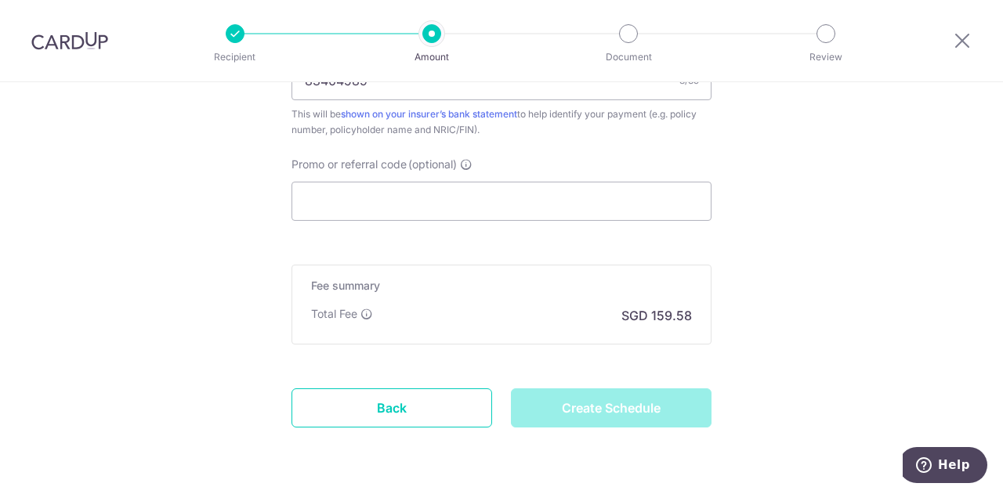
type input "Create Schedule"
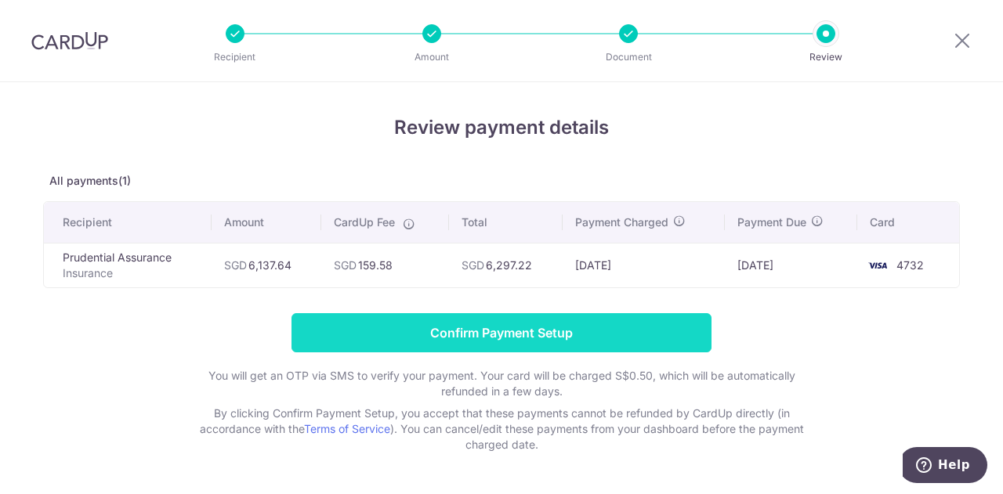
click at [537, 331] on input "Confirm Payment Setup" at bounding box center [501, 332] width 420 height 39
